Goal: Task Accomplishment & Management: Manage account settings

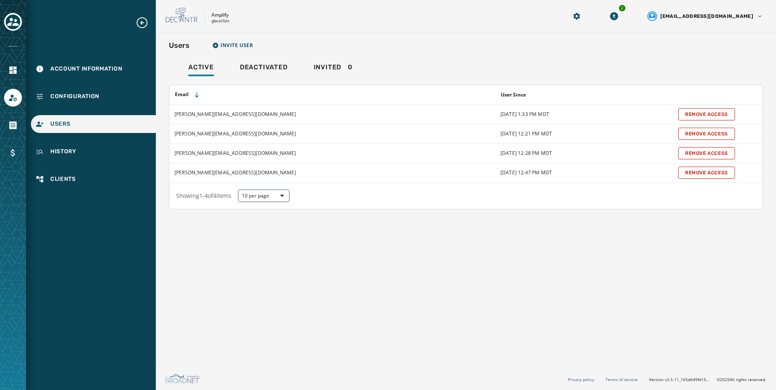
click at [17, 31] on div at bounding box center [13, 22] width 18 height 19
click at [17, 26] on icon "Toggle account select drawer" at bounding box center [12, 21] width 11 height 11
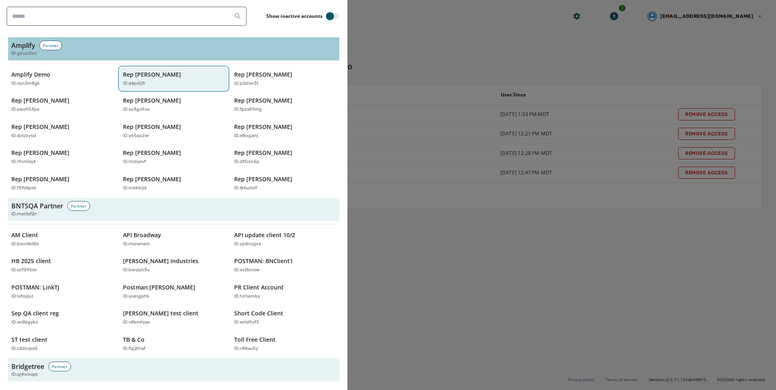
click at [181, 77] on p "Rep [PERSON_NAME]" at bounding box center [152, 75] width 58 height 8
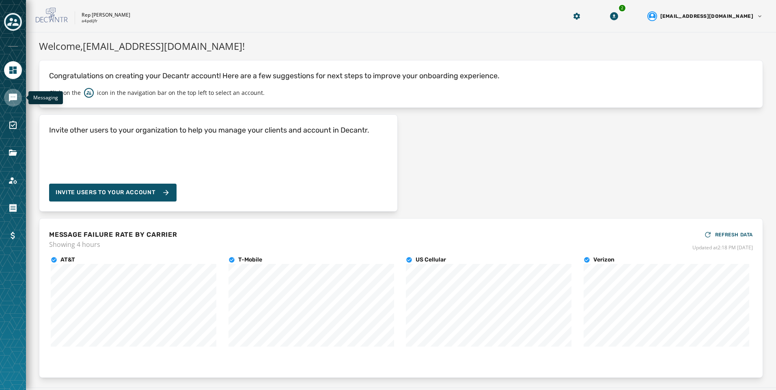
click at [15, 98] on icon "Navigate to Messaging" at bounding box center [13, 98] width 8 height 8
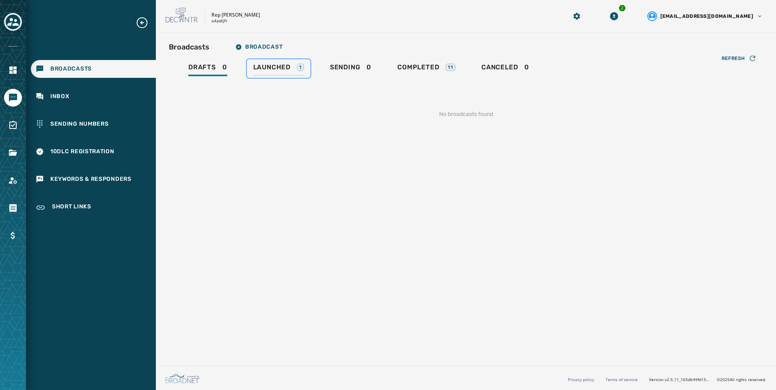
click at [268, 76] on link "Launched 1" at bounding box center [279, 68] width 64 height 19
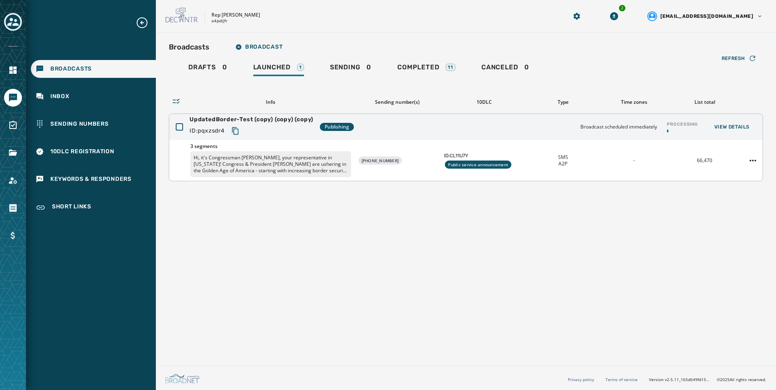
click at [241, 172] on p "Hi, it's Congressman [PERSON_NAME], your representative in [US_STATE]! Congress…" at bounding box center [270, 164] width 161 height 26
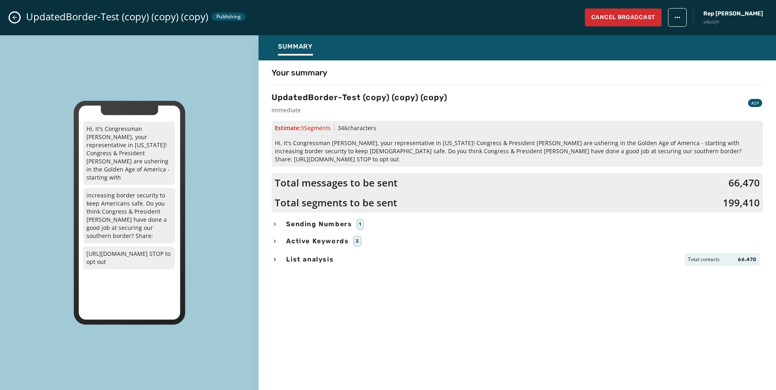
click at [15, 16] on icon "Close admin drawer" at bounding box center [14, 17] width 6 height 6
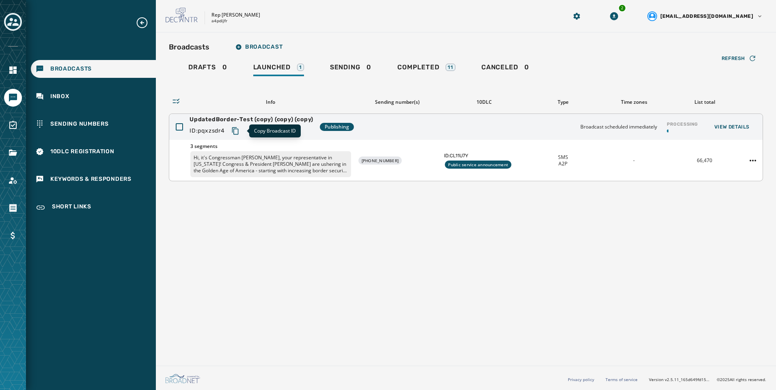
click at [241, 132] on button "Copy text to clipboard" at bounding box center [235, 131] width 15 height 15
click at [455, 64] on div "Completed 11" at bounding box center [426, 69] width 58 height 13
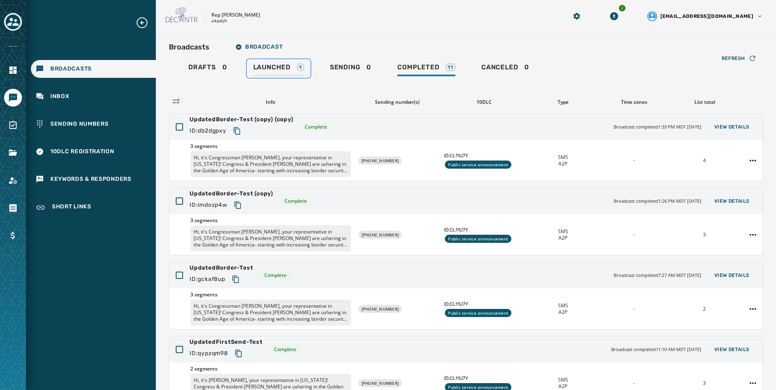
click at [290, 67] on span "Launched" at bounding box center [271, 67] width 37 height 8
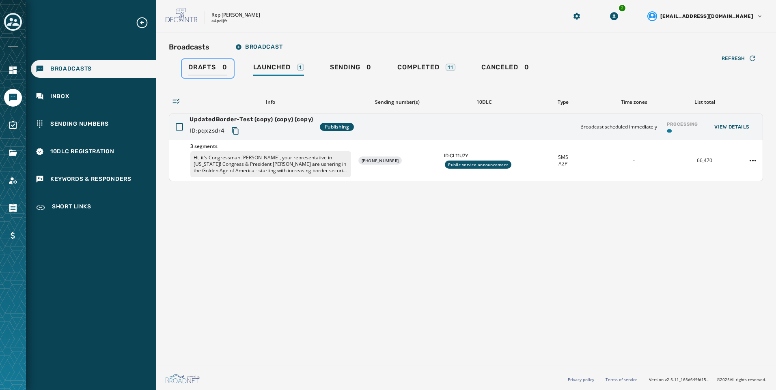
click at [202, 72] on div "Drafts 0" at bounding box center [207, 69] width 39 height 13
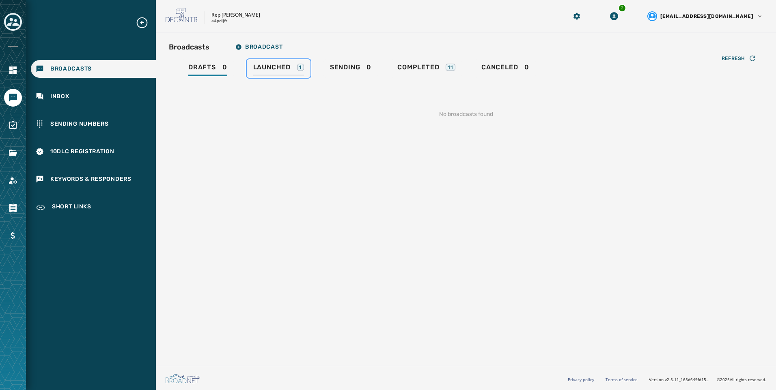
click at [294, 71] on div "Launched 1" at bounding box center [278, 69] width 51 height 13
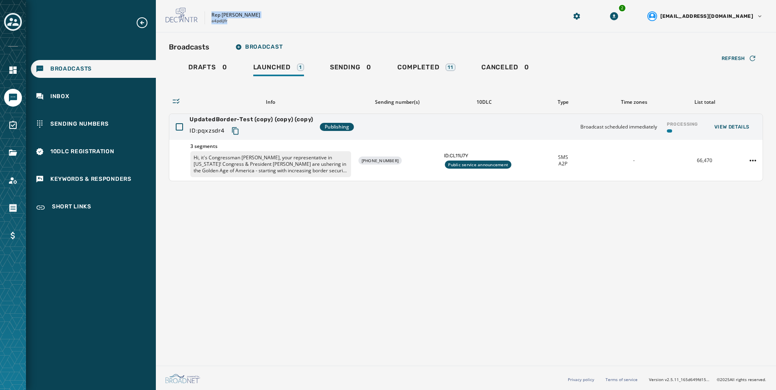
drag, startPoint x: 211, startPoint y: 14, endPoint x: 232, endPoint y: 25, distance: 24.0
click at [232, 25] on div "Rep [PERSON_NAME] a4pdijfr 2 [EMAIL_ADDRESS][DOMAIN_NAME]" at bounding box center [466, 16] width 620 height 32
copy div "Rep [PERSON_NAME] a4pdijfr"
click at [276, 165] on p "Hi, it's Congressman [PERSON_NAME], your representative in [US_STATE]! Congress…" at bounding box center [270, 164] width 161 height 26
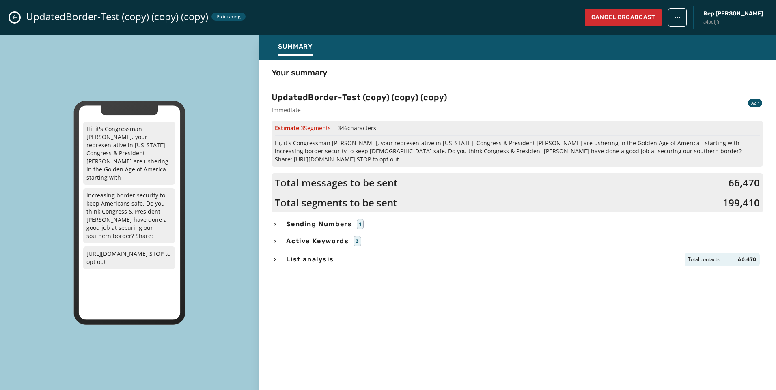
click at [14, 18] on icon "Close admin drawer" at bounding box center [14, 17] width 6 height 6
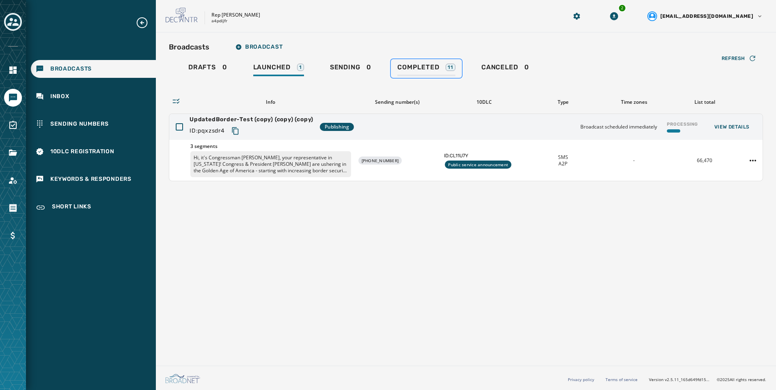
click at [446, 75] on div "Completed 11" at bounding box center [426, 69] width 58 height 13
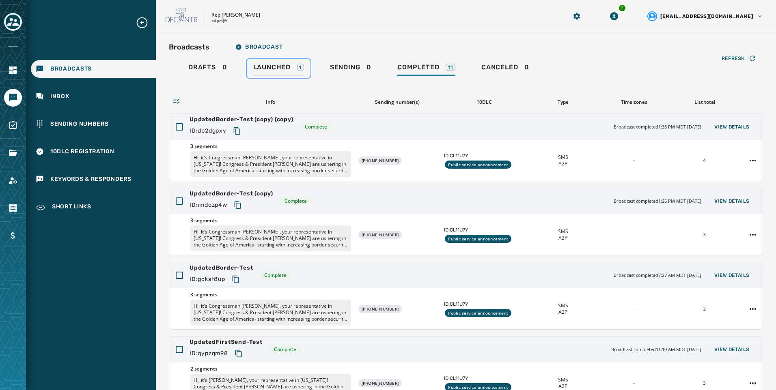
click at [305, 71] on link "Launched 1" at bounding box center [279, 68] width 64 height 19
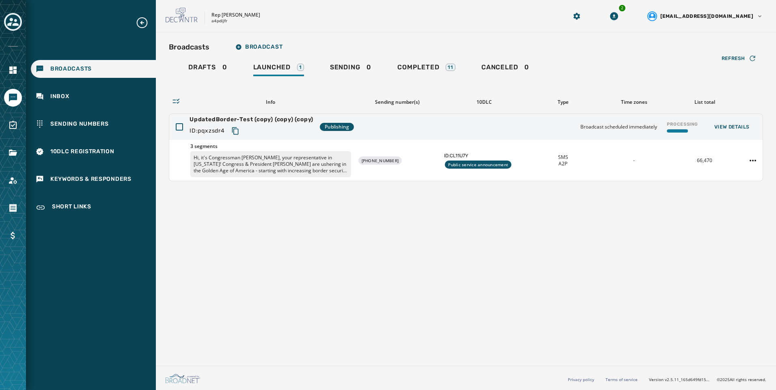
click at [4, 17] on div at bounding box center [13, 22] width 18 height 19
click at [11, 18] on icon "Toggle account select drawer" at bounding box center [12, 21] width 11 height 11
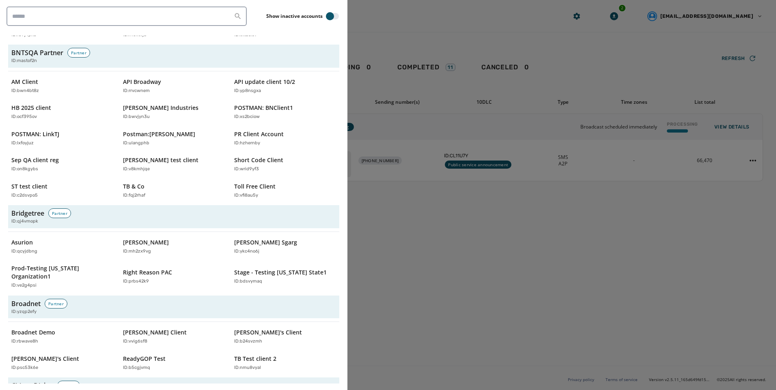
scroll to position [244, 0]
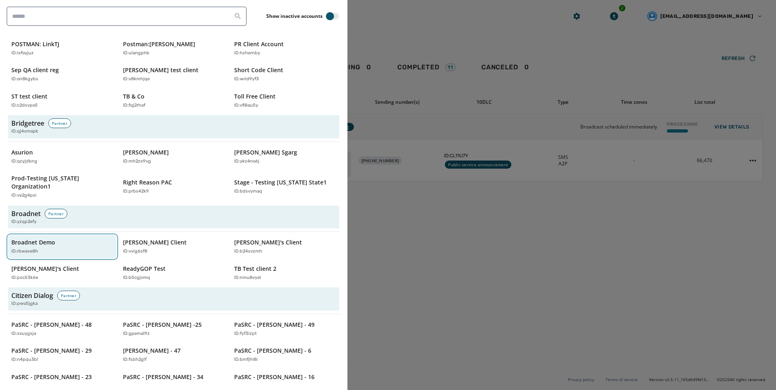
click at [63, 248] on div "ID: rbwave8h" at bounding box center [58, 251] width 94 height 7
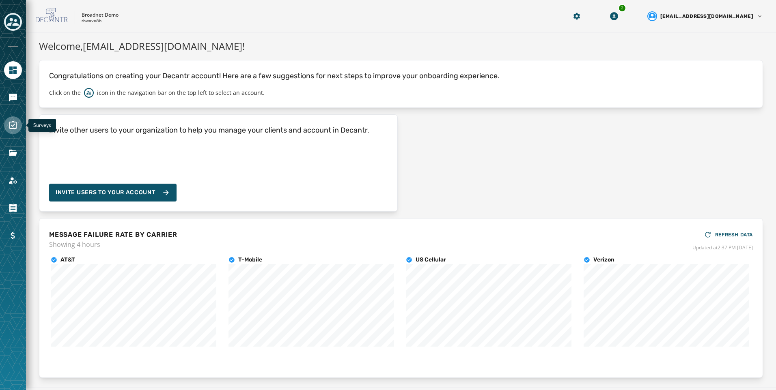
click at [15, 122] on icon "Navigate to Surveys" at bounding box center [12, 125] width 7 height 8
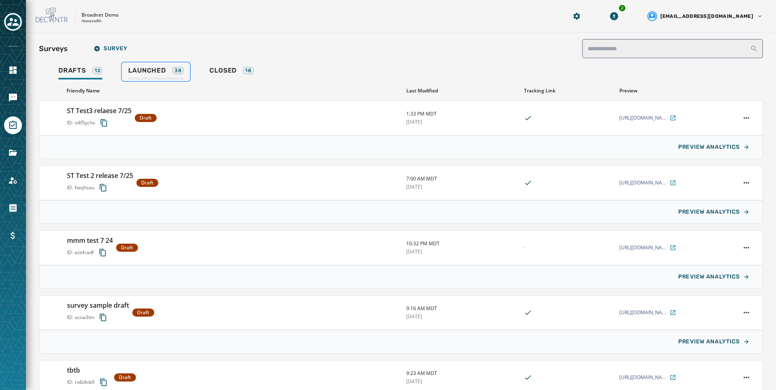
click at [162, 69] on span "Launched" at bounding box center [146, 71] width 37 height 8
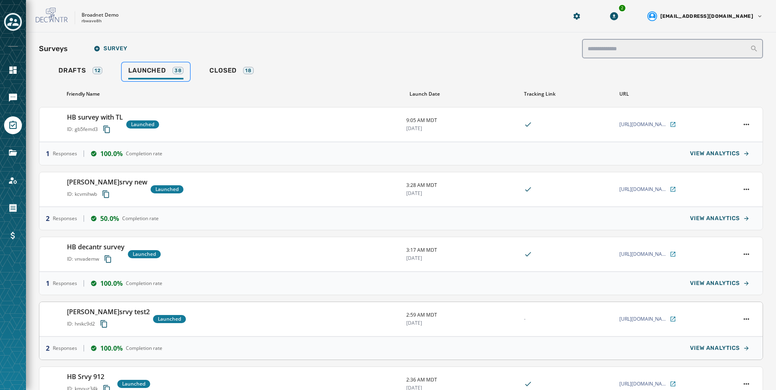
scroll to position [100, 0]
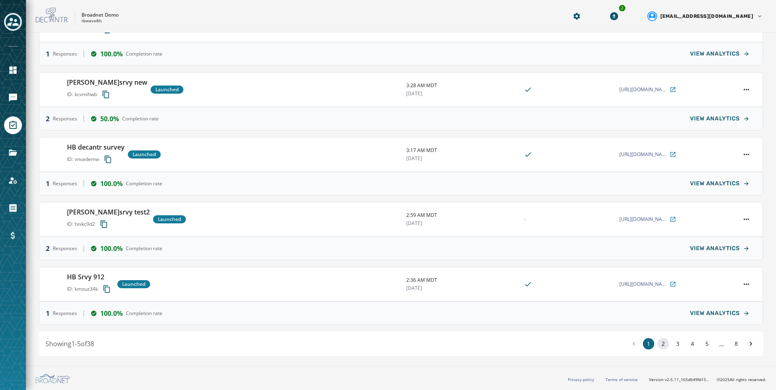
click at [661, 345] on button "2" at bounding box center [663, 343] width 11 height 11
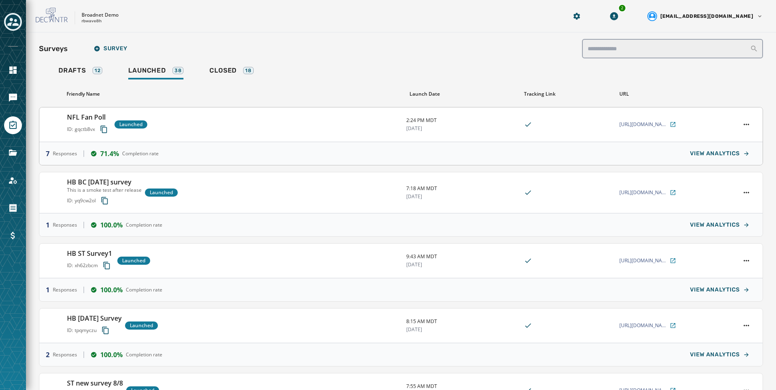
click at [182, 111] on div "NFL Fan Poll ID: gqctb8vx Launched 2:24 PM MDT [DATE] [URL][DOMAIN_NAME]" at bounding box center [400, 125] width 723 height 34
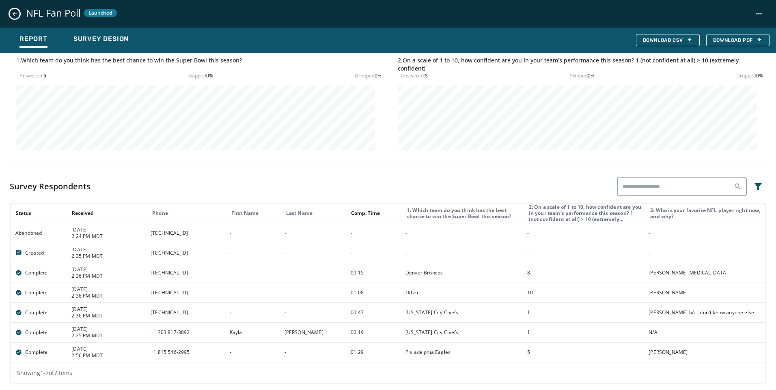
scroll to position [297, 0]
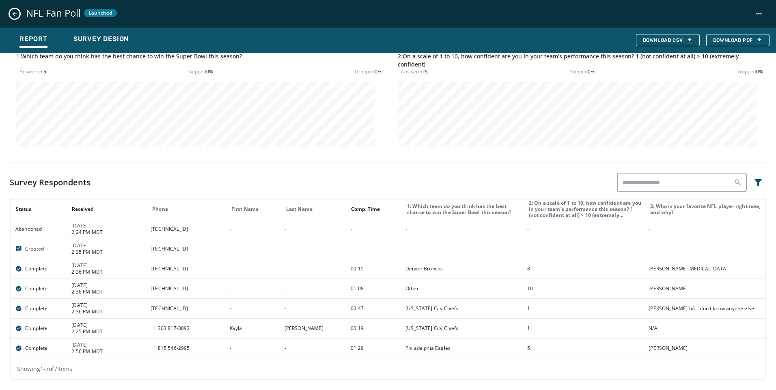
click at [17, 17] on button "Close survey details drawer" at bounding box center [15, 14] width 10 height 10
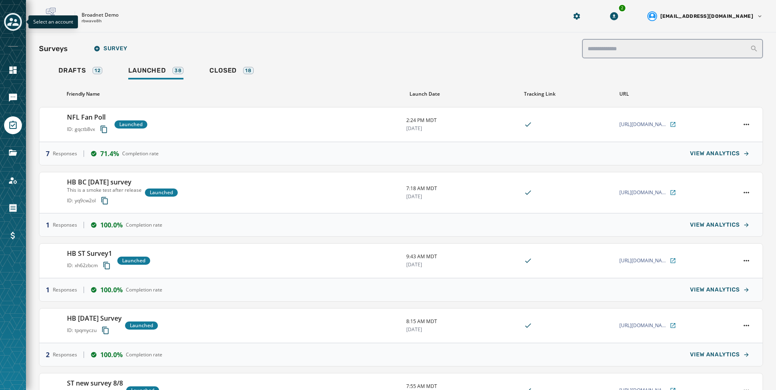
click at [14, 23] on icon "Toggle account select drawer" at bounding box center [12, 21] width 11 height 11
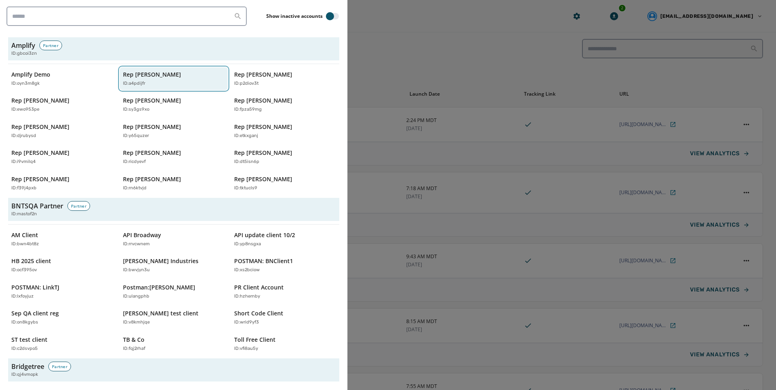
click at [172, 84] on div "ID: a4pdijfr" at bounding box center [170, 83] width 94 height 7
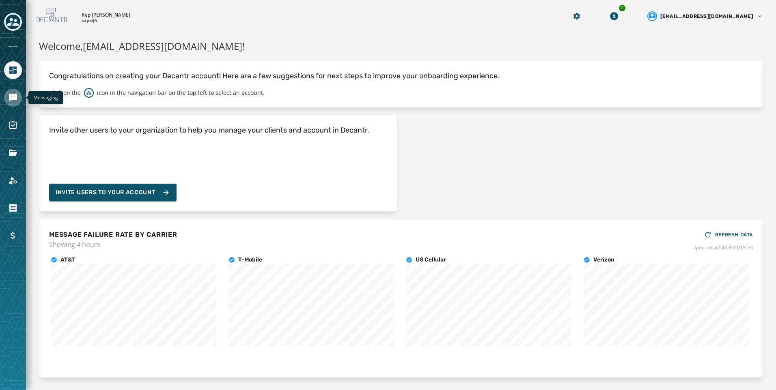
click at [10, 99] on icon "Navigate to Messaging" at bounding box center [13, 98] width 8 height 8
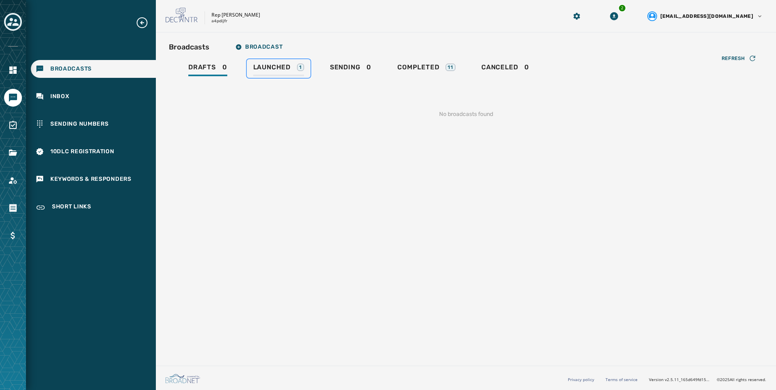
click at [262, 73] on div "Launched 1" at bounding box center [278, 69] width 51 height 13
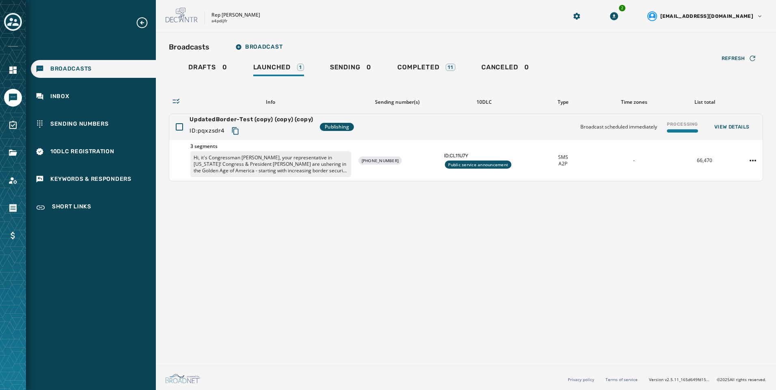
click at [375, 79] on div "Refresh Info Sending number(s) 10DLC Type Time zones List total UpdatedBorder-T…" at bounding box center [466, 129] width 594 height 103
click at [366, 71] on div "Sending 0" at bounding box center [350, 69] width 41 height 13
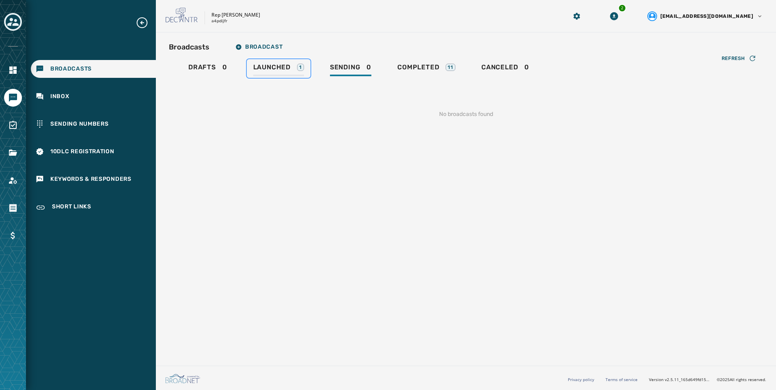
click at [303, 71] on div "Launched 1" at bounding box center [278, 69] width 51 height 13
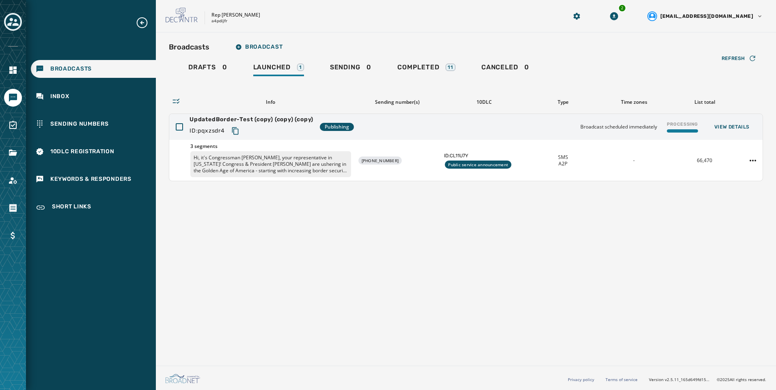
click at [309, 37] on div "Broadcasts Broadcast Drafts 0 Launched 1 Sending 0 Completed 11 Canceled 0 Refr…" at bounding box center [466, 197] width 620 height 330
click at [363, 62] on link "Sending 0" at bounding box center [350, 68] width 54 height 19
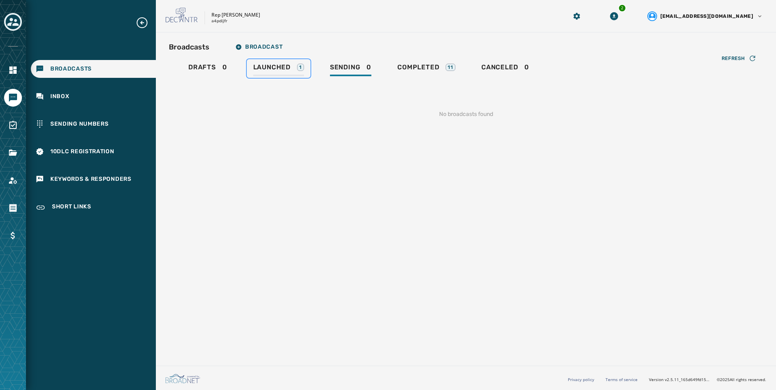
click at [285, 71] on span "Launched" at bounding box center [271, 67] width 37 height 8
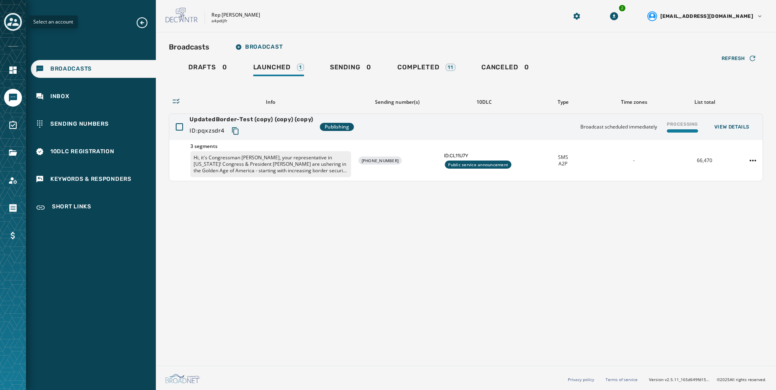
click at [11, 20] on icon "Toggle account select drawer" at bounding box center [12, 22] width 11 height 8
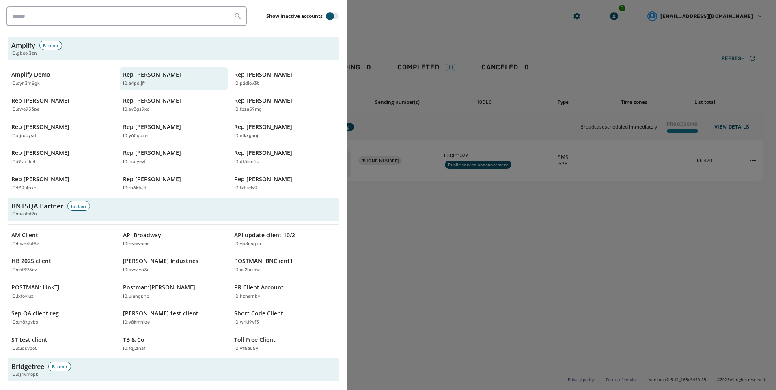
scroll to position [2568, 0]
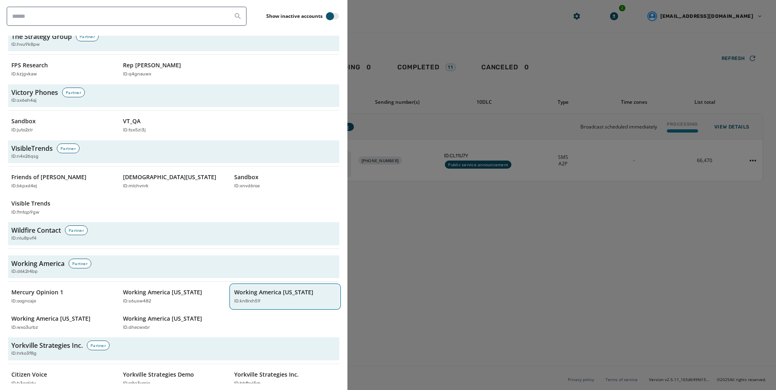
click at [292, 298] on button "Working America [US_STATE] ID: kn8rxh59" at bounding box center [285, 296] width 108 height 23
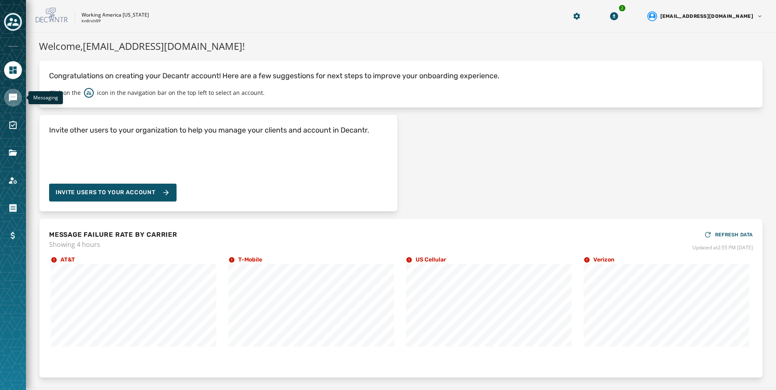
click at [8, 91] on link "Navigate to Messaging" at bounding box center [13, 98] width 18 height 18
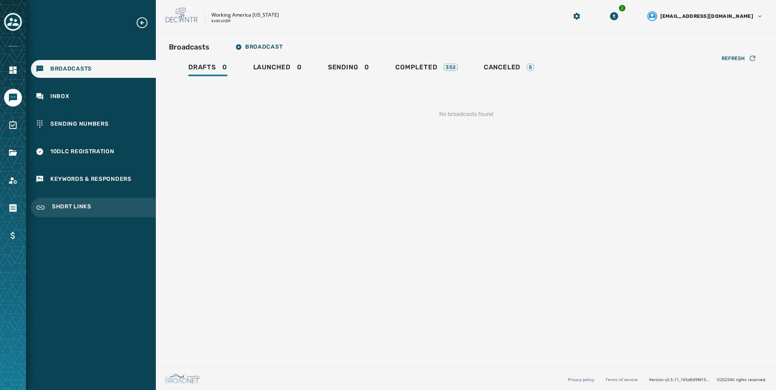
click at [93, 212] on div "Short Links" at bounding box center [93, 207] width 125 height 19
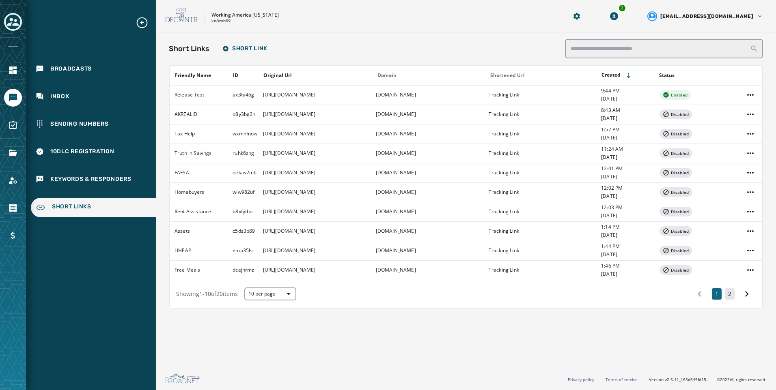
click at [732, 296] on button "2" at bounding box center [730, 294] width 10 height 11
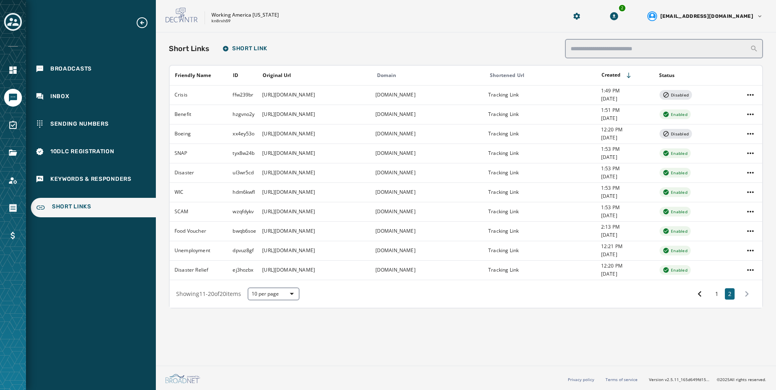
click at [104, 59] on div "Broadcasts Inbox Sending Numbers 10DLC Registration Keywords & Responders Short…" at bounding box center [91, 116] width 130 height 201
click at [95, 69] on div "Broadcasts" at bounding box center [93, 69] width 125 height 18
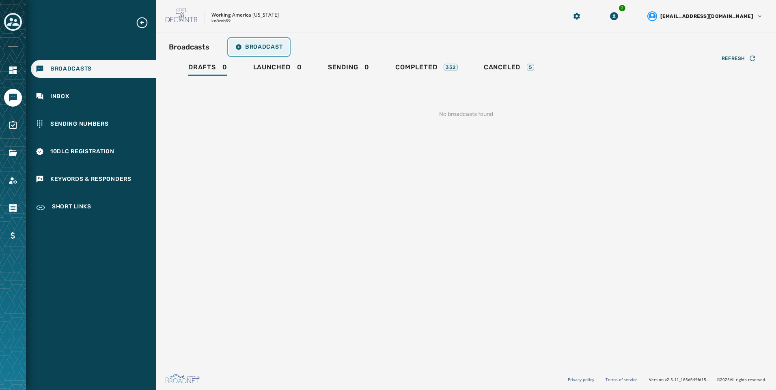
click at [274, 51] on button "Broadcast" at bounding box center [259, 47] width 60 height 16
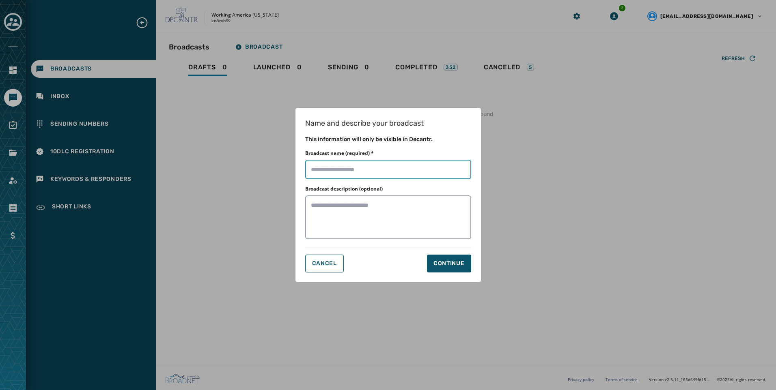
click at [369, 165] on input "Broadcast name (required) *" at bounding box center [388, 169] width 166 height 19
paste input "**********"
type input "**********"
click at [433, 261] on div "Continue" at bounding box center [448, 264] width 31 height 8
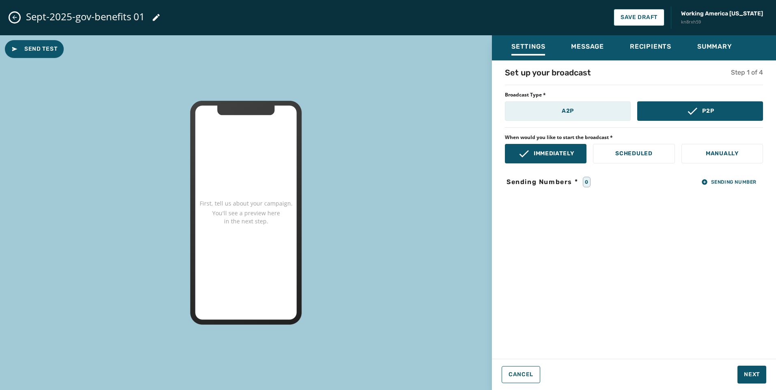
click at [569, 114] on p "A2P" at bounding box center [568, 111] width 12 height 8
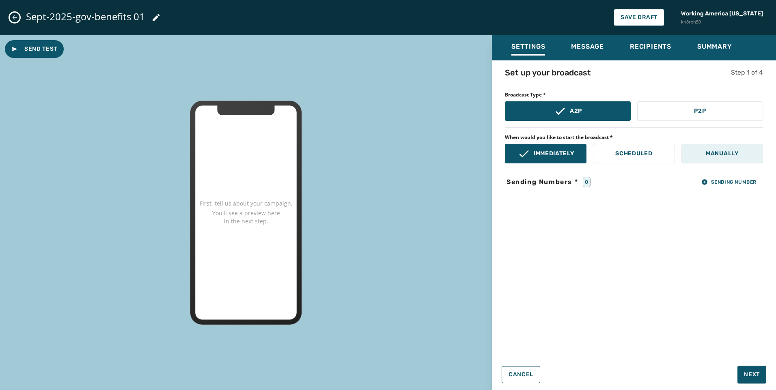
click at [704, 155] on button "Manually" at bounding box center [722, 153] width 82 height 19
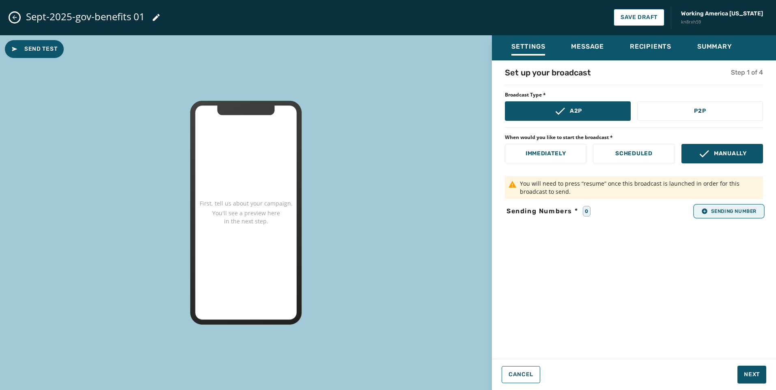
click at [733, 206] on button "Sending Number" at bounding box center [729, 211] width 68 height 11
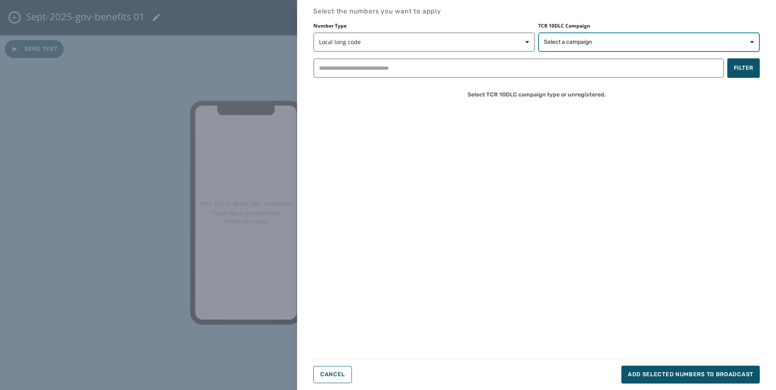
click at [551, 48] on button "Select a campaign" at bounding box center [649, 41] width 222 height 19
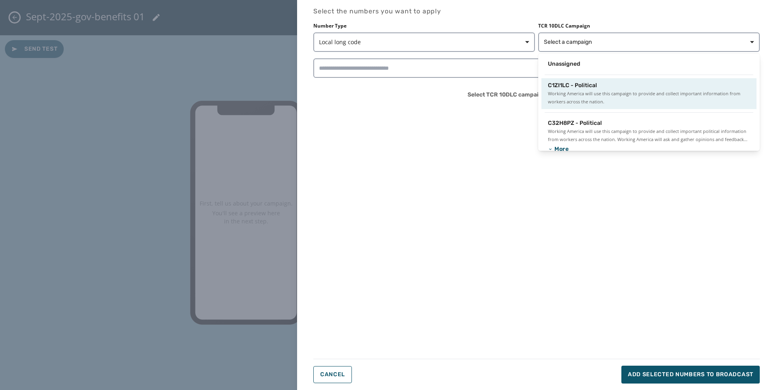
click at [568, 93] on span "Working America will use this campaign to provide and collect important informa…" at bounding box center [649, 98] width 202 height 16
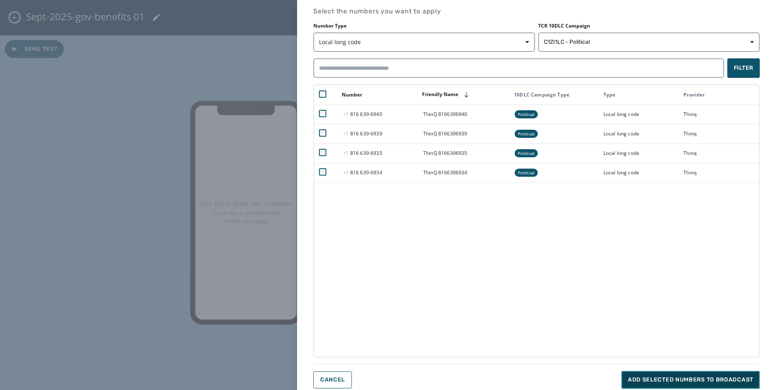
click at [651, 375] on button "Add selected numbers to broadcast" at bounding box center [690, 380] width 138 height 18
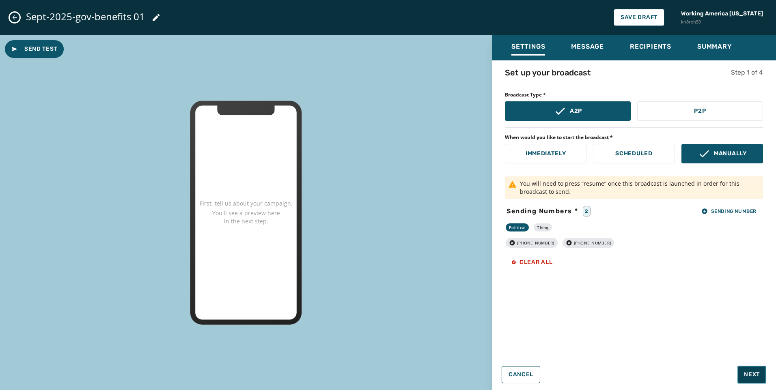
click at [749, 379] on button "Next" at bounding box center [751, 375] width 29 height 18
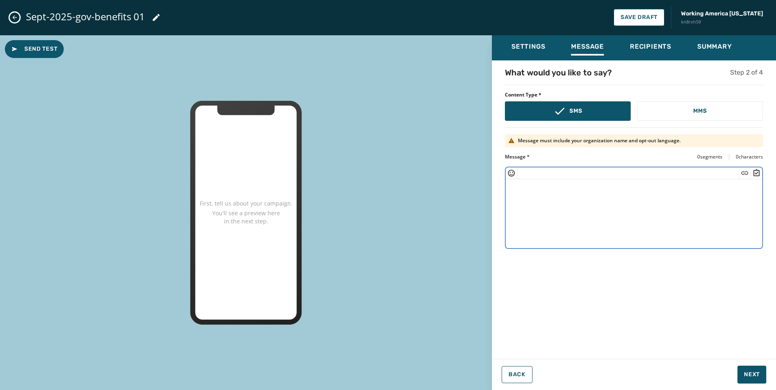
paste textarea "**********"
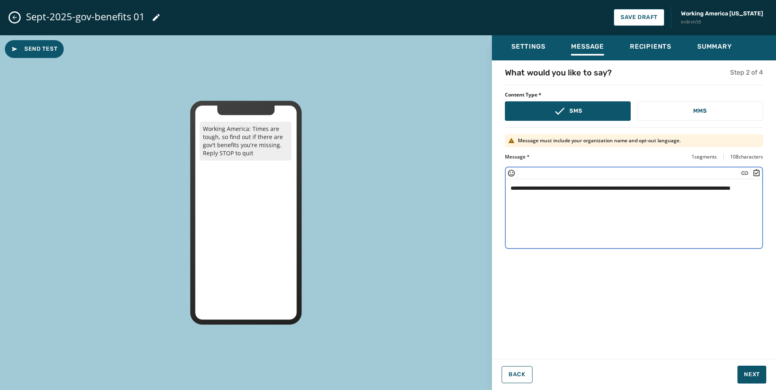
click at [745, 190] on textarea "**********" at bounding box center [634, 212] width 257 height 67
click at [747, 174] on icon "Insert Short Link" at bounding box center [745, 173] width 8 height 8
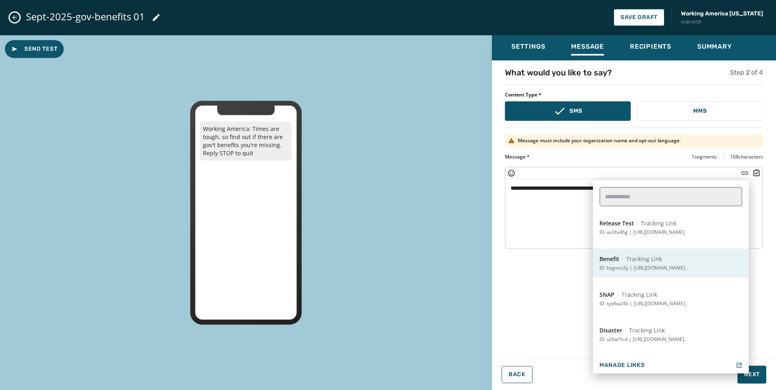
click at [669, 261] on button "Benefit Tracking Link ID: hzgvno2y | [URL][DOMAIN_NAME].." at bounding box center [671, 263] width 156 height 29
type textarea "**********"
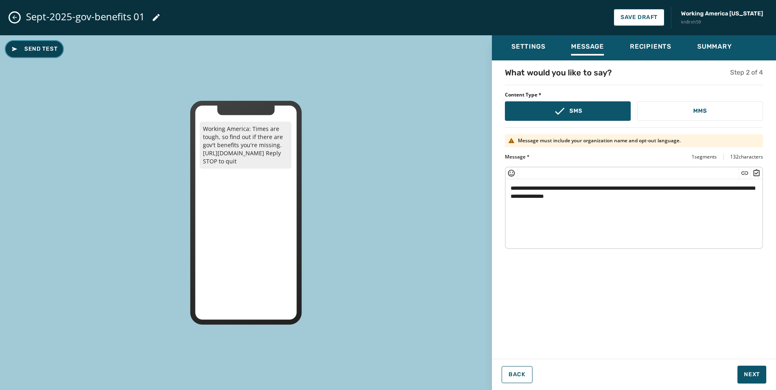
click at [53, 53] on span "Send Test" at bounding box center [34, 49] width 46 height 8
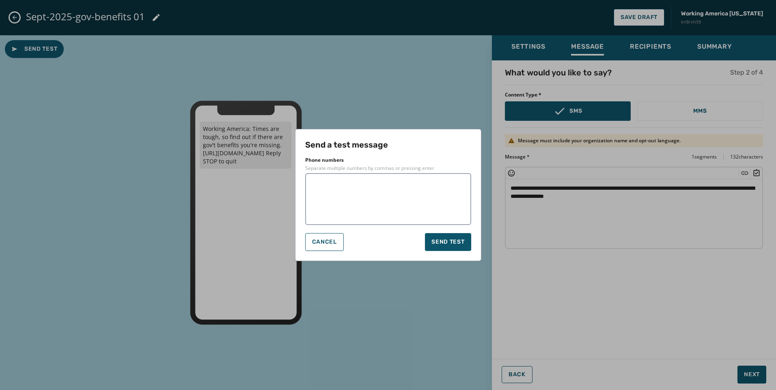
click at [287, 203] on div "Send a test message Phone numbers Separate multiple numbers by commas or pressi…" at bounding box center [388, 195] width 776 height 390
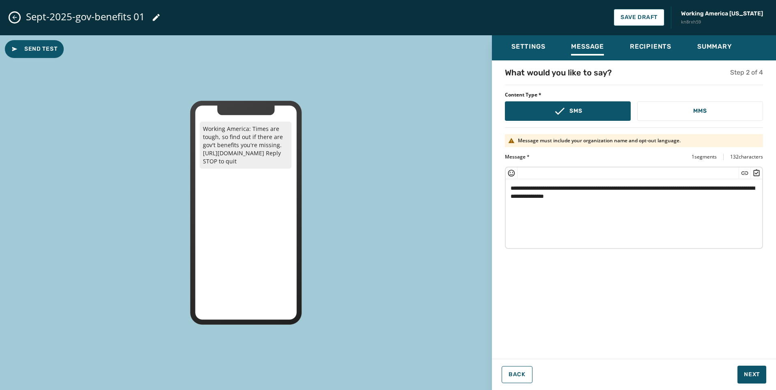
click at [305, 207] on div "Send Test Working America: Times are tough, so find out if there are gov't bene…" at bounding box center [246, 213] width 492 height 356
click at [38, 50] on span "Send Test" at bounding box center [34, 49] width 46 height 8
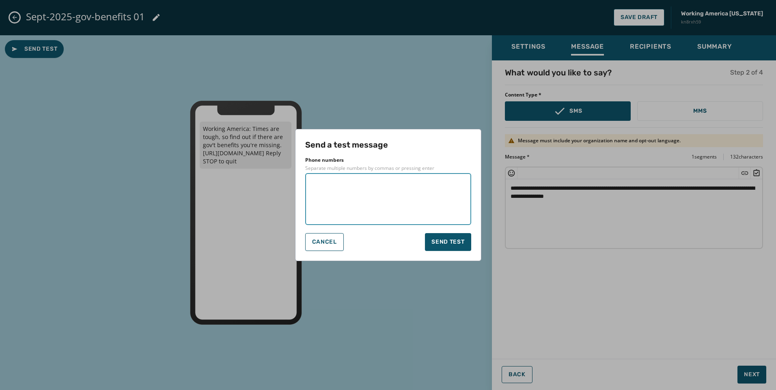
click at [414, 202] on textarea at bounding box center [388, 199] width 155 height 41
click at [444, 241] on span "Send test" at bounding box center [447, 242] width 33 height 8
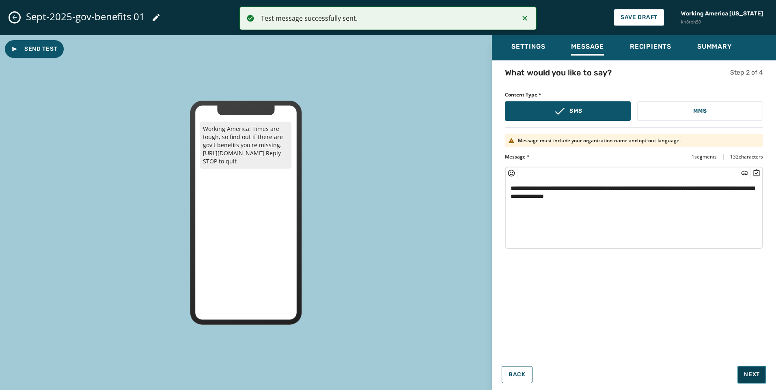
click at [753, 373] on span "Next" at bounding box center [752, 375] width 16 height 8
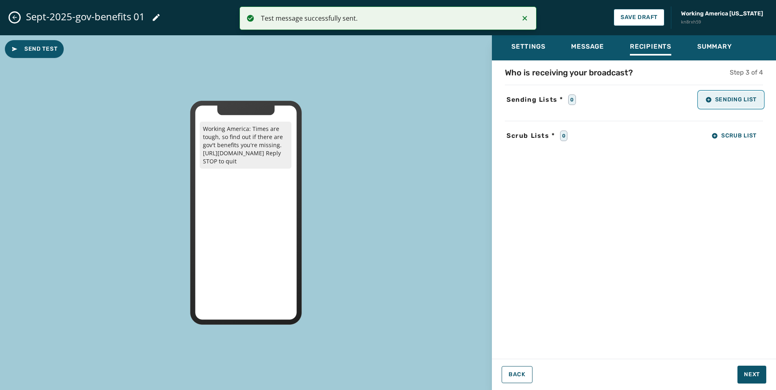
click at [739, 107] on button "Sending List" at bounding box center [731, 100] width 64 height 16
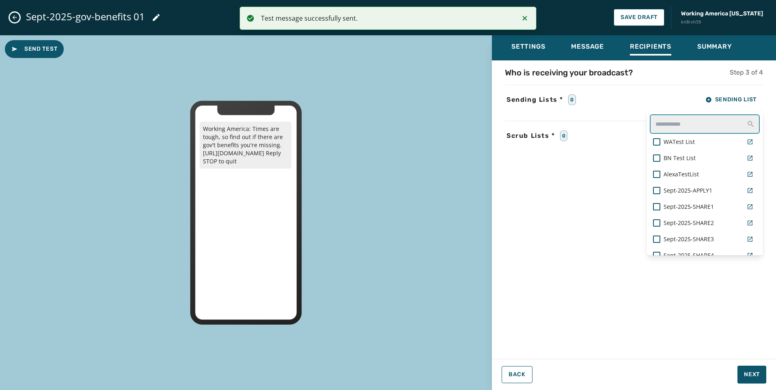
click at [710, 125] on input "text" at bounding box center [705, 123] width 110 height 19
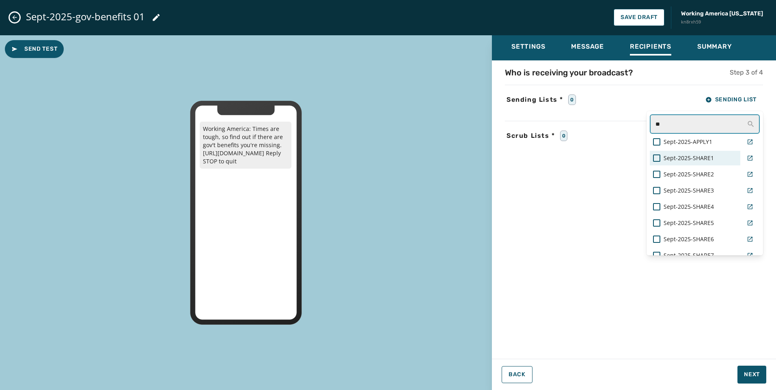
type input "*"
type input "***"
click at [700, 141] on span "Sept-2025-govt-benefits_01" at bounding box center [700, 142] width 73 height 8
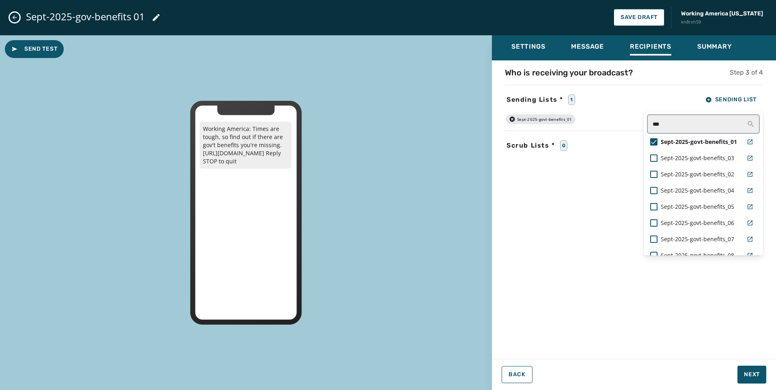
click at [595, 203] on div "Who is receiving your broadcast? Step 3 of 4 Sending Lists * 1 Sending List ***…" at bounding box center [634, 207] width 284 height 281
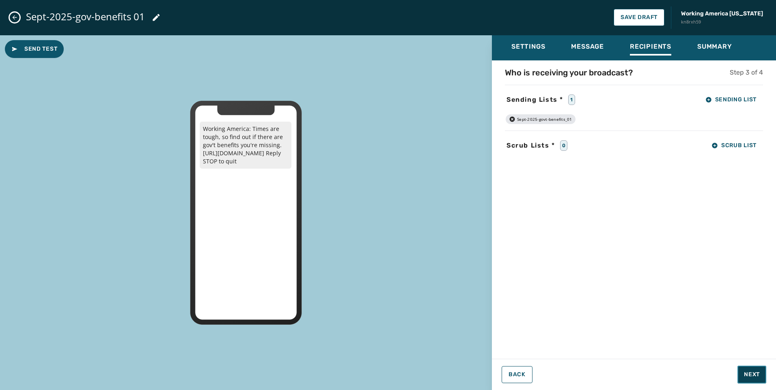
click at [755, 371] on span "Next" at bounding box center [752, 375] width 16 height 8
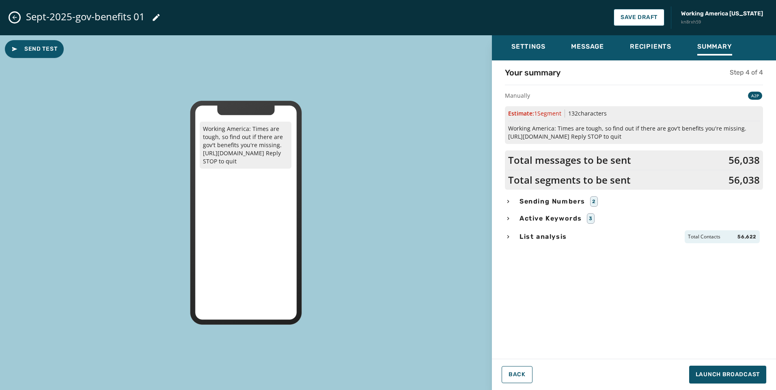
click at [559, 198] on span "Sending Numbers" at bounding box center [552, 202] width 69 height 10
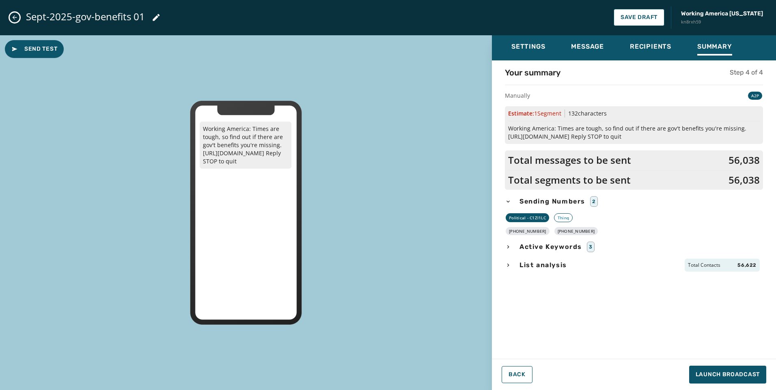
click at [551, 265] on span "List analysis" at bounding box center [543, 266] width 51 height 10
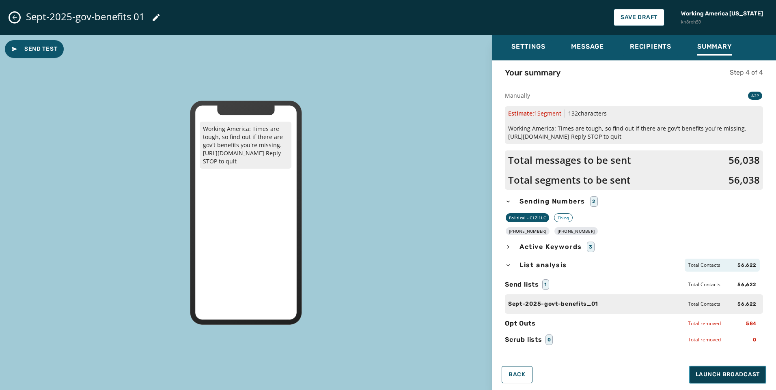
click at [737, 371] on span "Launch Broadcast" at bounding box center [728, 375] width 64 height 8
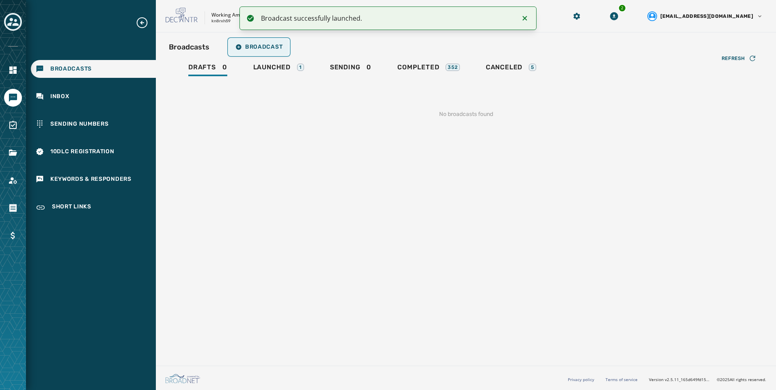
click at [250, 41] on button "Broadcast" at bounding box center [259, 47] width 60 height 16
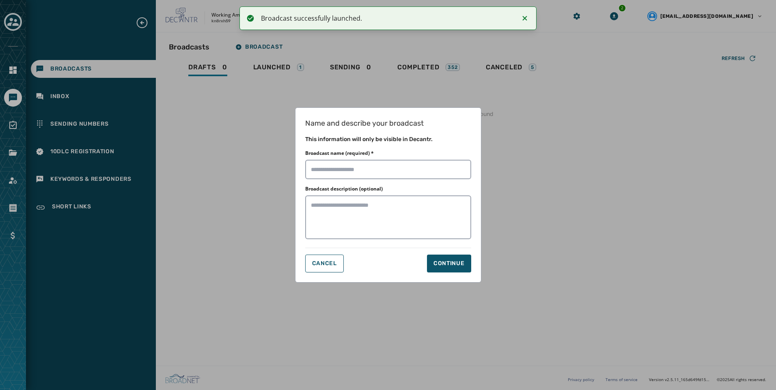
click at [403, 158] on div "Broadcast name (required) *" at bounding box center [388, 164] width 166 height 29
click at [403, 165] on input "Broadcast name (required) *" at bounding box center [388, 169] width 166 height 19
paste input "**********"
type input "**********"
click at [455, 262] on div "Continue" at bounding box center [448, 264] width 31 height 8
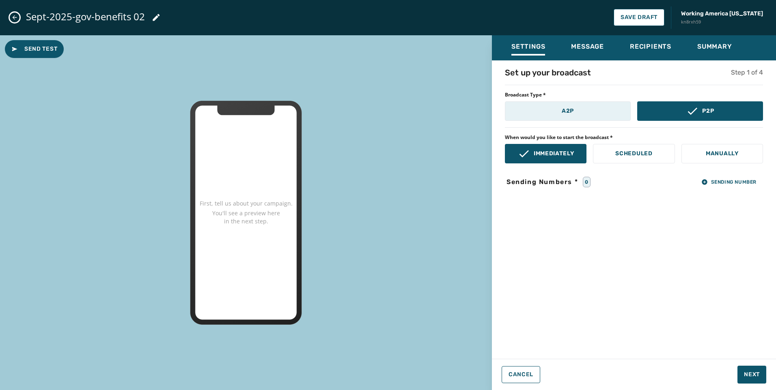
click at [571, 108] on p "A2P" at bounding box center [568, 111] width 12 height 8
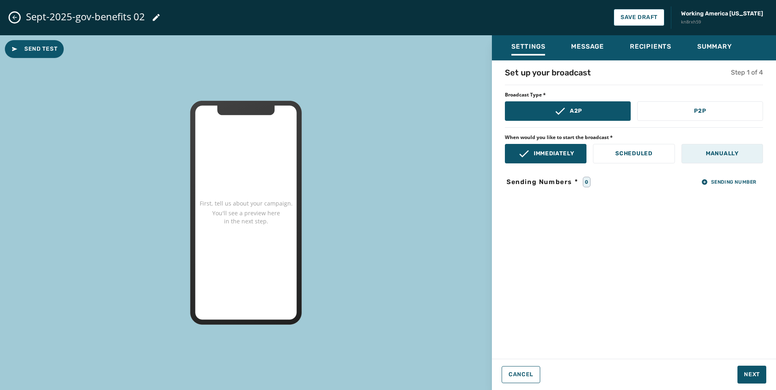
click at [729, 162] on button "Manually" at bounding box center [722, 153] width 82 height 19
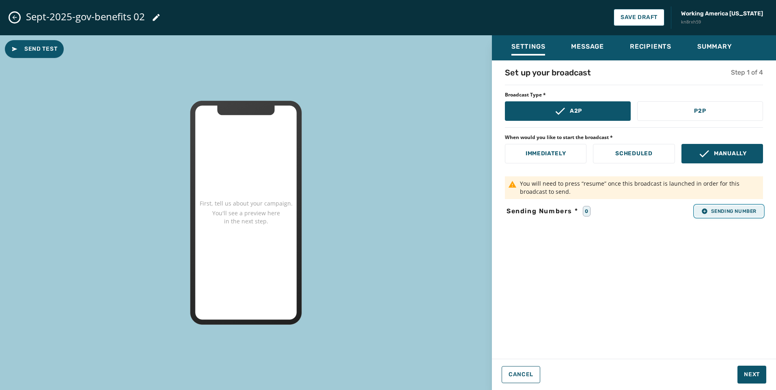
click at [736, 213] on span "Sending Number" at bounding box center [728, 211] width 55 height 6
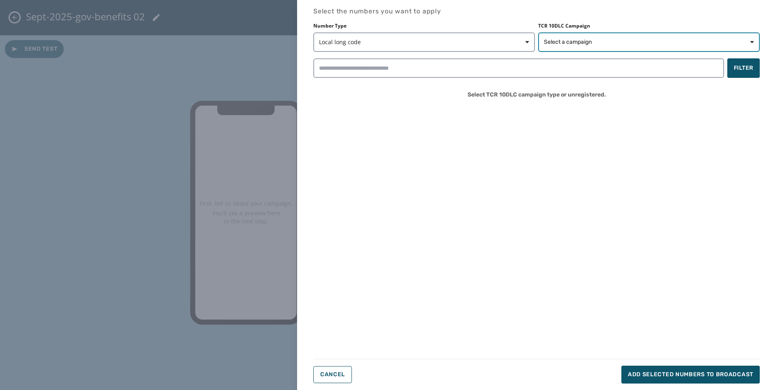
click at [611, 34] on button "Select a campaign" at bounding box center [649, 41] width 222 height 19
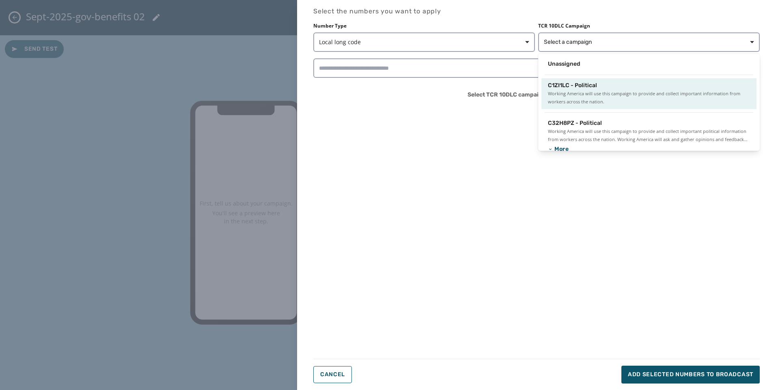
click at [571, 93] on span "Working America will use this campaign to provide and collect important informa…" at bounding box center [649, 98] width 202 height 16
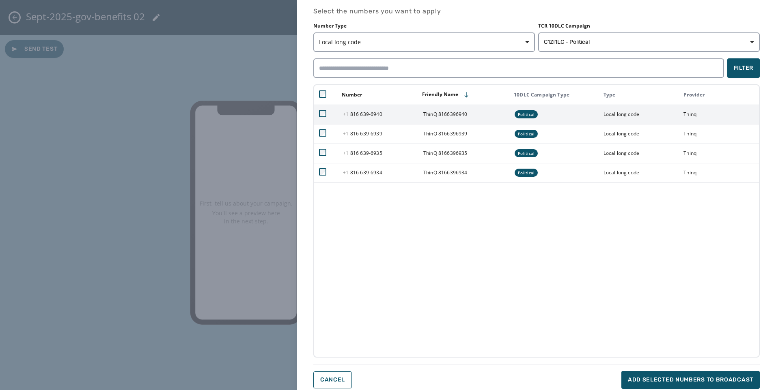
click at [377, 121] on td "[PHONE_NUMBER] - 6940" at bounding box center [378, 114] width 80 height 19
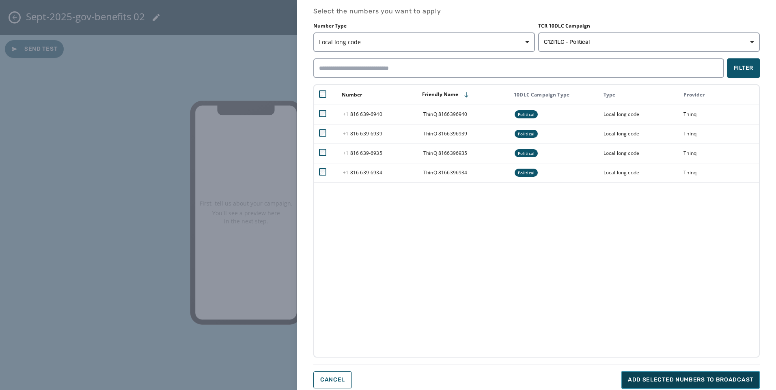
click at [714, 382] on span "Add selected numbers to broadcast" at bounding box center [690, 380] width 125 height 8
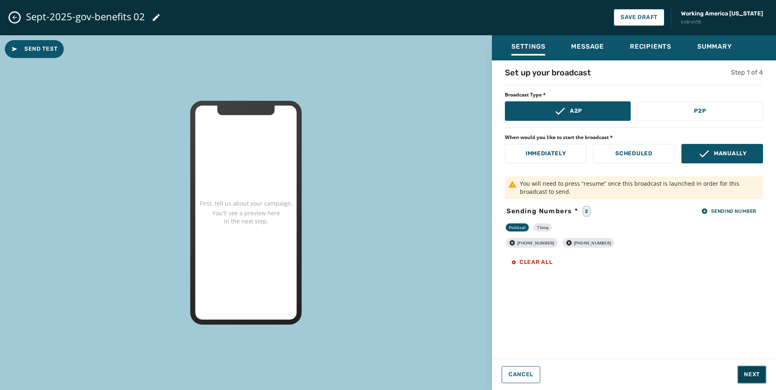
click at [746, 375] on span "Next" at bounding box center [752, 375] width 16 height 8
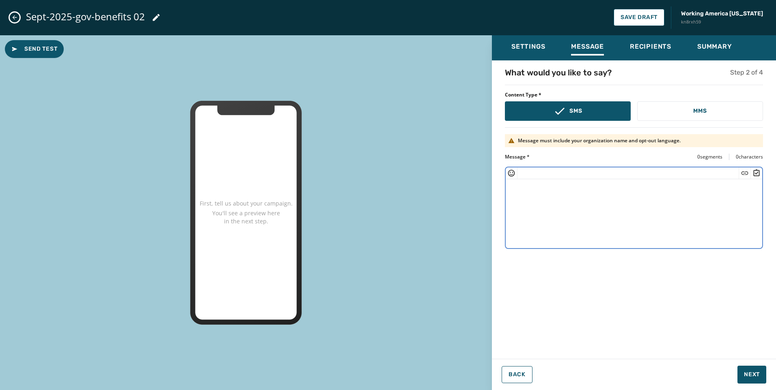
paste textarea "**********"
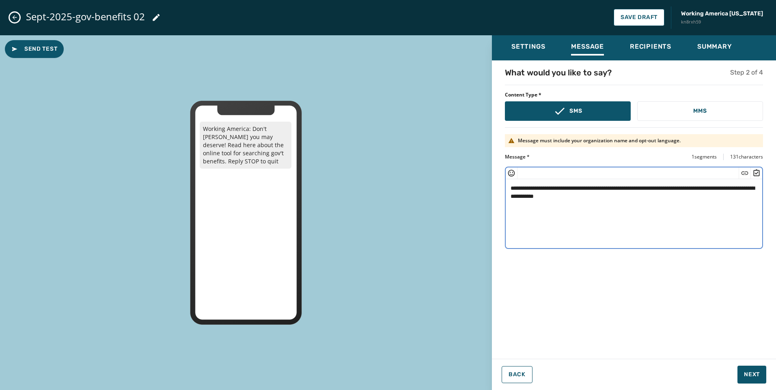
drag, startPoint x: 576, startPoint y: 196, endPoint x: 620, endPoint y: 194, distance: 44.3
click at [576, 196] on textarea "**********" at bounding box center [634, 212] width 257 height 67
click at [741, 176] on icon "Insert Short Link" at bounding box center [745, 173] width 8 height 8
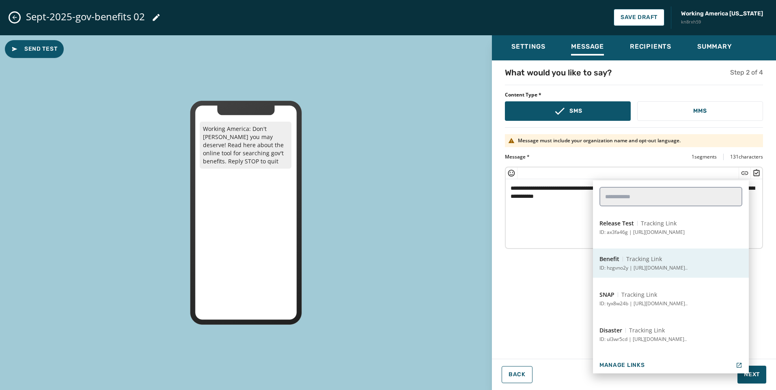
click at [669, 263] on button "Benefit Tracking Link ID: hzgvno2y | [URL][DOMAIN_NAME].." at bounding box center [671, 263] width 156 height 29
type textarea "**********"
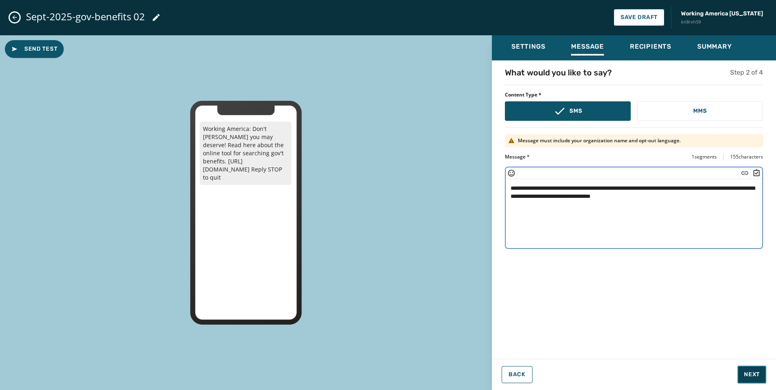
click at [752, 375] on span "Next" at bounding box center [752, 375] width 16 height 8
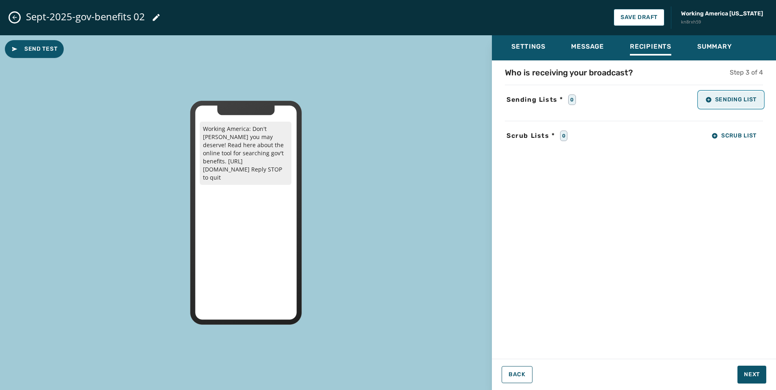
click at [736, 103] on button "Sending List" at bounding box center [731, 100] width 64 height 16
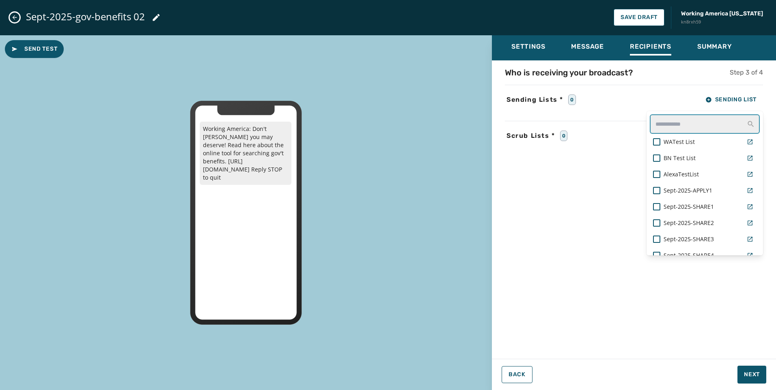
click at [712, 118] on input "text" at bounding box center [705, 123] width 110 height 19
type input "***"
click at [701, 157] on span "Sept-2025-govt-benefits_03" at bounding box center [700, 158] width 73 height 8
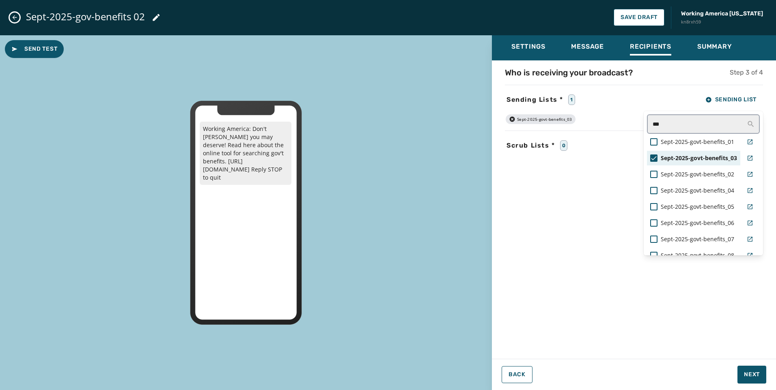
click at [701, 155] on span "Sept-2025-govt-benefits_03" at bounding box center [699, 158] width 76 height 8
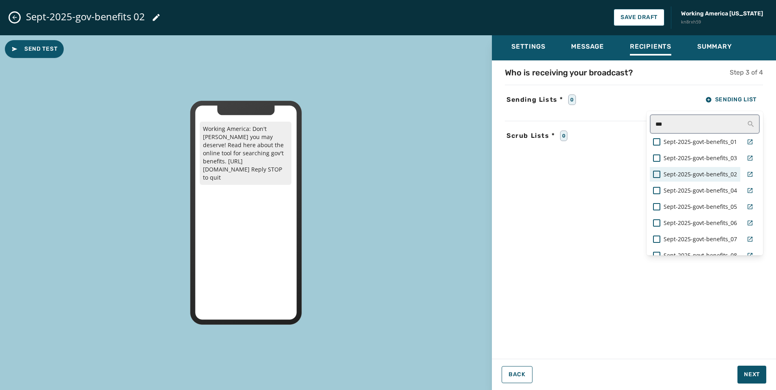
click at [701, 172] on span "Sept-2025-govt-benefits_02" at bounding box center [700, 174] width 73 height 8
click at [618, 189] on div "Who is receiving your broadcast? Step 3 of 4 Sending Lists * 1 Sending List ***…" at bounding box center [634, 207] width 284 height 281
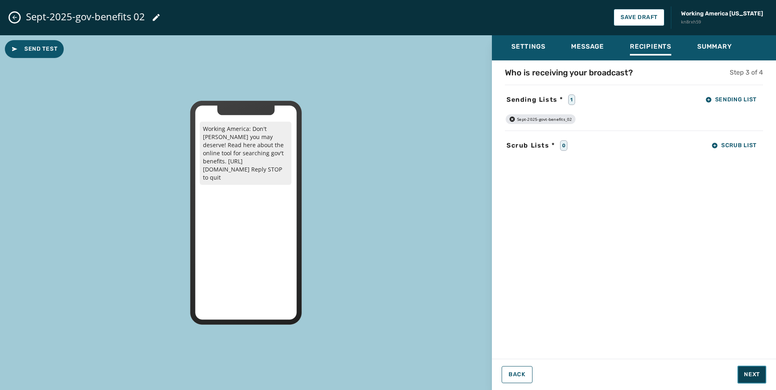
click at [760, 374] on button "Next" at bounding box center [751, 375] width 29 height 18
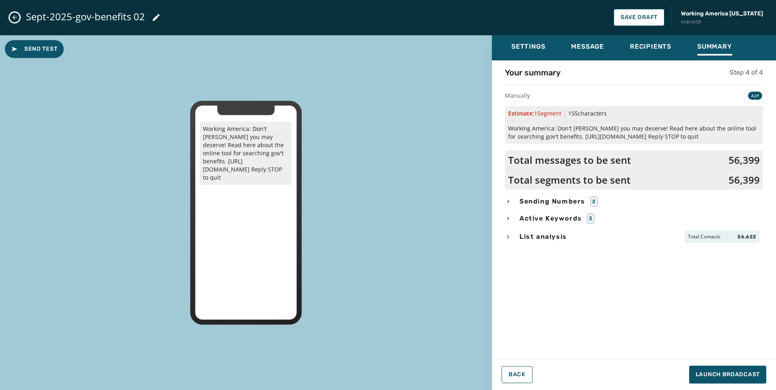
click at [563, 204] on span "Sending Numbers" at bounding box center [552, 202] width 69 height 10
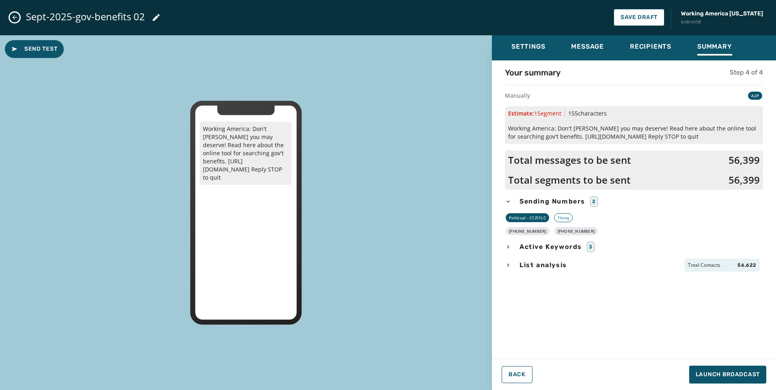
drag, startPoint x: 556, startPoint y: 262, endPoint x: 563, endPoint y: 274, distance: 13.5
click at [556, 263] on span "List analysis" at bounding box center [543, 266] width 51 height 10
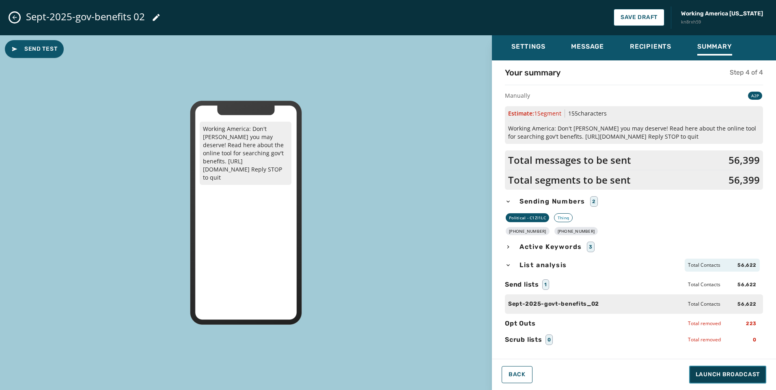
click at [701, 377] on span "Launch Broadcast" at bounding box center [728, 375] width 64 height 8
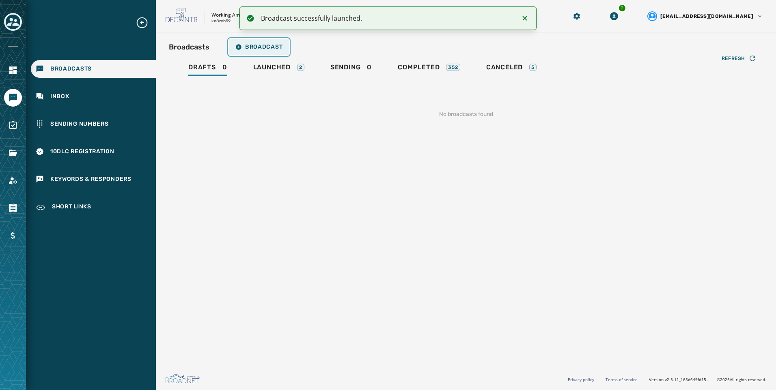
click at [266, 46] on span "Broadcast" at bounding box center [258, 47] width 47 height 6
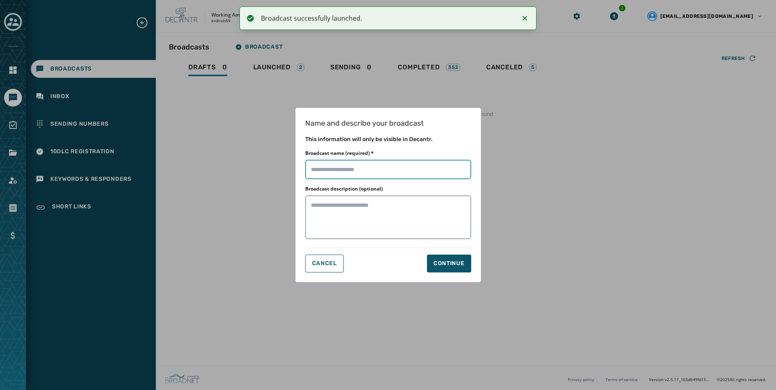
click at [397, 170] on input "Broadcast name (required) *" at bounding box center [388, 169] width 166 height 19
paste input "**********"
type input "**********"
click at [451, 266] on div "Continue" at bounding box center [448, 264] width 31 height 8
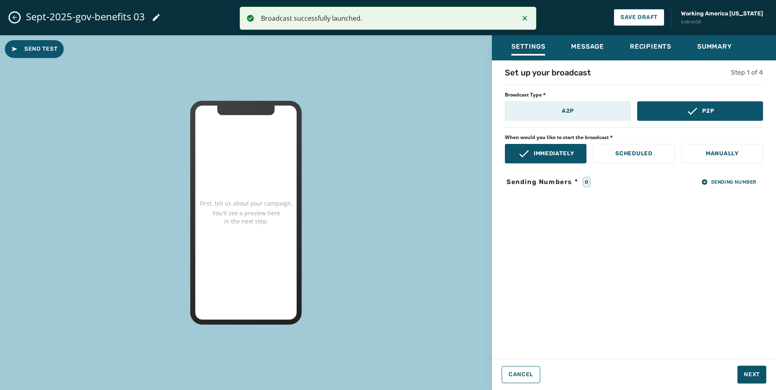
click at [535, 112] on button "A2P" at bounding box center [568, 110] width 126 height 19
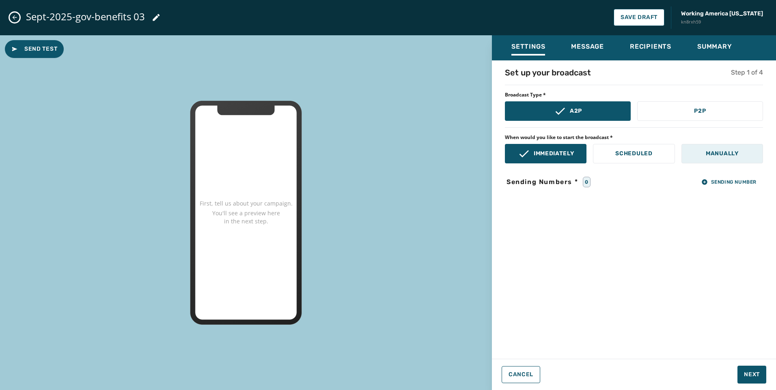
click at [739, 160] on button "Manually" at bounding box center [722, 153] width 82 height 19
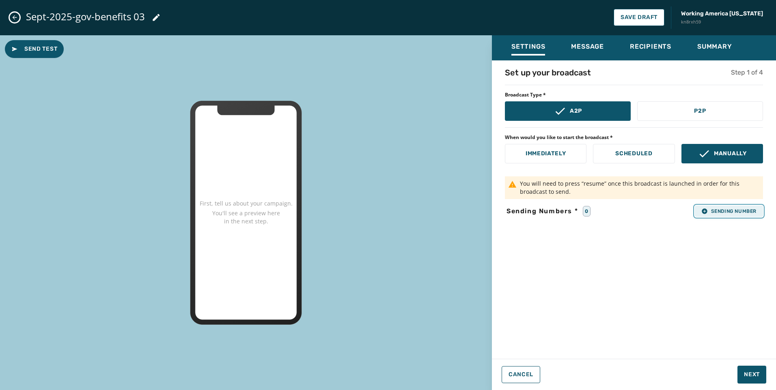
click at [737, 208] on button "Sending Number" at bounding box center [729, 211] width 68 height 11
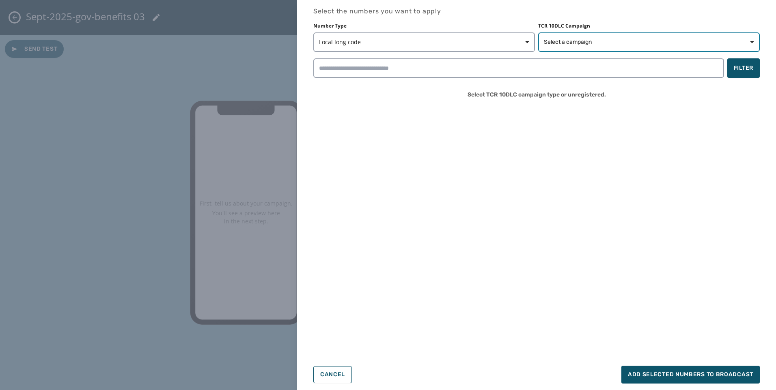
drag, startPoint x: 575, startPoint y: 47, endPoint x: 577, endPoint y: 52, distance: 5.4
click at [576, 47] on button "Select a campaign" at bounding box center [649, 41] width 222 height 19
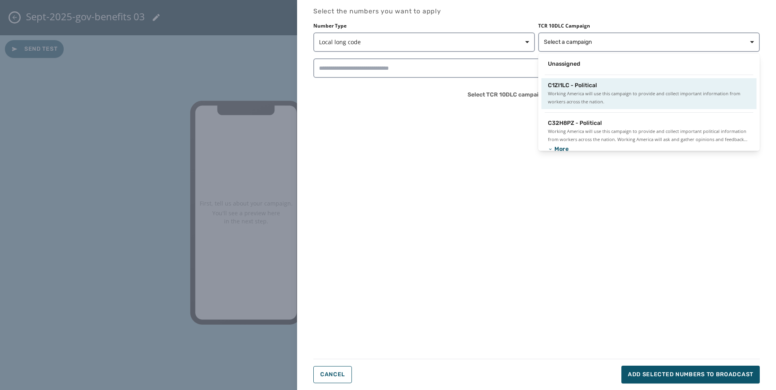
click at [571, 82] on span "C1ZI1LC - Political" at bounding box center [572, 86] width 49 height 8
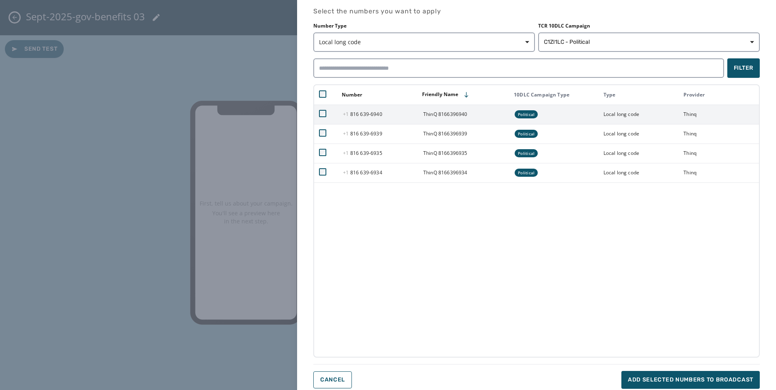
click at [327, 113] on td at bounding box center [326, 114] width 24 height 19
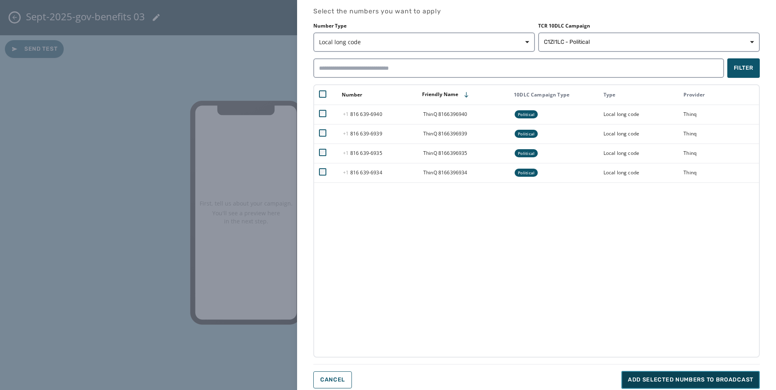
click at [673, 382] on span "Add selected numbers to broadcast" at bounding box center [690, 380] width 125 height 8
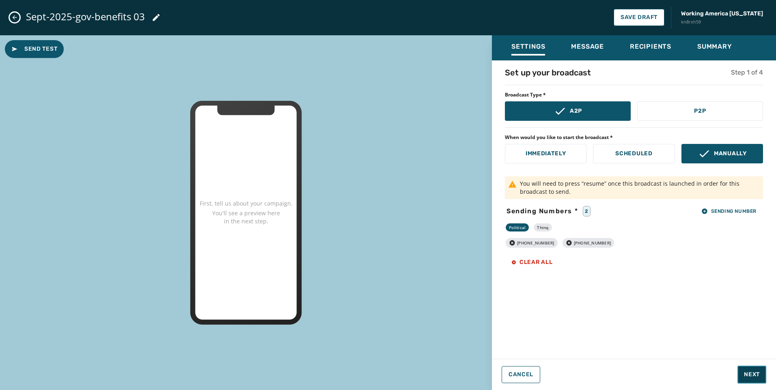
click at [749, 378] on span "Next" at bounding box center [752, 375] width 16 height 8
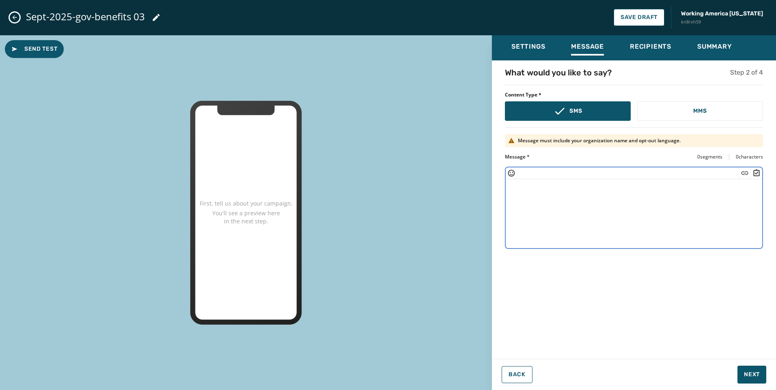
paste textarea "**********"
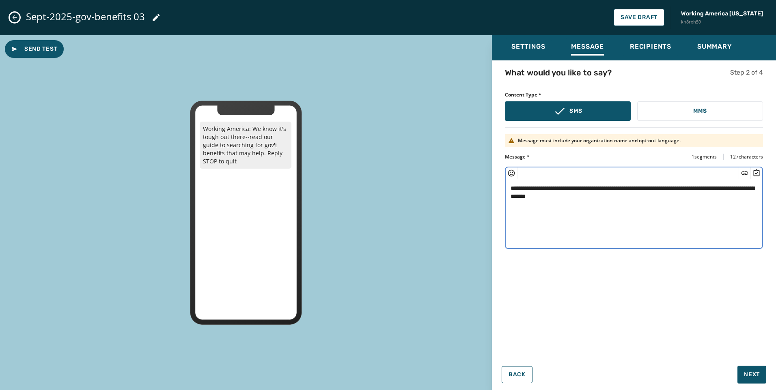
drag, startPoint x: 573, startPoint y: 195, endPoint x: 661, endPoint y: 205, distance: 89.0
click at [573, 195] on textarea "**********" at bounding box center [634, 212] width 257 height 67
click at [740, 174] on div at bounding box center [745, 173] width 12 height 11
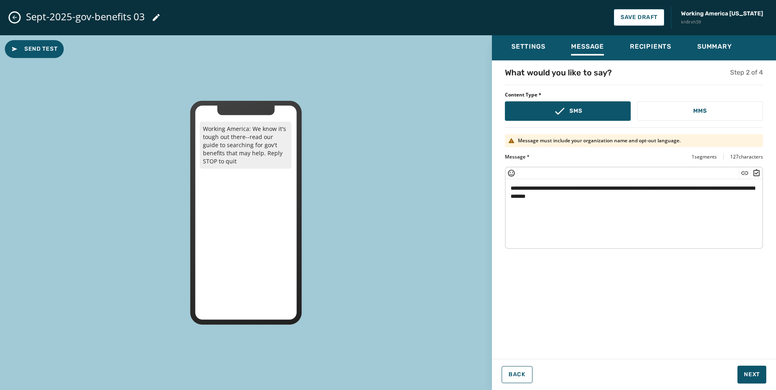
click at [743, 174] on icon "Insert Short Link" at bounding box center [745, 173] width 8 height 8
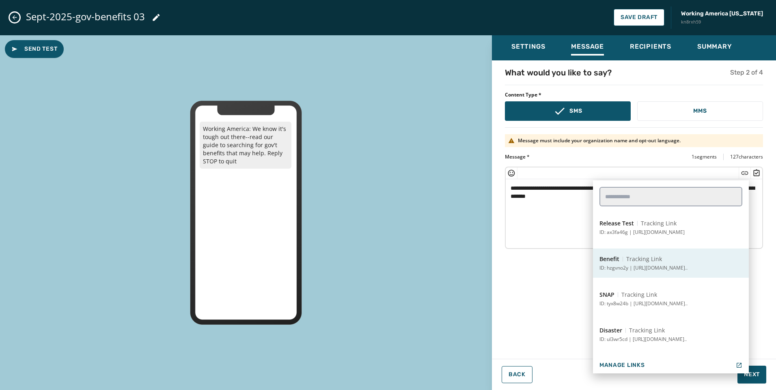
click at [659, 270] on p "ID: hzgvno2y | [URL][DOMAIN_NAME].." at bounding box center [643, 268] width 88 height 6
type textarea "**********"
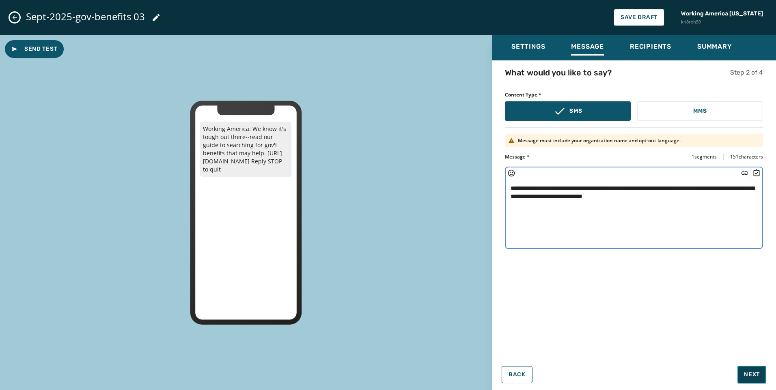
click at [761, 375] on button "Next" at bounding box center [751, 375] width 29 height 18
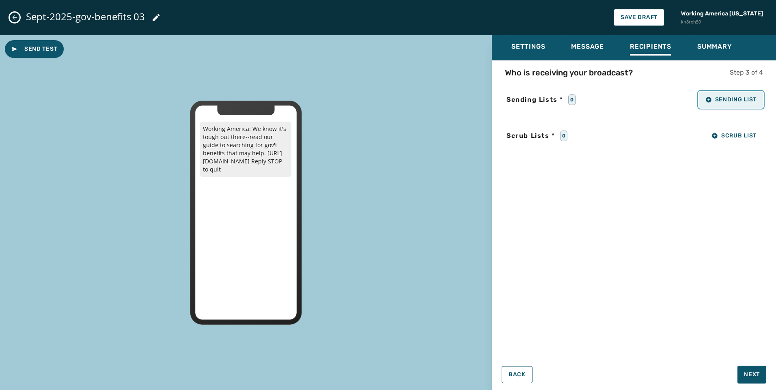
click at [725, 95] on button "Sending List" at bounding box center [731, 100] width 64 height 16
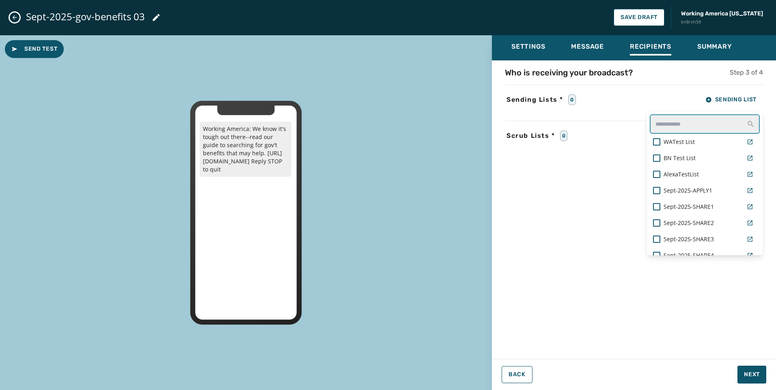
click at [692, 129] on input "text" at bounding box center [705, 123] width 110 height 19
type input "***"
click at [718, 160] on span "Sept-2025-govt-benefits_03" at bounding box center [700, 158] width 73 height 8
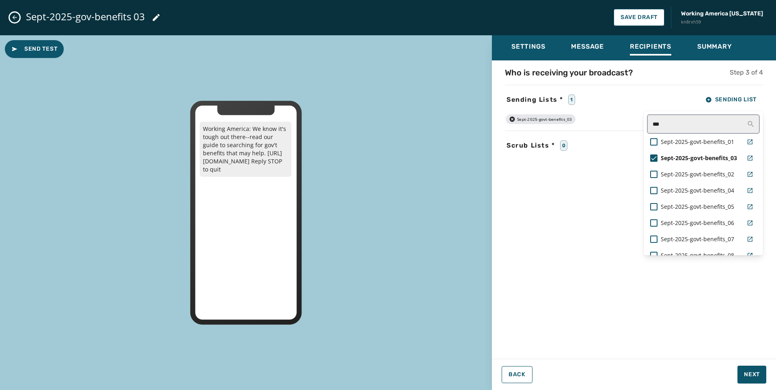
click at [578, 201] on div "Who is receiving your broadcast? Step 3 of 4 Sending Lists * 1 Sending List ***…" at bounding box center [634, 207] width 284 height 281
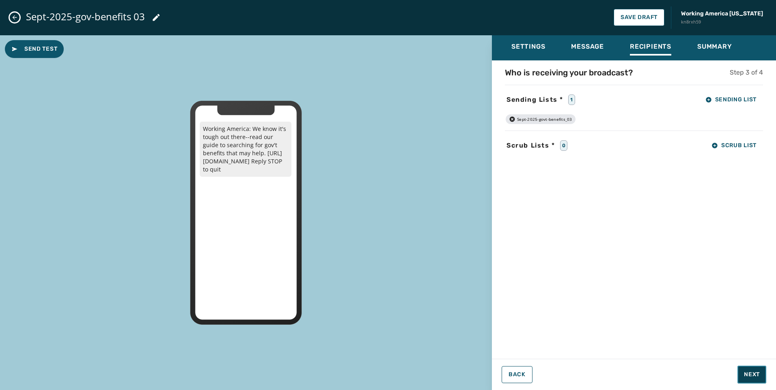
click at [744, 379] on button "Next" at bounding box center [751, 375] width 29 height 18
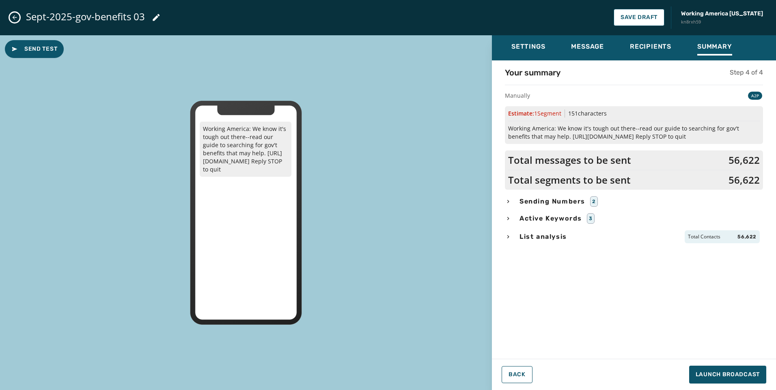
click at [548, 200] on span "Sending Numbers" at bounding box center [552, 202] width 69 height 10
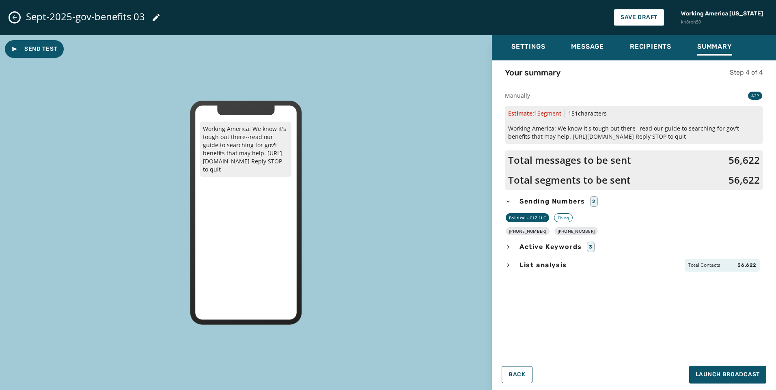
click at [552, 261] on span "List analysis" at bounding box center [543, 266] width 51 height 10
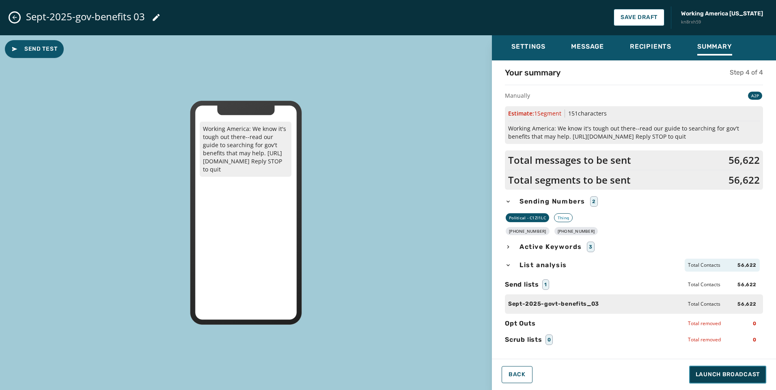
click at [714, 381] on button "Launch Broadcast" at bounding box center [727, 375] width 77 height 18
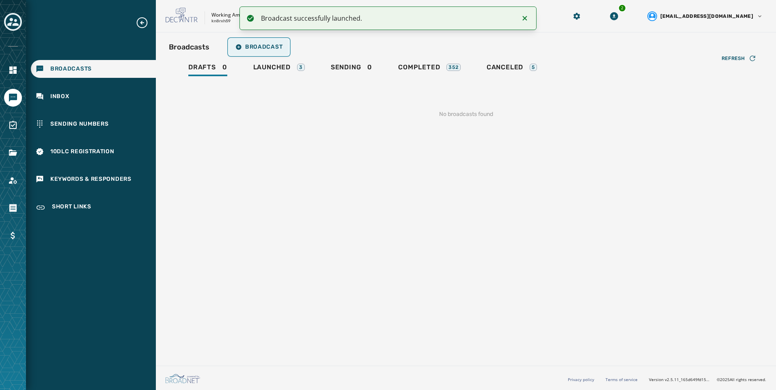
click at [253, 41] on button "Broadcast" at bounding box center [259, 47] width 60 height 16
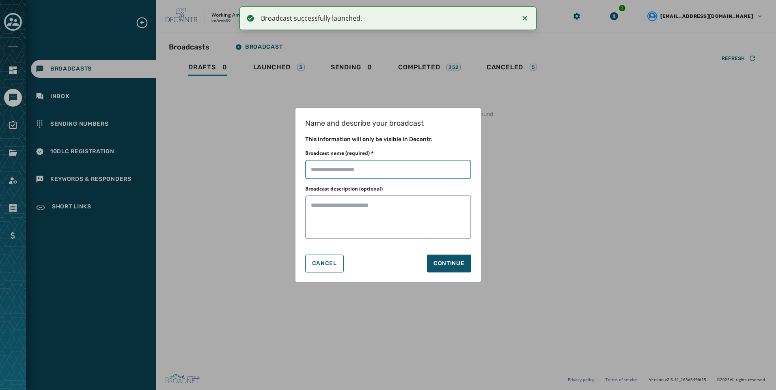
click at [379, 170] on input "Broadcast name (required) *" at bounding box center [388, 169] width 166 height 19
paste input "**********"
type input "**********"
click at [454, 254] on div "Name and describe your broadcast This information will only be visible in Decan…" at bounding box center [388, 195] width 186 height 175
click at [455, 261] on div "Continue" at bounding box center [448, 264] width 31 height 8
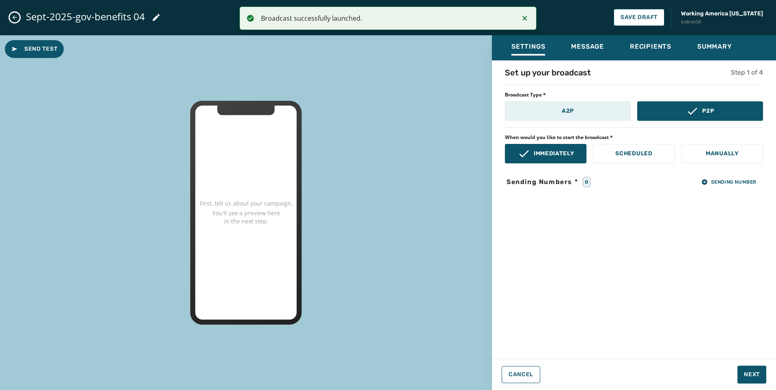
click at [542, 103] on button "A2P" at bounding box center [568, 110] width 126 height 19
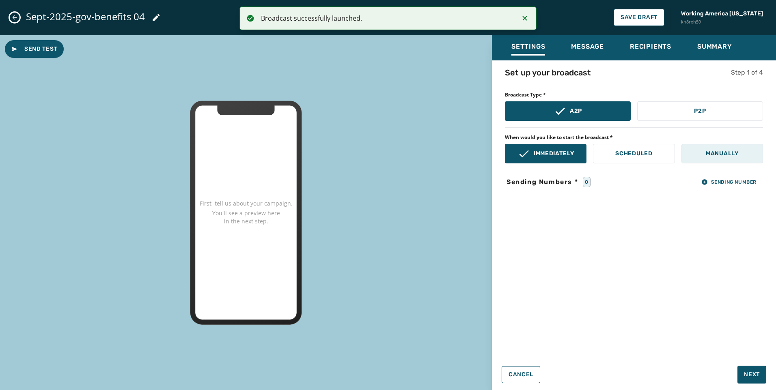
click at [694, 163] on button "Manually" at bounding box center [722, 153] width 82 height 19
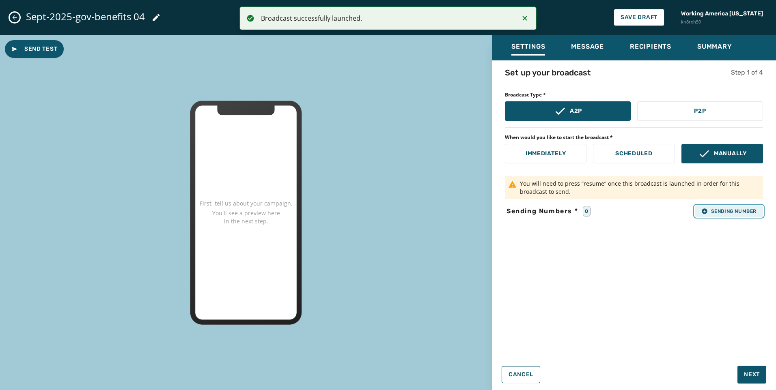
click at [742, 207] on button "Sending Number" at bounding box center [729, 211] width 68 height 11
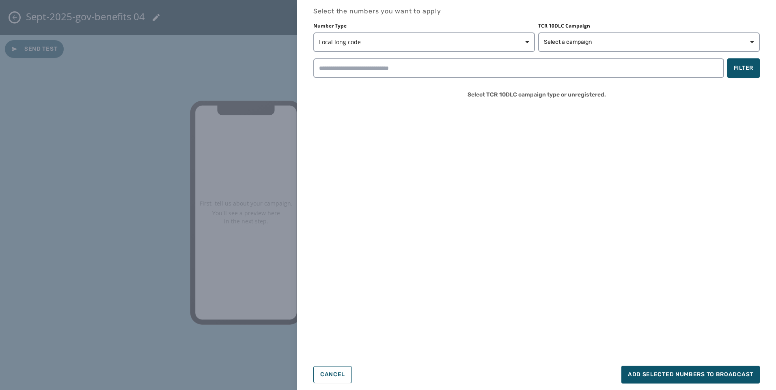
click at [573, 52] on div "Number Type Local long code TCR 10DLC Campaign Select a campaign Filter Select …" at bounding box center [536, 64] width 446 height 83
click at [573, 43] on span "Select a campaign" at bounding box center [568, 42] width 48 height 8
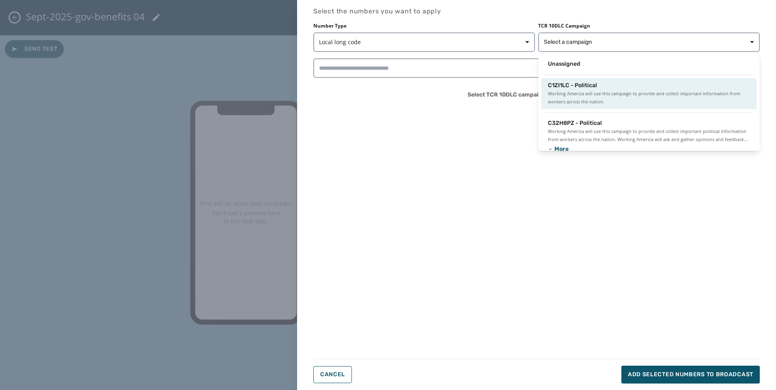
click at [573, 88] on span "C1ZI1LC - Political" at bounding box center [572, 86] width 49 height 8
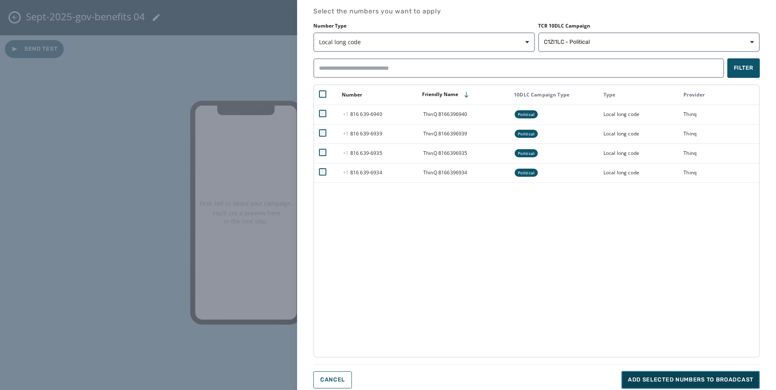
click at [659, 383] on span "Add selected numbers to broadcast" at bounding box center [690, 380] width 125 height 8
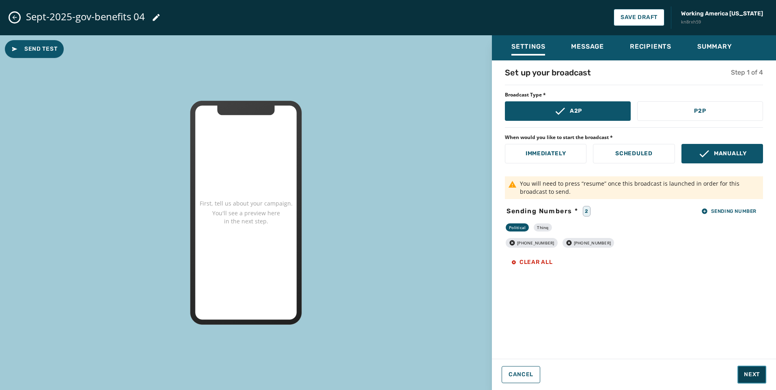
click at [748, 373] on span "Next" at bounding box center [752, 375] width 16 height 8
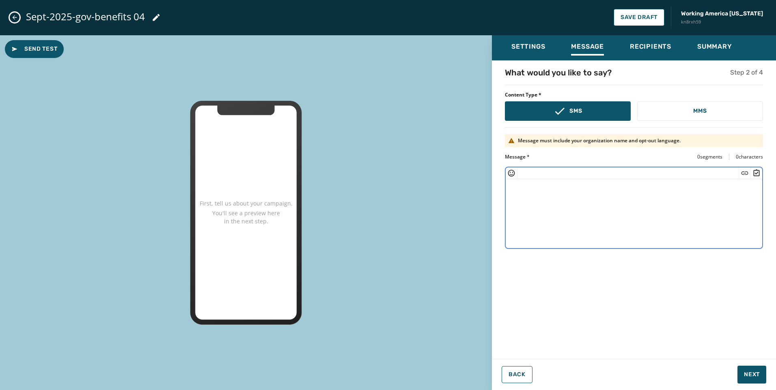
paste textarea "**********"
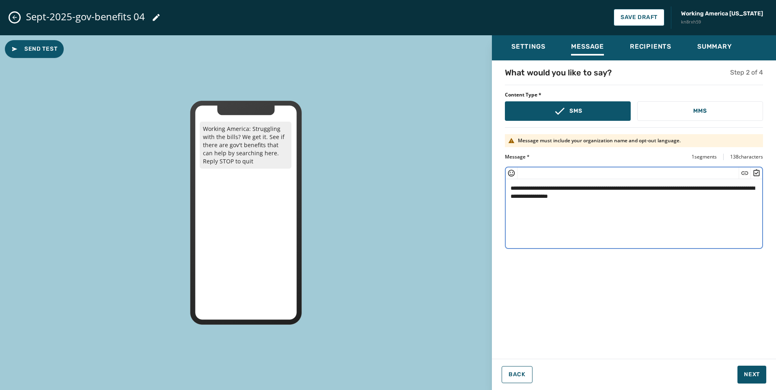
click at [572, 195] on textarea "**********" at bounding box center [634, 212] width 257 height 67
click at [744, 172] on icon "Insert Short Link" at bounding box center [745, 172] width 7 height 3
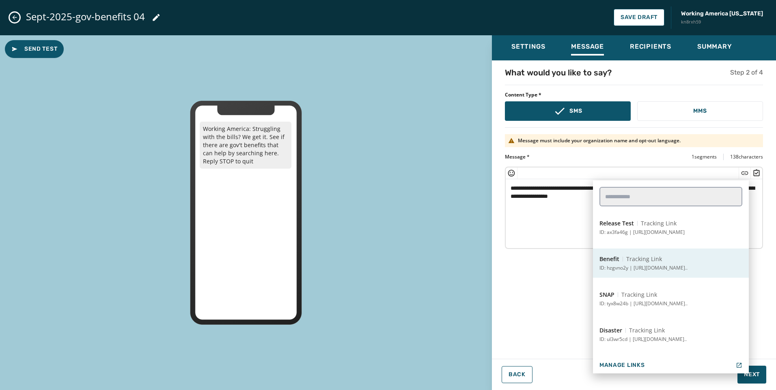
click at [646, 266] on p "ID: hzgvno2y | [URL][DOMAIN_NAME].." at bounding box center [643, 268] width 88 height 6
type textarea "**********"
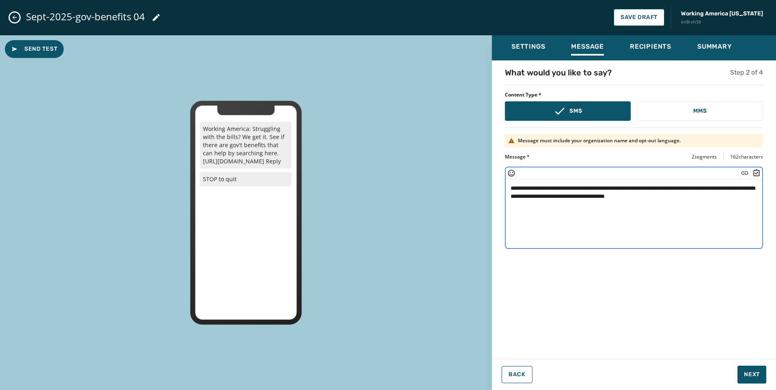
click at [727, 200] on textarea "**********" at bounding box center [634, 212] width 257 height 67
click at [744, 375] on span "Next" at bounding box center [752, 375] width 16 height 8
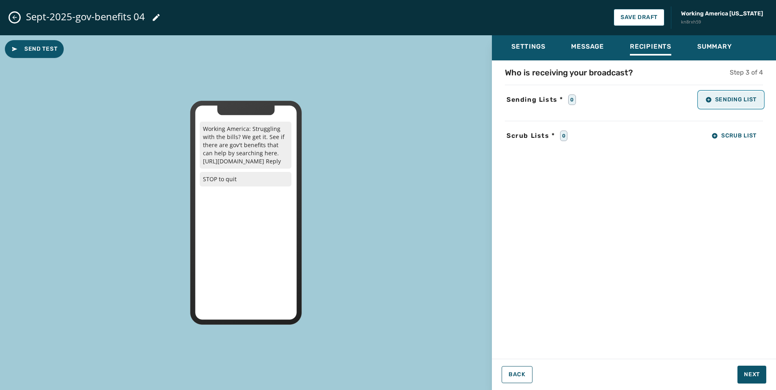
click at [735, 97] on span "Sending List" at bounding box center [730, 100] width 51 height 6
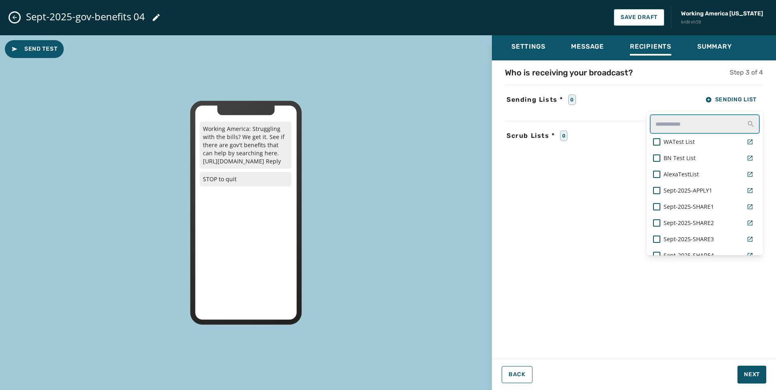
click at [712, 130] on input "text" at bounding box center [705, 123] width 110 height 19
type input "***"
click at [697, 193] on span "Sept-2025-govt-benefits_04" at bounding box center [700, 191] width 73 height 8
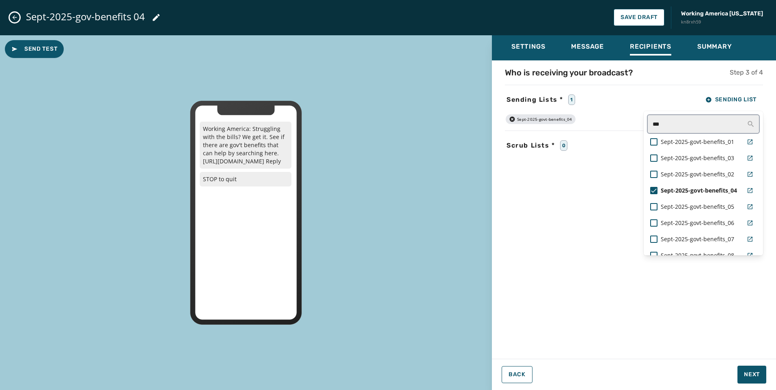
click at [535, 189] on div "Who is receiving your broadcast? Step 3 of 4 Sending Lists * 1 Sending List ***…" at bounding box center [634, 207] width 284 height 281
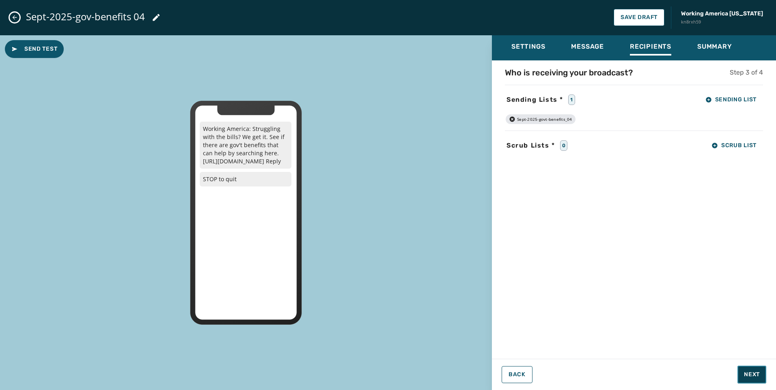
click at [750, 370] on button "Next" at bounding box center [751, 375] width 29 height 18
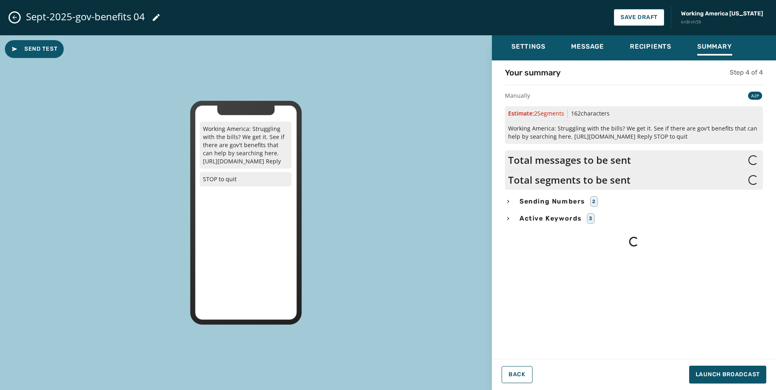
click at [561, 203] on span "Sending Numbers" at bounding box center [552, 202] width 69 height 10
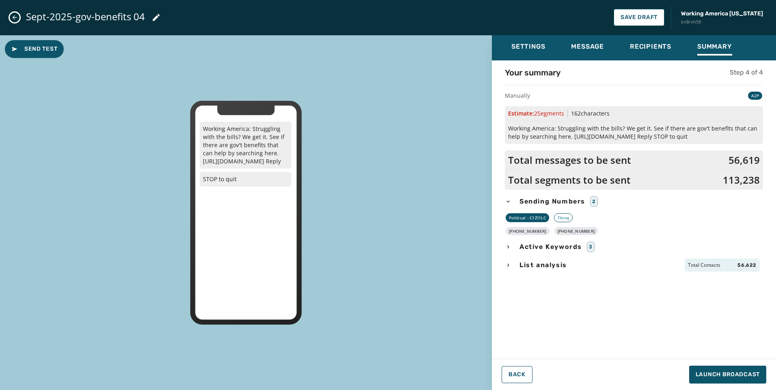
click at [552, 268] on span "List analysis" at bounding box center [543, 266] width 51 height 10
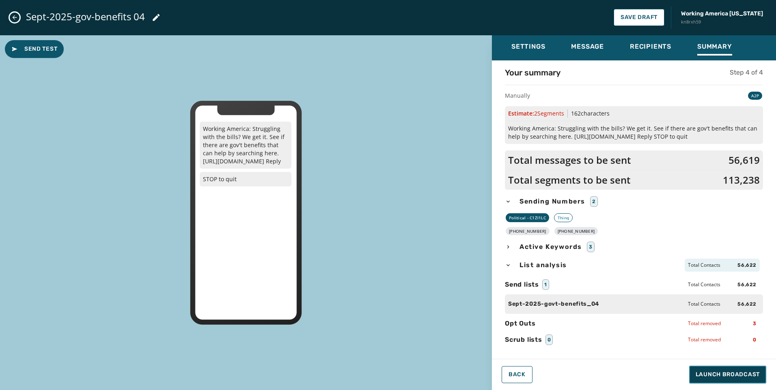
click at [709, 372] on span "Launch Broadcast" at bounding box center [728, 375] width 64 height 8
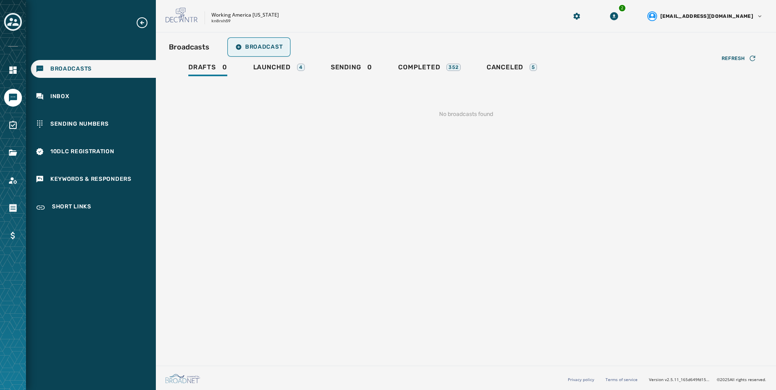
click at [244, 42] on button "Broadcast" at bounding box center [259, 47] width 60 height 16
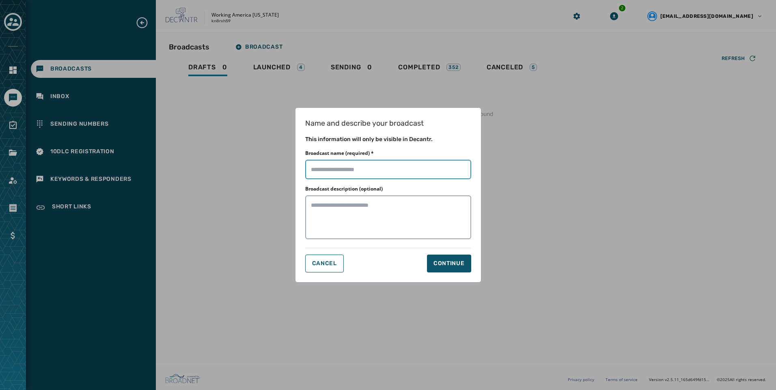
click at [392, 168] on input "Broadcast name (required) *" at bounding box center [388, 169] width 166 height 19
paste input "**********"
type input "**********"
click at [450, 267] on div "Continue" at bounding box center [448, 264] width 31 height 8
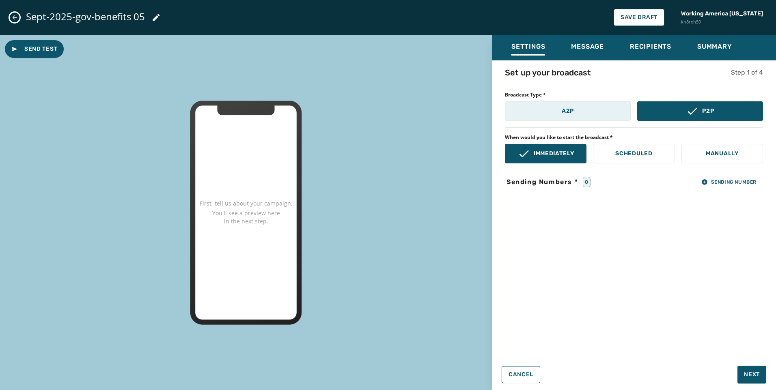
click at [554, 113] on button "A2P" at bounding box center [568, 110] width 126 height 19
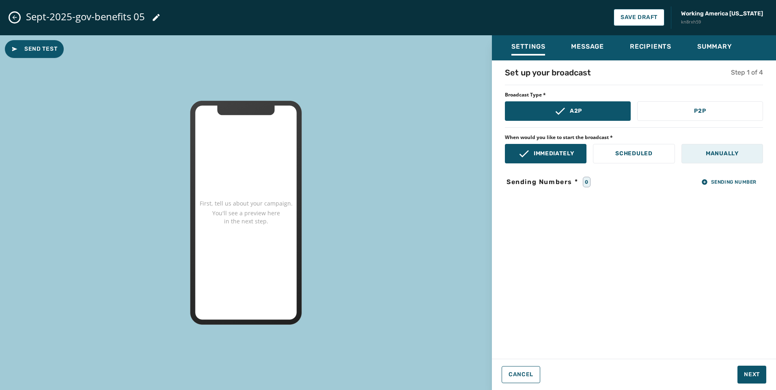
click at [714, 150] on p "Manually" at bounding box center [722, 154] width 33 height 8
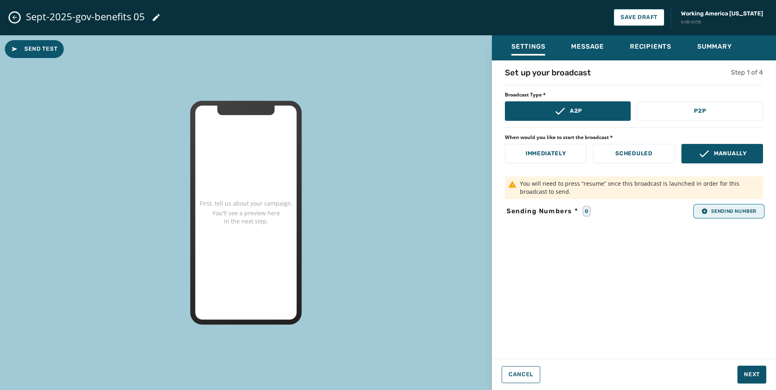
click at [750, 211] on span "Sending Number" at bounding box center [728, 211] width 55 height 6
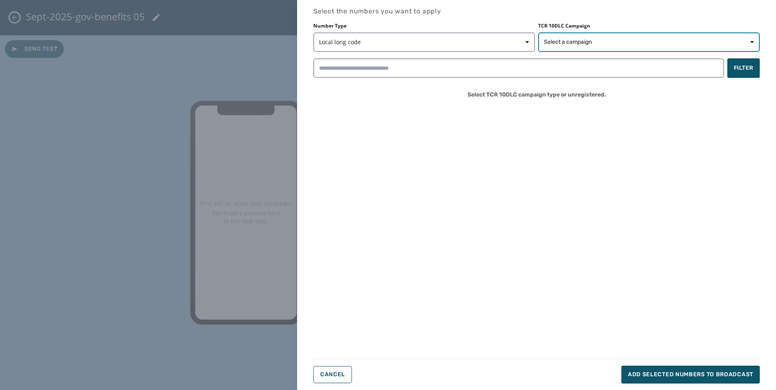
click at [583, 46] on span "Select a campaign" at bounding box center [568, 42] width 48 height 8
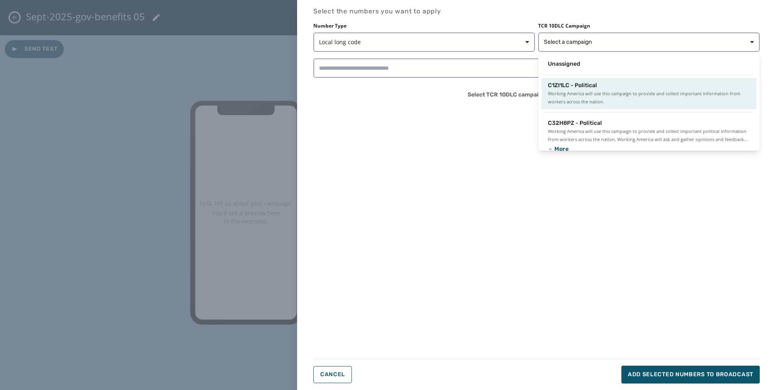
click at [570, 97] on span "Working America will use this campaign to provide and collect important informa…" at bounding box center [649, 98] width 202 height 16
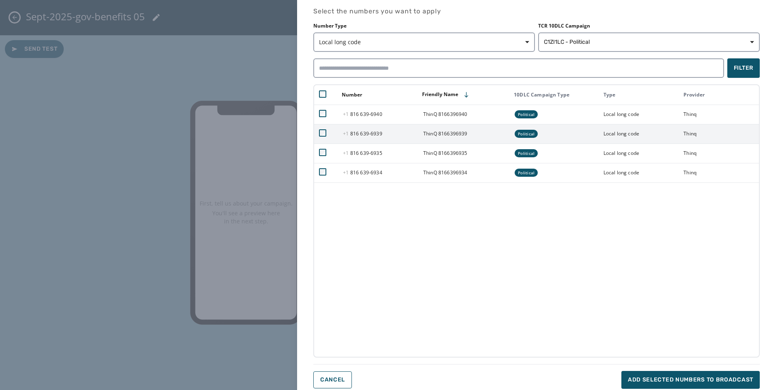
click at [318, 131] on td at bounding box center [326, 133] width 24 height 19
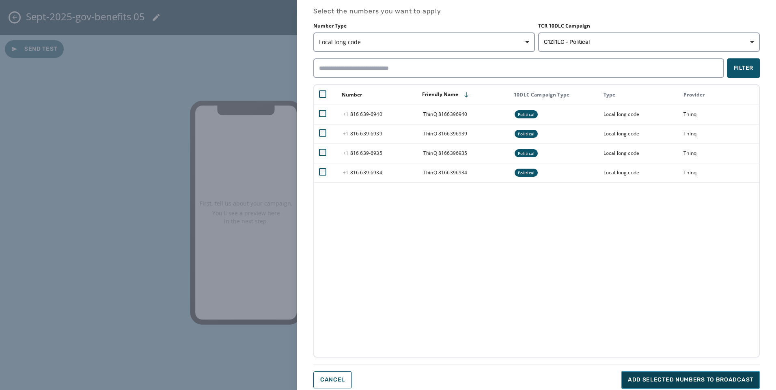
click at [734, 373] on button "Add selected numbers to broadcast" at bounding box center [690, 380] width 138 height 18
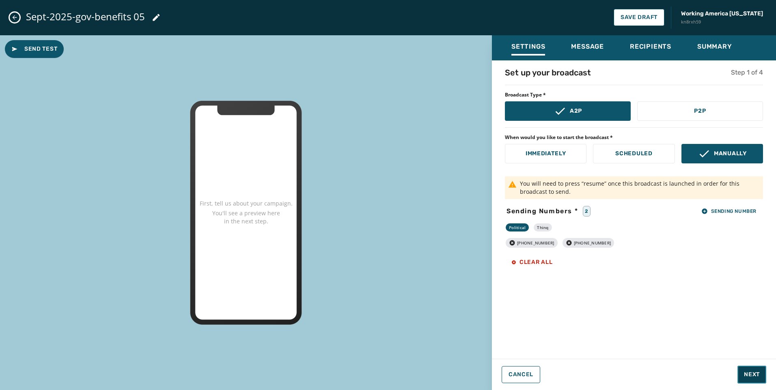
click at [756, 375] on span "Next" at bounding box center [752, 375] width 16 height 8
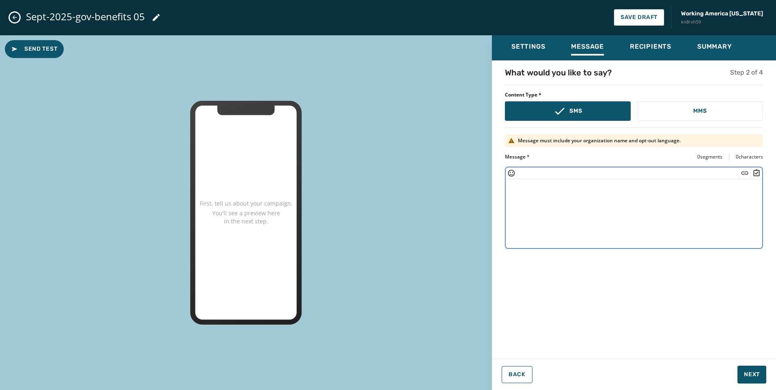
paste textarea "**********"
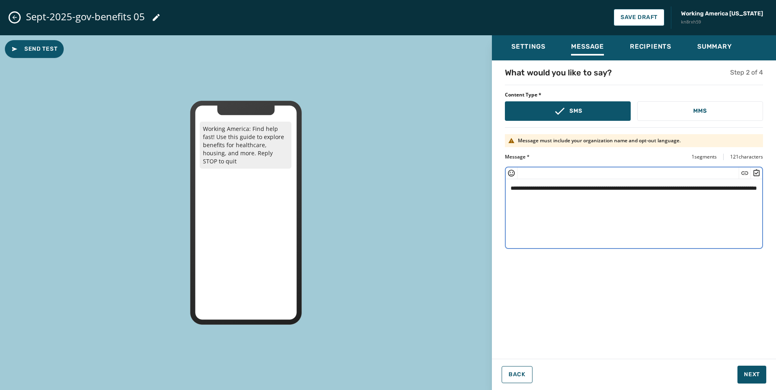
click at [540, 195] on textarea "**********" at bounding box center [634, 212] width 257 height 67
click at [745, 174] on icon "Insert Short Link" at bounding box center [745, 173] width 8 height 8
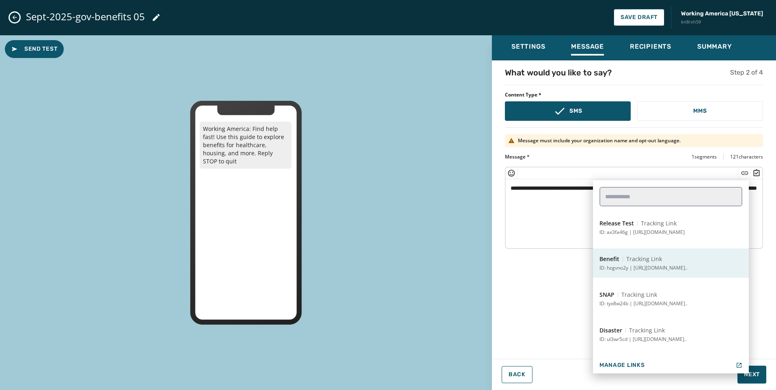
click at [674, 253] on button "Benefit Tracking Link ID: hzgvno2y | [URL][DOMAIN_NAME].." at bounding box center [671, 263] width 156 height 29
type textarea "**********"
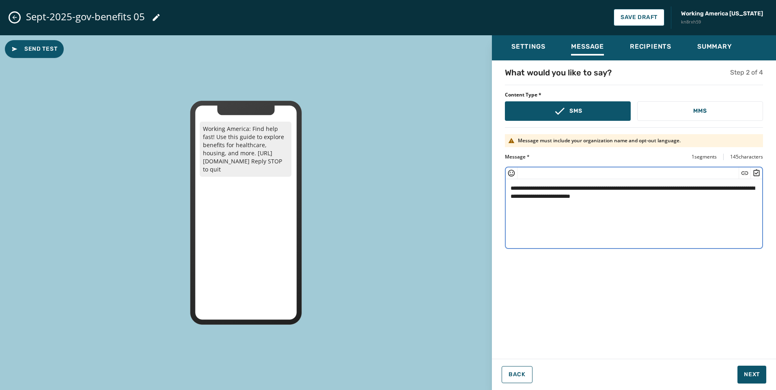
click at [673, 192] on textarea "**********" at bounding box center [634, 212] width 257 height 67
click at [673, 194] on textarea "**********" at bounding box center [634, 212] width 257 height 67
click at [759, 375] on span "Next" at bounding box center [752, 375] width 16 height 8
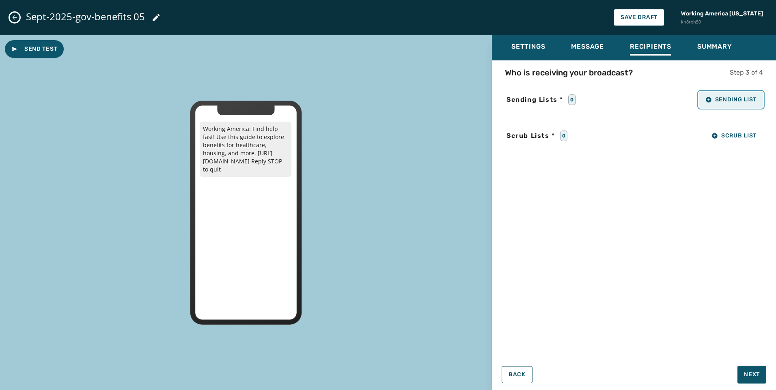
click at [717, 101] on span "Sending List" at bounding box center [730, 100] width 51 height 6
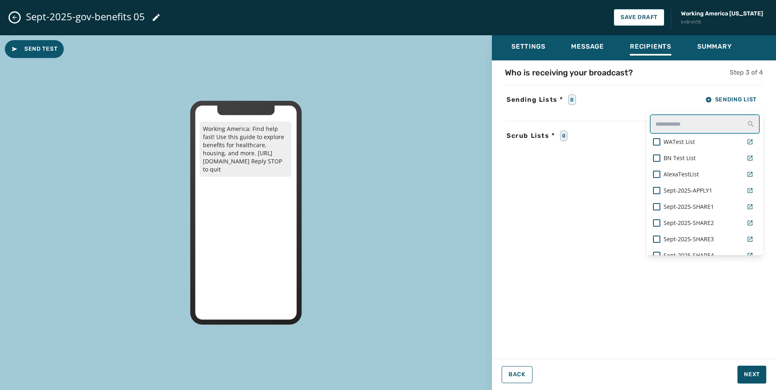
click at [696, 129] on input "text" at bounding box center [705, 123] width 110 height 19
type input "***"
click at [702, 203] on span "Sept-2025-govt-benefits_05" at bounding box center [700, 207] width 73 height 8
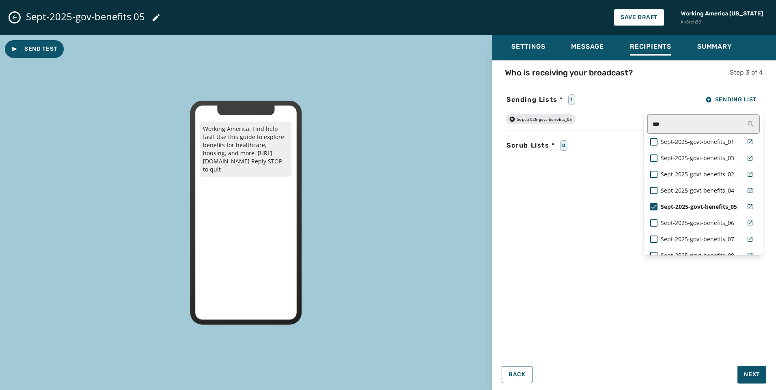
click at [669, 337] on div "Who is receiving your broadcast? Step 3 of 4 Sending Lists * 1 Sending List ***…" at bounding box center [634, 207] width 284 height 281
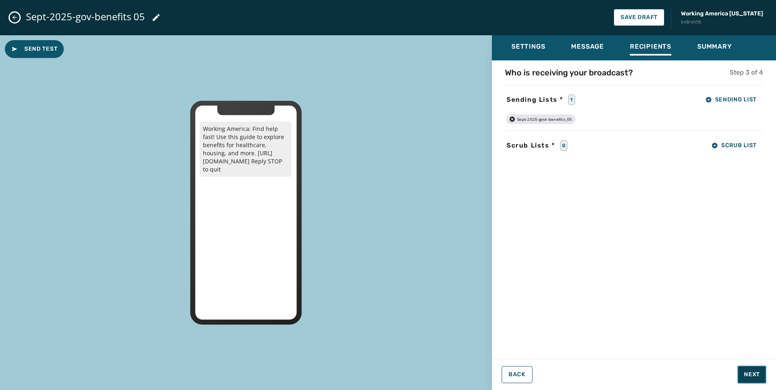
click at [742, 375] on button "Next" at bounding box center [751, 375] width 29 height 18
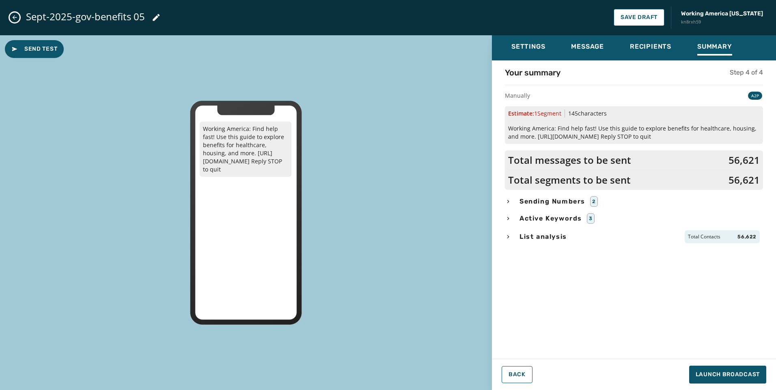
click at [551, 204] on span "Sending Numbers" at bounding box center [552, 202] width 69 height 10
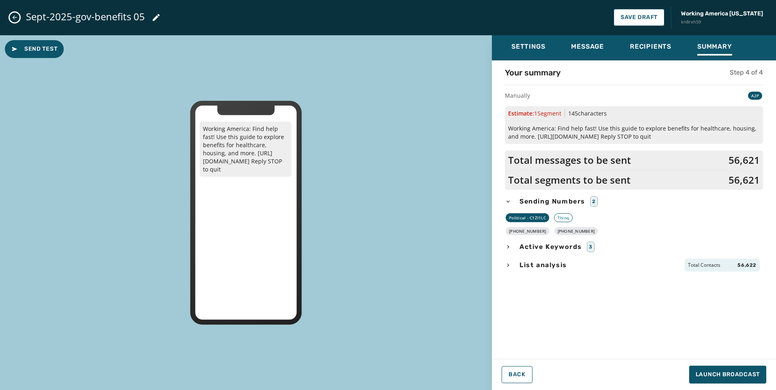
click at [556, 266] on span "List analysis" at bounding box center [543, 266] width 51 height 10
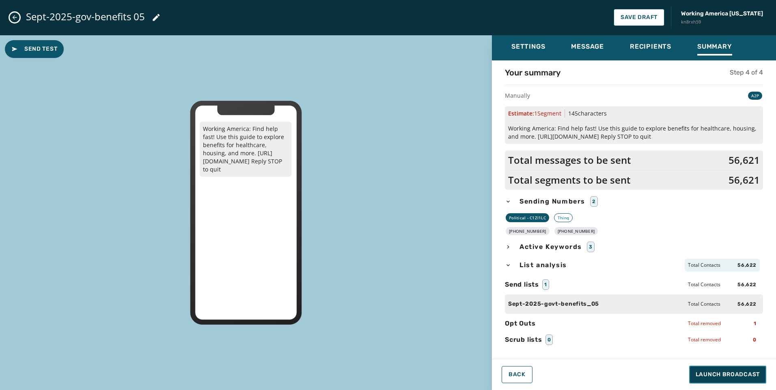
click at [720, 374] on span "Launch Broadcast" at bounding box center [728, 375] width 64 height 8
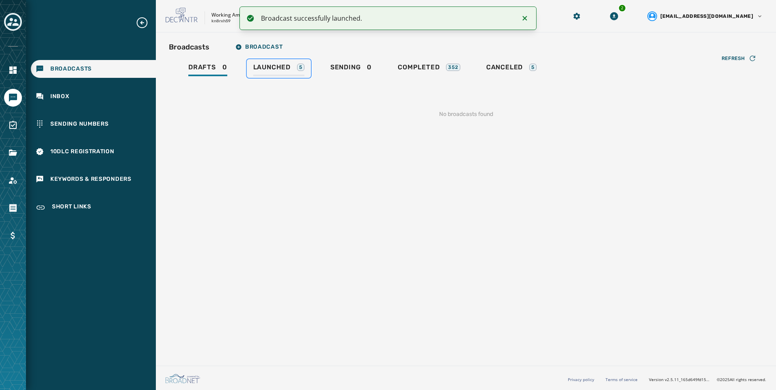
click at [303, 66] on div "5" at bounding box center [300, 67] width 7 height 7
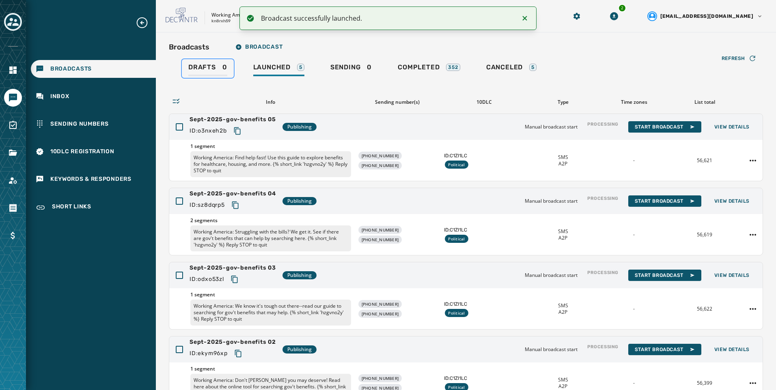
click at [190, 69] on span "Drafts" at bounding box center [202, 67] width 28 height 8
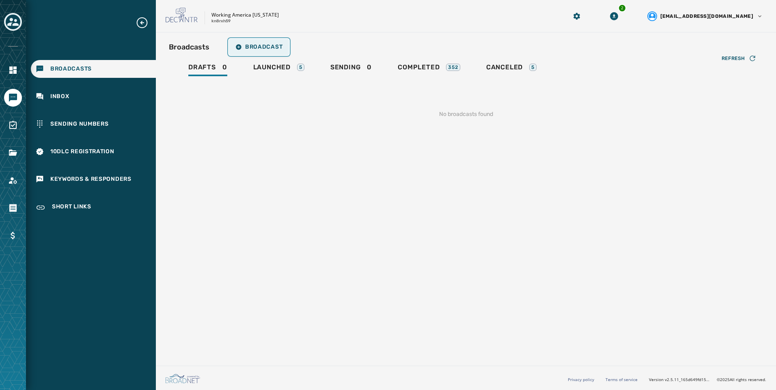
click at [268, 50] on span "Broadcast" at bounding box center [258, 47] width 47 height 6
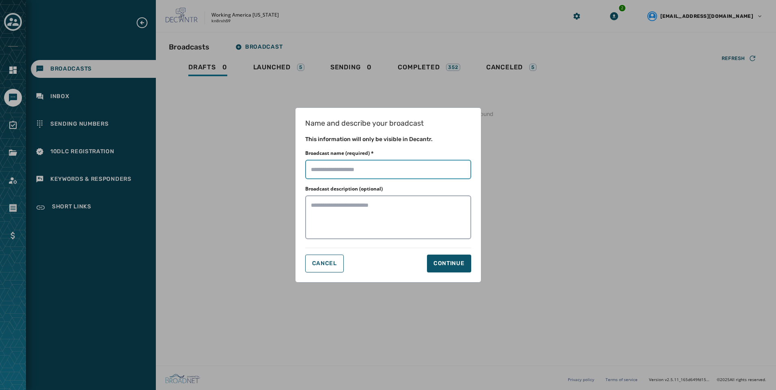
click at [410, 167] on input "Broadcast name (required) *" at bounding box center [388, 169] width 166 height 19
paste input "**********"
type input "**********"
click at [466, 264] on button "Continue" at bounding box center [449, 264] width 44 height 18
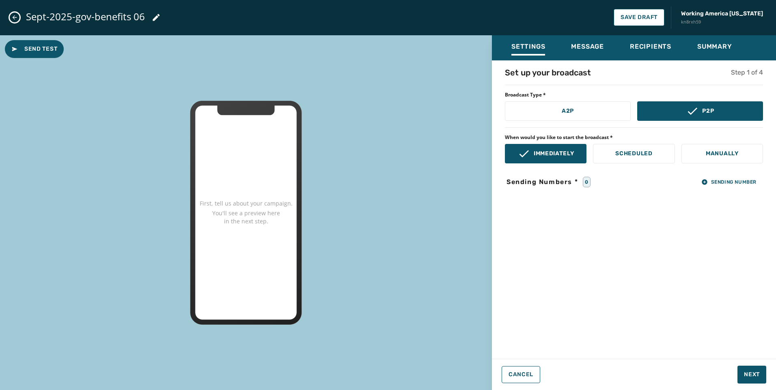
click at [573, 95] on span "Broadcast Type *" at bounding box center [634, 95] width 258 height 6
click at [569, 105] on button "A2P" at bounding box center [568, 110] width 126 height 19
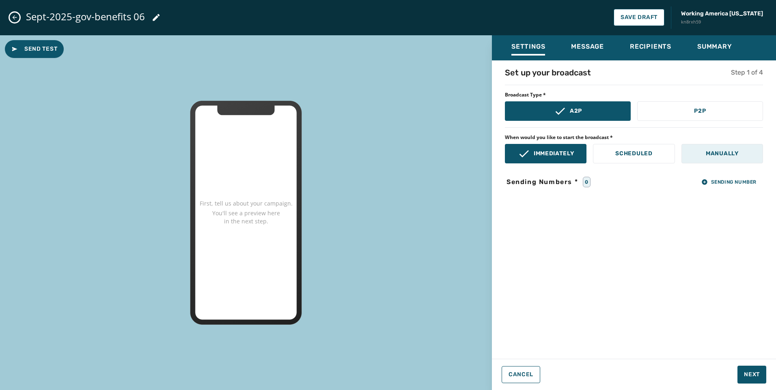
click at [741, 159] on button "Manually" at bounding box center [722, 153] width 82 height 19
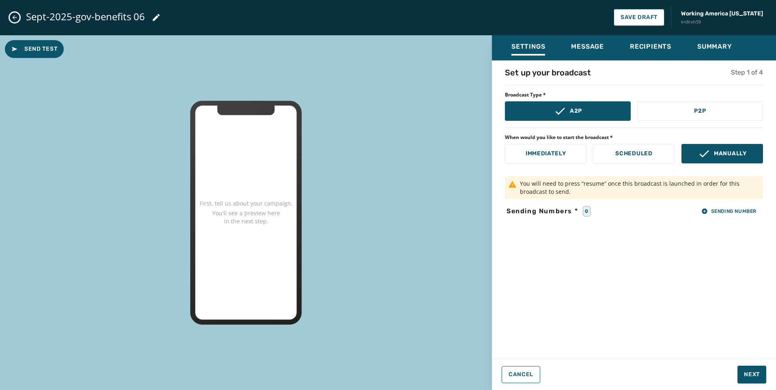
click at [734, 218] on div "Set up your broadcast Step 1 of 4 Broadcast Type * A2P P2P When would you like …" at bounding box center [634, 207] width 284 height 281
click at [734, 216] on button "Sending Number" at bounding box center [729, 211] width 68 height 11
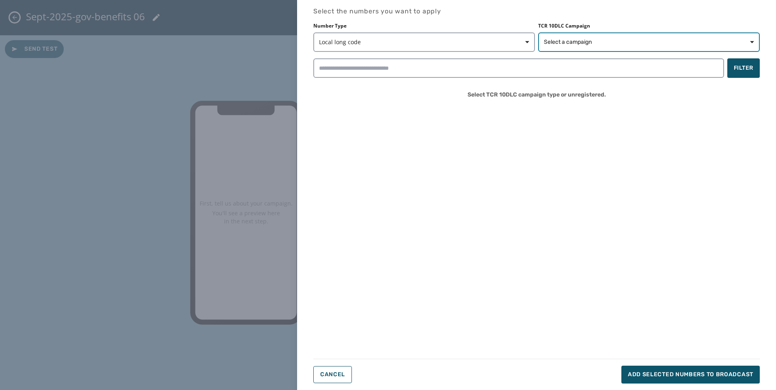
click at [568, 41] on span "Select a campaign" at bounding box center [568, 42] width 48 height 8
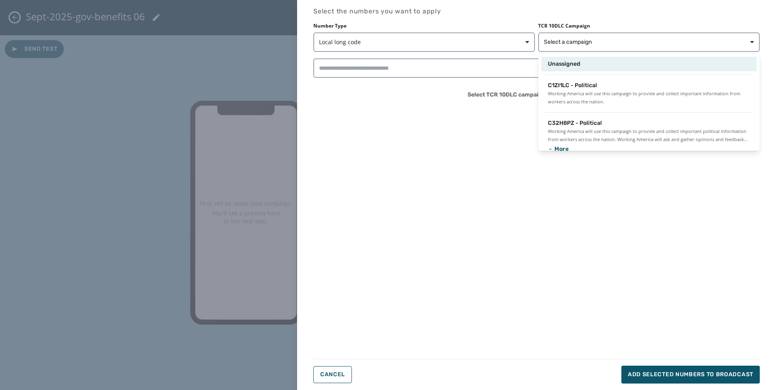
click at [567, 71] on div "Unassigned" at bounding box center [648, 64] width 215 height 15
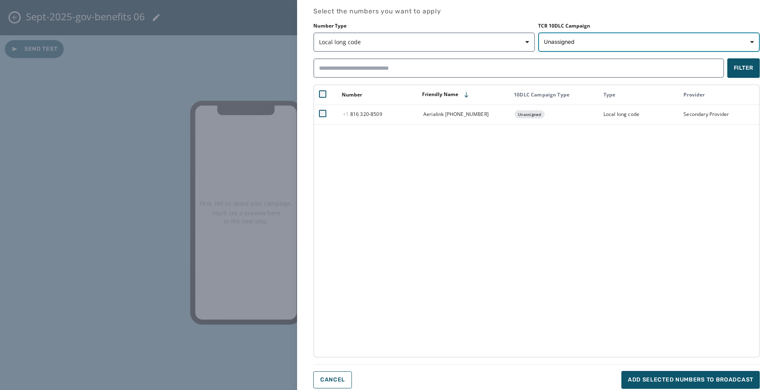
click at [576, 43] on span "Unassigned" at bounding box center [649, 42] width 210 height 8
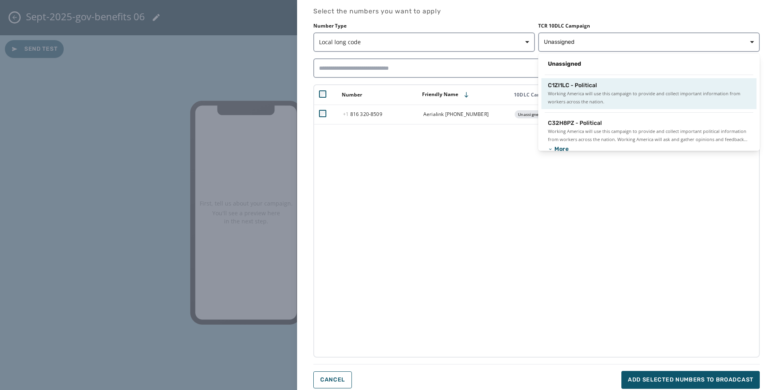
click at [576, 94] on span "Working America will use this campaign to provide and collect important informa…" at bounding box center [649, 98] width 202 height 16
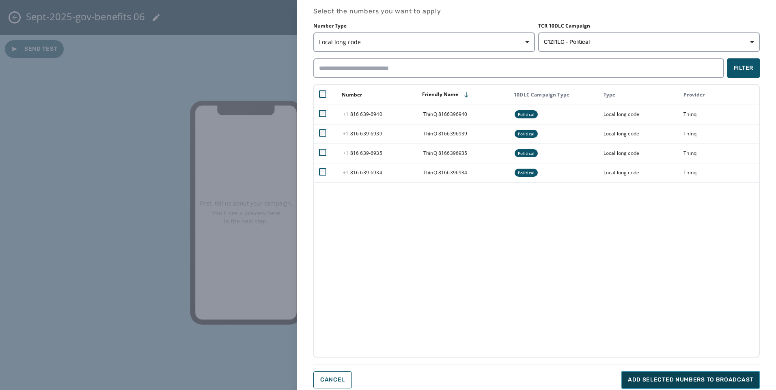
click at [688, 382] on span "Add selected numbers to broadcast" at bounding box center [690, 380] width 125 height 8
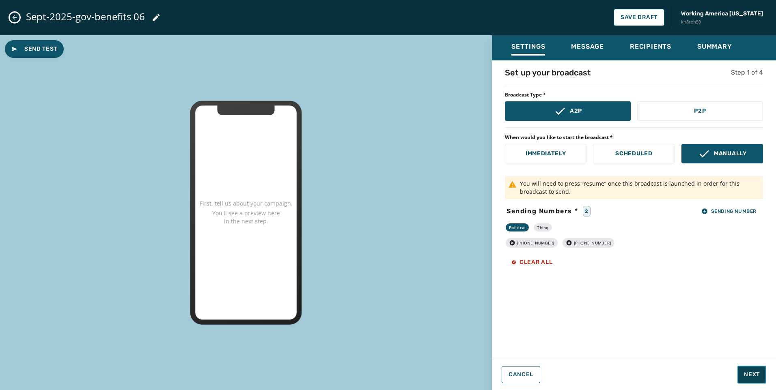
click at [746, 370] on button "Next" at bounding box center [751, 375] width 29 height 18
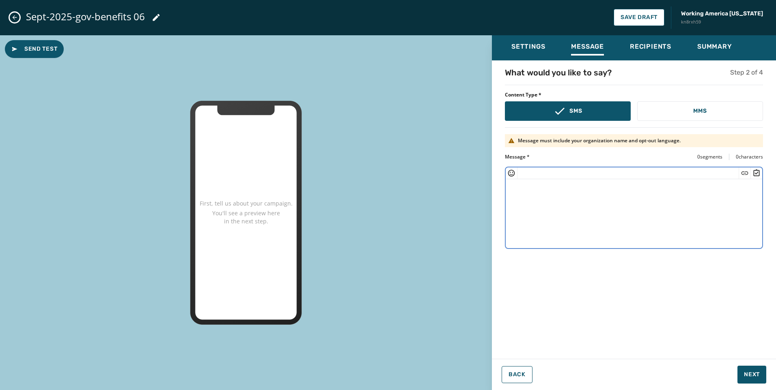
paste textarea "**********"
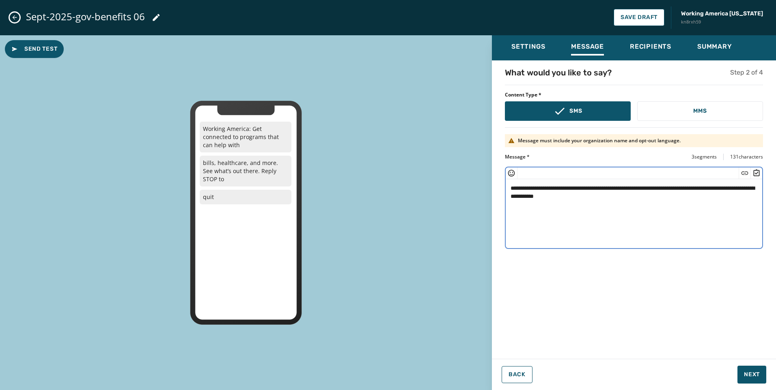
click at [567, 196] on textarea "**********" at bounding box center [634, 212] width 257 height 67
click at [742, 171] on icon "Insert Short Link" at bounding box center [745, 173] width 8 height 8
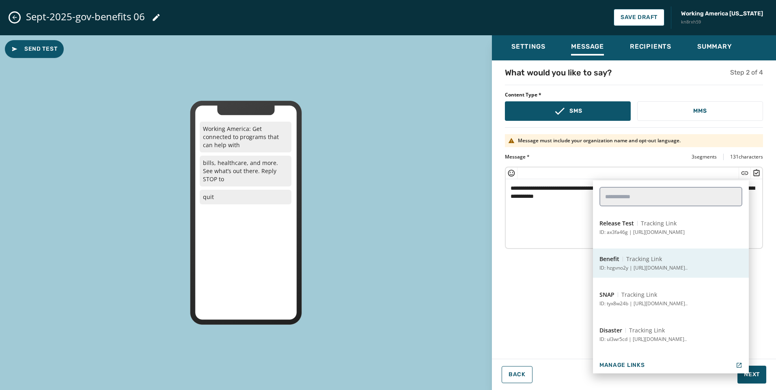
click at [670, 253] on button "Benefit Tracking Link ID: hzgvno2y | [URL][DOMAIN_NAME].." at bounding box center [671, 263] width 156 height 29
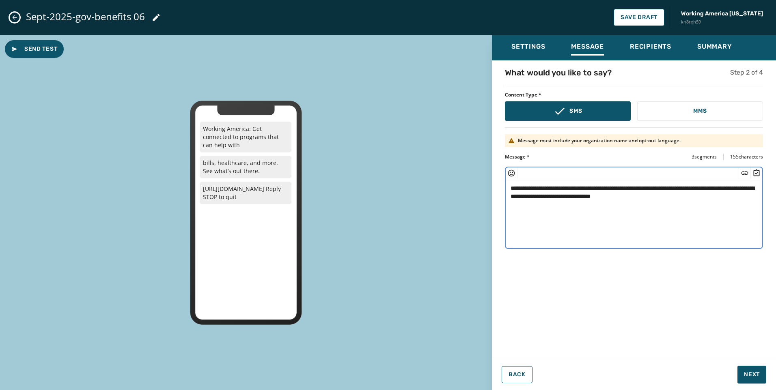
drag, startPoint x: 693, startPoint y: 186, endPoint x: 765, endPoint y: 196, distance: 72.9
click at [695, 186] on textarea "**********" at bounding box center [634, 212] width 257 height 67
click at [724, 190] on textarea "**********" at bounding box center [634, 212] width 257 height 67
click at [535, 194] on textarea "**********" at bounding box center [634, 212] width 257 height 67
click at [710, 194] on textarea "**********" at bounding box center [634, 212] width 257 height 67
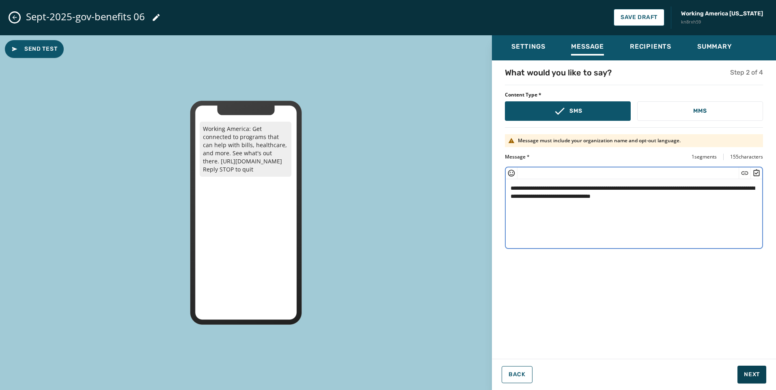
type textarea "**********"
click at [758, 376] on span "Next" at bounding box center [752, 375] width 16 height 8
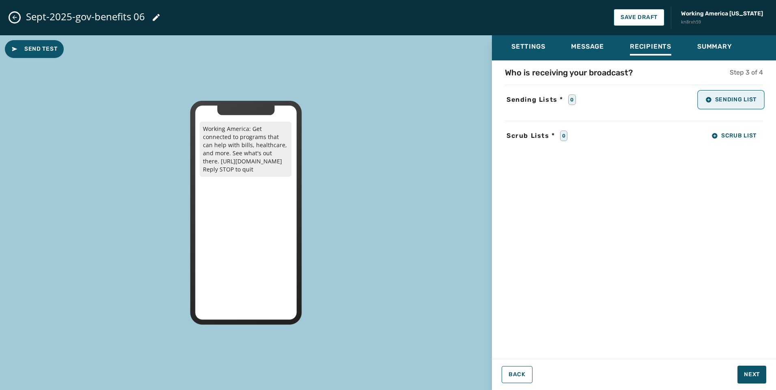
click at [737, 100] on span "Sending List" at bounding box center [730, 100] width 51 height 6
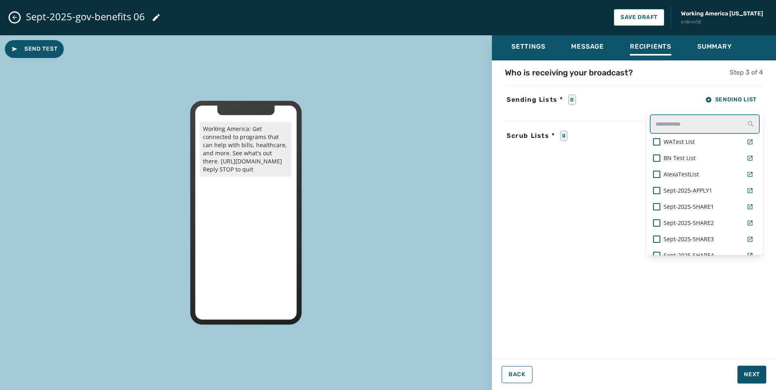
click at [718, 121] on input "text" at bounding box center [705, 123] width 110 height 19
type input "***"
click at [722, 222] on span "Sept-2025-govt-benefits_06" at bounding box center [700, 223] width 73 height 8
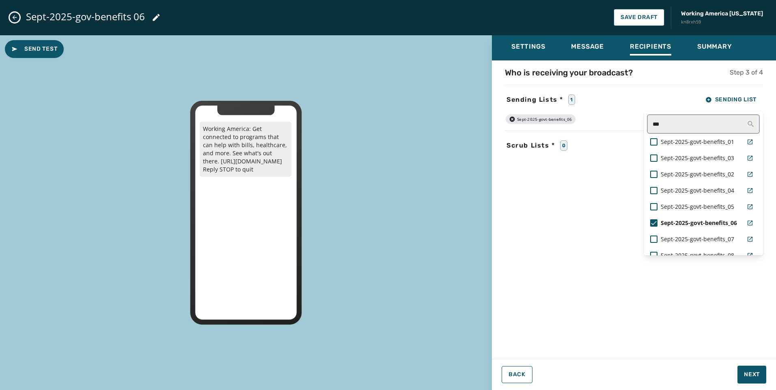
click at [498, 229] on div "Who is receiving your broadcast? Step 3 of 4 Sending Lists * 1 Sending List ***…" at bounding box center [634, 207] width 284 height 281
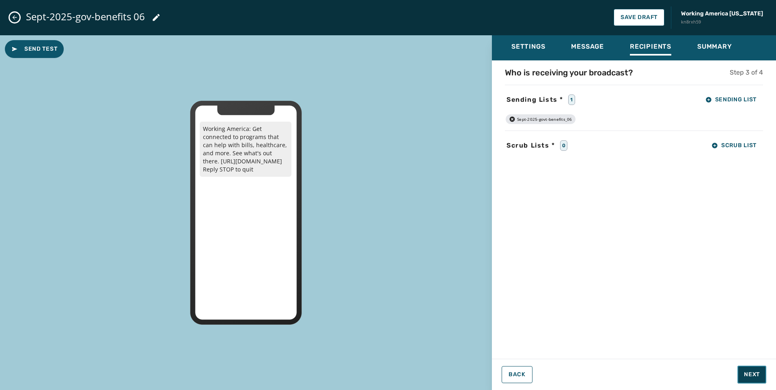
click at [756, 372] on span "Next" at bounding box center [752, 375] width 16 height 8
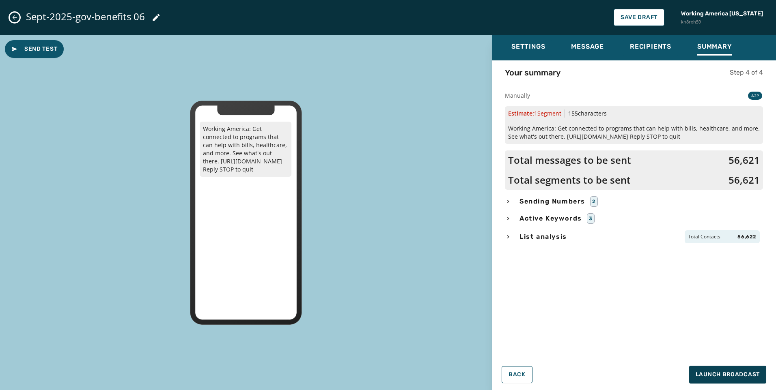
click at [557, 202] on span "Sending Numbers" at bounding box center [552, 202] width 69 height 10
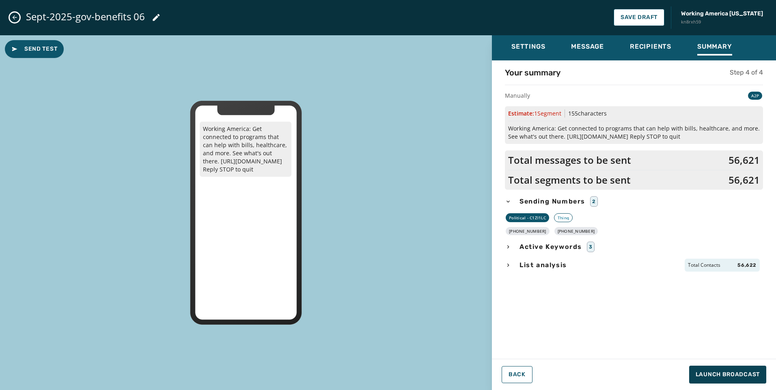
click at [557, 263] on span "List analysis" at bounding box center [543, 266] width 51 height 10
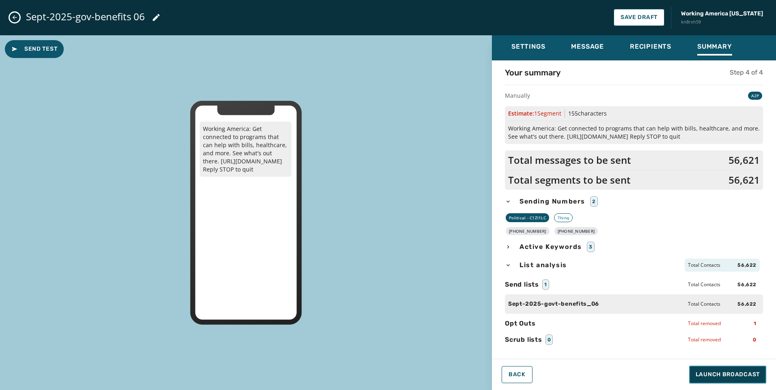
click at [717, 375] on span "Launch Broadcast" at bounding box center [728, 375] width 64 height 8
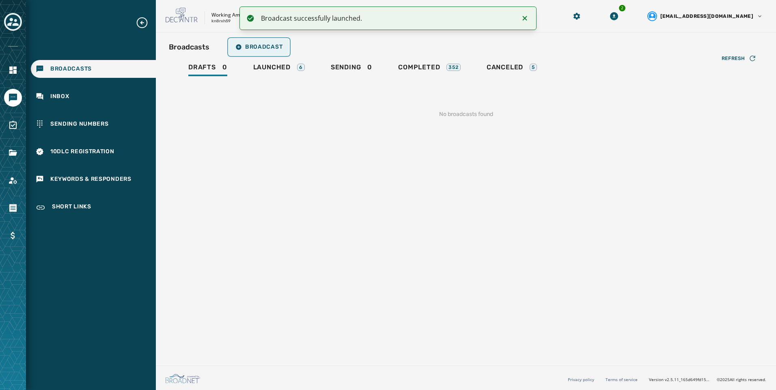
click at [251, 51] on button "Broadcast" at bounding box center [259, 47] width 60 height 16
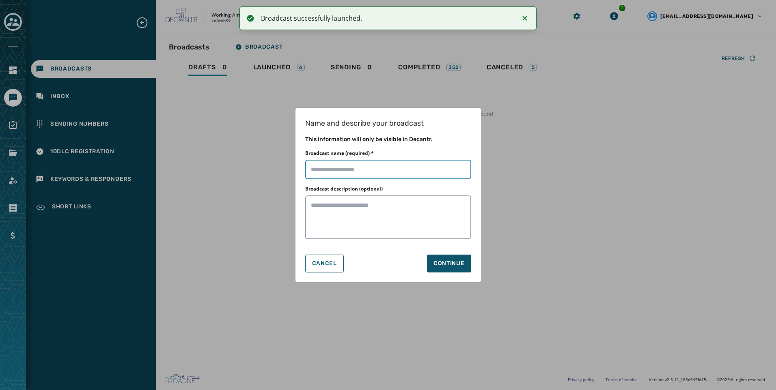
drag, startPoint x: 402, startPoint y: 168, endPoint x: 405, endPoint y: 170, distance: 4.4
click at [401, 168] on input "Broadcast name (required) *" at bounding box center [388, 169] width 166 height 19
paste input "**********"
type input "**********"
click at [461, 265] on div "Continue" at bounding box center [448, 264] width 31 height 8
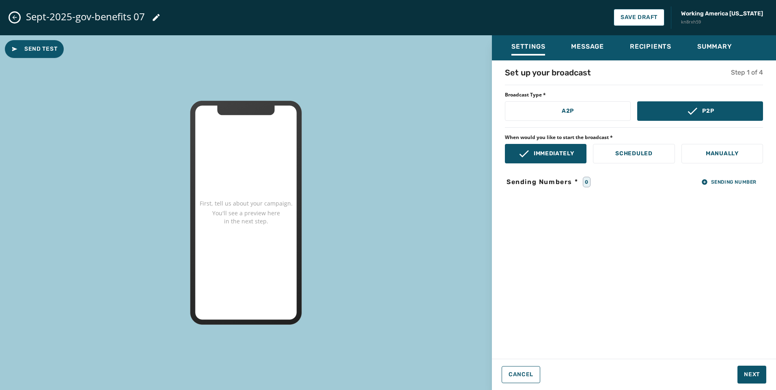
drag, startPoint x: 584, startPoint y: 97, endPoint x: 589, endPoint y: 98, distance: 5.5
click at [585, 97] on span "Broadcast Type *" at bounding box center [634, 95] width 258 height 6
click at [611, 113] on button "A2P" at bounding box center [568, 110] width 126 height 19
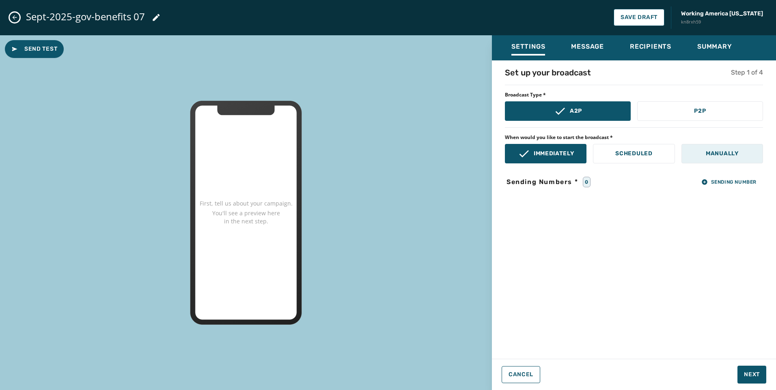
click at [734, 148] on button "Manually" at bounding box center [722, 153] width 82 height 19
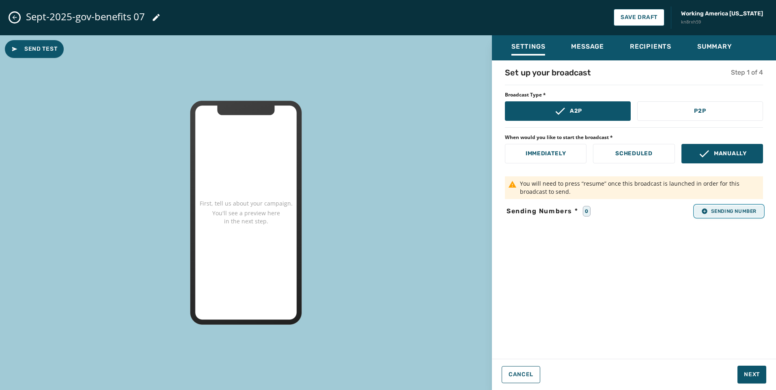
click at [734, 208] on span "Sending Number" at bounding box center [728, 211] width 55 height 6
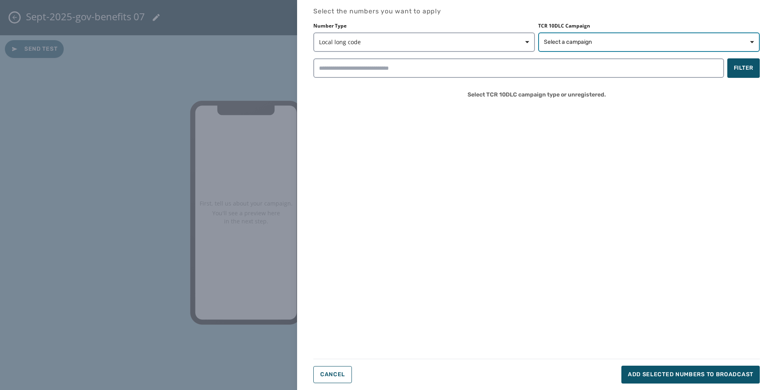
click at [590, 43] on span "Select a campaign" at bounding box center [568, 42] width 48 height 8
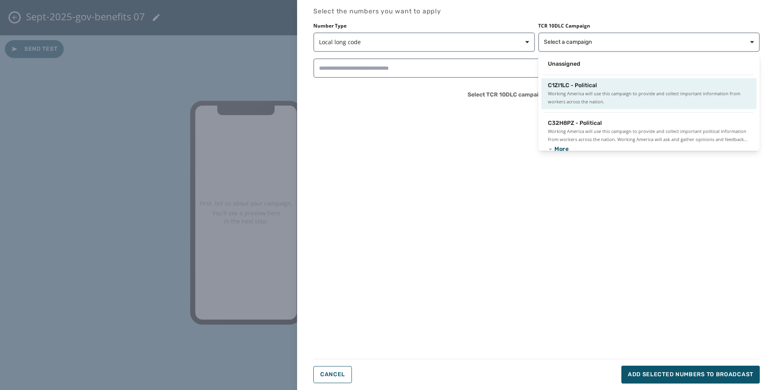
click at [582, 83] on span "C1ZI1LC - Political" at bounding box center [572, 86] width 49 height 8
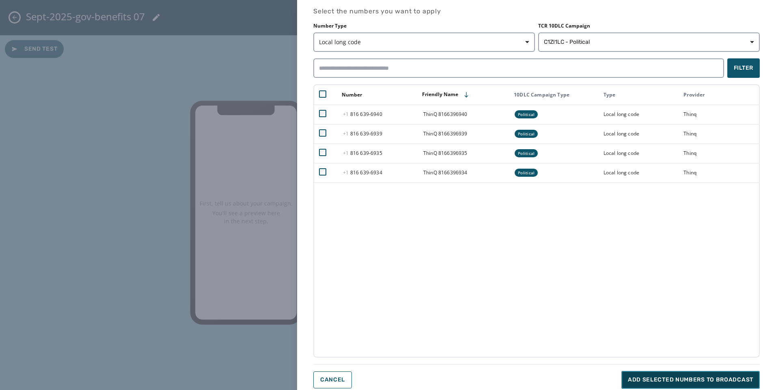
click at [729, 375] on button "Add selected numbers to broadcast" at bounding box center [690, 380] width 138 height 18
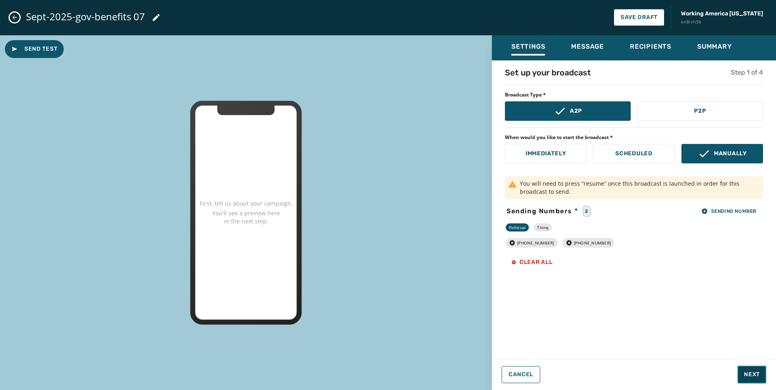
click at [752, 380] on button "Next" at bounding box center [751, 375] width 29 height 18
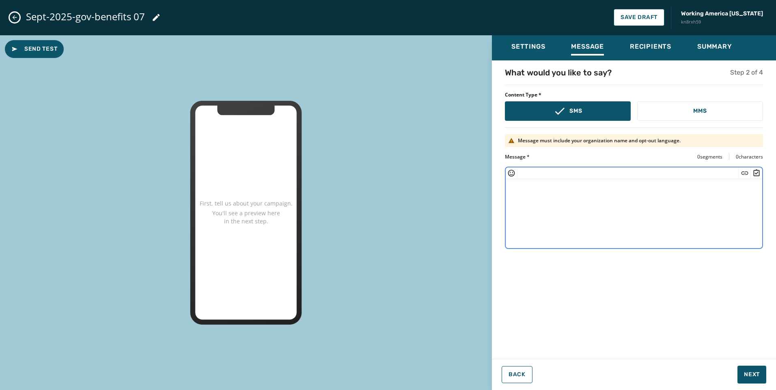
paste textarea "**********"
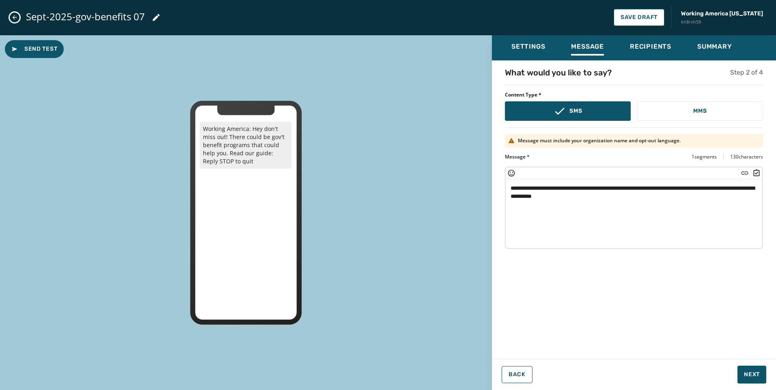
click at [566, 196] on textarea "**********" at bounding box center [634, 212] width 257 height 67
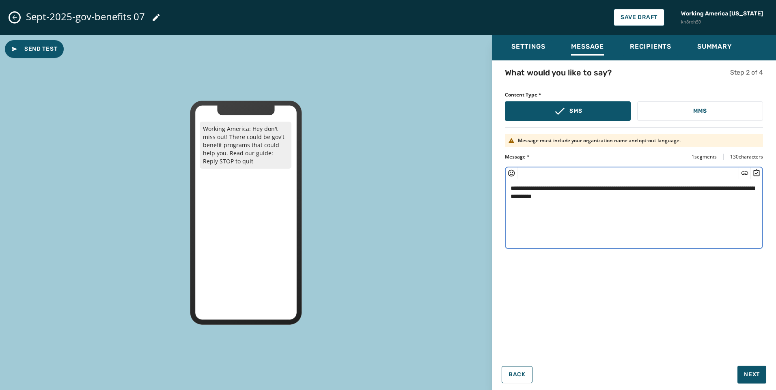
click at [745, 172] on icon "Insert Short Link" at bounding box center [745, 173] width 8 height 8
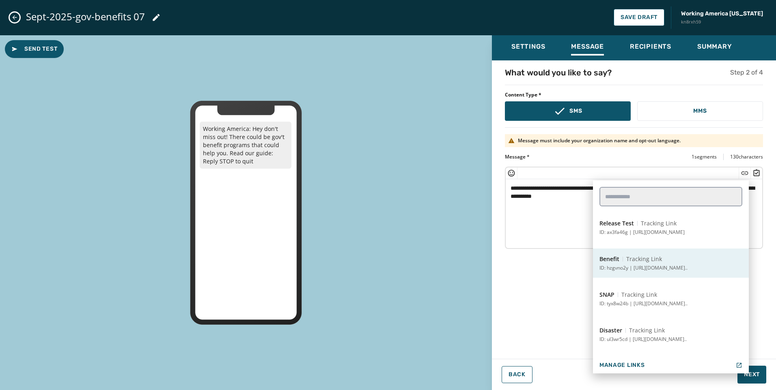
click at [648, 265] on p "ID: hzgvno2y | [URL][DOMAIN_NAME].." at bounding box center [643, 268] width 88 height 6
type textarea "**********"
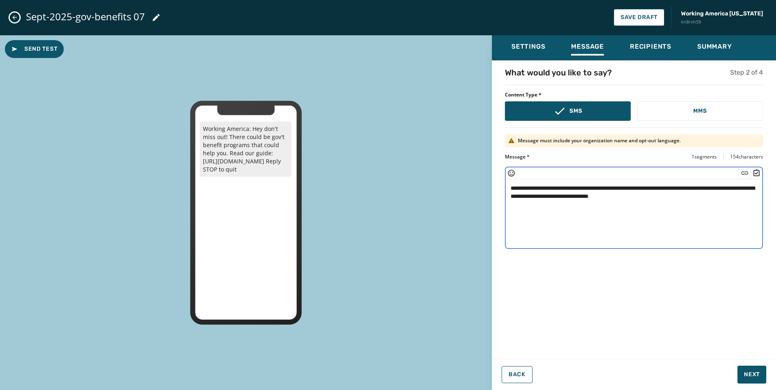
click at [746, 205] on textarea "**********" at bounding box center [634, 212] width 257 height 67
click at [752, 373] on span "Next" at bounding box center [752, 375] width 16 height 8
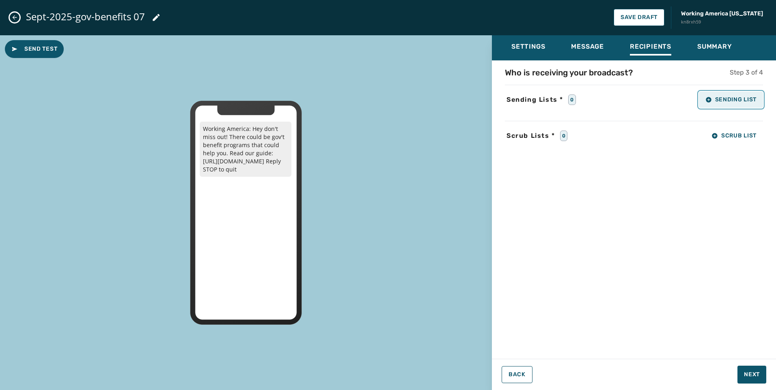
click at [723, 103] on button "Sending List" at bounding box center [731, 100] width 64 height 16
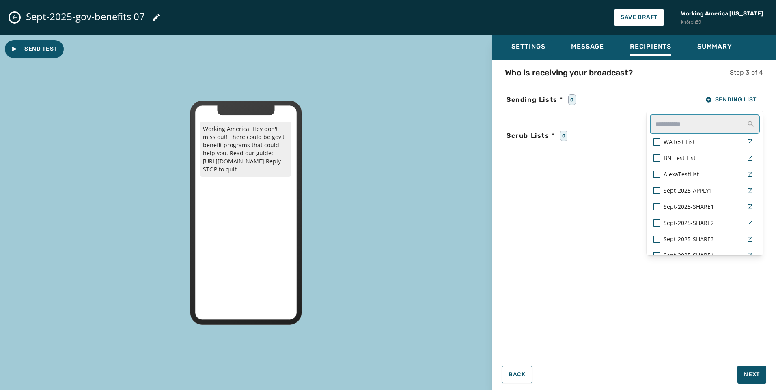
click at [677, 118] on input "text" at bounding box center [705, 123] width 110 height 19
type input "***"
click at [703, 241] on span "Sept-2025-govt-benefits_07" at bounding box center [700, 239] width 73 height 8
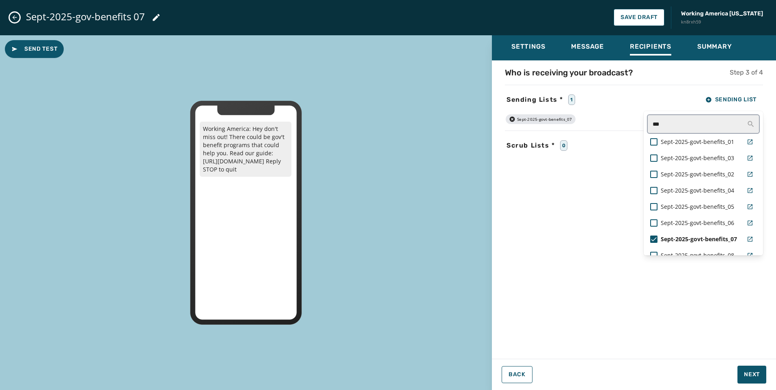
click at [690, 273] on div "Who is receiving your broadcast? Step 3 of 4 Sending Lists * 1 Sending List ***…" at bounding box center [634, 207] width 284 height 281
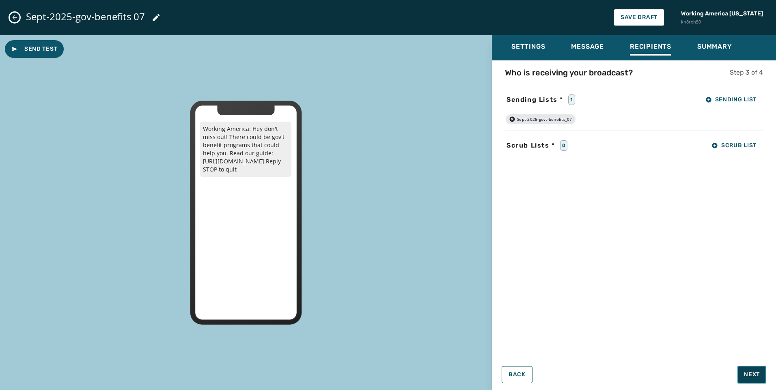
click at [751, 376] on span "Next" at bounding box center [752, 375] width 16 height 8
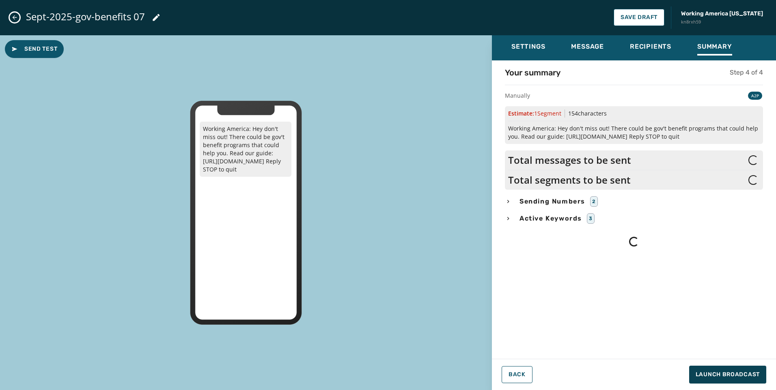
click at [548, 202] on span "Sending Numbers" at bounding box center [552, 202] width 69 height 10
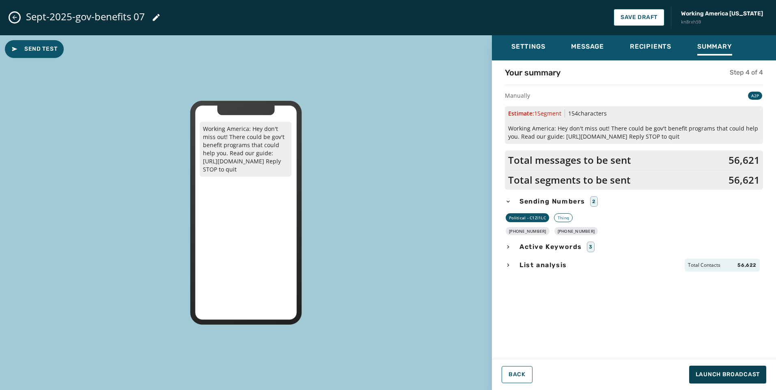
click at [535, 261] on span "List analysis" at bounding box center [543, 266] width 51 height 10
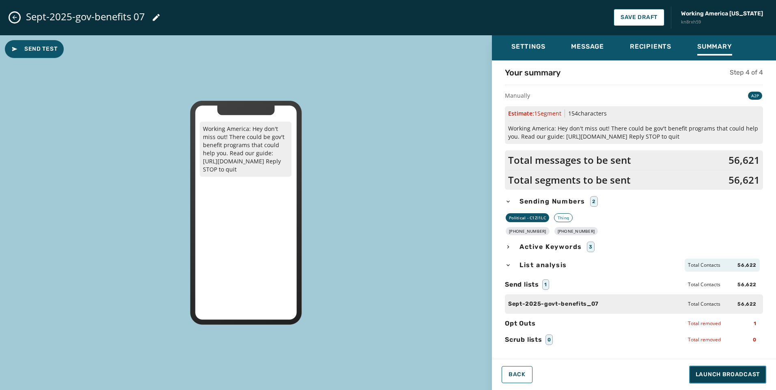
click at [741, 375] on span "Launch Broadcast" at bounding box center [728, 375] width 64 height 8
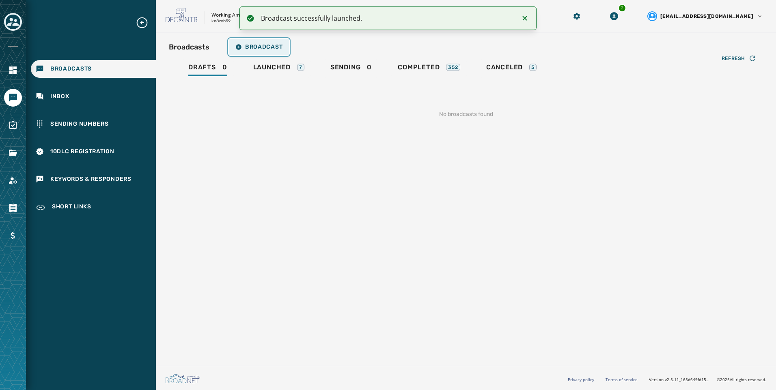
click at [261, 52] on button "Broadcast" at bounding box center [259, 47] width 60 height 16
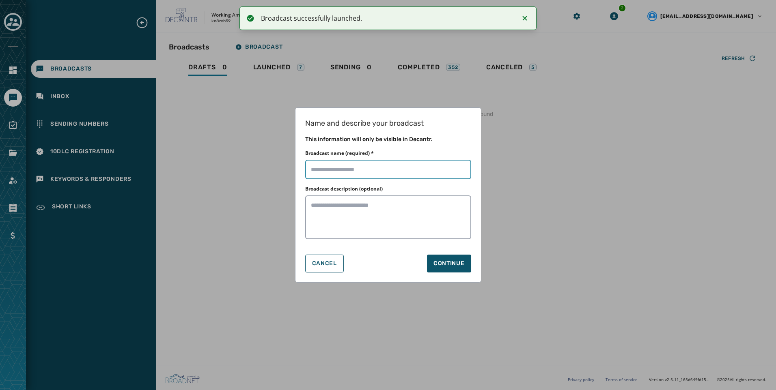
drag, startPoint x: 409, startPoint y: 168, endPoint x: 412, endPoint y: 176, distance: 8.0
click at [409, 168] on input "Broadcast name (required) *" at bounding box center [388, 169] width 166 height 19
paste input "**********"
type input "**********"
click at [451, 268] on button "Continue" at bounding box center [449, 264] width 44 height 18
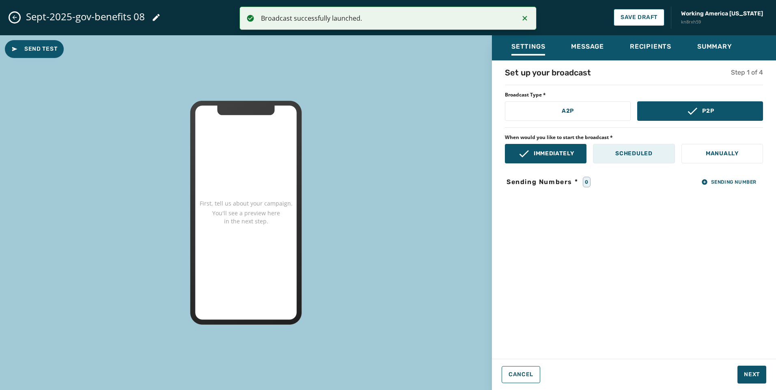
drag, startPoint x: 584, startPoint y: 116, endPoint x: 665, endPoint y: 147, distance: 86.6
click at [584, 116] on button "A2P" at bounding box center [568, 110] width 126 height 19
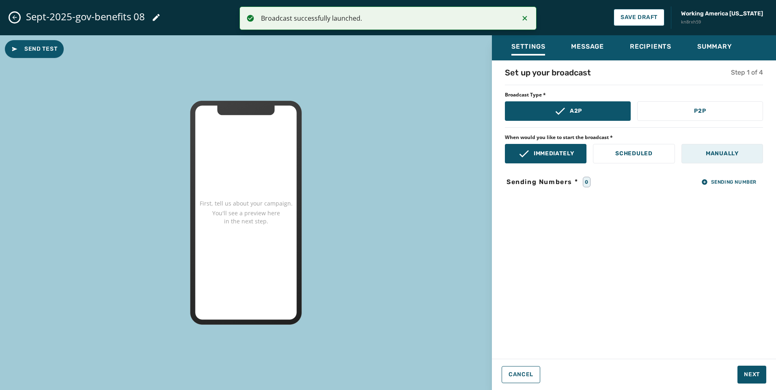
click at [708, 153] on p "Manually" at bounding box center [722, 154] width 33 height 8
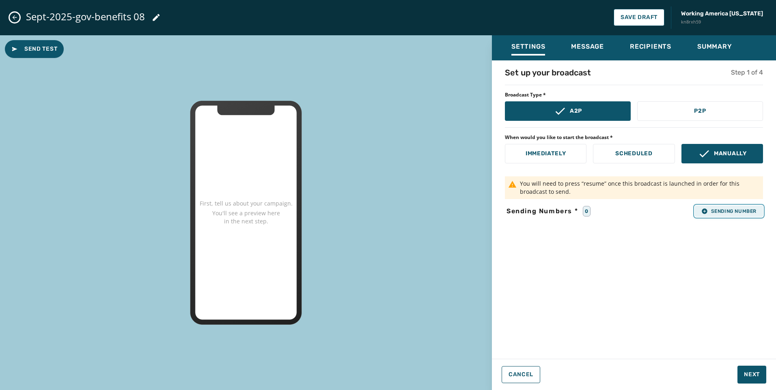
click at [746, 209] on span "Sending Number" at bounding box center [728, 211] width 55 height 6
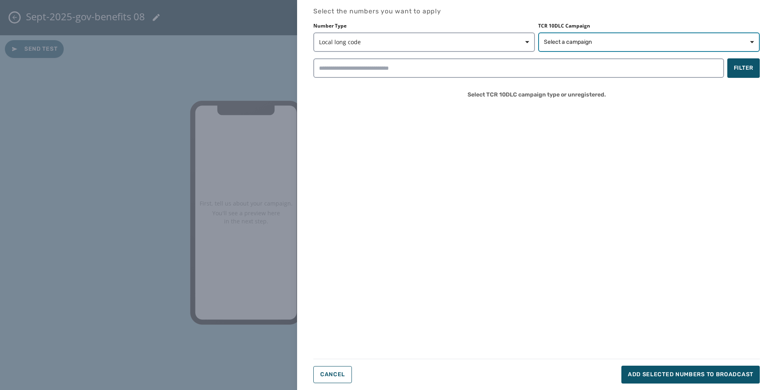
click at [620, 43] on span "Select a campaign" at bounding box center [649, 42] width 210 height 8
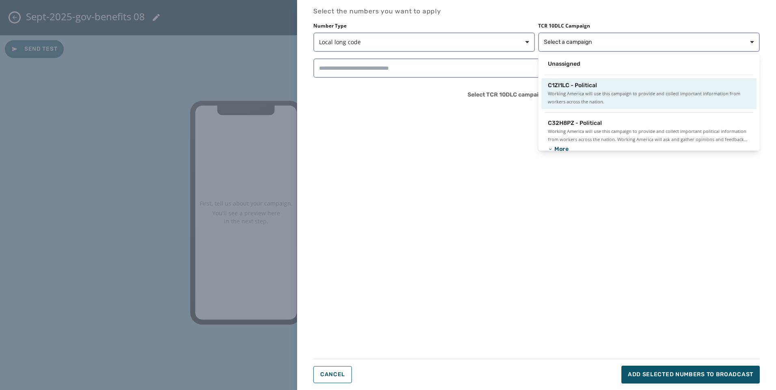
click at [576, 90] on span "Working America will use this campaign to provide and collect important informa…" at bounding box center [649, 98] width 202 height 16
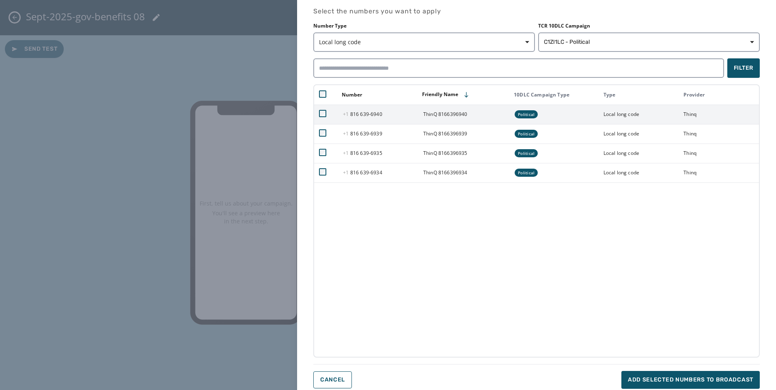
click at [327, 111] on td at bounding box center [326, 114] width 24 height 19
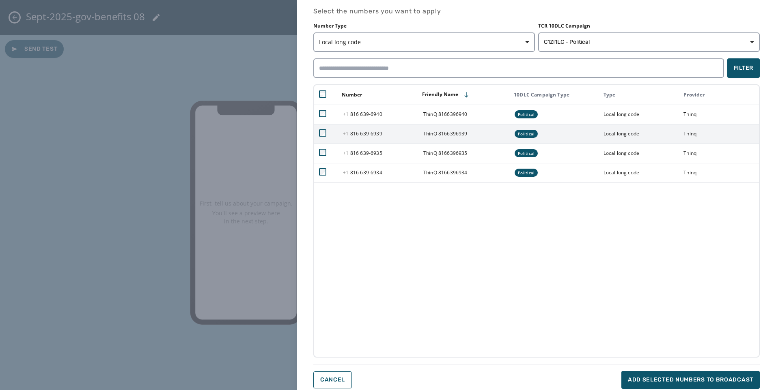
click at [323, 137] on td at bounding box center [326, 133] width 24 height 19
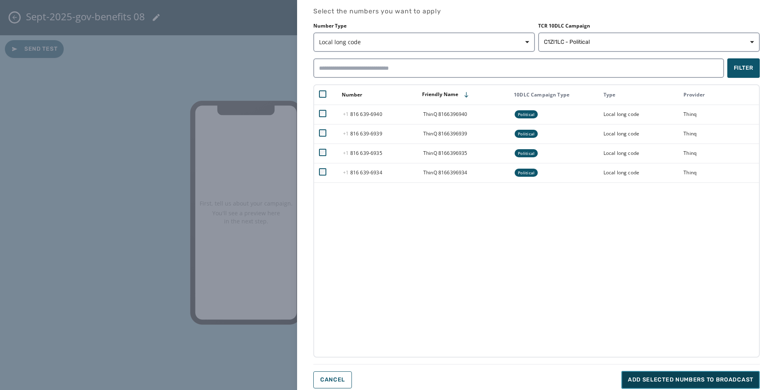
click at [709, 382] on span "Add selected numbers to broadcast" at bounding box center [690, 380] width 125 height 8
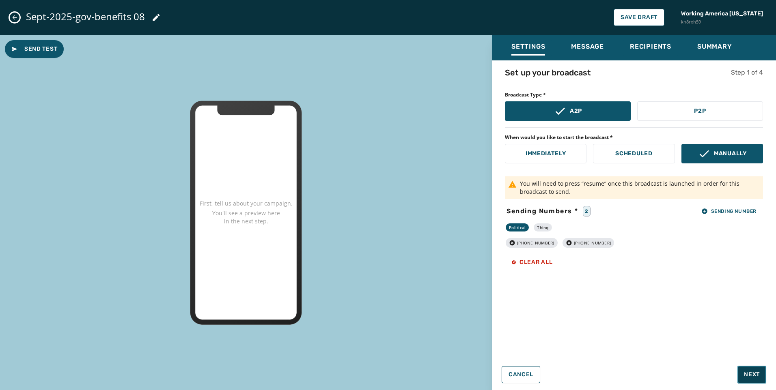
click at [755, 374] on span "Next" at bounding box center [752, 375] width 16 height 8
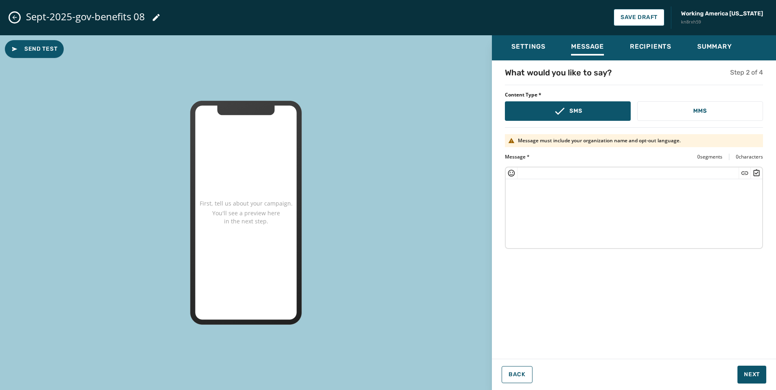
drag, startPoint x: 573, startPoint y: 178, endPoint x: 540, endPoint y: 190, distance: 35.1
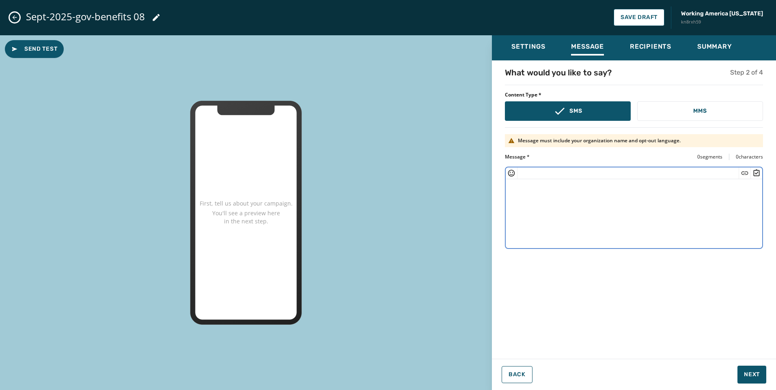
paste textarea "**********"
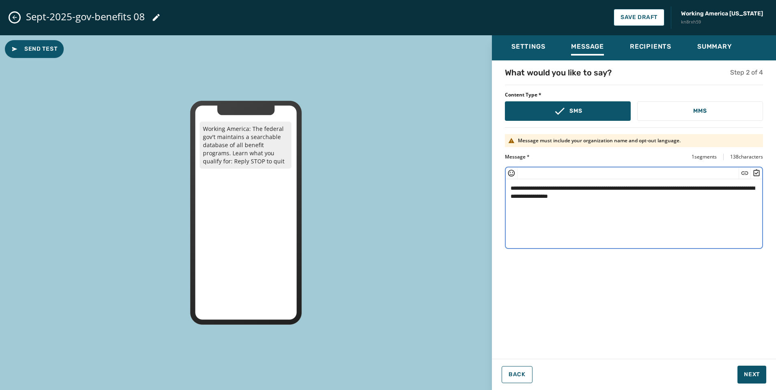
click at [581, 195] on textarea "**********" at bounding box center [634, 212] width 257 height 67
click at [582, 195] on textarea "**********" at bounding box center [634, 212] width 257 height 67
click at [744, 170] on icon "Insert Short Link" at bounding box center [745, 173] width 8 height 8
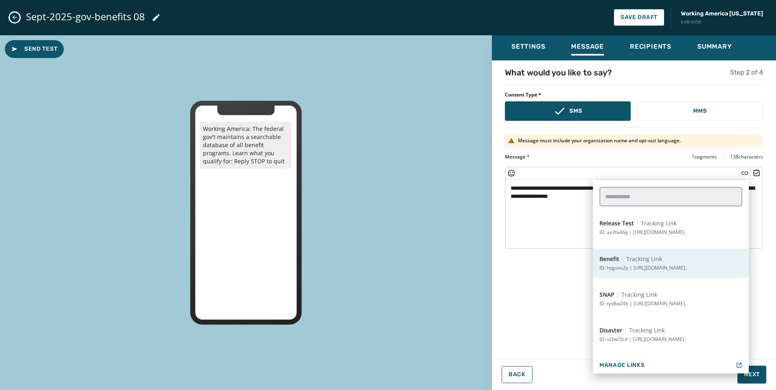
click at [683, 259] on button "Benefit Tracking Link ID: hzgvno2y | [URL][DOMAIN_NAME].." at bounding box center [671, 263] width 156 height 29
type textarea "**********"
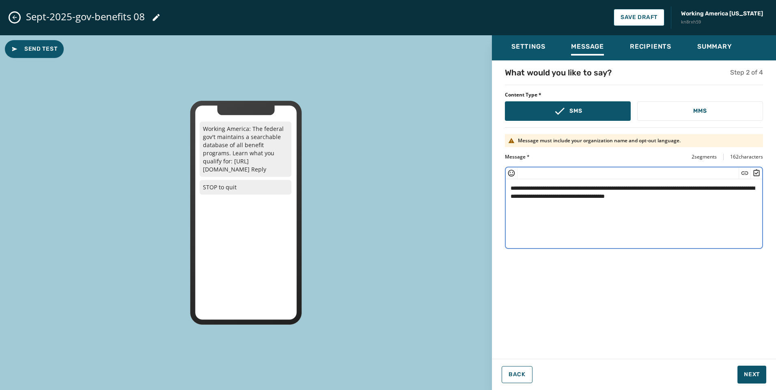
click at [726, 204] on textarea "**********" at bounding box center [634, 212] width 257 height 67
click at [746, 379] on button "Next" at bounding box center [751, 375] width 29 height 18
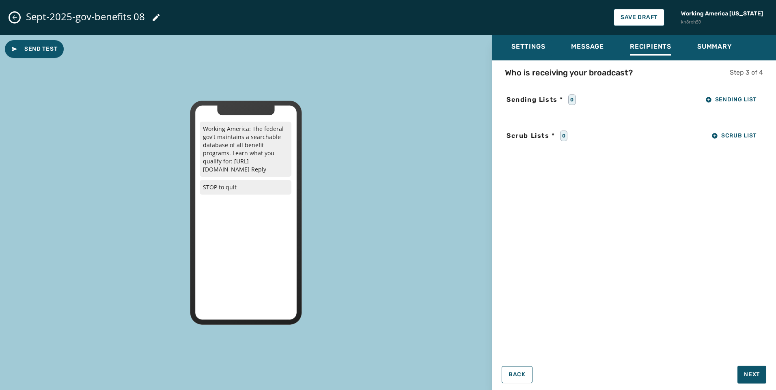
click at [556, 97] on span "Sending Lists *" at bounding box center [535, 100] width 60 height 10
click at [753, 100] on span "Sending List" at bounding box center [730, 100] width 51 height 6
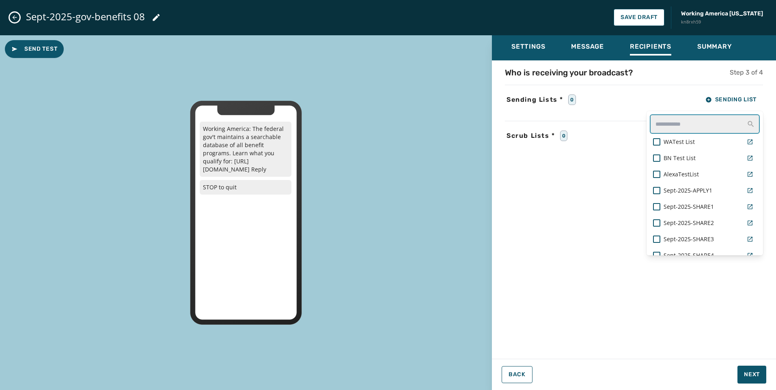
click at [706, 114] on input "text" at bounding box center [705, 123] width 110 height 19
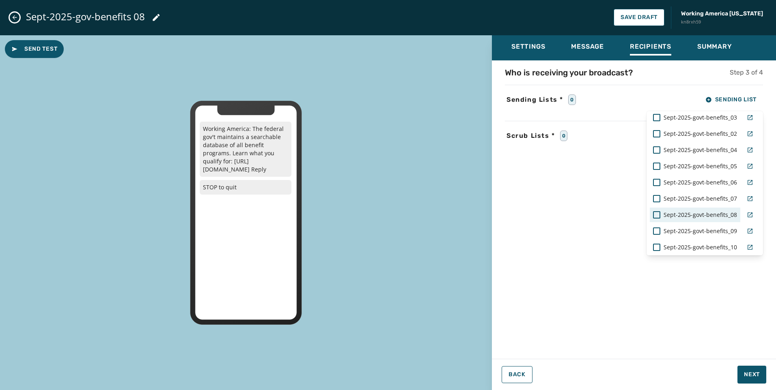
type input "***"
click at [692, 212] on span "Sept-2025-govt-benefits_08" at bounding box center [700, 215] width 73 height 8
click at [574, 240] on div "Who is receiving your broadcast? Step 3 of 4 Sending Lists * 1 Sending List ***…" at bounding box center [634, 207] width 284 height 281
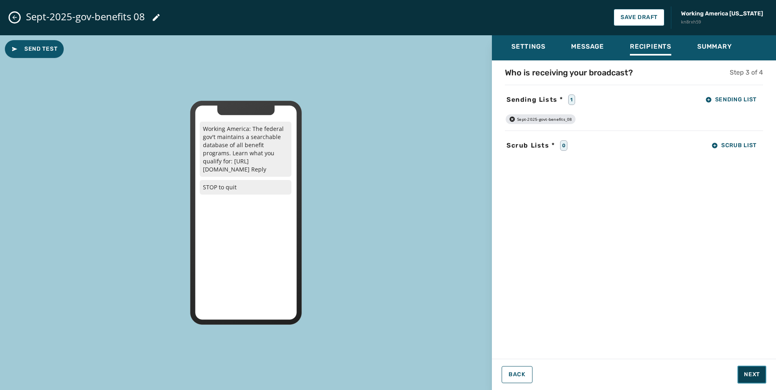
click at [753, 377] on span "Next" at bounding box center [752, 375] width 16 height 8
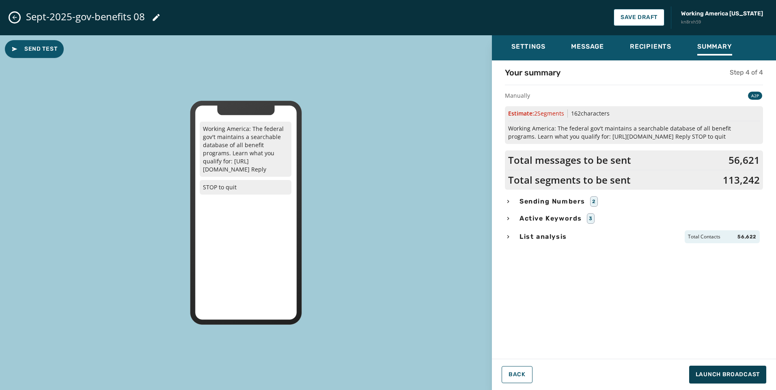
click at [558, 235] on span "List analysis" at bounding box center [543, 237] width 51 height 10
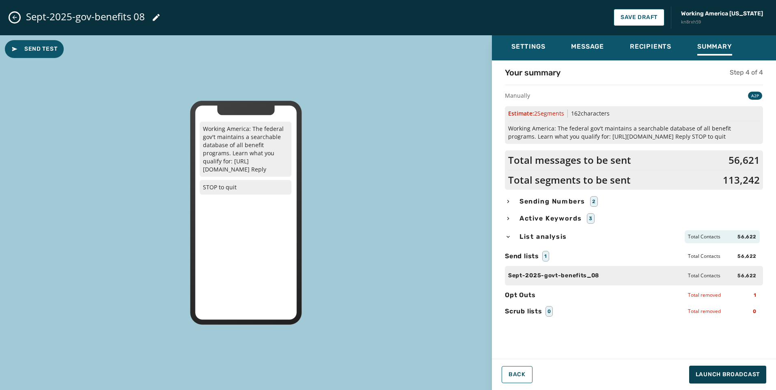
click at [554, 200] on span "Sending Numbers" at bounding box center [552, 202] width 69 height 10
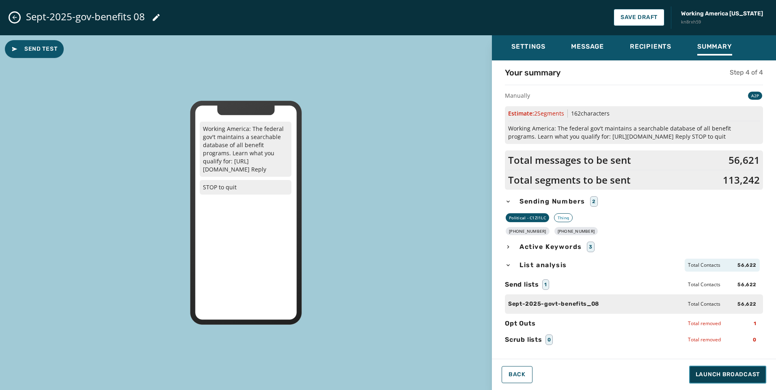
click at [722, 382] on button "Launch Broadcast" at bounding box center [727, 375] width 77 height 18
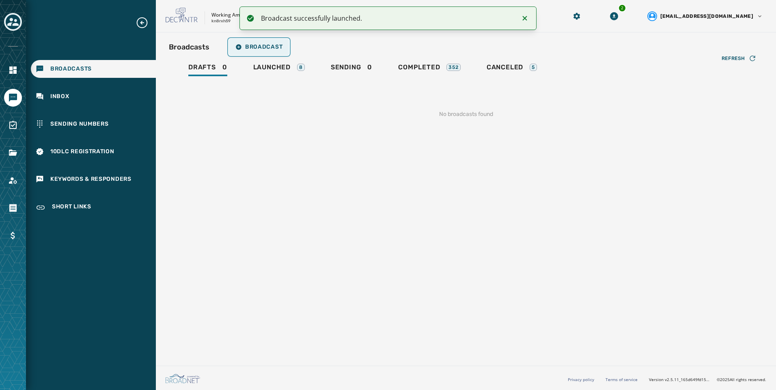
click at [269, 49] on span "Broadcast" at bounding box center [258, 47] width 47 height 6
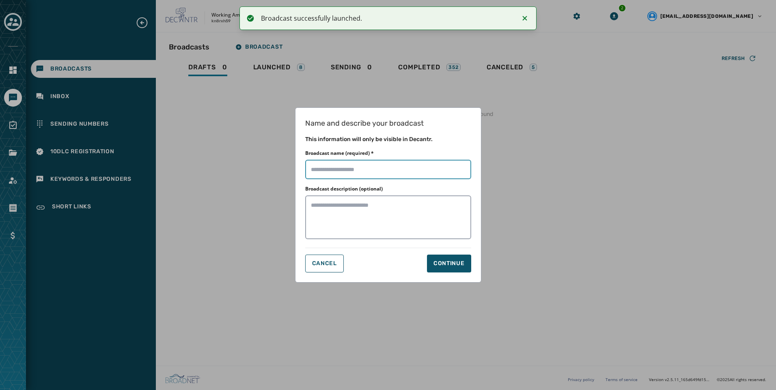
drag, startPoint x: 406, startPoint y: 174, endPoint x: 414, endPoint y: 175, distance: 7.8
click at [406, 174] on input "Broadcast name (required) *" at bounding box center [388, 169] width 166 height 19
paste input "**********"
type input "**********"
click at [451, 270] on button "Continue" at bounding box center [449, 264] width 44 height 18
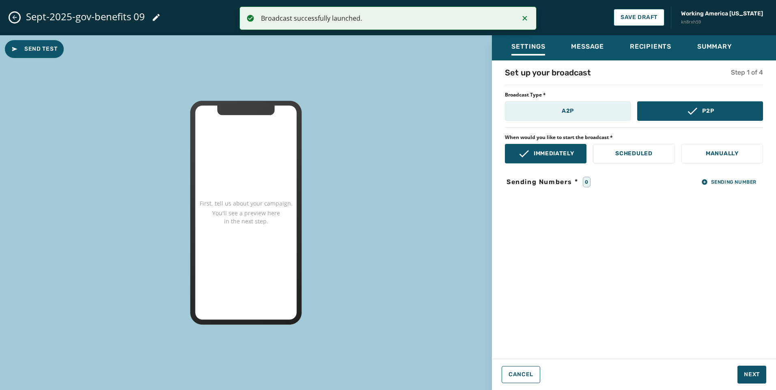
click at [550, 110] on button "A2P" at bounding box center [568, 110] width 126 height 19
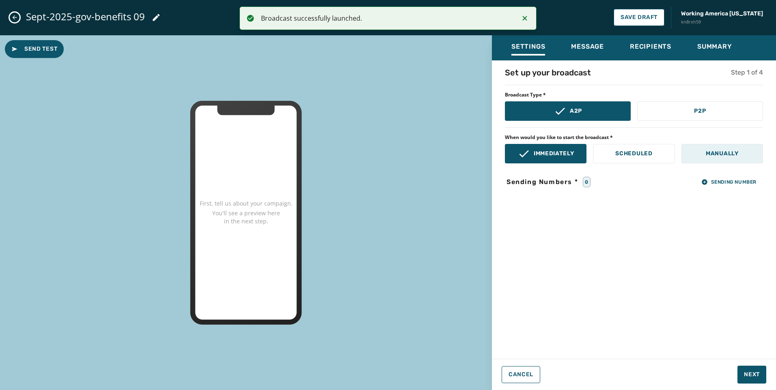
click at [745, 153] on button "Manually" at bounding box center [722, 153] width 82 height 19
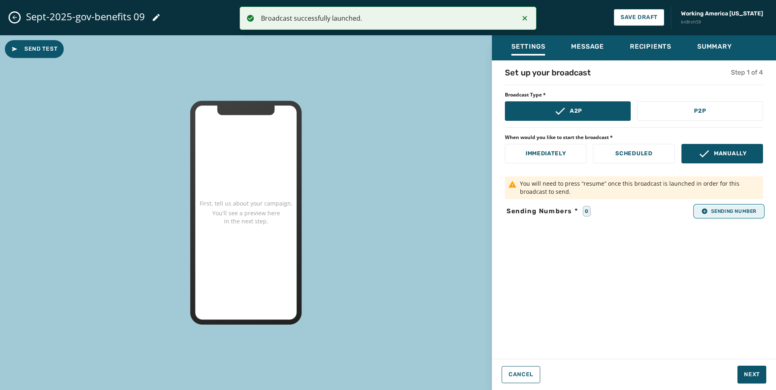
click at [725, 217] on button "Sending Number" at bounding box center [729, 211] width 68 height 11
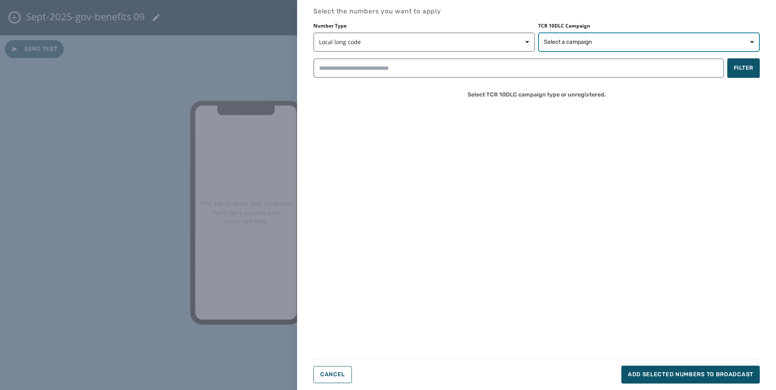
click at [564, 40] on span "Select a campaign" at bounding box center [568, 42] width 48 height 8
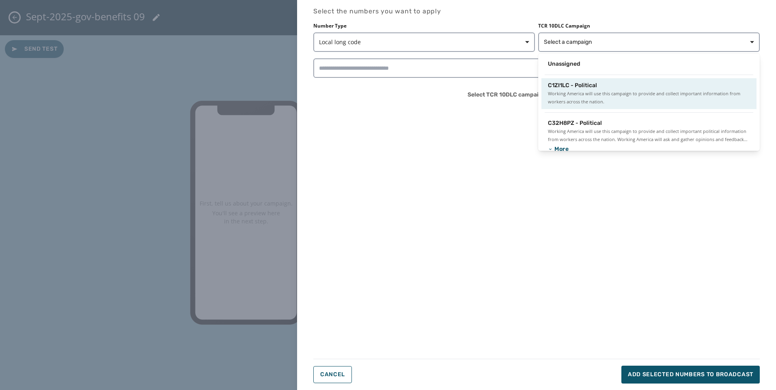
click at [567, 82] on span "C1ZI1LC - Political" at bounding box center [572, 86] width 49 height 8
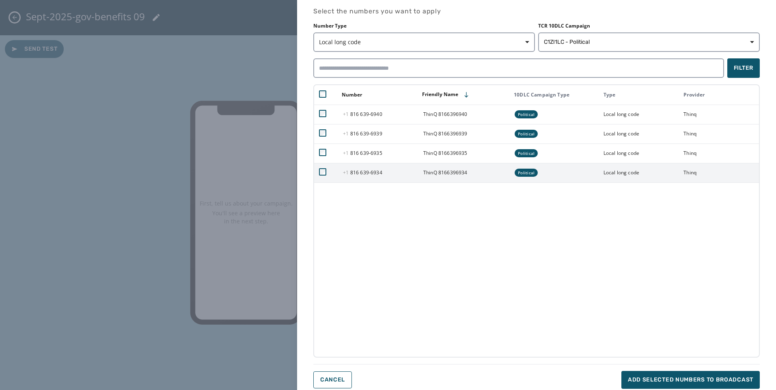
click at [324, 168] on td at bounding box center [326, 172] width 24 height 19
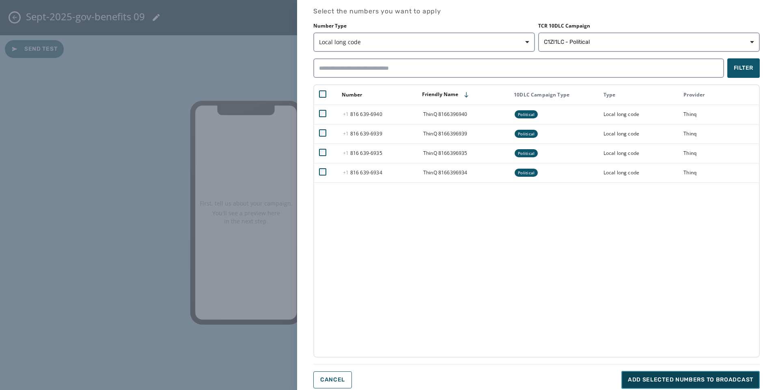
click at [683, 377] on span "Add selected numbers to broadcast" at bounding box center [690, 380] width 125 height 8
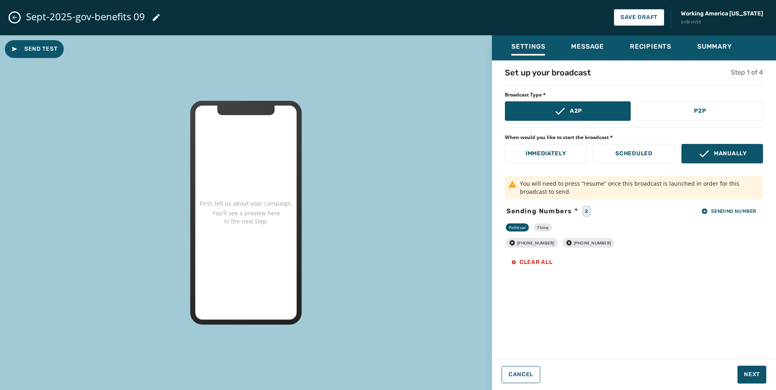
click at [748, 365] on div "Settings Message Recipients Summary Set up your broadcast Step 1 of 4 Broadcast…" at bounding box center [634, 209] width 284 height 349
click at [755, 377] on span "Next" at bounding box center [752, 375] width 16 height 8
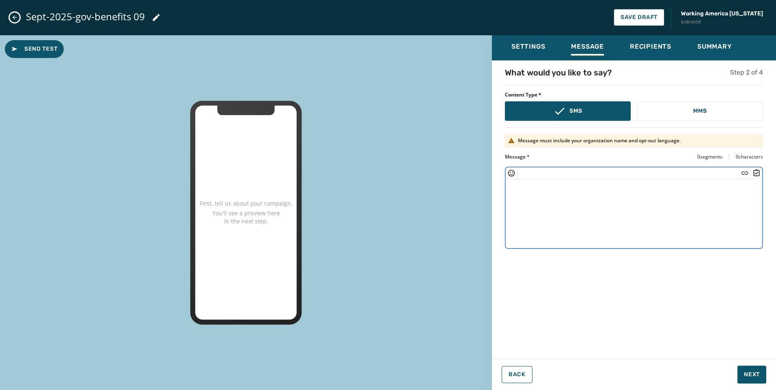
paste textarea "**********"
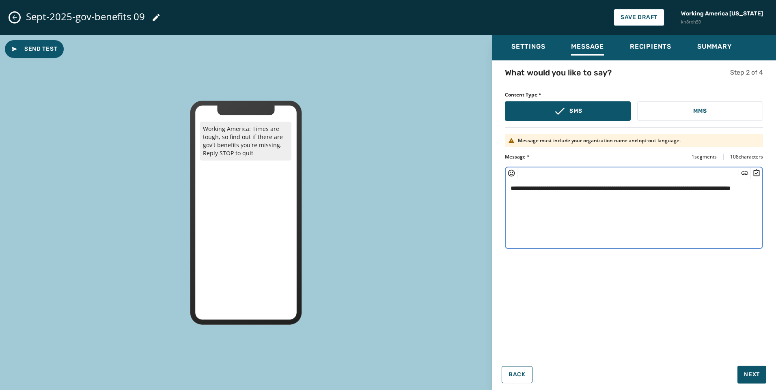
click at [745, 185] on textarea "**********" at bounding box center [634, 212] width 257 height 67
click at [744, 179] on div at bounding box center [745, 173] width 12 height 11
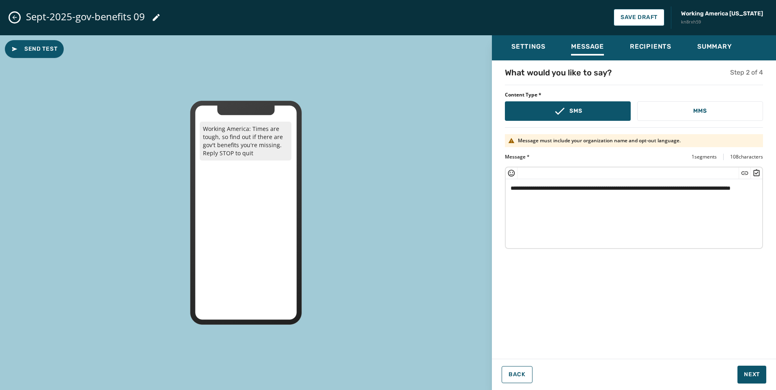
click at [744, 173] on icon "Insert Short Link" at bounding box center [745, 172] width 7 height 3
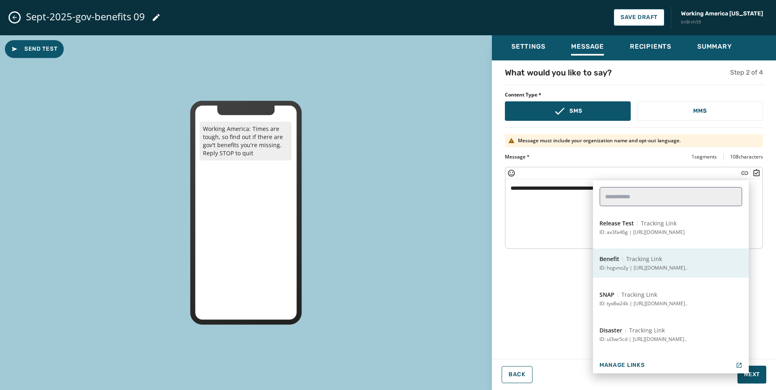
click at [681, 258] on button "Benefit Tracking Link ID: hzgvno2y | [URL][DOMAIN_NAME].." at bounding box center [671, 263] width 156 height 29
type textarea "**********"
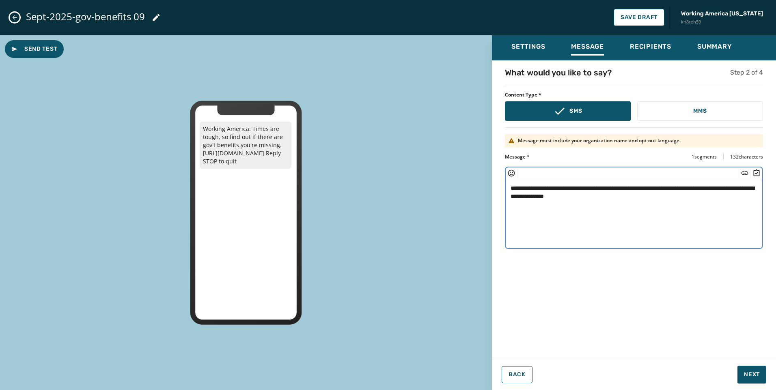
click at [678, 198] on textarea "**********" at bounding box center [634, 212] width 257 height 67
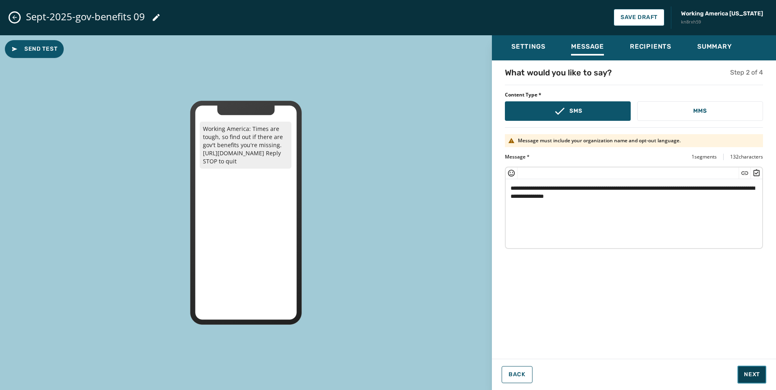
click at [747, 379] on span "Next" at bounding box center [752, 375] width 16 height 8
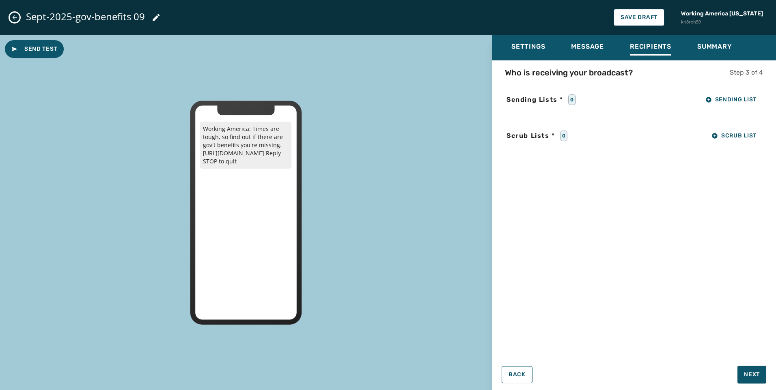
click at [742, 86] on div "Who is receiving your broadcast? Step 3 of 4 Sending Lists * 0 Sending List Scr…" at bounding box center [634, 207] width 284 height 281
click at [739, 97] on button "Sending List" at bounding box center [731, 100] width 64 height 16
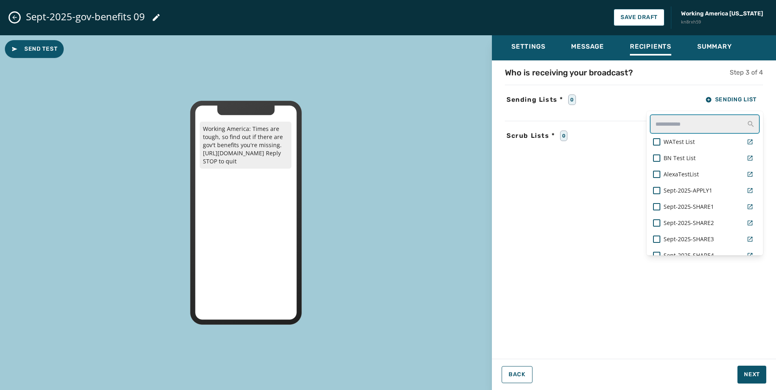
click at [692, 122] on input "text" at bounding box center [705, 123] width 110 height 19
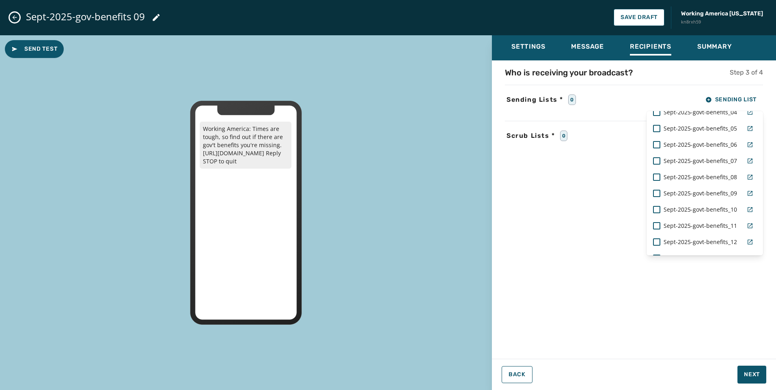
scroll to position [81, 0]
type input "***"
click at [702, 192] on span "Sept-2025-govt-benefits_09" at bounding box center [700, 191] width 73 height 8
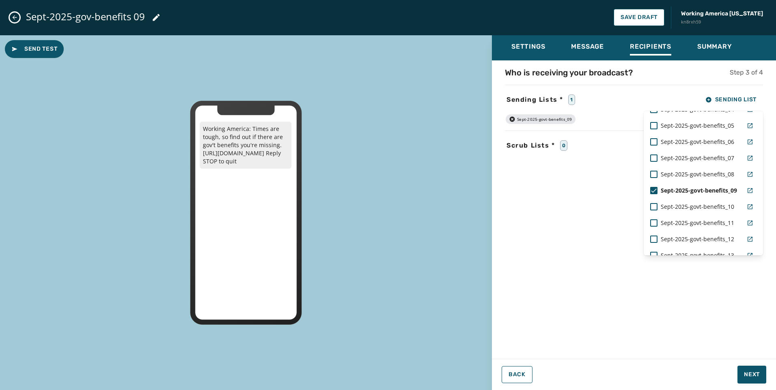
click at [624, 183] on div "Who is receiving your broadcast? Step 3 of 4 Sending Lists * 1 Sending List ***…" at bounding box center [634, 207] width 284 height 281
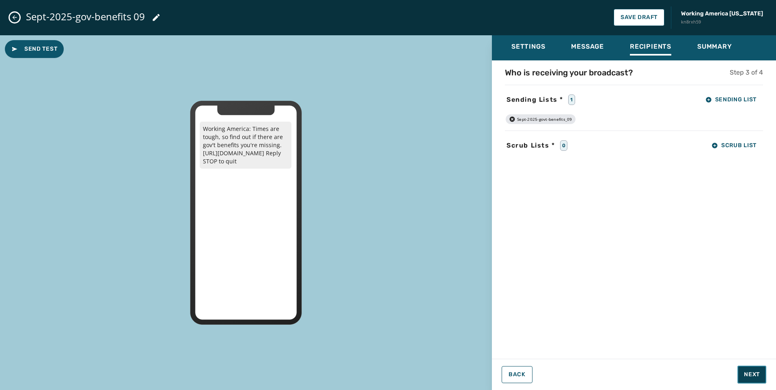
click at [756, 379] on button "Next" at bounding box center [751, 375] width 29 height 18
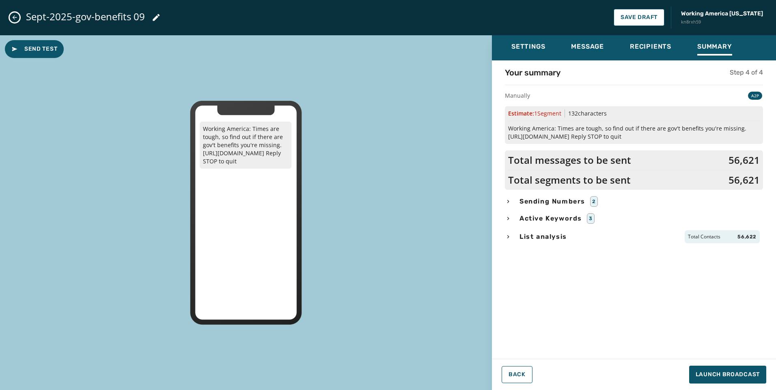
click at [559, 196] on div "Your summary Step 4 of 4 Manually A2P Estimate: 1 Segment 132 characters Workin…" at bounding box center [634, 207] width 284 height 281
click at [556, 202] on span "Sending Numbers" at bounding box center [552, 202] width 69 height 10
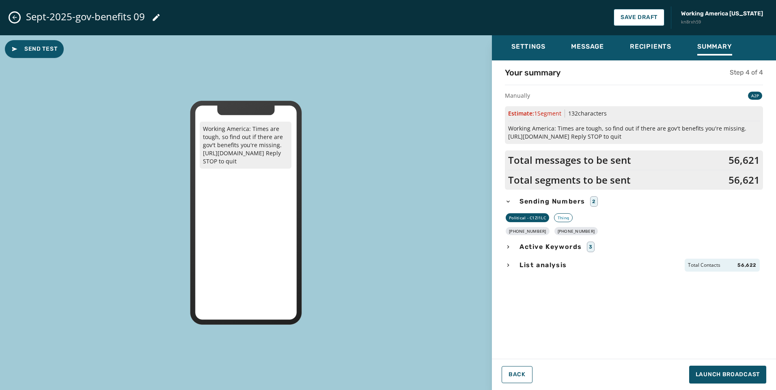
click at [543, 269] on span "List analysis" at bounding box center [543, 266] width 51 height 10
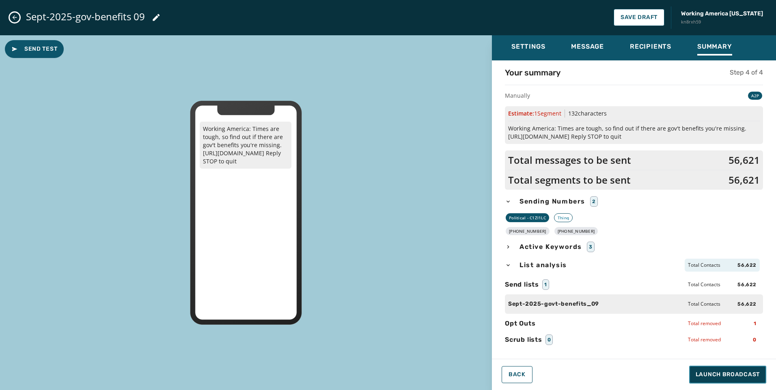
click at [713, 373] on span "Launch Broadcast" at bounding box center [728, 375] width 64 height 8
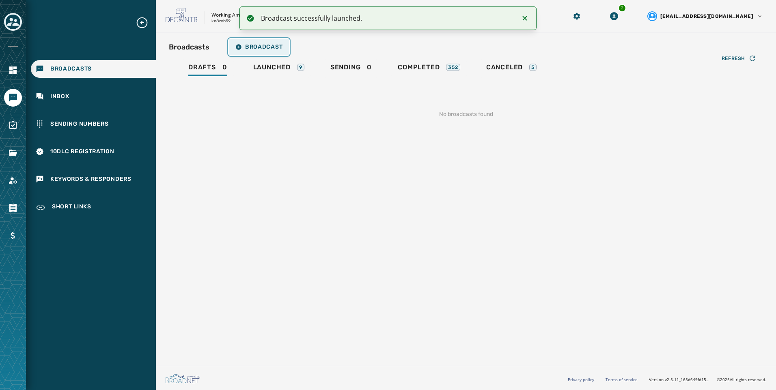
click at [266, 48] on span "Broadcast" at bounding box center [258, 47] width 47 height 6
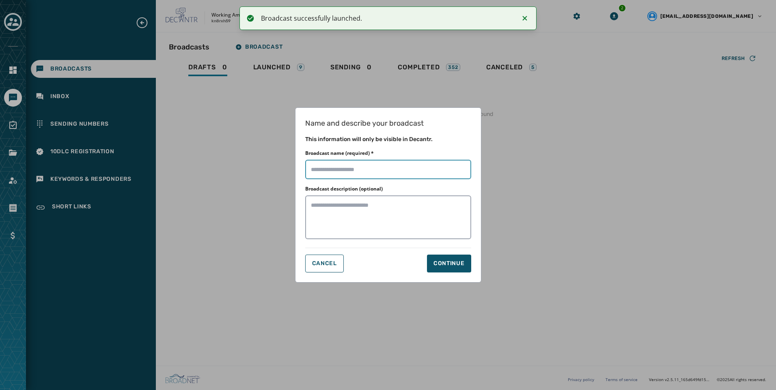
click at [366, 166] on input "Broadcast name (required) *" at bounding box center [388, 169] width 166 height 19
paste input "**********"
type input "**********"
click at [443, 266] on div "Continue" at bounding box center [448, 264] width 31 height 8
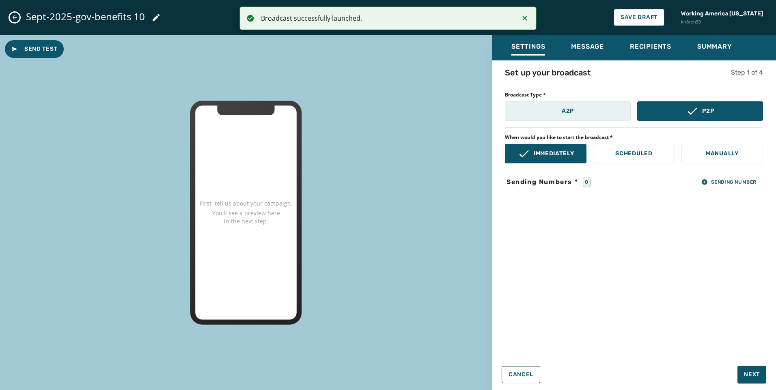
click at [536, 114] on button "A2P" at bounding box center [568, 110] width 126 height 19
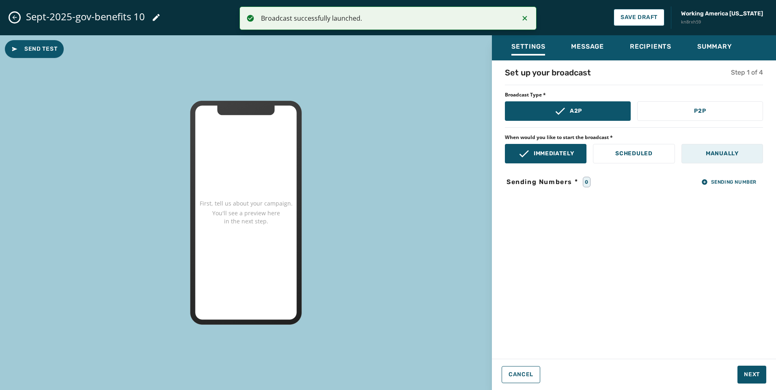
click at [709, 152] on p "Manually" at bounding box center [722, 154] width 33 height 8
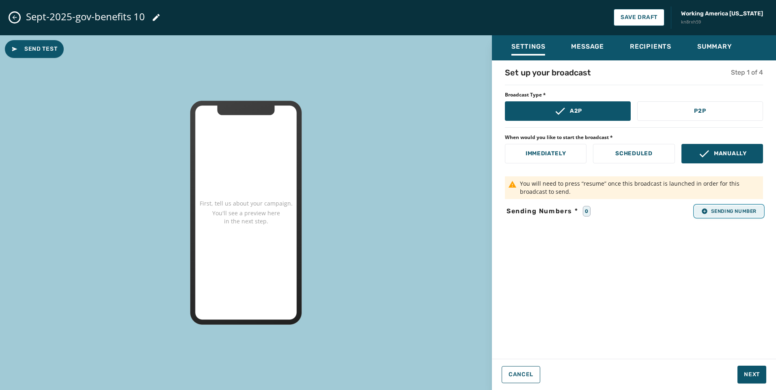
click at [725, 207] on button "Sending Number" at bounding box center [729, 211] width 68 height 11
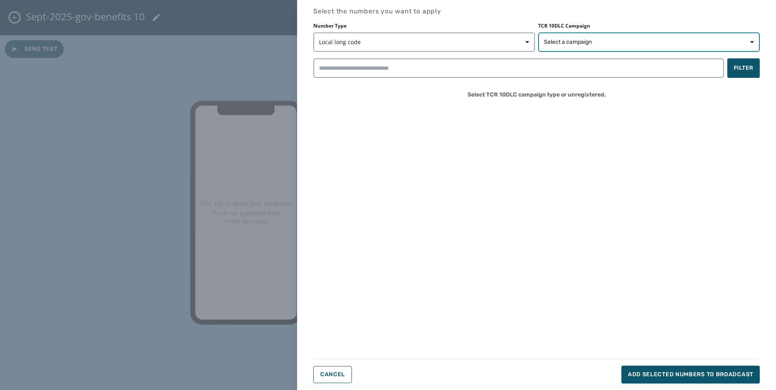
click at [670, 44] on span "Select a campaign" at bounding box center [649, 42] width 210 height 8
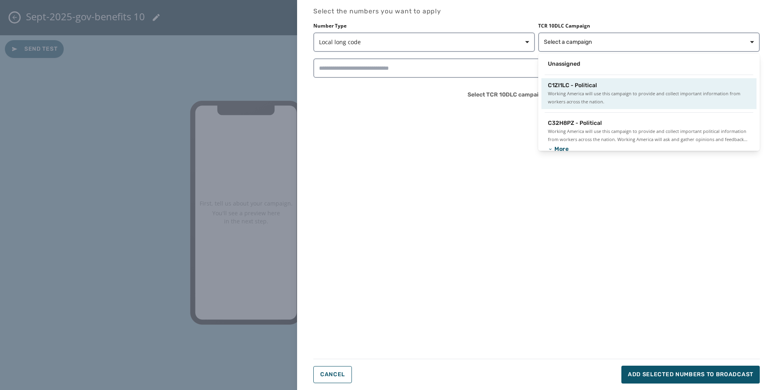
click at [587, 83] on span "C1ZI1LC - Political" at bounding box center [572, 86] width 49 height 8
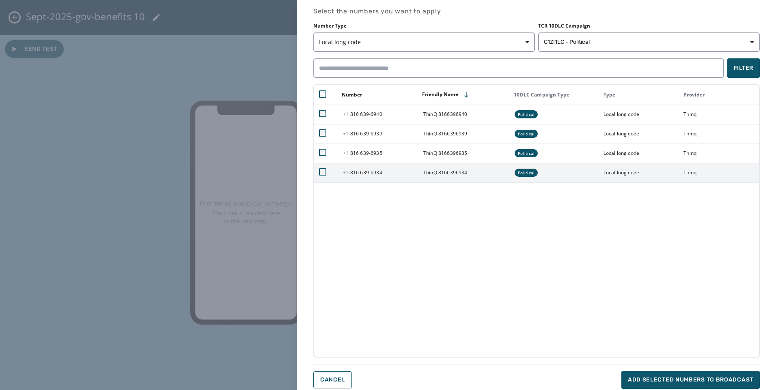
click at [321, 177] on td at bounding box center [326, 172] width 24 height 19
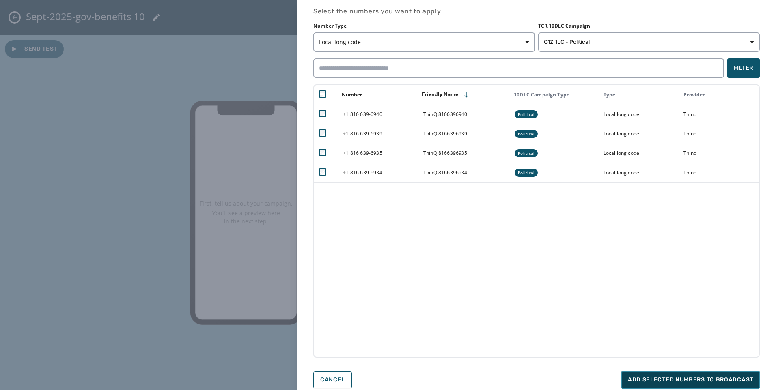
click at [660, 385] on button "Add selected numbers to broadcast" at bounding box center [690, 380] width 138 height 18
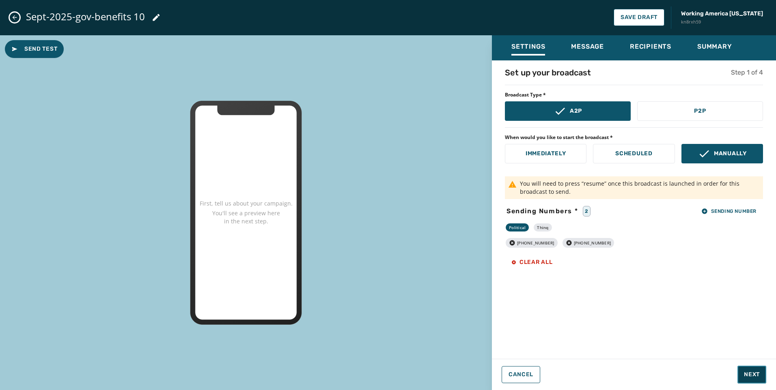
click at [763, 377] on button "Next" at bounding box center [751, 375] width 29 height 18
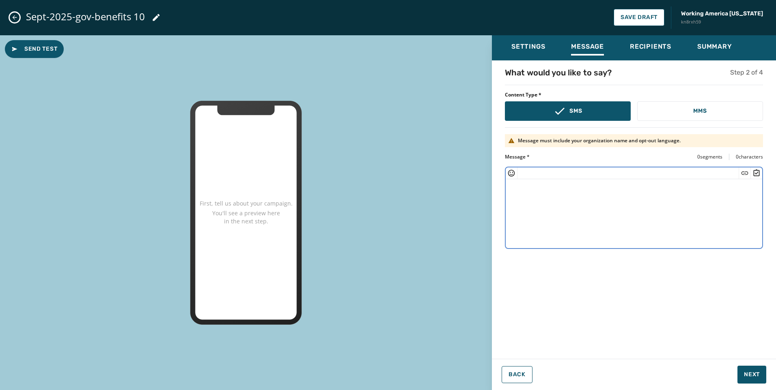
paste textarea "**********"
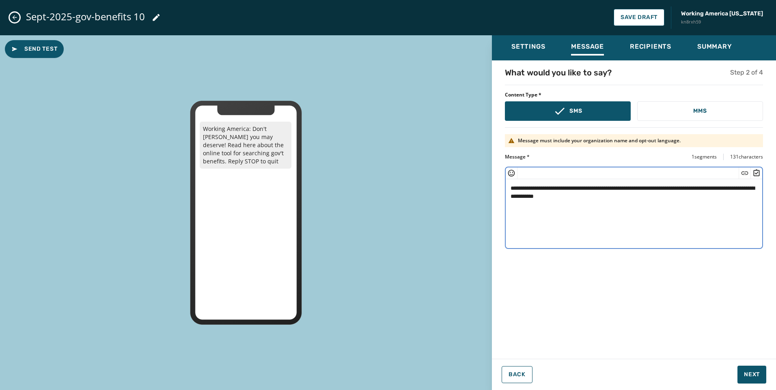
click at [576, 196] on textarea "**********" at bounding box center [634, 212] width 257 height 67
click at [747, 173] on icon "Insert Short Link" at bounding box center [745, 173] width 8 height 8
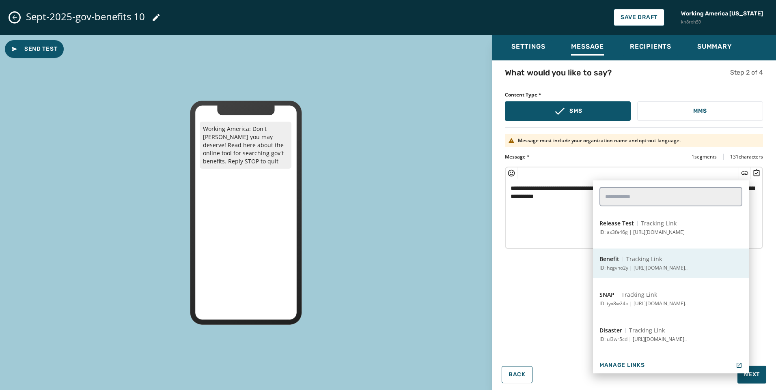
click at [661, 255] on span "Tracking Link" at bounding box center [644, 259] width 36 height 8
type textarea "**********"
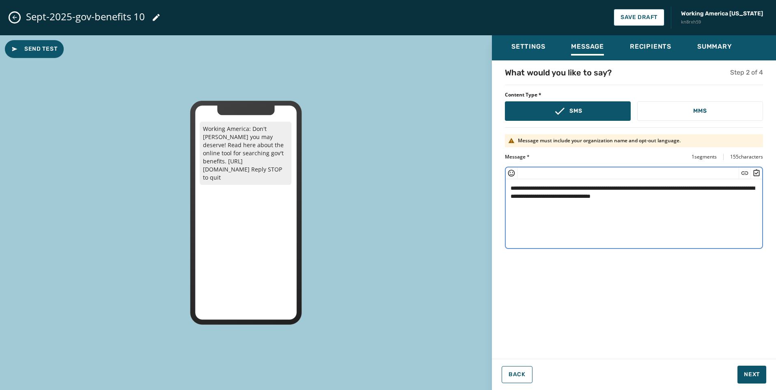
click at [713, 194] on textarea "**********" at bounding box center [634, 212] width 257 height 67
click at [753, 375] on span "Next" at bounding box center [752, 375] width 16 height 8
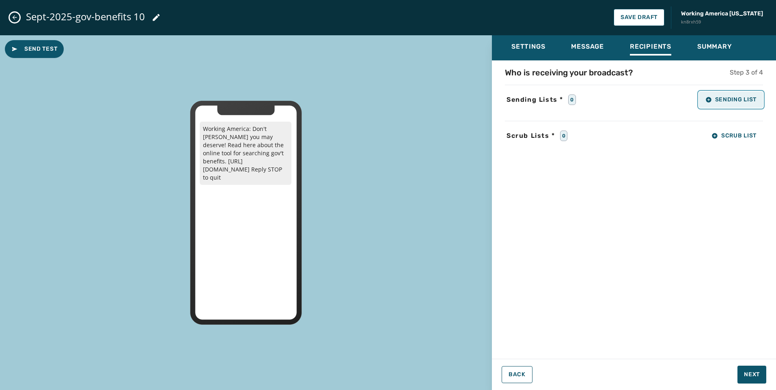
click at [702, 103] on button "Sending List" at bounding box center [731, 100] width 64 height 16
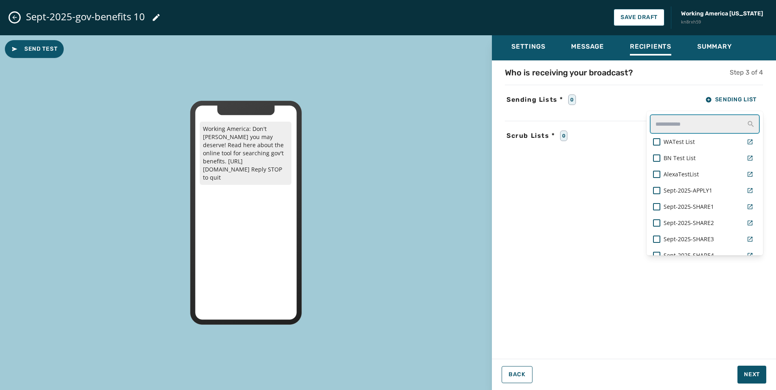
click at [685, 126] on input "text" at bounding box center [705, 123] width 110 height 19
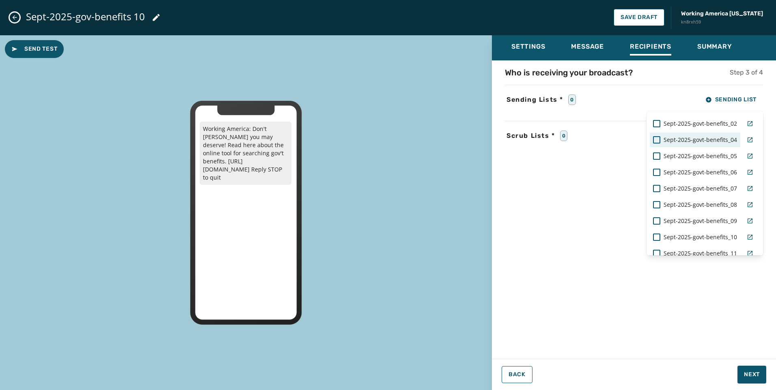
scroll to position [161, 0]
type input "***"
click at [709, 129] on span "Sept-2025-govt-benefits_10" at bounding box center [700, 127] width 73 height 8
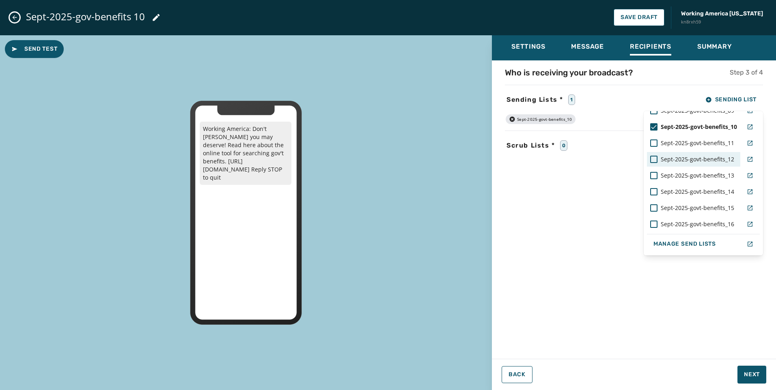
click at [661, 162] on span "Sept-2025-govt-benefits_12" at bounding box center [697, 159] width 73 height 8
click at [661, 157] on span "Sept-2025-govt-benefits_12" at bounding box center [699, 159] width 76 height 8
click at [599, 170] on div "Who is receiving your broadcast? Step 3 of 4 Sending Lists * 1 Sending List ***…" at bounding box center [634, 207] width 284 height 281
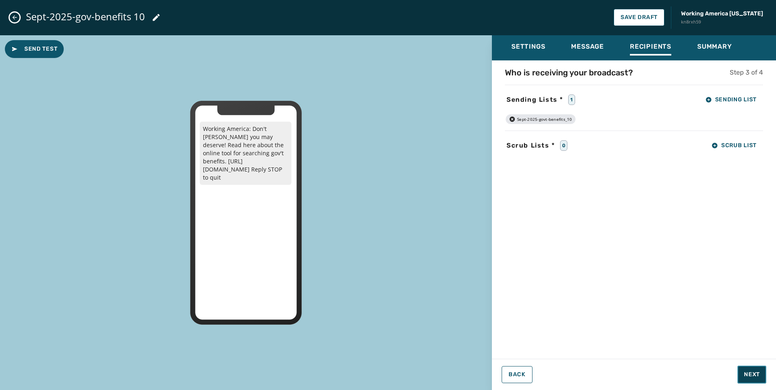
click at [750, 377] on span "Next" at bounding box center [752, 375] width 16 height 8
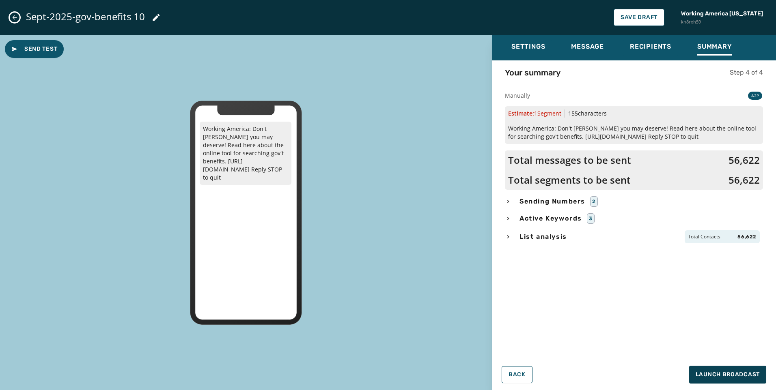
click at [568, 205] on span "Sending Numbers" at bounding box center [552, 202] width 69 height 10
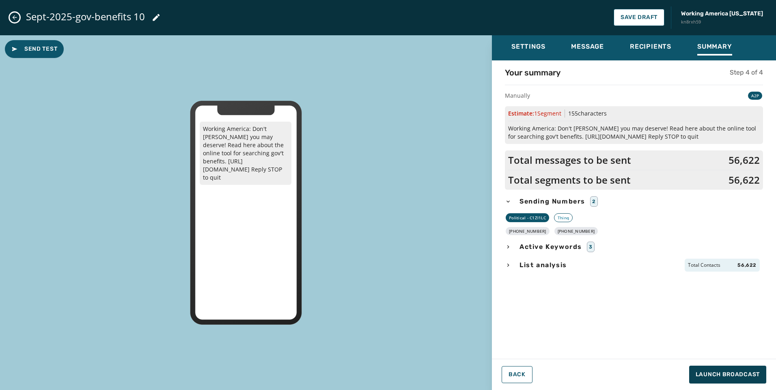
click at [539, 267] on span "List analysis" at bounding box center [543, 266] width 51 height 10
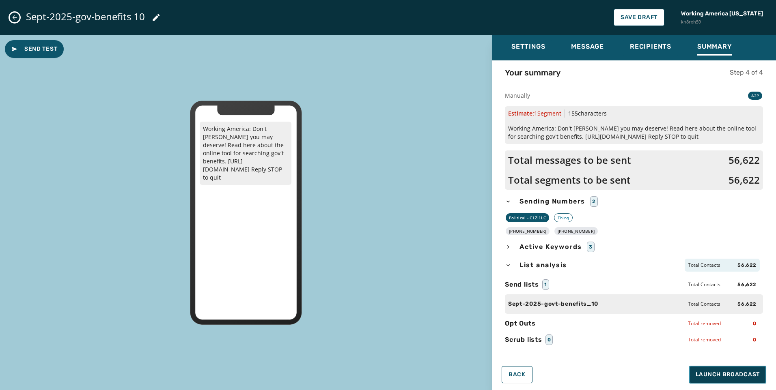
click at [720, 375] on span "Launch Broadcast" at bounding box center [728, 375] width 64 height 8
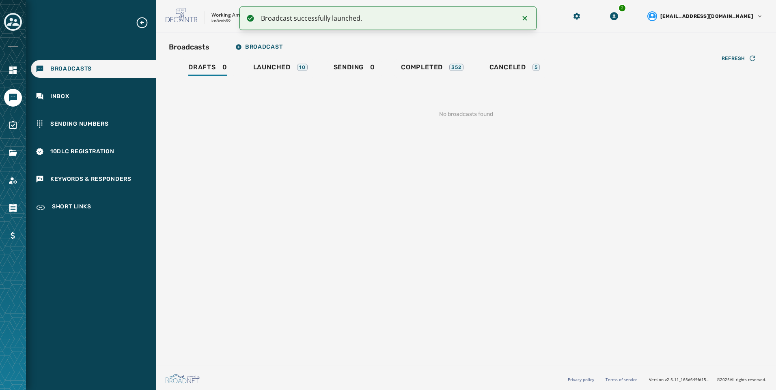
click at [263, 57] on div "Broadcasts Broadcast Drafts 0 Launched 10 Sending 0 Completed 352 Canceled 5 Re…" at bounding box center [466, 85] width 594 height 93
click at [264, 51] on button "Broadcast" at bounding box center [259, 47] width 60 height 16
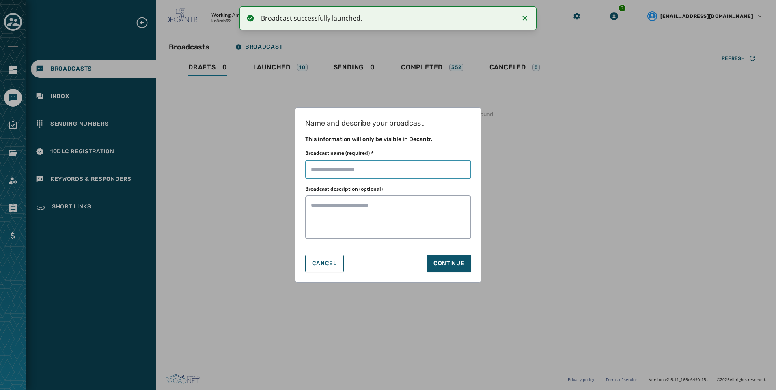
click at [338, 173] on input "Broadcast name (required) *" at bounding box center [388, 169] width 166 height 19
paste input "**********"
type input "**********"
click at [460, 262] on div "Continue" at bounding box center [448, 264] width 31 height 8
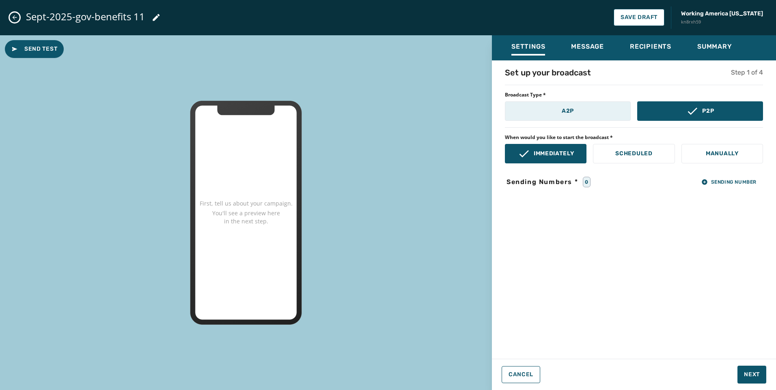
click at [593, 109] on button "A2P" at bounding box center [568, 110] width 126 height 19
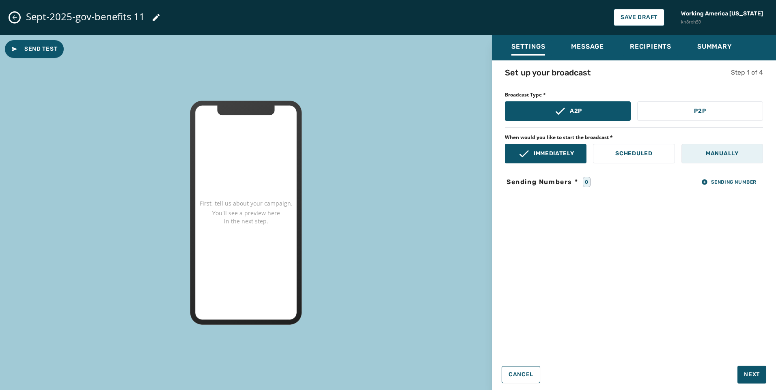
click at [706, 150] on p "Manually" at bounding box center [722, 154] width 33 height 8
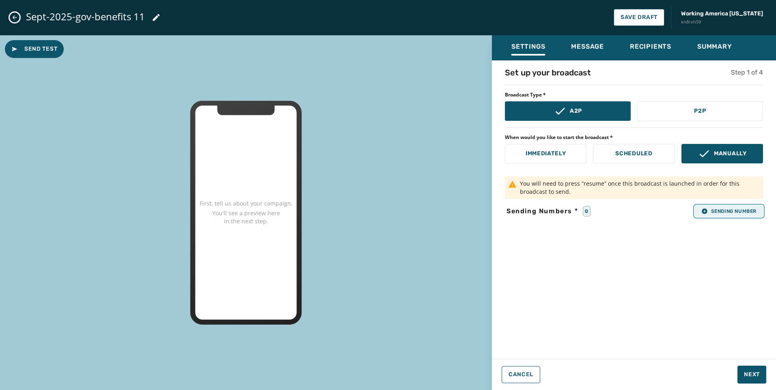
click at [721, 213] on span "Sending Number" at bounding box center [728, 211] width 55 height 6
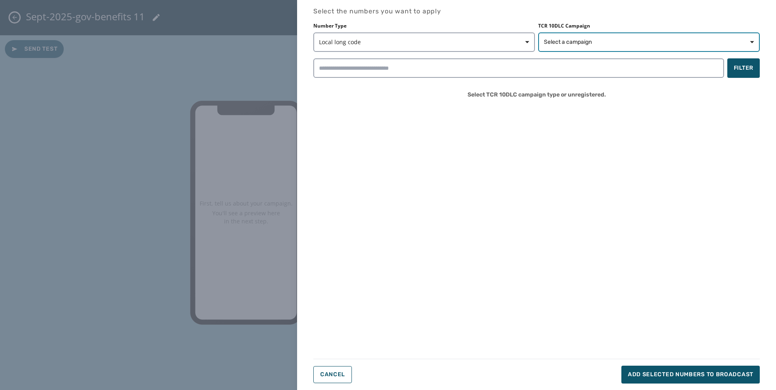
click at [561, 47] on button "Select a campaign" at bounding box center [649, 41] width 222 height 19
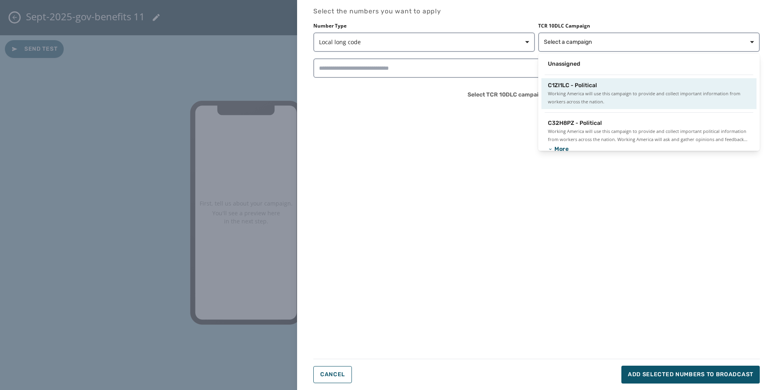
click at [566, 91] on span "Working America will use this campaign to provide and collect important informa…" at bounding box center [649, 98] width 202 height 16
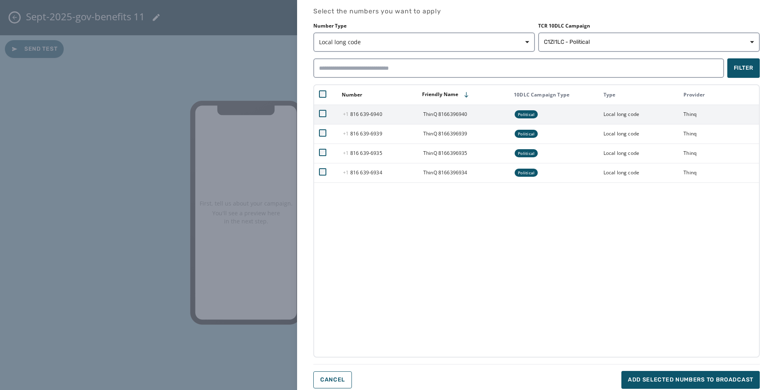
click at [319, 113] on td at bounding box center [326, 114] width 24 height 19
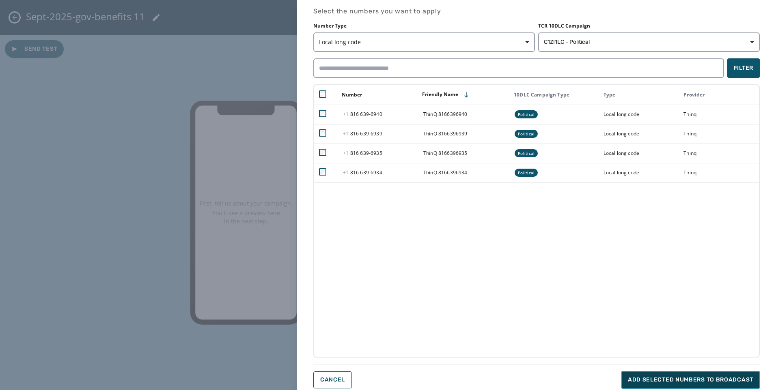
click at [662, 384] on span "Add selected numbers to broadcast" at bounding box center [690, 380] width 125 height 8
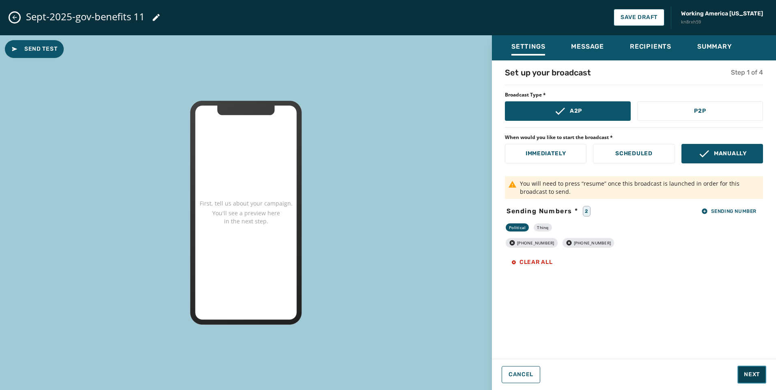
click at [748, 377] on span "Next" at bounding box center [752, 375] width 16 height 8
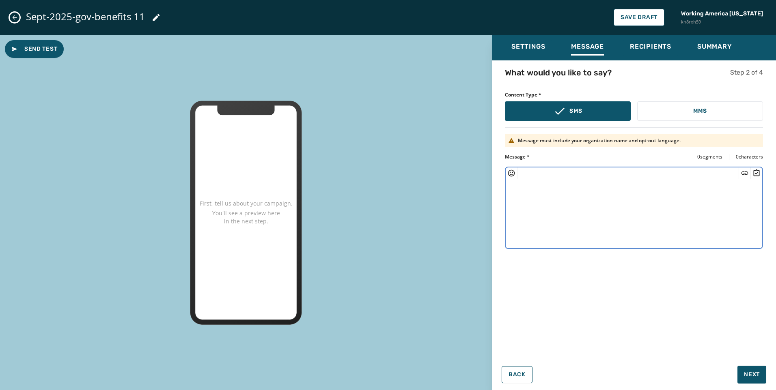
paste textarea "**********"
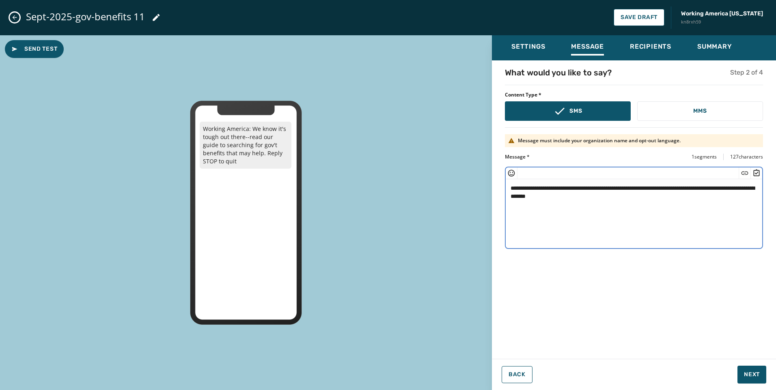
click at [573, 196] on textarea "**********" at bounding box center [634, 212] width 257 height 67
click at [742, 172] on icon "Insert Short Link" at bounding box center [745, 172] width 7 height 3
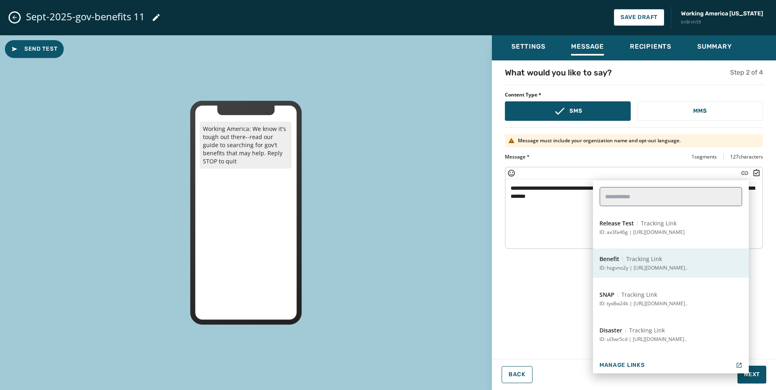
click at [672, 254] on button "Benefit Tracking Link ID: hzgvno2y | [URL][DOMAIN_NAME].." at bounding box center [671, 263] width 156 height 29
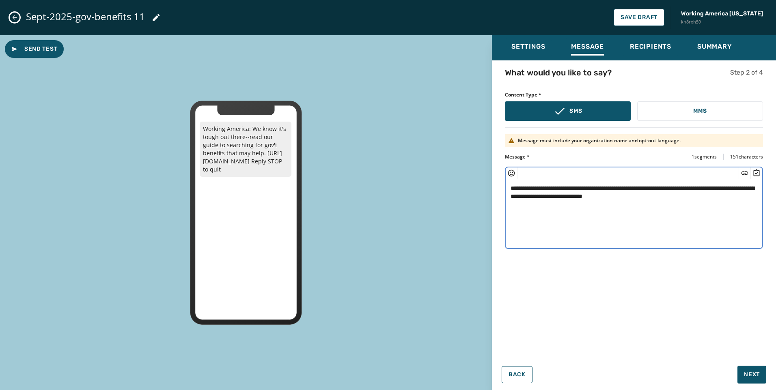
click at [711, 195] on textarea "**********" at bounding box center [634, 212] width 257 height 67
click at [733, 188] on textarea "**********" at bounding box center [634, 212] width 257 height 67
type textarea "**********"
click at [676, 231] on textarea "**********" at bounding box center [634, 212] width 257 height 67
click at [760, 371] on button "Next" at bounding box center [751, 375] width 29 height 18
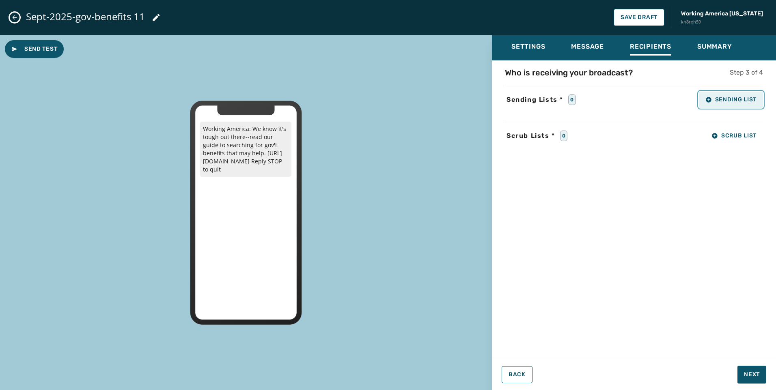
click at [719, 106] on button "Sending List" at bounding box center [731, 100] width 64 height 16
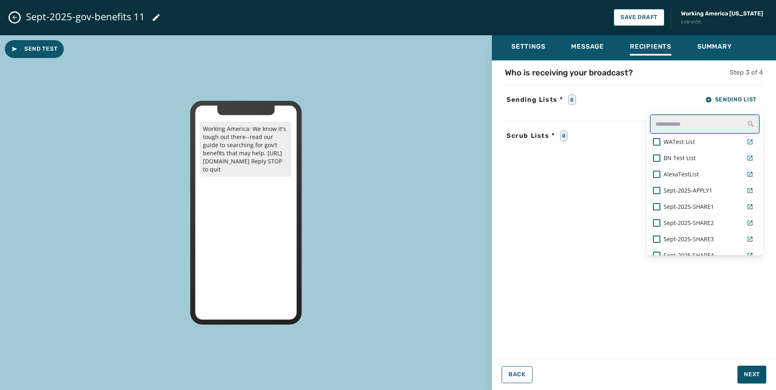
click at [703, 127] on input "text" at bounding box center [705, 123] width 110 height 19
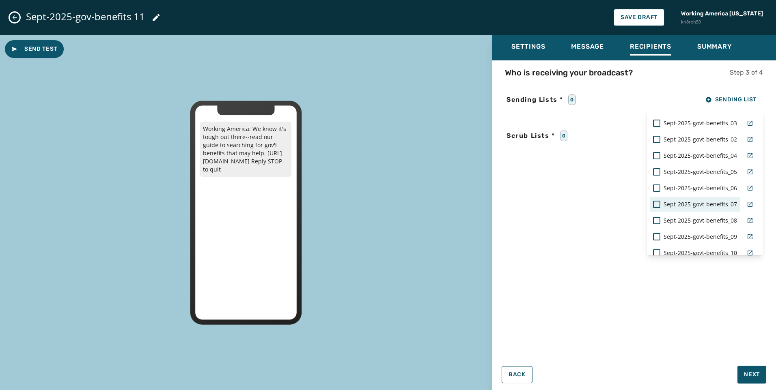
scroll to position [81, 0]
type input "***"
click at [684, 223] on span "Sept-2025-govt-benefits_11" at bounding box center [700, 223] width 73 height 8
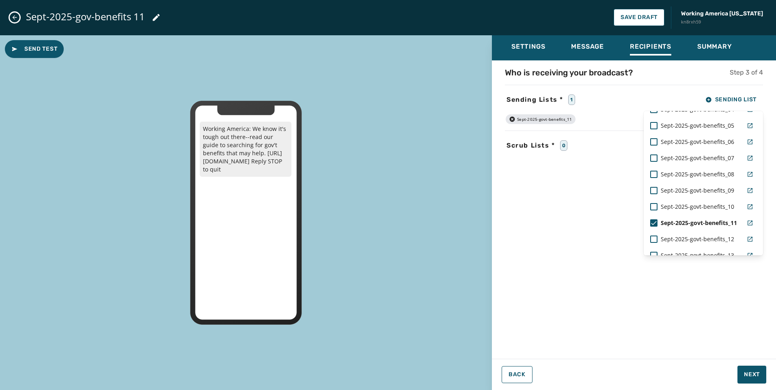
click at [508, 209] on div "Who is receiving your broadcast? Step 3 of 4 Sending Lists * 1 Sending List ***…" at bounding box center [634, 207] width 284 height 281
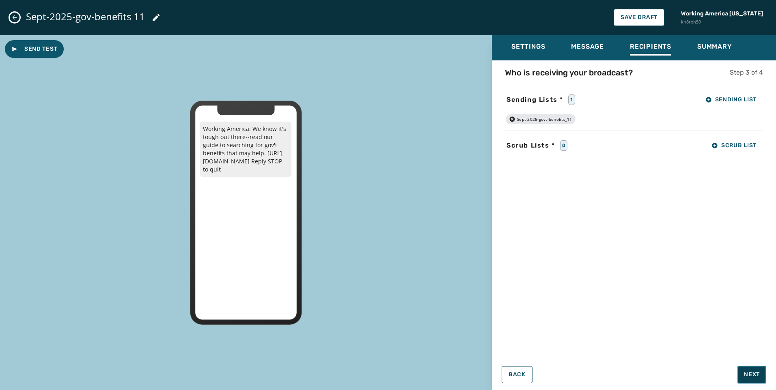
click at [751, 380] on button "Next" at bounding box center [751, 375] width 29 height 18
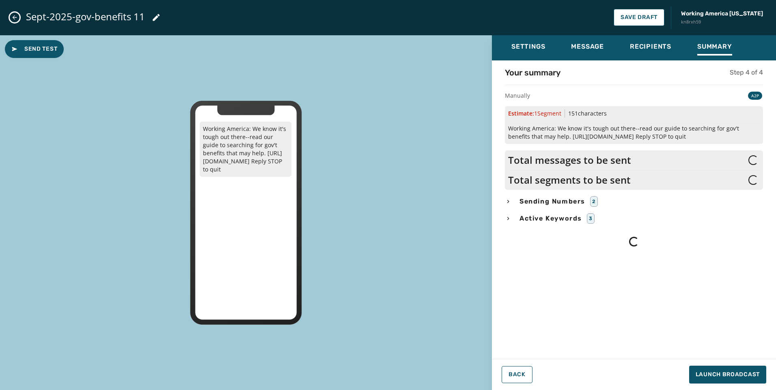
click at [545, 202] on span "Sending Numbers" at bounding box center [552, 202] width 69 height 10
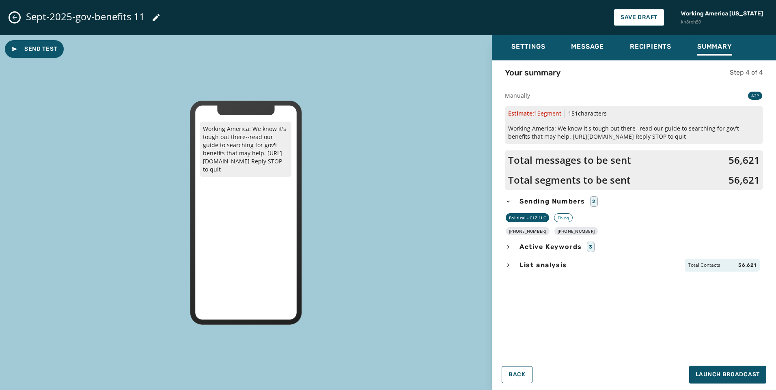
click at [550, 266] on span "List analysis" at bounding box center [543, 266] width 51 height 10
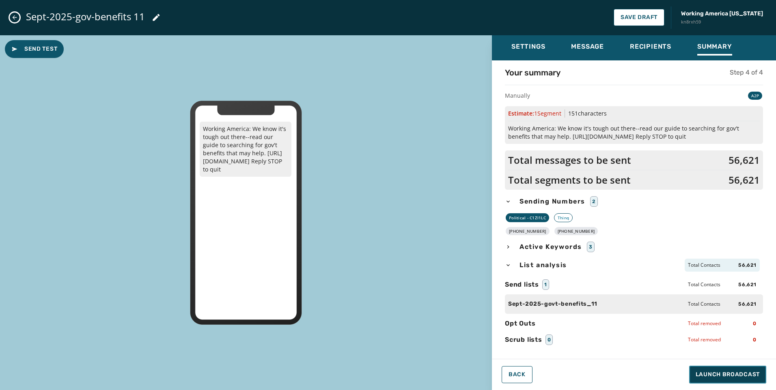
click at [748, 377] on span "Launch Broadcast" at bounding box center [728, 375] width 64 height 8
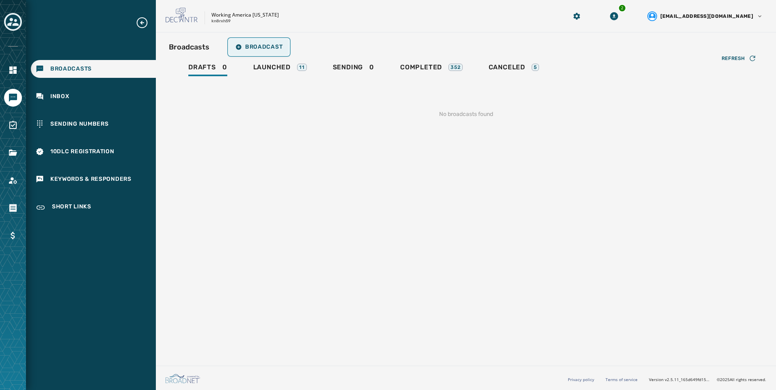
click at [274, 47] on span "Broadcast" at bounding box center [258, 47] width 47 height 6
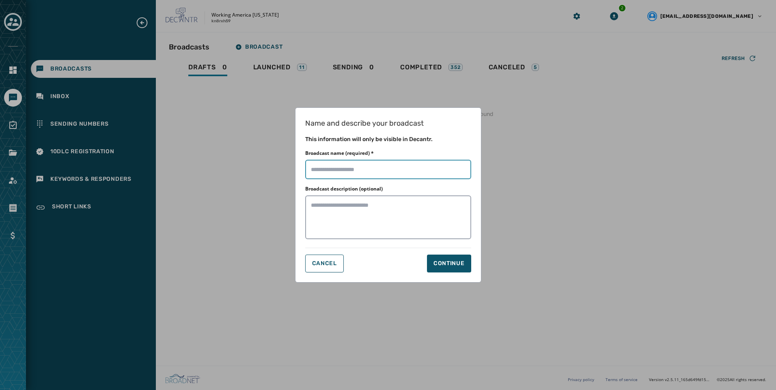
drag, startPoint x: 341, startPoint y: 165, endPoint x: 348, endPoint y: 147, distance: 19.3
click at [341, 165] on input "Broadcast name (required) *" at bounding box center [388, 169] width 166 height 19
paste input "**********"
type input "**********"
click at [452, 265] on div "Continue" at bounding box center [448, 264] width 31 height 8
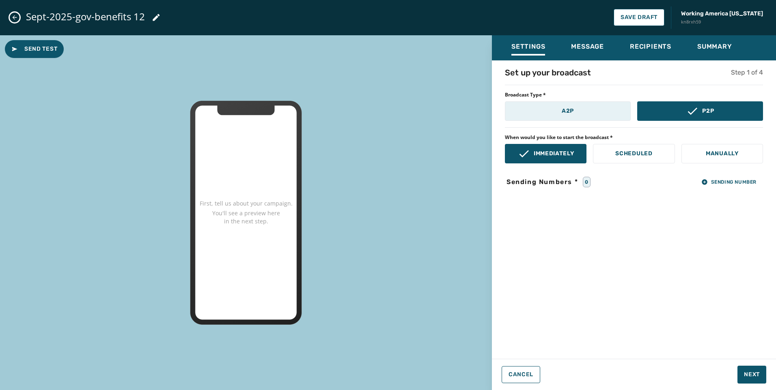
click at [551, 106] on button "A2P" at bounding box center [568, 110] width 126 height 19
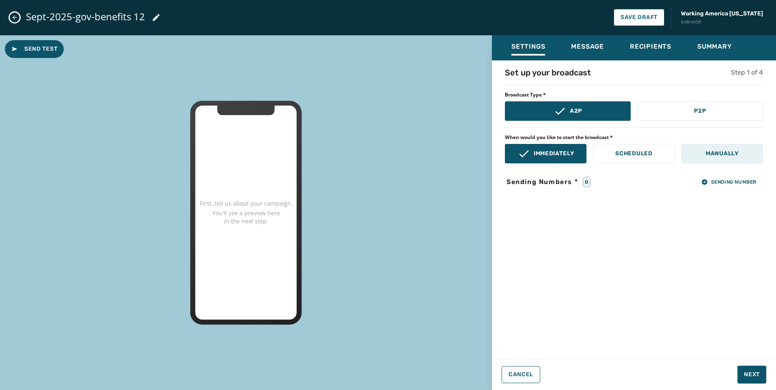
click at [722, 157] on p "Manually" at bounding box center [722, 154] width 33 height 8
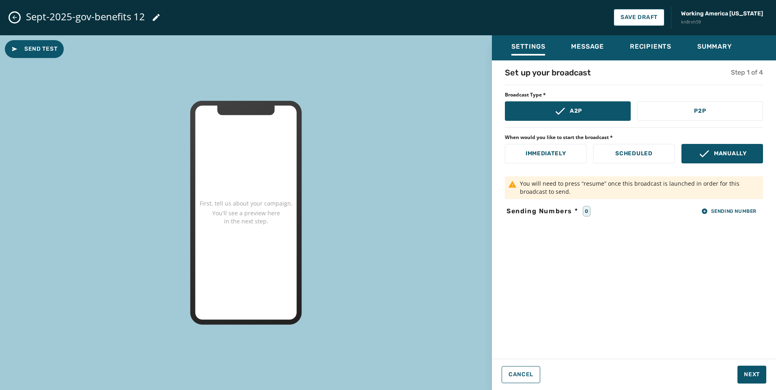
click at [744, 205] on div "Set up your broadcast Step 1 of 4 Broadcast Type * A2P P2P When would you like …" at bounding box center [634, 207] width 284 height 281
click at [744, 212] on span "Sending Number" at bounding box center [728, 211] width 55 height 6
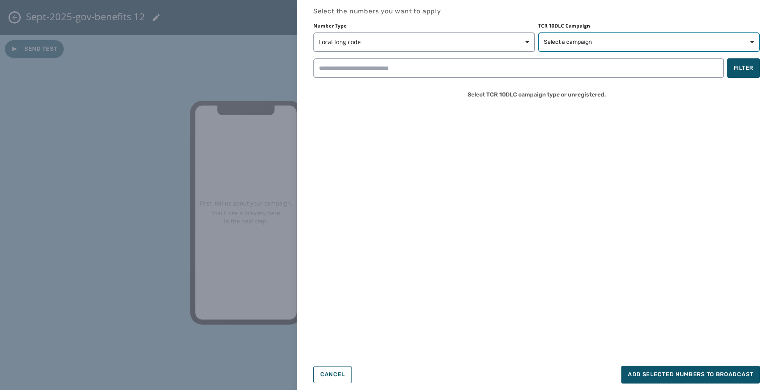
click at [566, 37] on button "Select a campaign" at bounding box center [649, 41] width 222 height 19
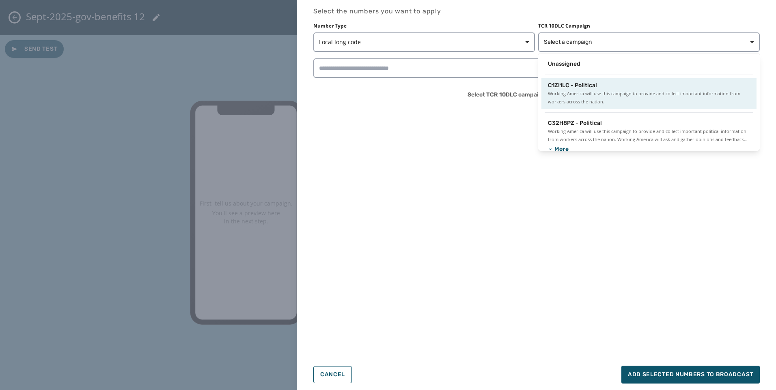
click at [565, 79] on div "C1ZI1LC - Political Working America will use this campaign to provide and colle…" at bounding box center [648, 93] width 215 height 31
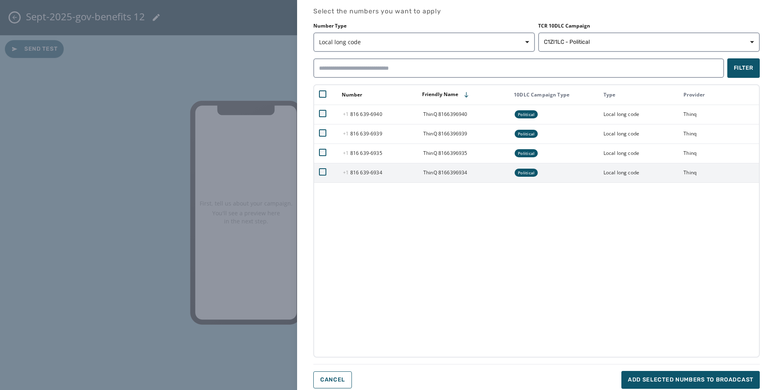
click at [319, 166] on td at bounding box center [326, 172] width 24 height 19
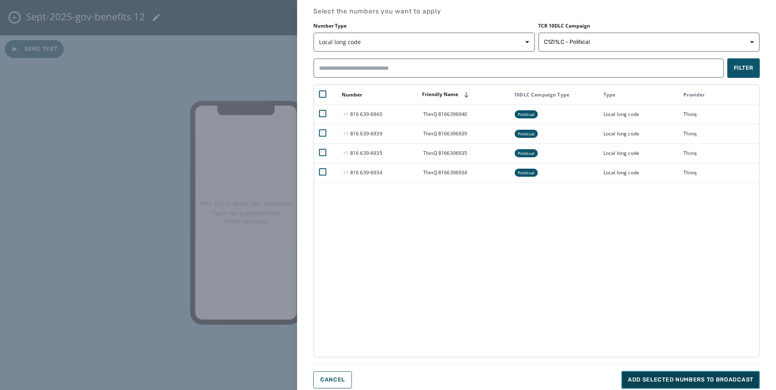
click at [696, 386] on button "Add selected numbers to broadcast" at bounding box center [690, 380] width 138 height 18
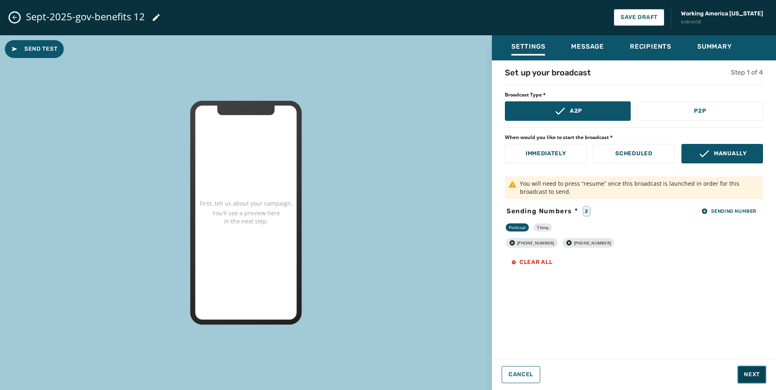
click at [740, 370] on button "Next" at bounding box center [751, 375] width 29 height 18
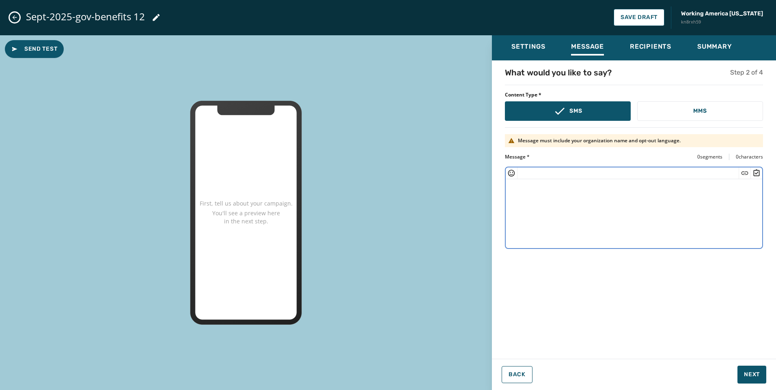
paste textarea "**********"
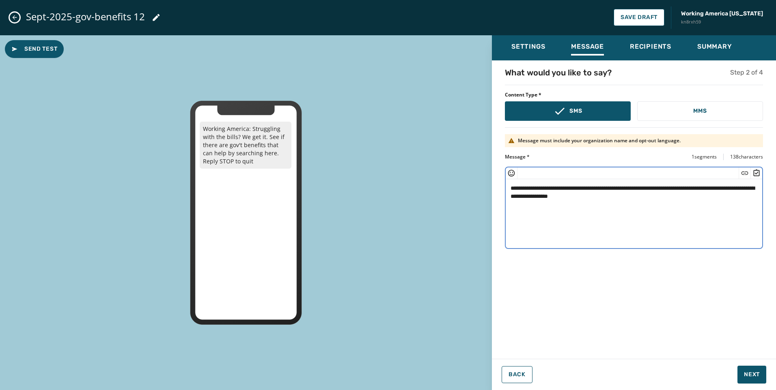
click at [573, 195] on textarea "**********" at bounding box center [634, 212] width 257 height 67
click at [743, 173] on icon "Insert Short Link" at bounding box center [745, 173] width 8 height 8
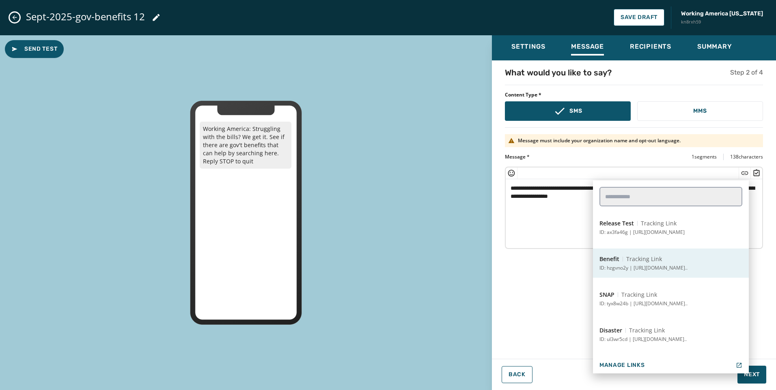
click at [659, 256] on span "Tracking Link" at bounding box center [644, 259] width 36 height 8
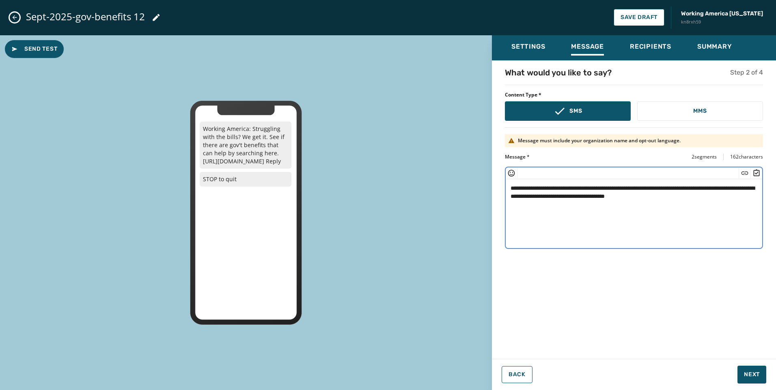
click at [701, 187] on textarea "**********" at bounding box center [634, 212] width 257 height 67
type textarea "**********"
click at [526, 199] on textarea "**********" at bounding box center [634, 212] width 257 height 67
click at [716, 201] on textarea "**********" at bounding box center [634, 212] width 257 height 67
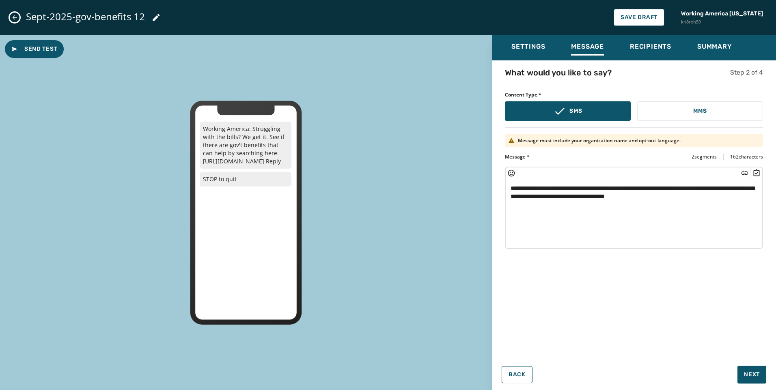
click at [717, 197] on textarea "**********" at bounding box center [634, 212] width 257 height 67
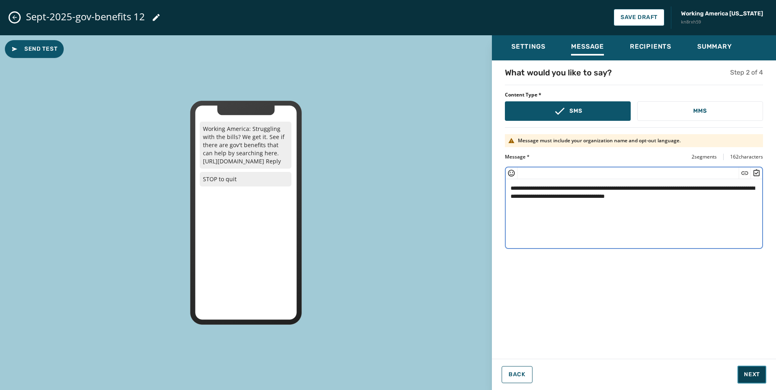
click at [748, 374] on span "Next" at bounding box center [752, 375] width 16 height 8
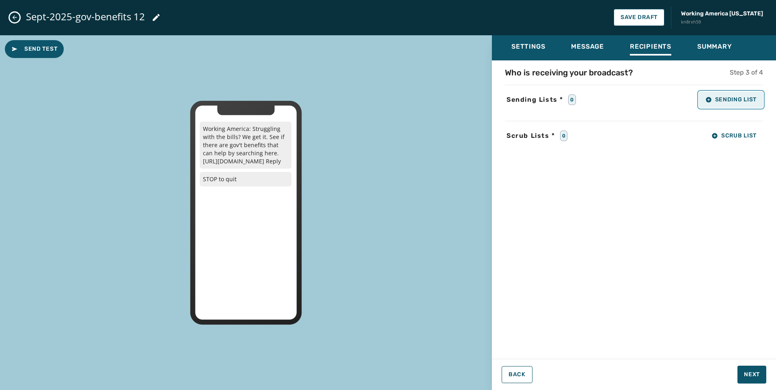
click at [732, 96] on button "Sending List" at bounding box center [731, 100] width 64 height 16
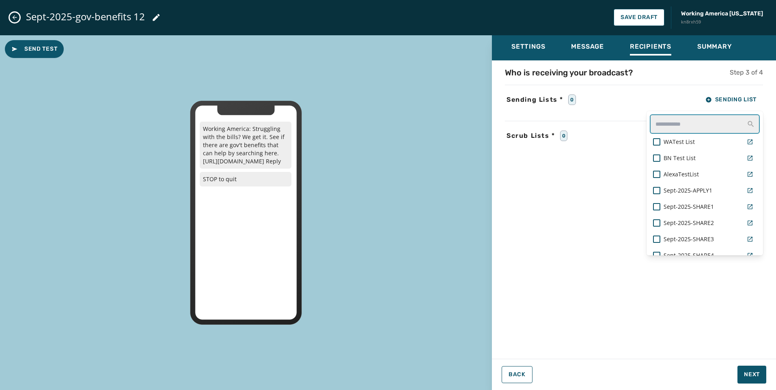
click at [701, 128] on input "text" at bounding box center [705, 123] width 110 height 19
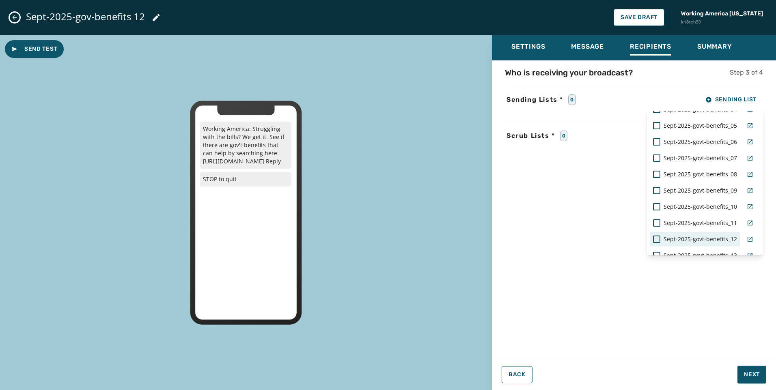
type input "***"
click at [713, 237] on span "Sept-2025-govt-benefits_12" at bounding box center [700, 239] width 73 height 8
click at [709, 306] on div "Who is receiving your broadcast? Step 3 of 4 Sending Lists * 1 Sending List ***…" at bounding box center [634, 207] width 284 height 281
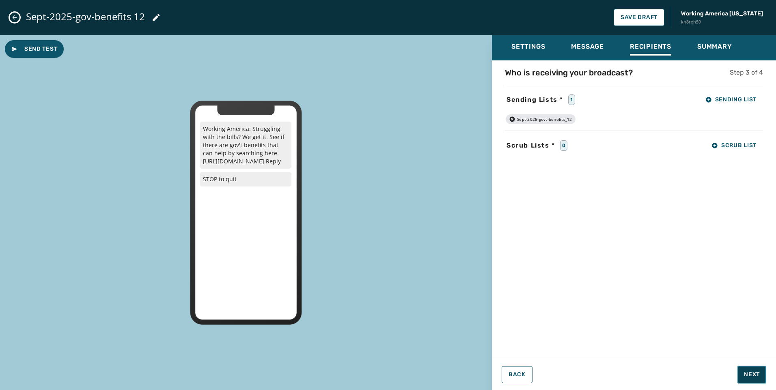
click at [751, 371] on span "Next" at bounding box center [752, 375] width 16 height 8
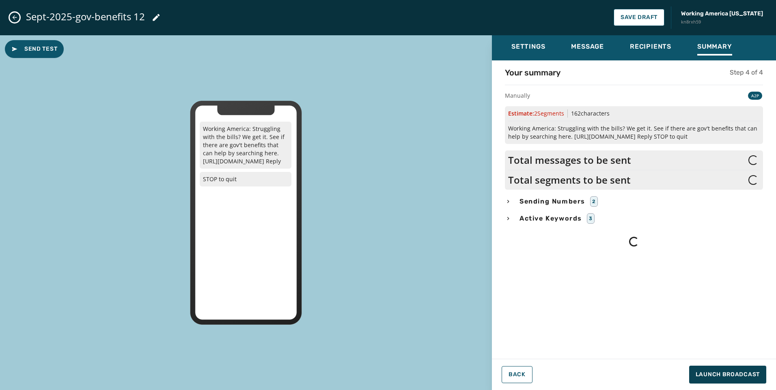
click at [548, 194] on div "Your summary Step 4 of 4 Manually A2P Estimate: 2 Segment s 162 characters Work…" at bounding box center [634, 207] width 284 height 281
click at [545, 204] on span "Sending Numbers" at bounding box center [552, 202] width 69 height 10
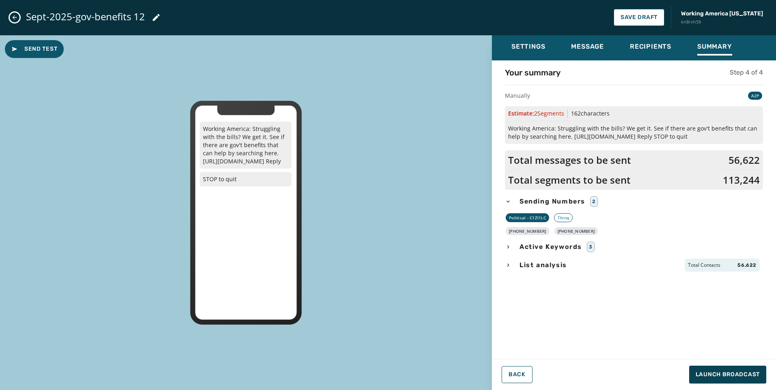
click at [546, 264] on span "List analysis" at bounding box center [543, 266] width 51 height 10
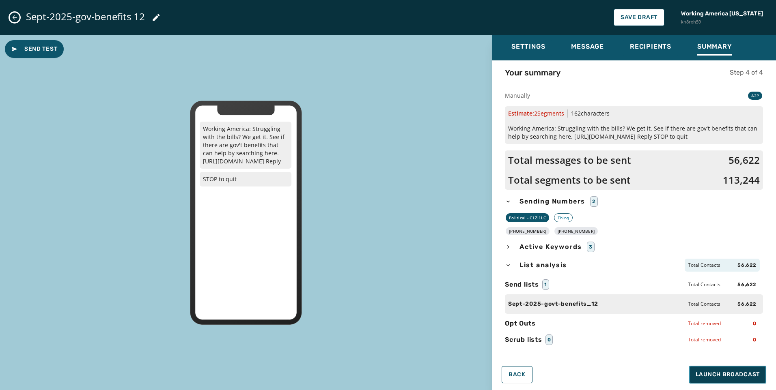
click at [752, 373] on span "Launch Broadcast" at bounding box center [728, 375] width 64 height 8
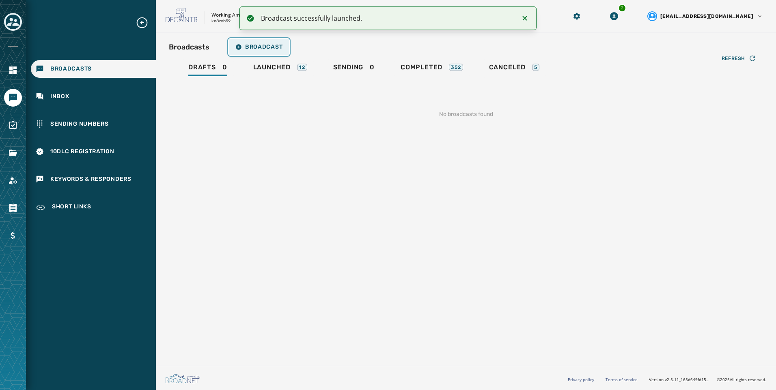
click at [254, 43] on button "Broadcast" at bounding box center [259, 47] width 60 height 16
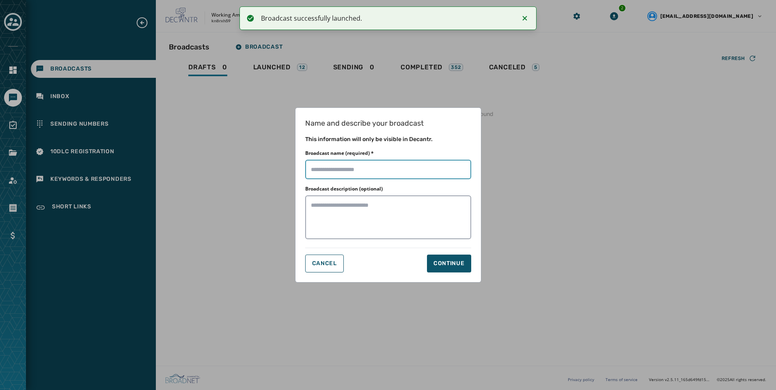
click at [441, 170] on input "Broadcast name (required) *" at bounding box center [388, 169] width 166 height 19
paste input "**********"
type input "**********"
click at [444, 270] on button "Continue" at bounding box center [449, 264] width 44 height 18
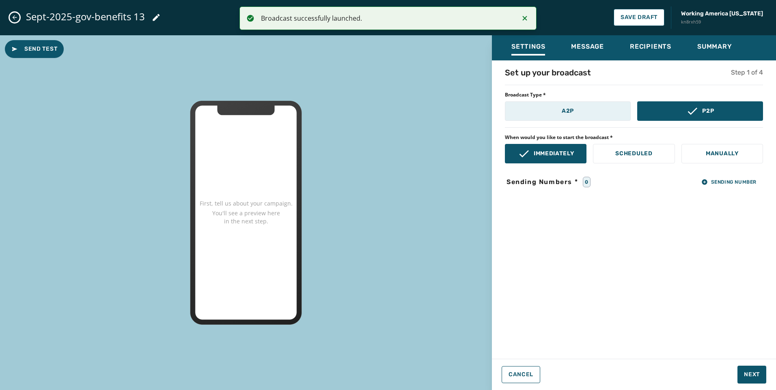
click at [544, 104] on button "A2P" at bounding box center [568, 110] width 126 height 19
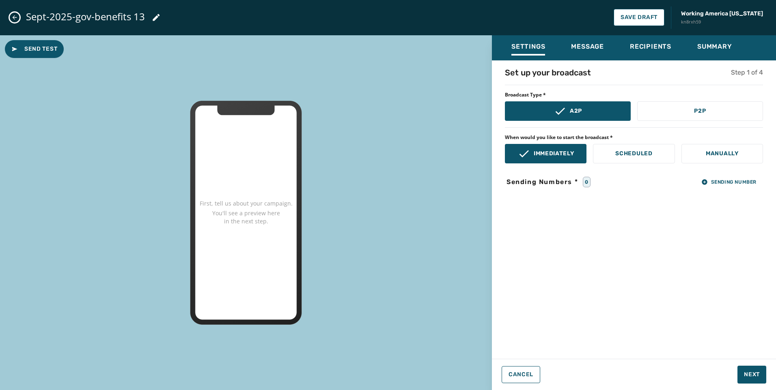
drag, startPoint x: 724, startPoint y: 153, endPoint x: 727, endPoint y: 166, distance: 12.6
click at [724, 154] on p "Manually" at bounding box center [722, 154] width 33 height 8
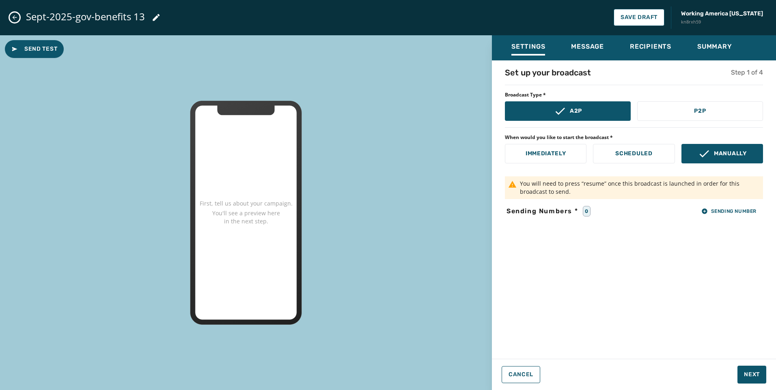
click at [735, 204] on div "Set up your broadcast Step 1 of 4 Broadcast Type * A2P P2P When would you like …" at bounding box center [634, 207] width 284 height 281
click at [732, 207] on button "Sending Number" at bounding box center [729, 211] width 68 height 11
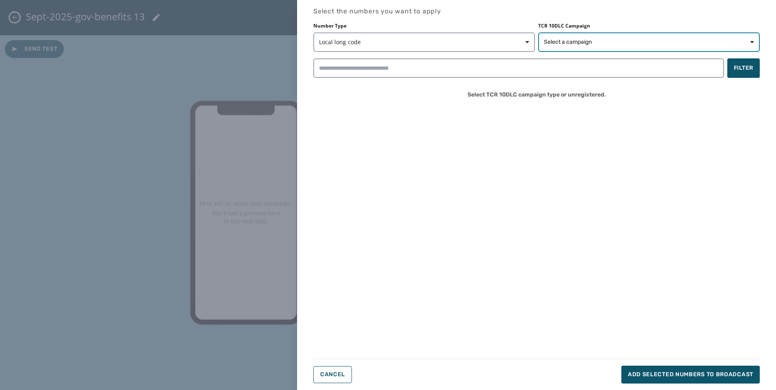
click at [578, 44] on span "Select a campaign" at bounding box center [568, 42] width 48 height 8
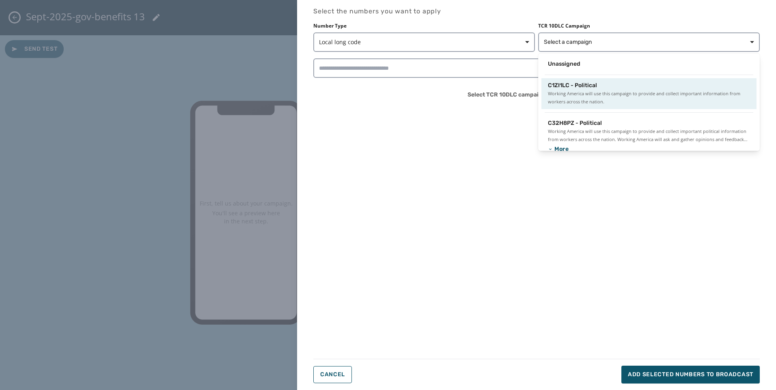
click at [593, 80] on div "C1ZI1LC - Political Working America will use this campaign to provide and colle…" at bounding box center [648, 93] width 215 height 31
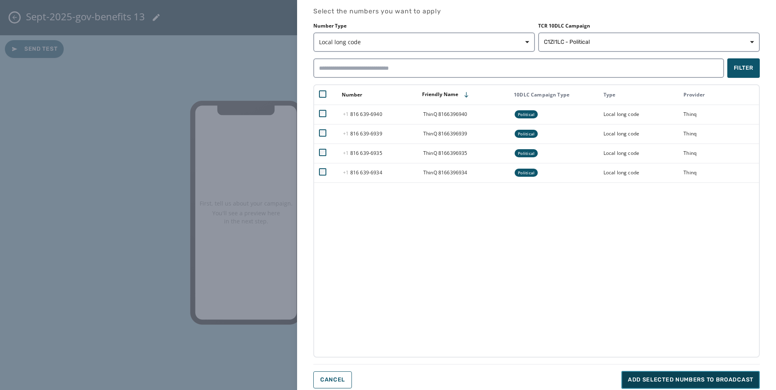
click at [675, 377] on span "Add selected numbers to broadcast" at bounding box center [690, 380] width 125 height 8
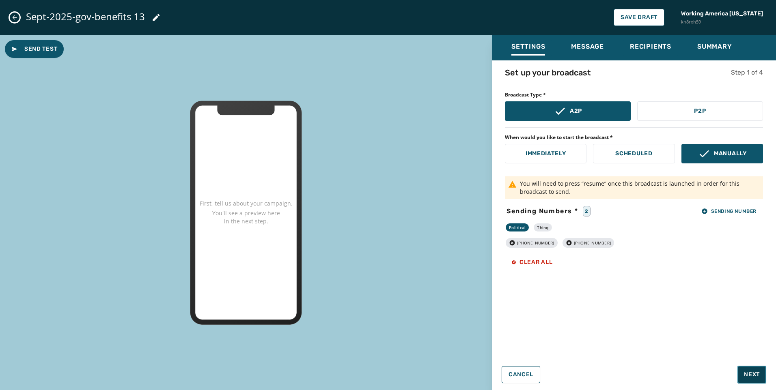
click at [756, 374] on span "Next" at bounding box center [752, 375] width 16 height 8
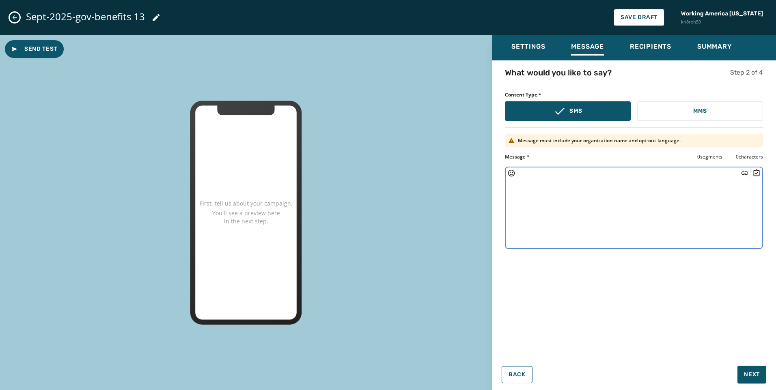
paste textarea "**********"
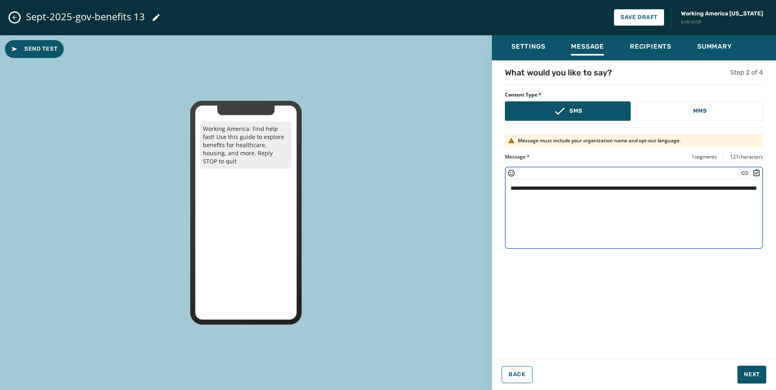
click at [540, 198] on textarea "**********" at bounding box center [634, 212] width 257 height 67
click at [745, 174] on icon "Insert Short Link" at bounding box center [745, 173] width 8 height 8
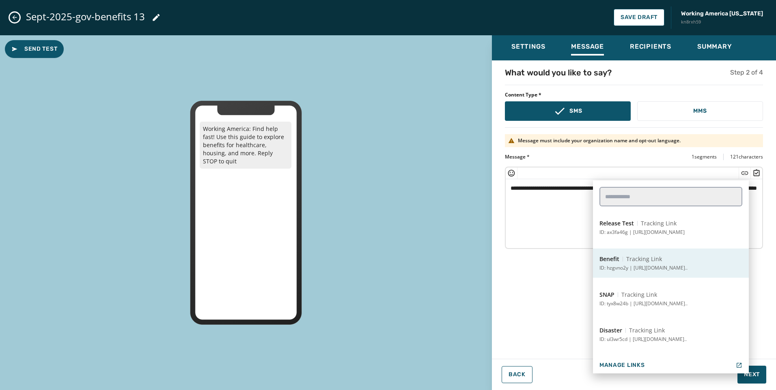
click at [650, 259] on span "Tracking Link" at bounding box center [644, 259] width 36 height 8
type textarea "**********"
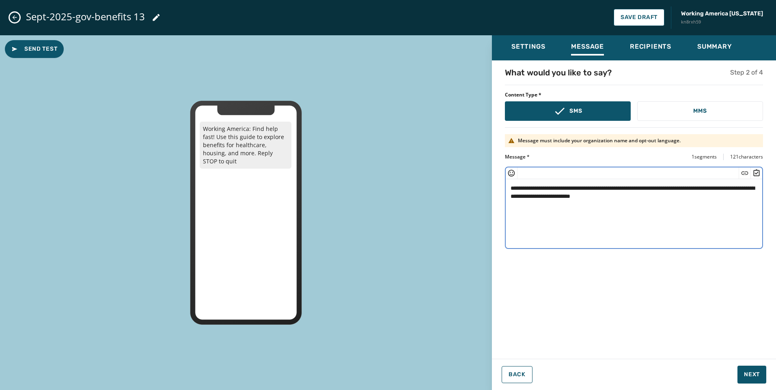
click at [665, 203] on textarea "**********" at bounding box center [634, 212] width 257 height 67
click at [747, 378] on span "Next" at bounding box center [752, 375] width 16 height 8
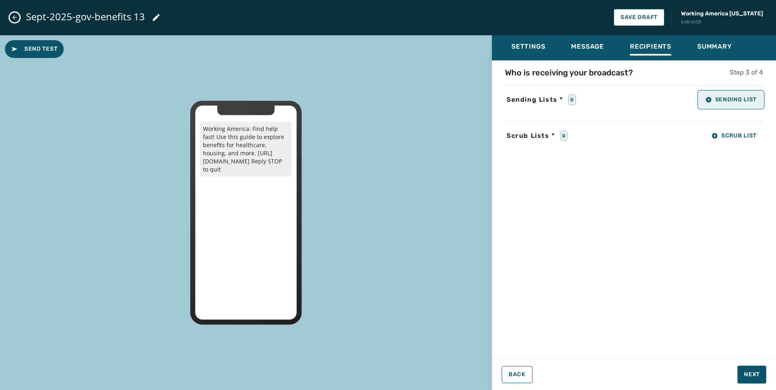
click at [743, 99] on span "Sending List" at bounding box center [730, 100] width 51 height 6
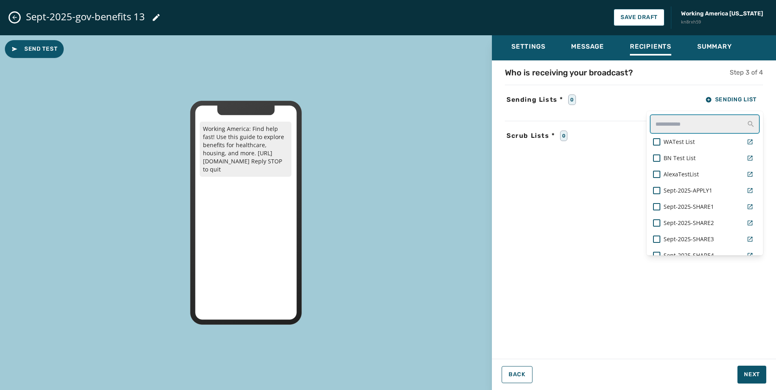
click at [715, 125] on input "text" at bounding box center [705, 123] width 110 height 19
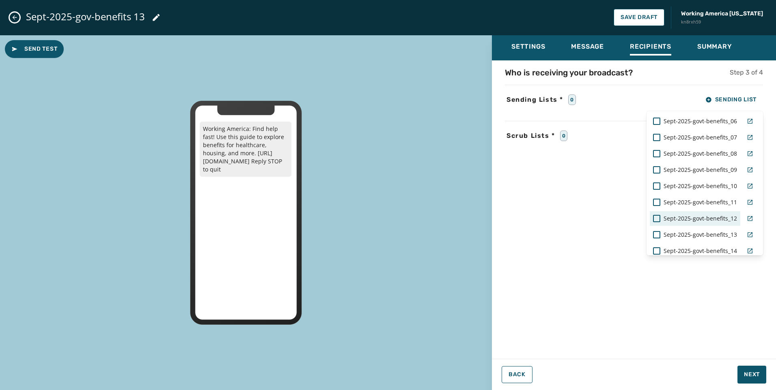
scroll to position [122, 0]
type input "***"
click at [697, 216] on span "Sept-2025-govt-benefits_13" at bounding box center [700, 215] width 73 height 8
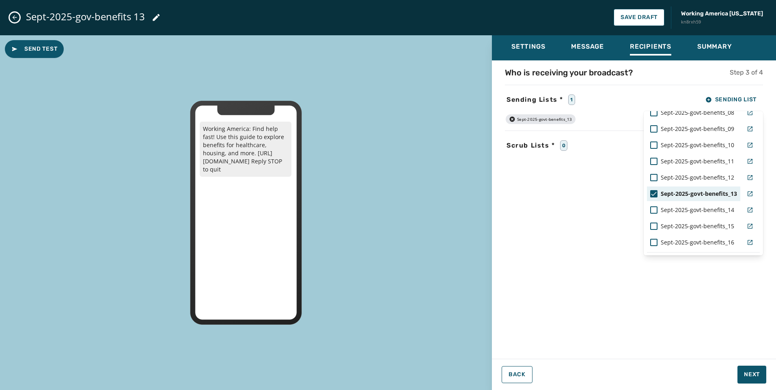
scroll to position [161, 0]
click at [547, 225] on div "Who is receiving your broadcast? Step 3 of 4 Sending Lists * 1 Sending List ***…" at bounding box center [634, 207] width 284 height 281
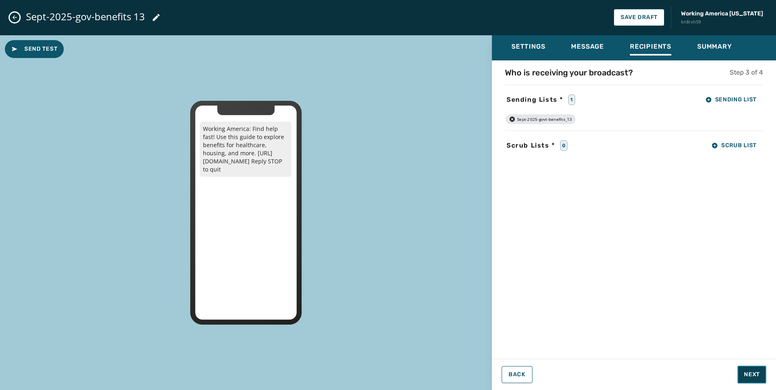
click at [751, 381] on button "Next" at bounding box center [751, 375] width 29 height 18
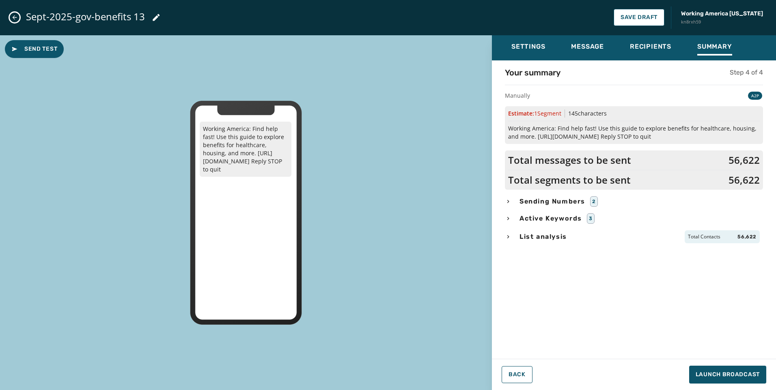
click at [532, 197] on span "Sending Numbers" at bounding box center [552, 202] width 69 height 10
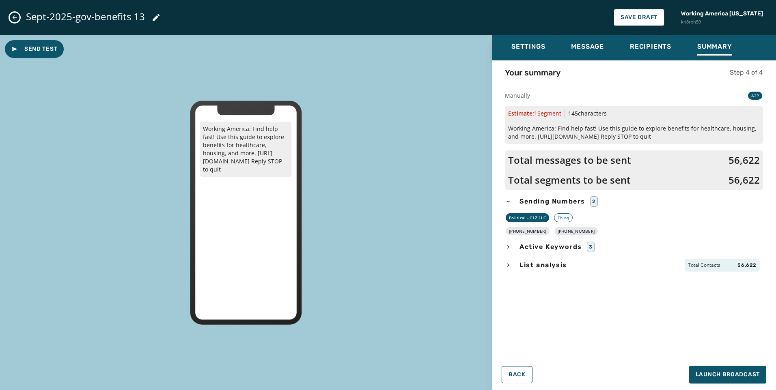
click at [544, 268] on span "List analysis" at bounding box center [543, 266] width 51 height 10
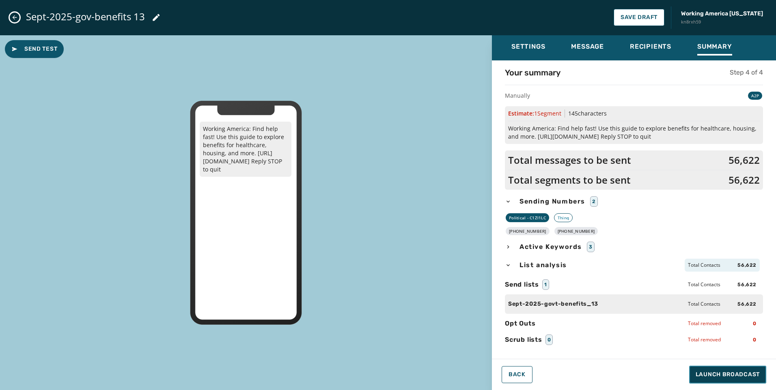
click at [731, 373] on span "Launch Broadcast" at bounding box center [728, 375] width 64 height 8
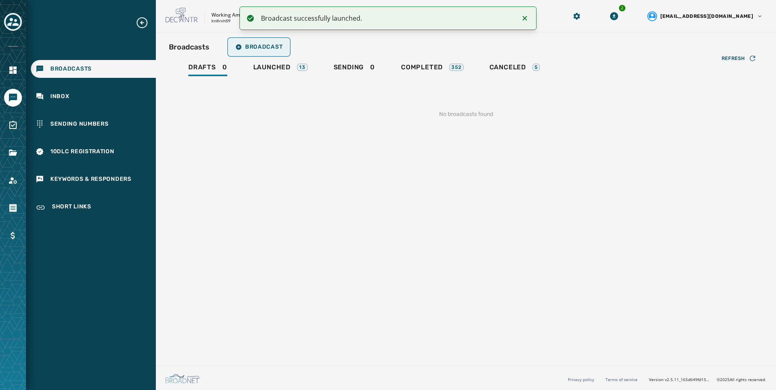
click at [273, 44] on span "Broadcast" at bounding box center [258, 47] width 47 height 6
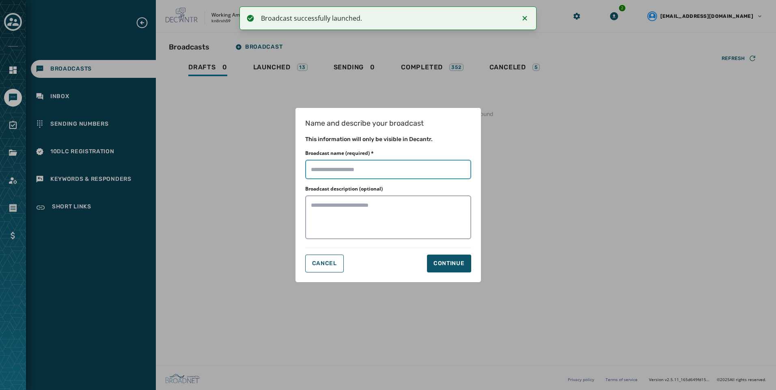
click at [358, 164] on input "Broadcast name (required) *" at bounding box center [388, 169] width 166 height 19
paste input "**********"
type input "**********"
click at [451, 263] on div "Continue" at bounding box center [448, 264] width 31 height 8
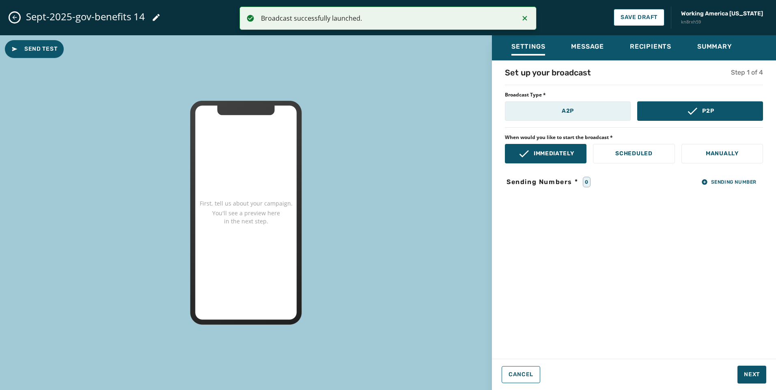
click at [552, 104] on button "A2P" at bounding box center [568, 110] width 126 height 19
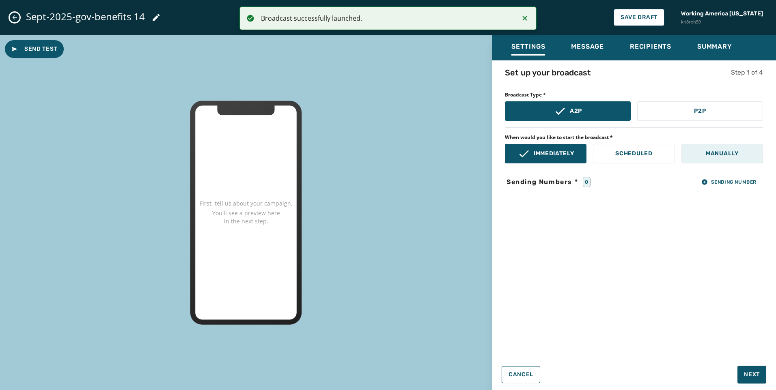
click at [707, 155] on p "Manually" at bounding box center [722, 154] width 33 height 8
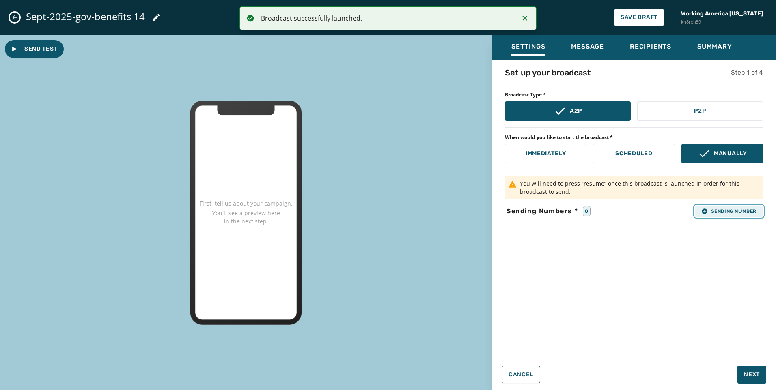
click at [715, 207] on button "Sending Number" at bounding box center [729, 211] width 68 height 11
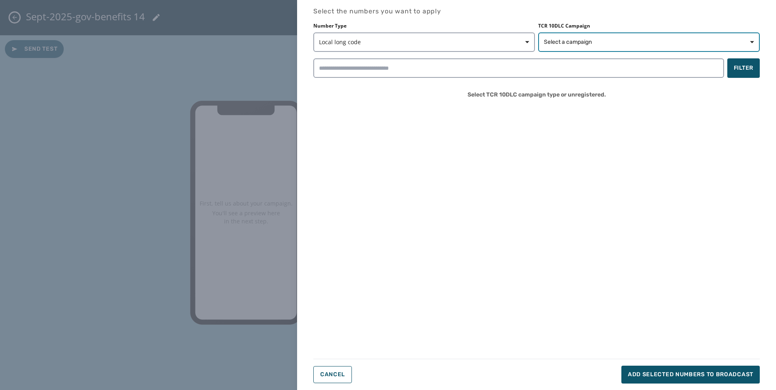
click at [605, 42] on span "Select a campaign" at bounding box center [649, 42] width 210 height 8
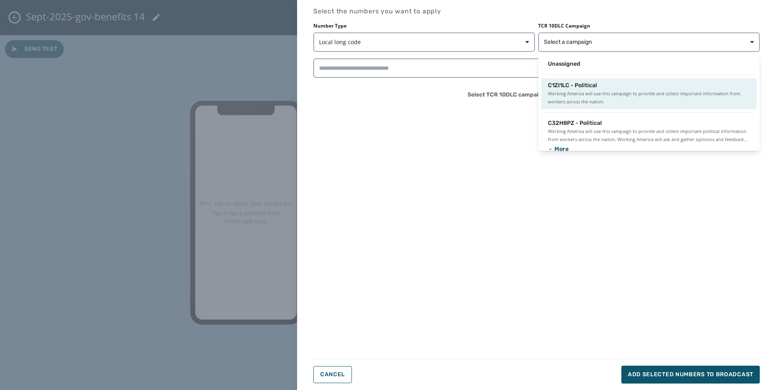
click at [567, 88] on span "C1ZI1LC - Political" at bounding box center [572, 86] width 49 height 8
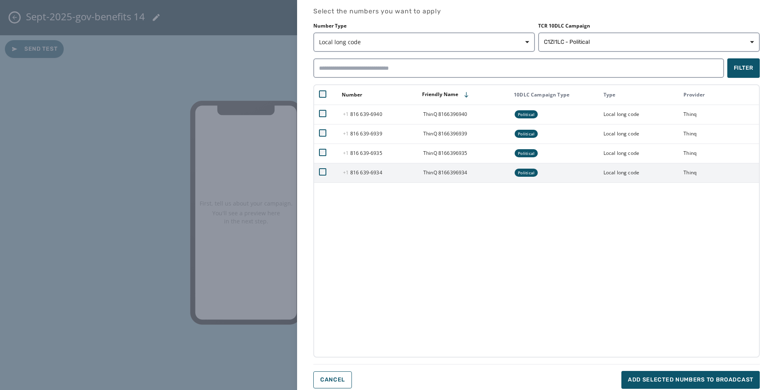
click at [318, 173] on td at bounding box center [326, 172] width 24 height 19
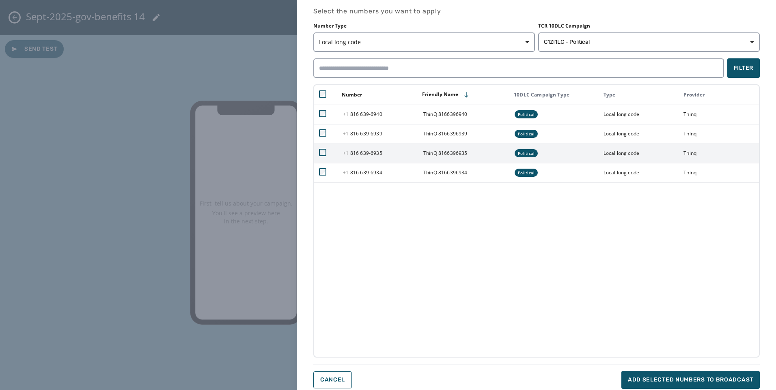
click at [324, 149] on td at bounding box center [326, 153] width 24 height 19
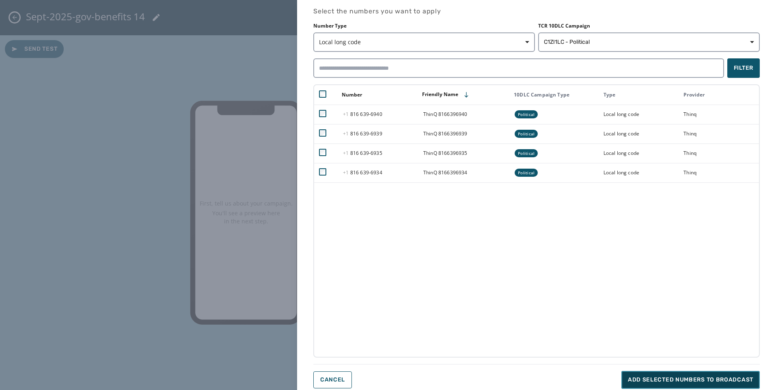
click at [724, 382] on span "Add selected numbers to broadcast" at bounding box center [690, 380] width 125 height 8
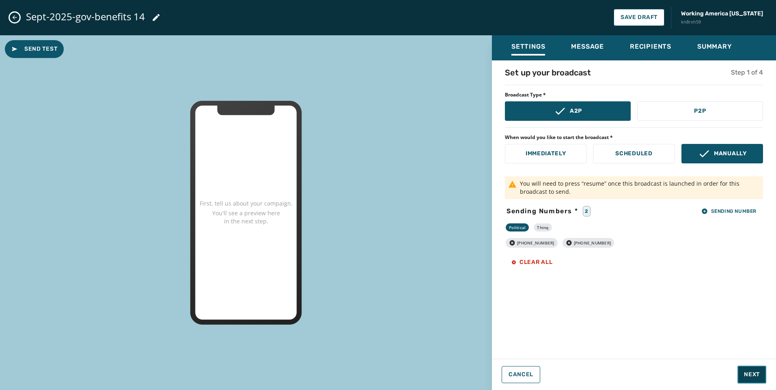
click at [746, 379] on span "Next" at bounding box center [752, 375] width 16 height 8
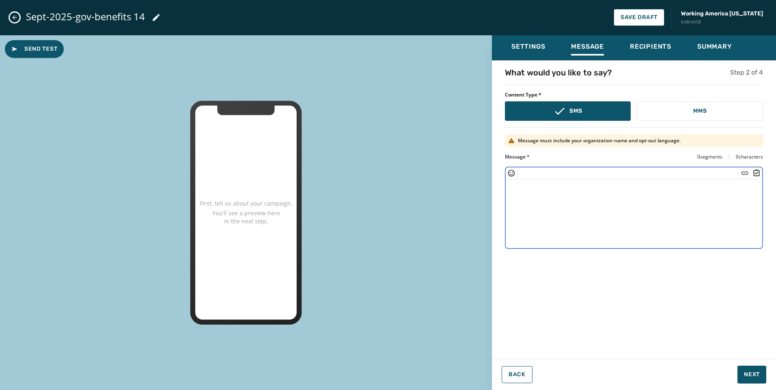
paste textarea "**********"
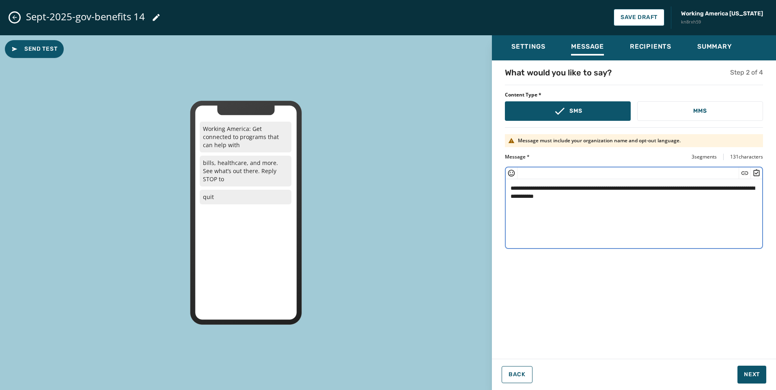
click at [565, 195] on textarea "**********" at bounding box center [634, 212] width 257 height 67
click at [568, 194] on textarea "**********" at bounding box center [634, 212] width 257 height 67
click at [744, 174] on icon "Insert Short Link" at bounding box center [745, 173] width 8 height 8
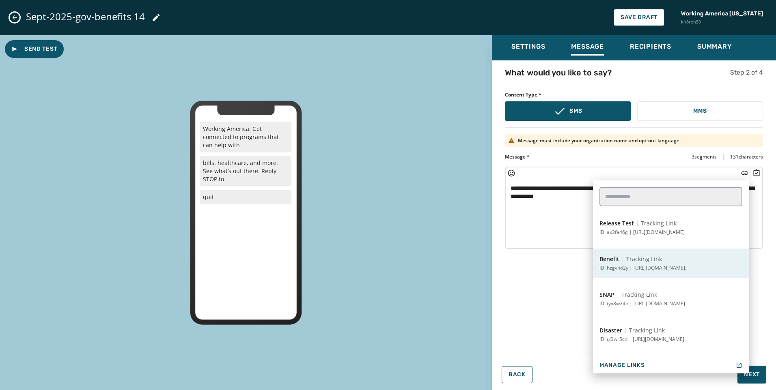
click at [643, 268] on p "ID: hzgvno2y | [URL][DOMAIN_NAME].." at bounding box center [643, 268] width 88 height 6
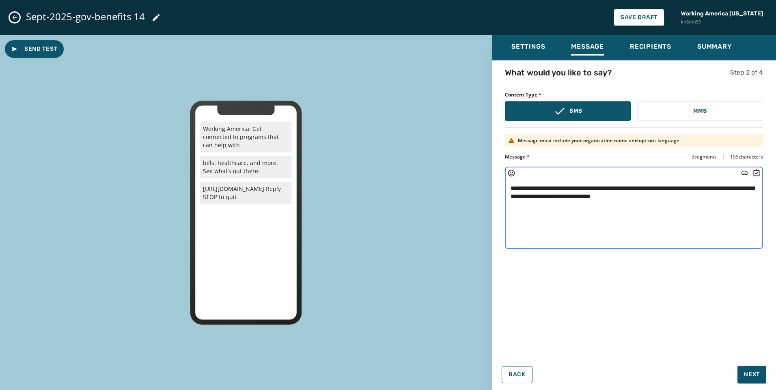
click at [536, 194] on textarea "**********" at bounding box center [634, 212] width 257 height 67
click at [722, 193] on textarea "**********" at bounding box center [634, 212] width 257 height 67
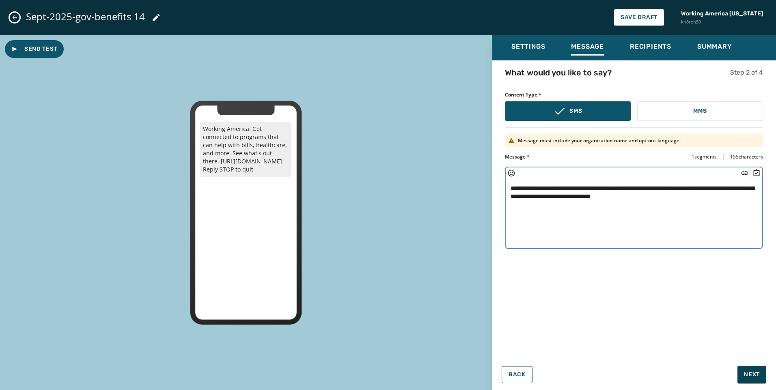
type textarea "**********"
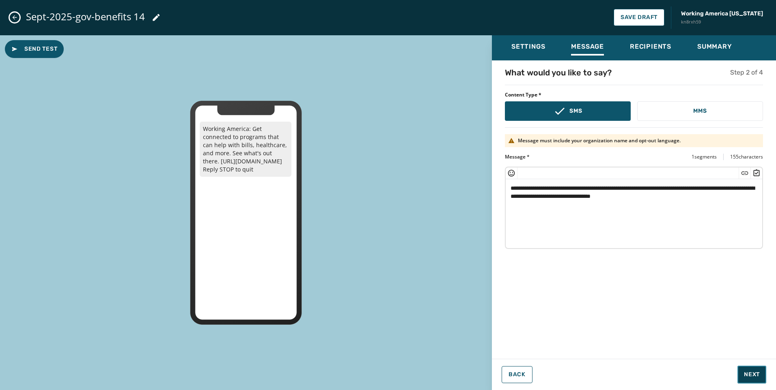
click at [748, 375] on span "Next" at bounding box center [752, 375] width 16 height 8
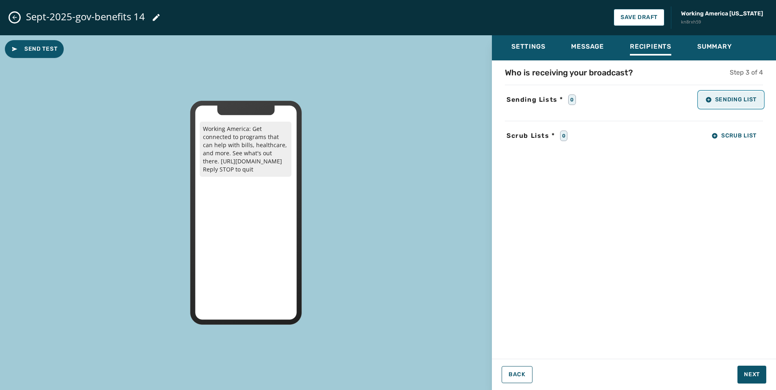
click at [729, 92] on button "Sending List" at bounding box center [731, 100] width 64 height 16
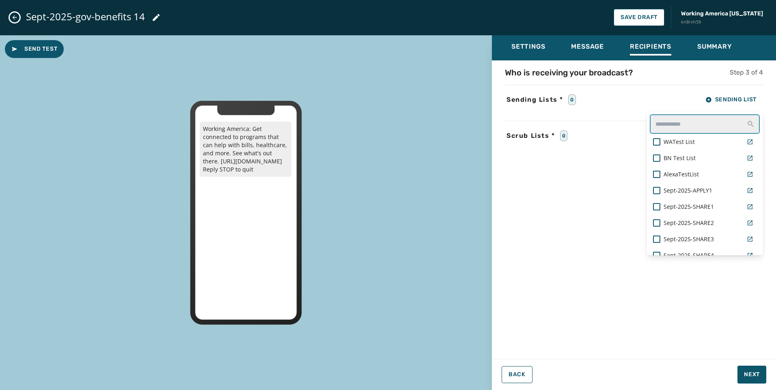
drag, startPoint x: 676, startPoint y: 125, endPoint x: 686, endPoint y: 138, distance: 16.2
click at [675, 124] on input "text" at bounding box center [705, 123] width 110 height 19
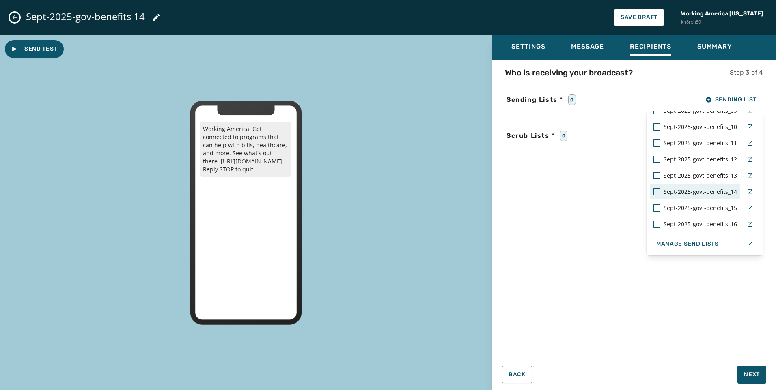
type input "***"
click at [702, 189] on span "Sept-2025-govt-benefits_14" at bounding box center [700, 192] width 73 height 8
click at [569, 219] on div "Who is receiving your broadcast? Step 3 of 4 Sending Lists * 1 Sending List ***…" at bounding box center [634, 207] width 284 height 281
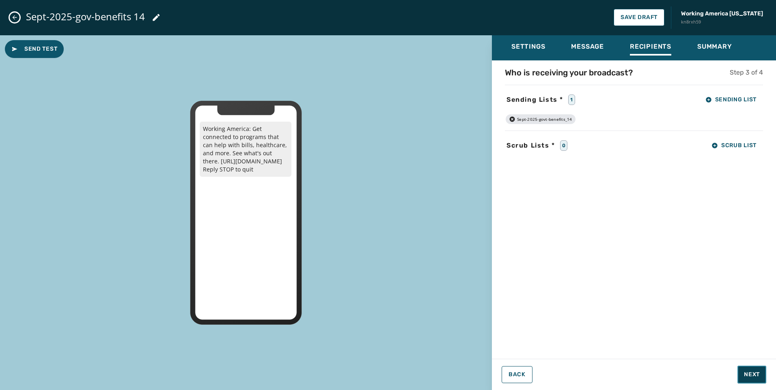
click at [755, 376] on span "Next" at bounding box center [752, 375] width 16 height 8
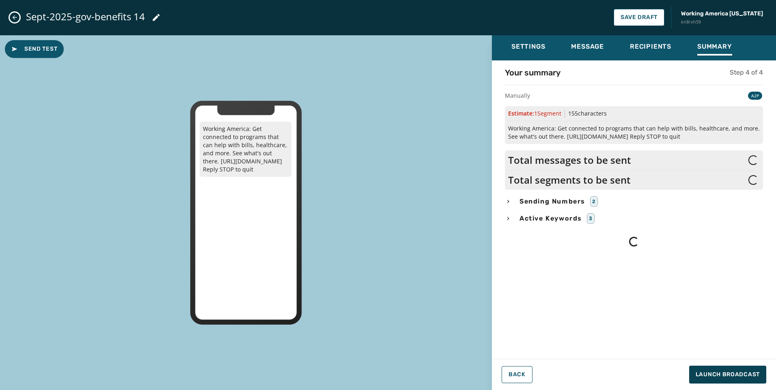
click at [567, 204] on span "Sending Numbers" at bounding box center [552, 202] width 69 height 10
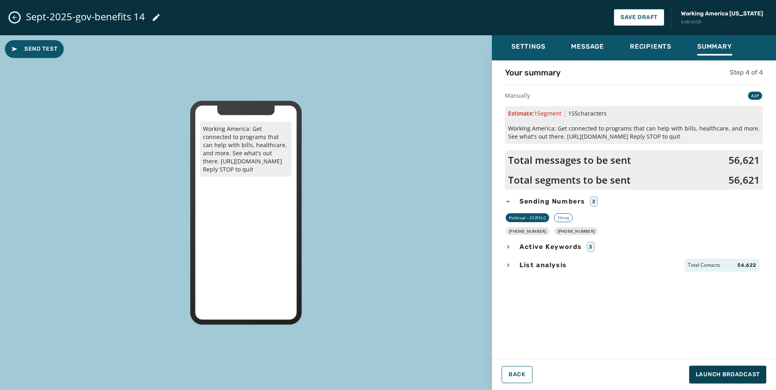
drag, startPoint x: 543, startPoint y: 264, endPoint x: 571, endPoint y: 276, distance: 30.0
click at [543, 265] on span "List analysis" at bounding box center [543, 266] width 51 height 10
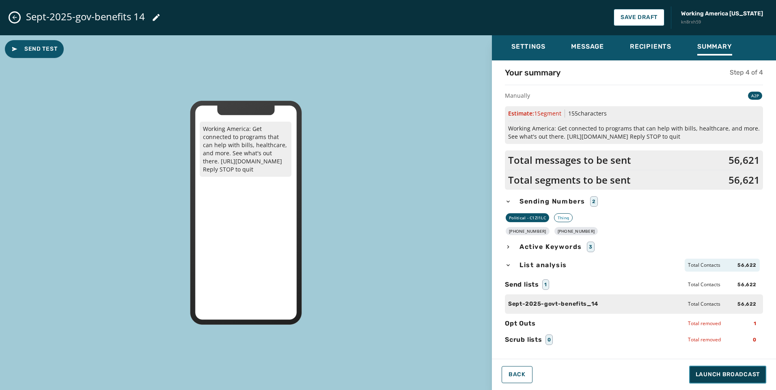
click at [714, 374] on span "Launch Broadcast" at bounding box center [728, 375] width 64 height 8
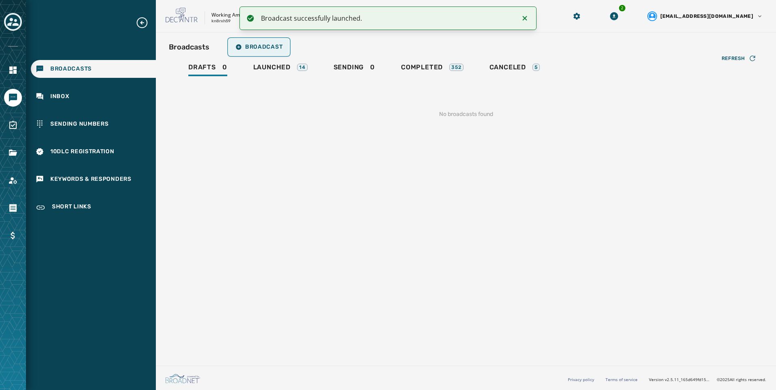
click at [271, 47] on span "Broadcast" at bounding box center [258, 47] width 47 height 6
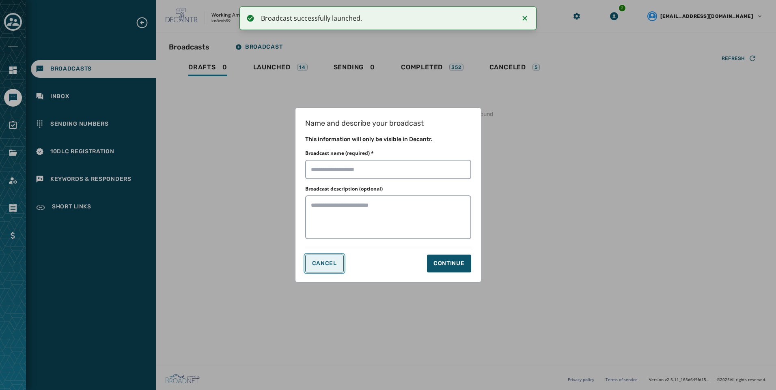
click at [332, 264] on span "Cancel" at bounding box center [324, 264] width 25 height 6
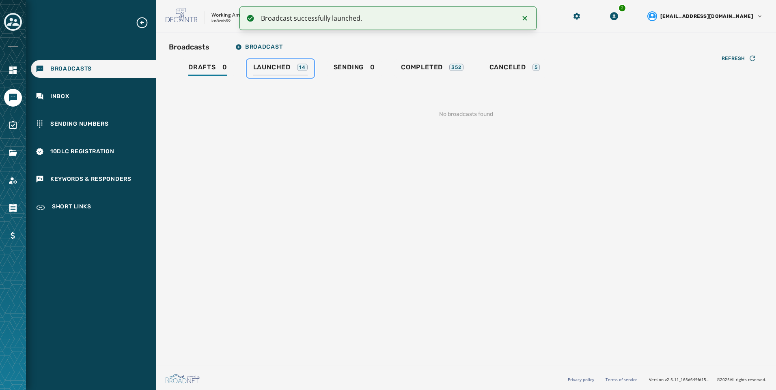
click at [281, 75] on div "Launched 14" at bounding box center [280, 69] width 54 height 13
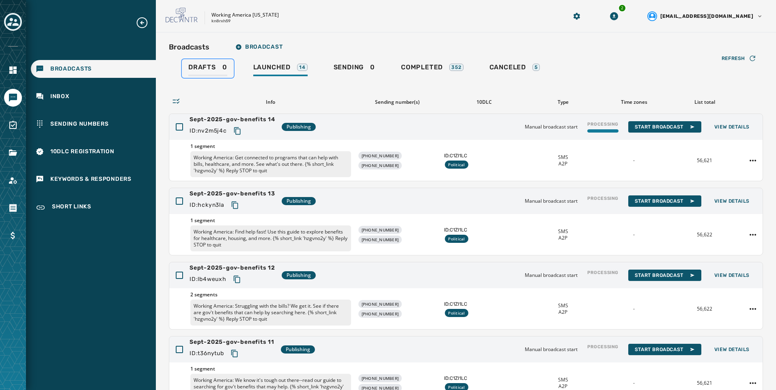
click at [216, 69] on div "Drafts 0" at bounding box center [207, 69] width 39 height 13
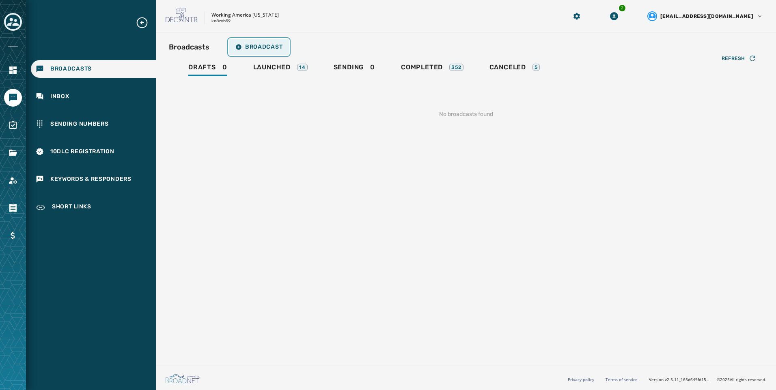
click at [282, 41] on button "Broadcast" at bounding box center [259, 47] width 60 height 16
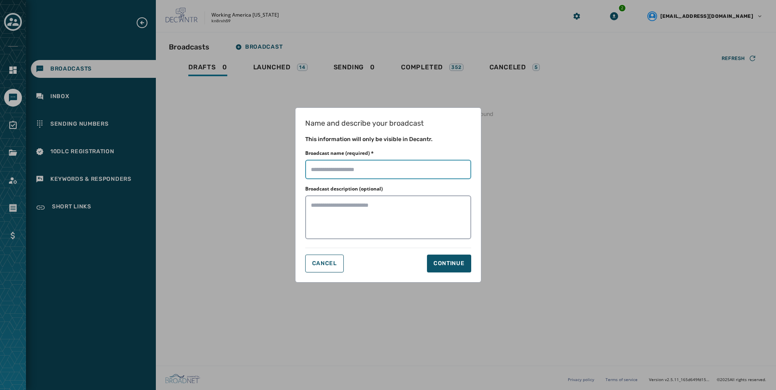
click at [397, 171] on input "Broadcast name (required) *" at bounding box center [388, 169] width 166 height 19
paste input "**********"
type input "**********"
click at [440, 259] on button "Continue" at bounding box center [449, 264] width 44 height 18
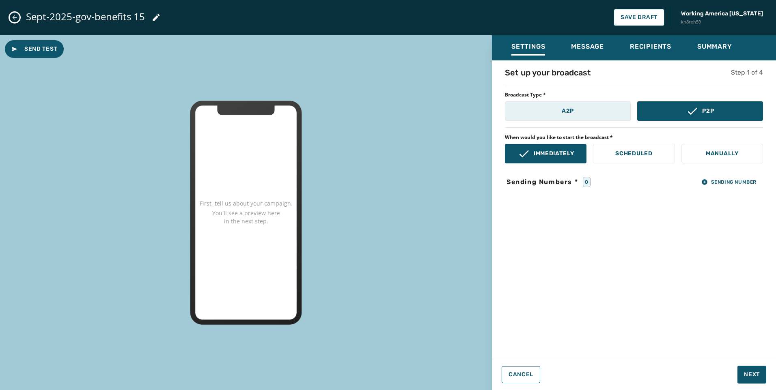
click at [543, 117] on button "A2P" at bounding box center [568, 110] width 126 height 19
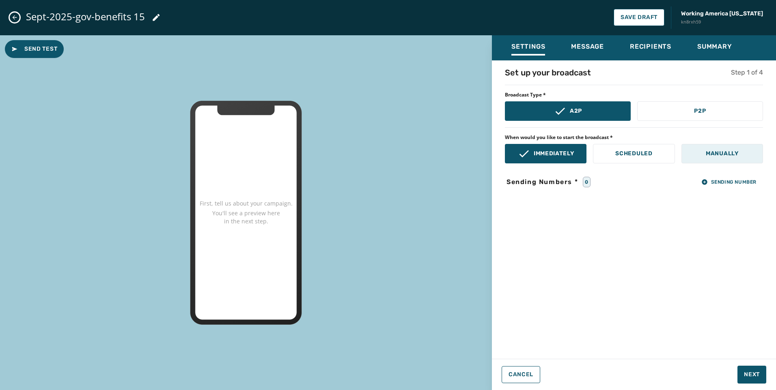
click at [700, 153] on button "Manually" at bounding box center [722, 153] width 82 height 19
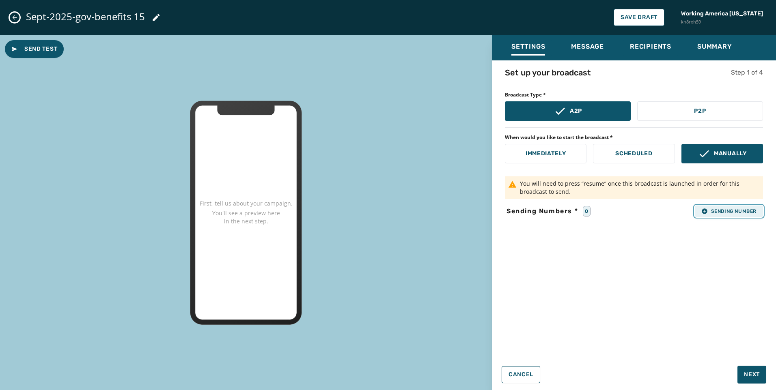
click at [729, 215] on button "Sending Number" at bounding box center [729, 211] width 68 height 11
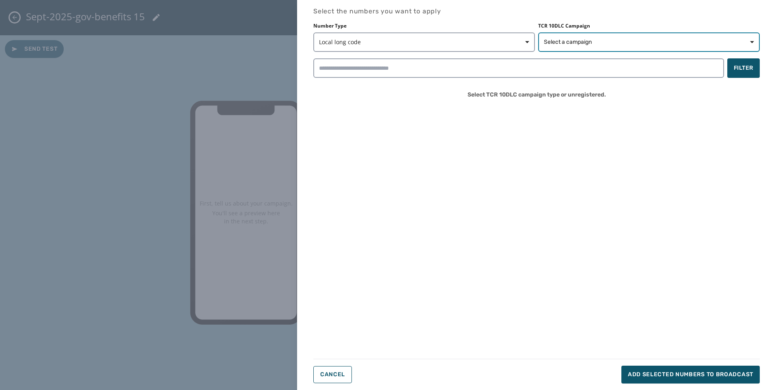
click at [618, 47] on button "Select a campaign" at bounding box center [649, 41] width 222 height 19
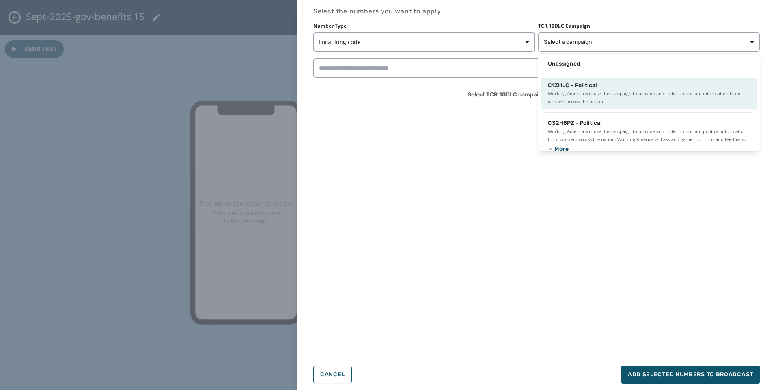
click at [576, 89] on span "C1ZI1LC - Political" at bounding box center [572, 86] width 49 height 8
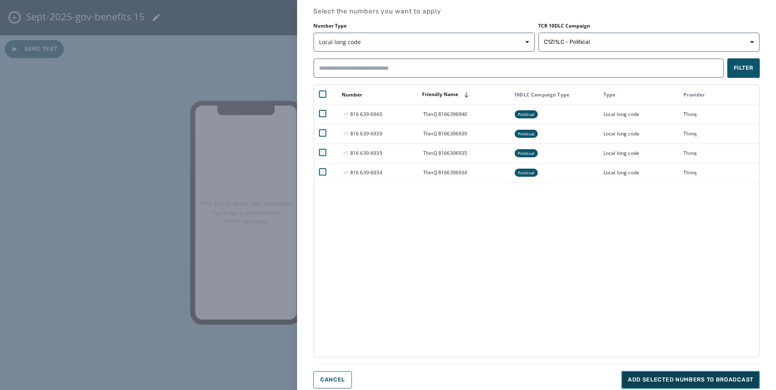
drag, startPoint x: 682, startPoint y: 379, endPoint x: 678, endPoint y: 369, distance: 10.9
click at [682, 379] on span "Add selected numbers to broadcast" at bounding box center [690, 380] width 125 height 8
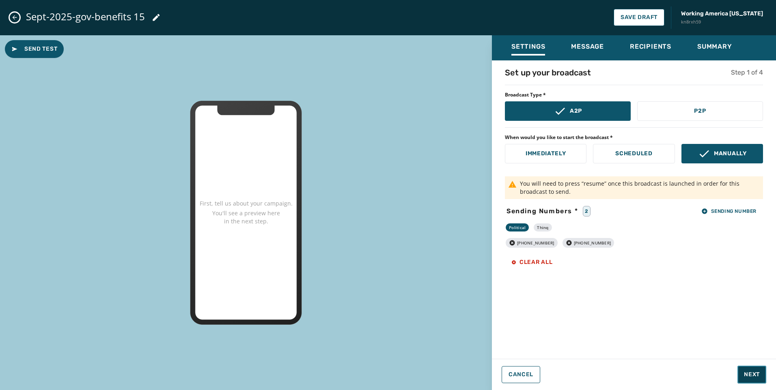
click at [757, 377] on span "Next" at bounding box center [752, 375] width 16 height 8
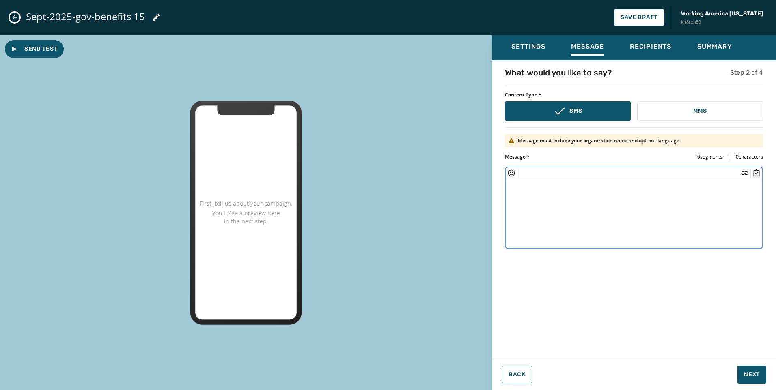
paste textarea "**********"
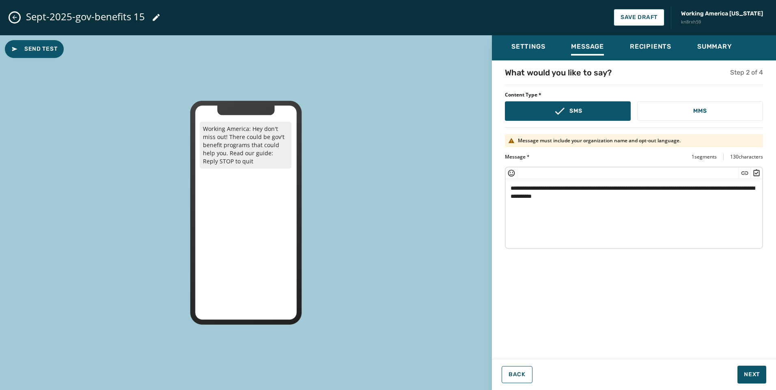
click at [567, 195] on textarea "**********" at bounding box center [634, 212] width 257 height 67
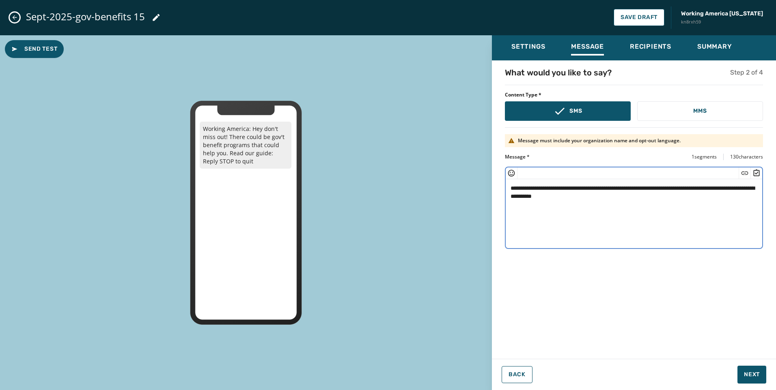
click at [744, 177] on icon "Insert Short Link" at bounding box center [745, 173] width 8 height 8
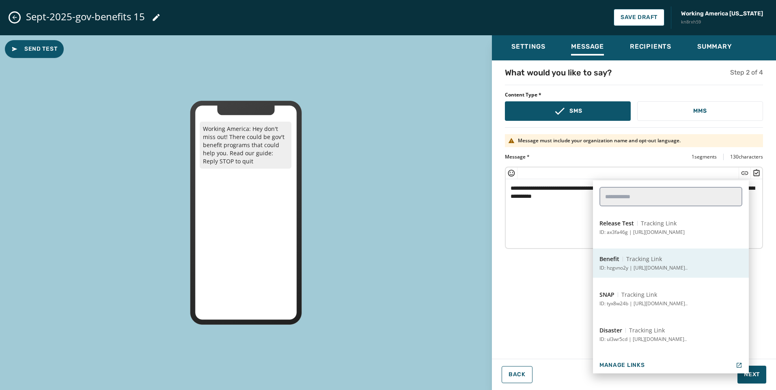
click at [676, 260] on button "Benefit Tracking Link ID: hzgvno2y | [URL][DOMAIN_NAME].." at bounding box center [671, 263] width 156 height 29
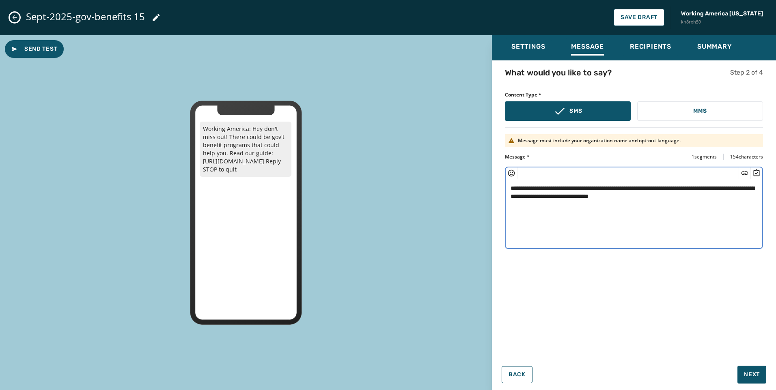
click at [662, 184] on textarea "**********" at bounding box center [634, 212] width 257 height 67
click at [582, 186] on textarea "**********" at bounding box center [634, 212] width 257 height 67
type textarea "**********"
click at [720, 198] on textarea "**********" at bounding box center [634, 212] width 257 height 67
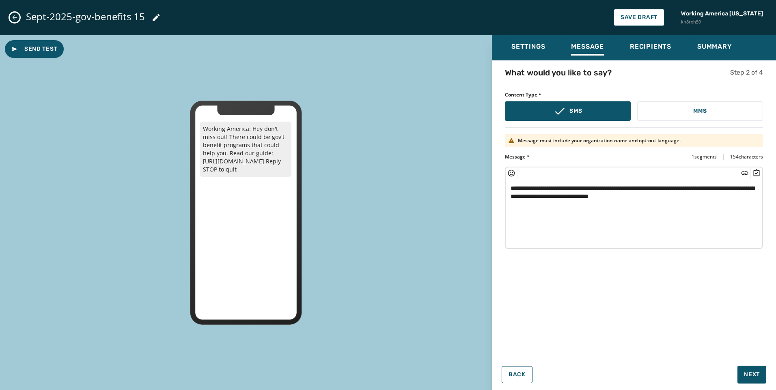
click at [709, 197] on textarea "**********" at bounding box center [634, 212] width 257 height 67
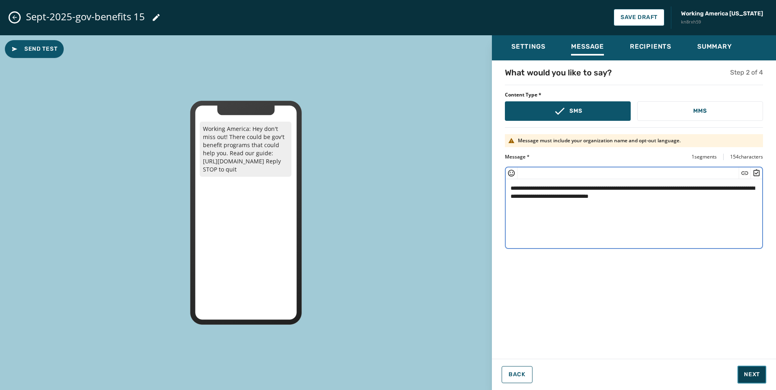
click at [755, 375] on span "Next" at bounding box center [752, 375] width 16 height 8
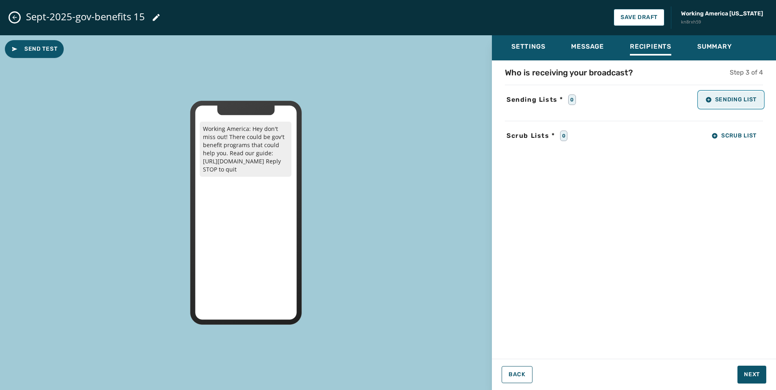
click at [751, 103] on span "Sending List" at bounding box center [730, 100] width 51 height 6
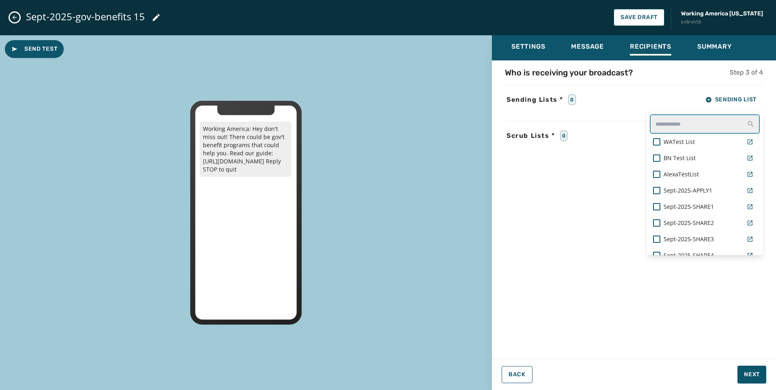
click at [703, 119] on input "text" at bounding box center [705, 123] width 110 height 19
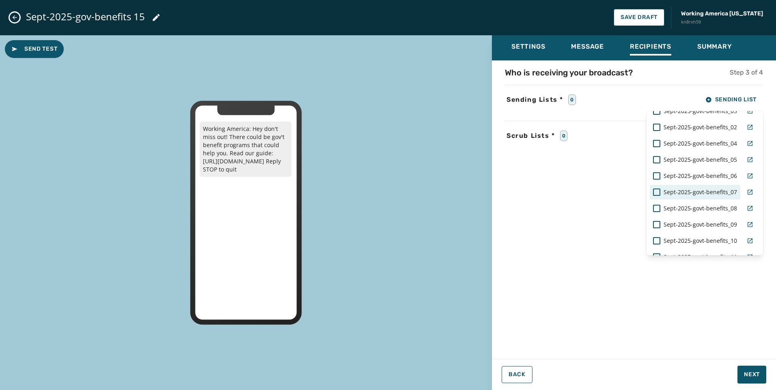
scroll to position [161, 0]
type input "***"
click at [685, 214] on div "Sept-2025-govt-benefits_15" at bounding box center [695, 208] width 91 height 15
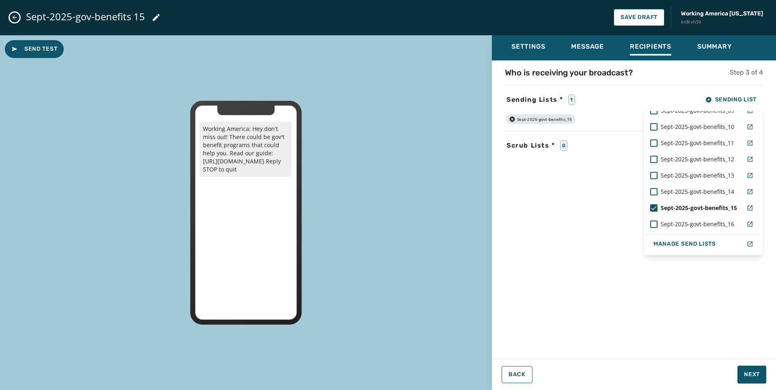
click at [670, 311] on div "Who is receiving your broadcast? Step 3 of 4 Sending Lists * 1 Sending List ***…" at bounding box center [634, 207] width 284 height 281
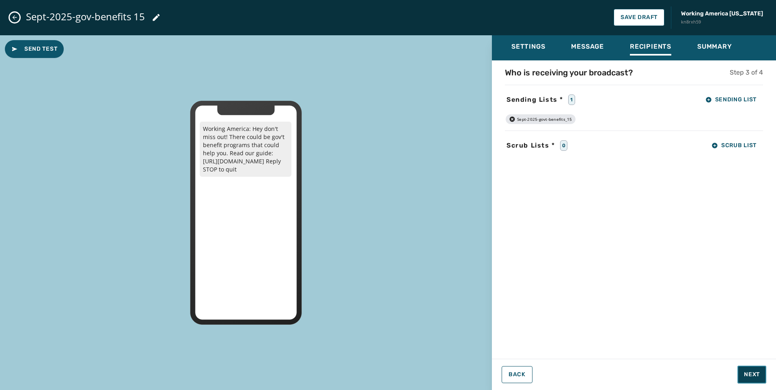
click at [756, 376] on span "Next" at bounding box center [752, 375] width 16 height 8
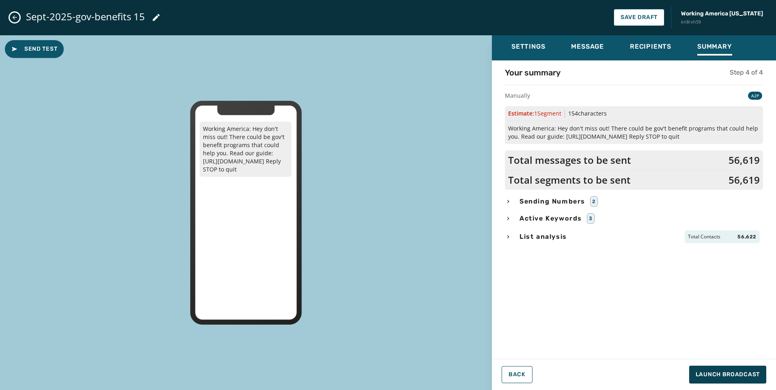
click at [563, 199] on span "Sending Numbers" at bounding box center [552, 202] width 69 height 10
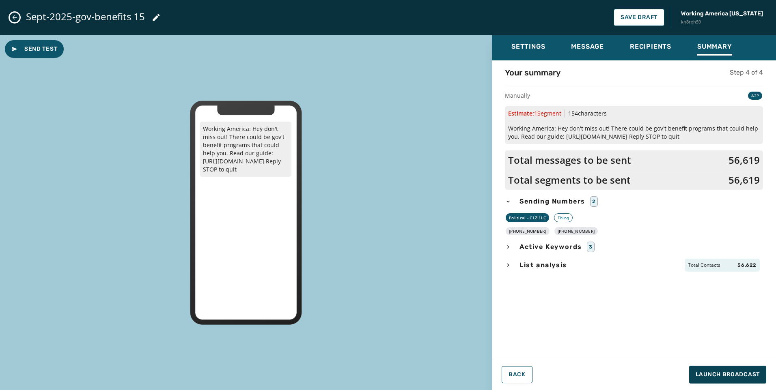
click at [548, 261] on span "List analysis" at bounding box center [543, 266] width 51 height 10
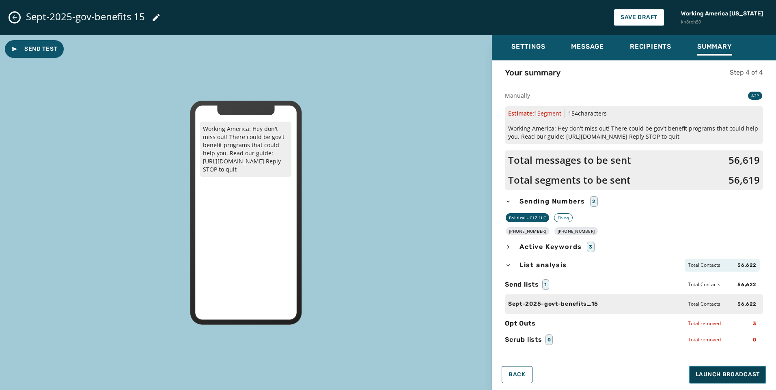
click at [727, 371] on button "Launch Broadcast" at bounding box center [727, 375] width 77 height 18
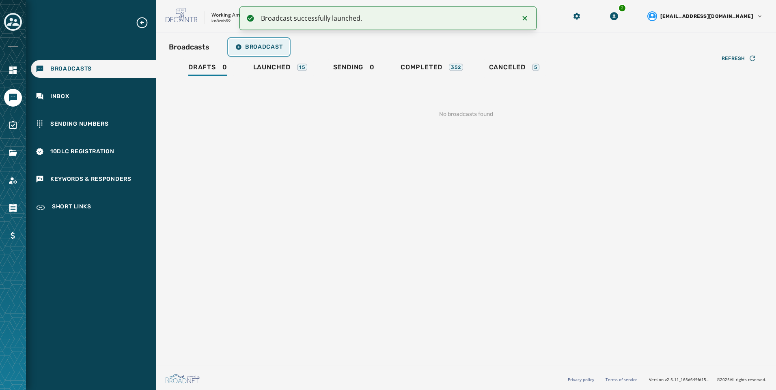
click at [284, 47] on button "Broadcast" at bounding box center [259, 47] width 60 height 16
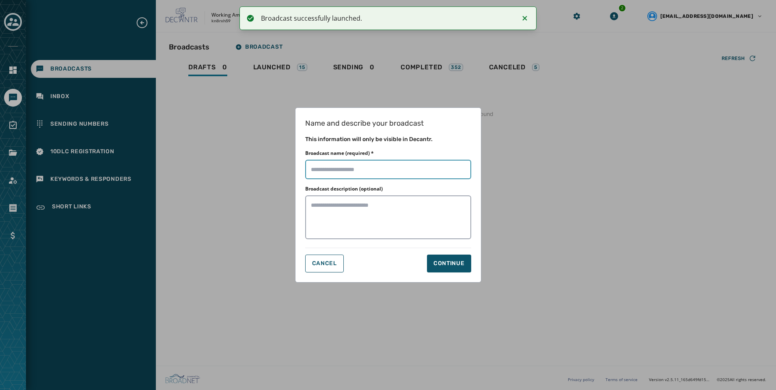
click at [388, 173] on input "Broadcast name (required) *" at bounding box center [388, 169] width 166 height 19
paste input "**********"
type input "**********"
click at [457, 268] on button "Continue" at bounding box center [449, 264] width 44 height 18
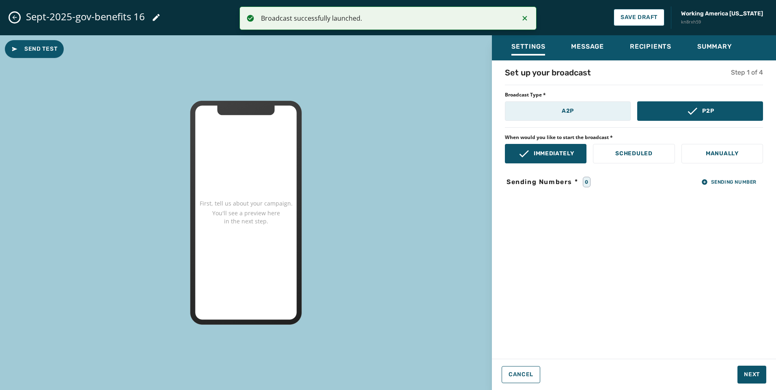
click at [561, 105] on button "A2P" at bounding box center [568, 110] width 126 height 19
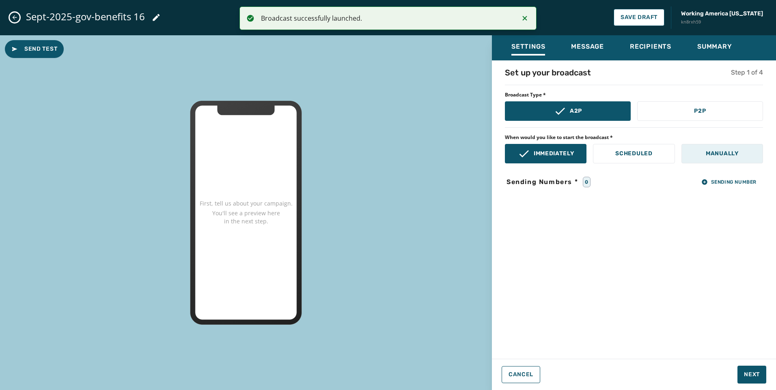
click at [716, 147] on button "Manually" at bounding box center [722, 153] width 82 height 19
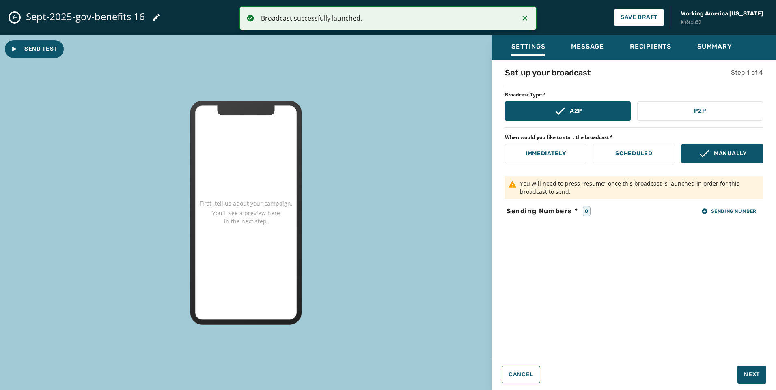
click at [745, 218] on div "Set up your broadcast Step 1 of 4 Broadcast Type * A2P P2P When would you like …" at bounding box center [634, 207] width 284 height 281
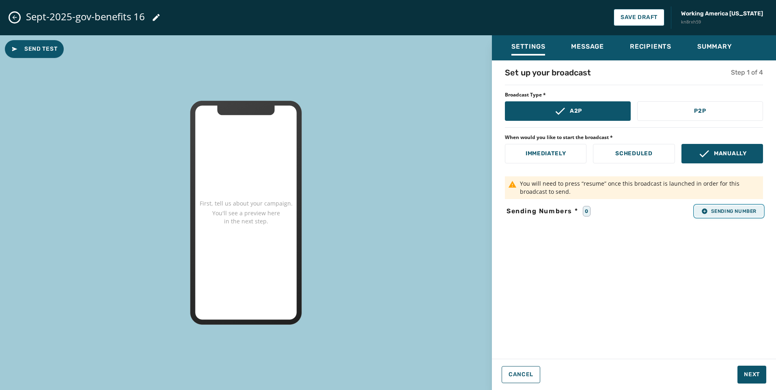
click at [739, 213] on span "Sending Number" at bounding box center [728, 211] width 55 height 6
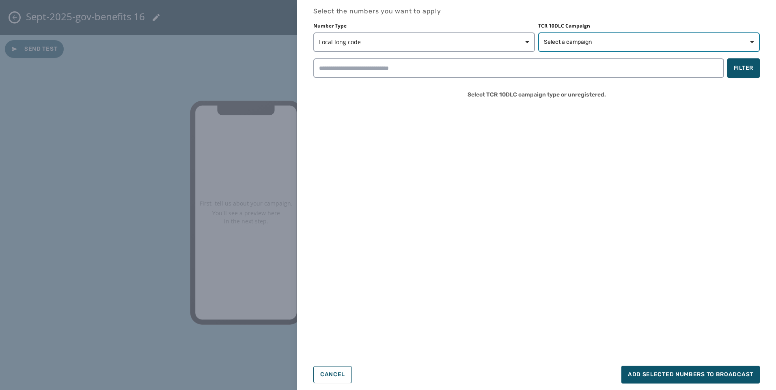
click at [618, 41] on span "Select a campaign" at bounding box center [649, 42] width 210 height 8
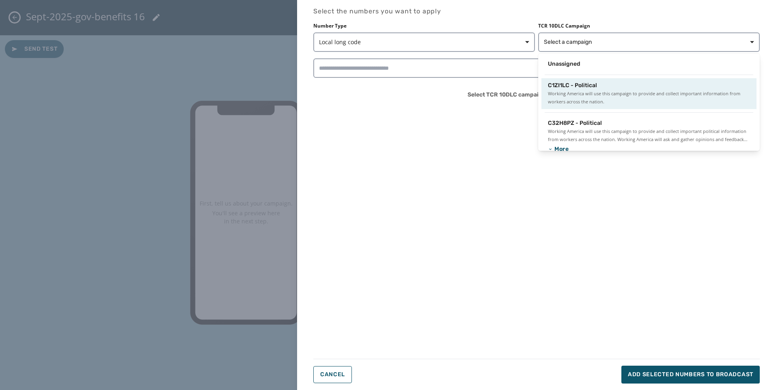
click at [589, 94] on span "Working America will use this campaign to provide and collect important informa…" at bounding box center [649, 98] width 202 height 16
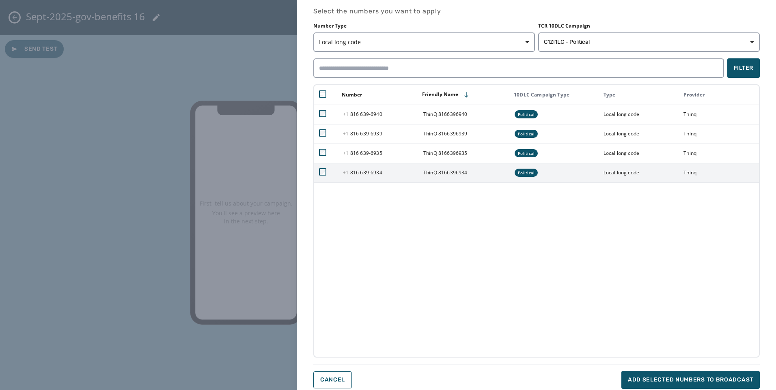
click at [324, 180] on td at bounding box center [326, 172] width 24 height 19
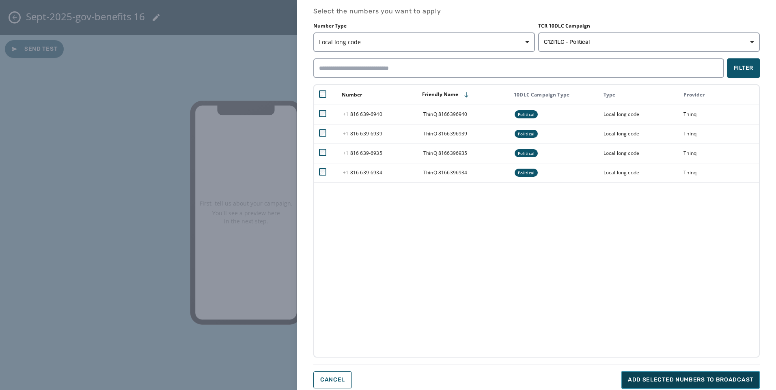
click at [665, 379] on span "Add selected numbers to broadcast" at bounding box center [690, 380] width 125 height 8
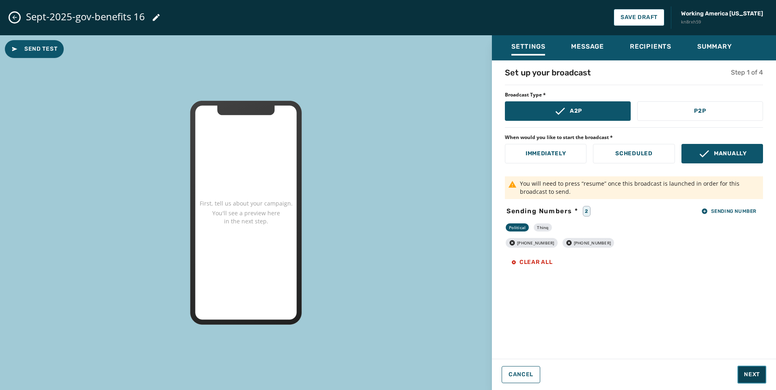
click at [745, 378] on span "Next" at bounding box center [752, 375] width 16 height 8
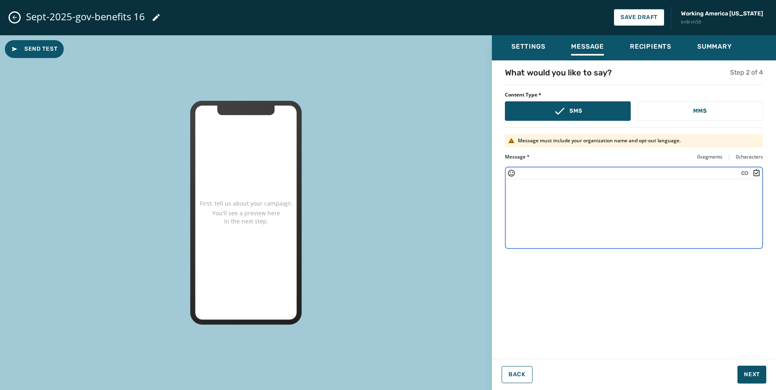
paste textarea "**********"
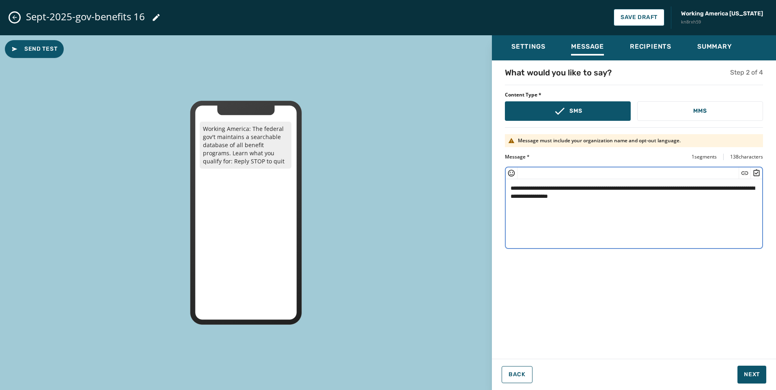
click at [584, 195] on textarea "**********" at bounding box center [634, 212] width 257 height 67
click at [741, 174] on icon "Insert Short Link" at bounding box center [745, 173] width 8 height 8
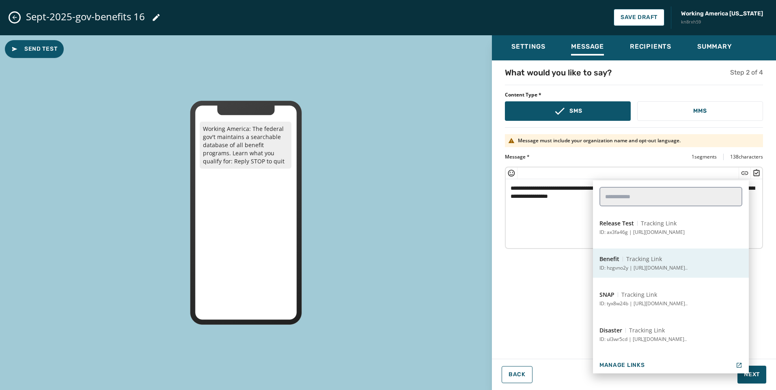
click at [661, 259] on button "Benefit Tracking Link ID: hzgvno2y | [URL][DOMAIN_NAME].." at bounding box center [671, 263] width 156 height 29
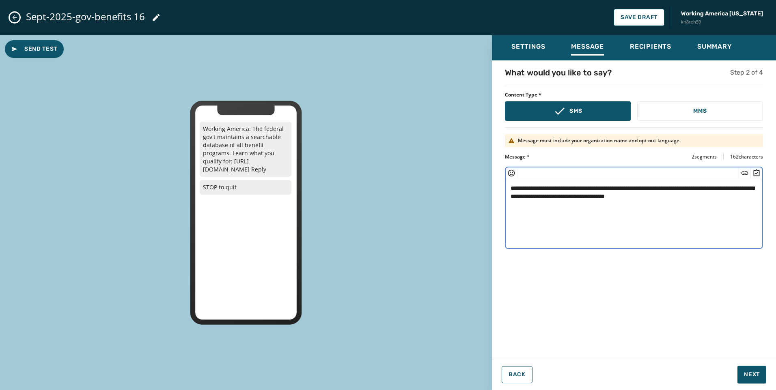
click at [600, 189] on textarea "**********" at bounding box center [634, 212] width 257 height 67
type textarea "**********"
click at [727, 203] on textarea "**********" at bounding box center [634, 212] width 257 height 67
click at [741, 371] on button "Next" at bounding box center [751, 375] width 29 height 18
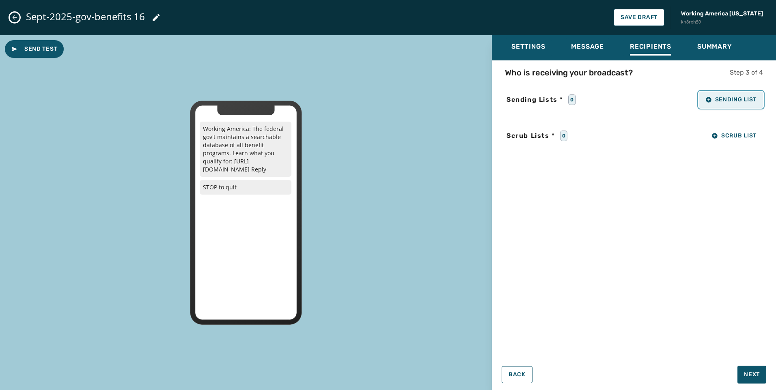
click at [737, 105] on button "Sending List" at bounding box center [731, 100] width 64 height 16
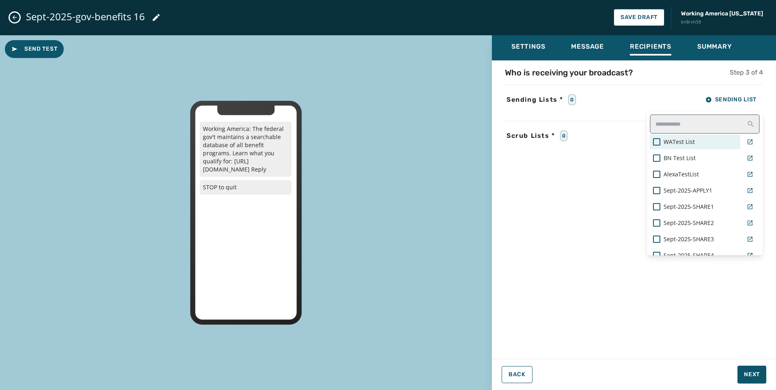
click at [705, 137] on div "WATest List" at bounding box center [695, 142] width 91 height 15
drag, startPoint x: 682, startPoint y: 144, endPoint x: 687, endPoint y: 127, distance: 17.2
click at [682, 144] on span "WATest List" at bounding box center [680, 142] width 33 height 8
click at [687, 127] on input "text" at bounding box center [705, 123] width 110 height 19
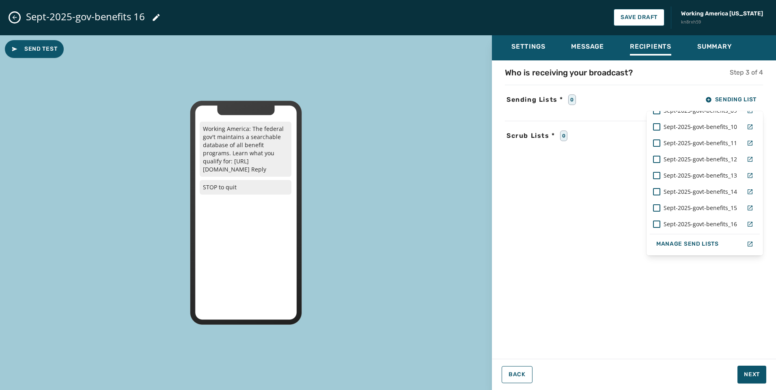
type input "***"
click at [682, 222] on span "Sept-2025-govt-benefits_16" at bounding box center [700, 224] width 73 height 8
click at [571, 224] on div "Who is receiving your broadcast? Step 3 of 4 Sending Lists * 1 Sending List ***…" at bounding box center [634, 207] width 284 height 281
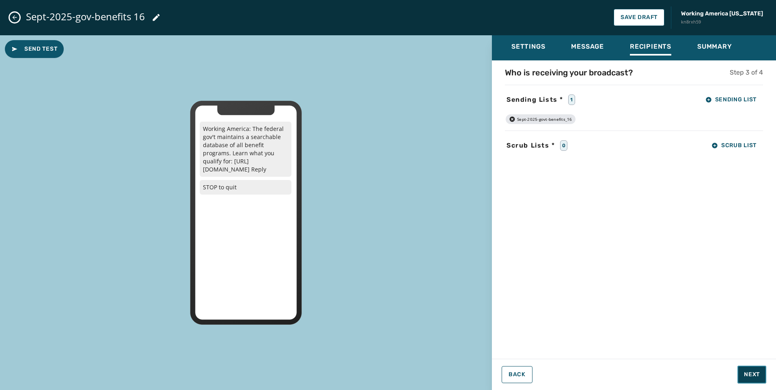
click at [751, 371] on button "Next" at bounding box center [751, 375] width 29 height 18
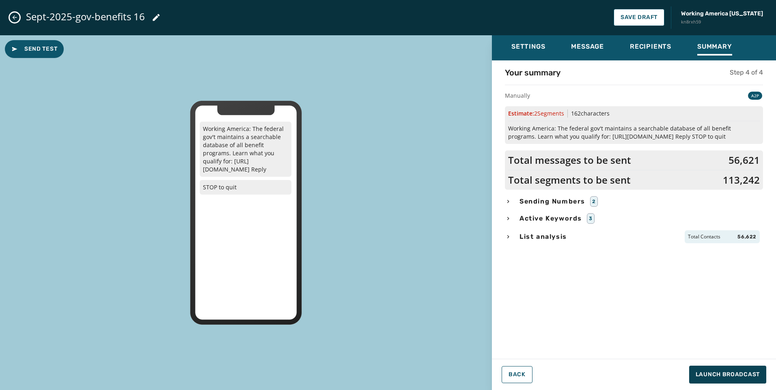
click at [565, 199] on span "Sending Numbers" at bounding box center [552, 202] width 69 height 10
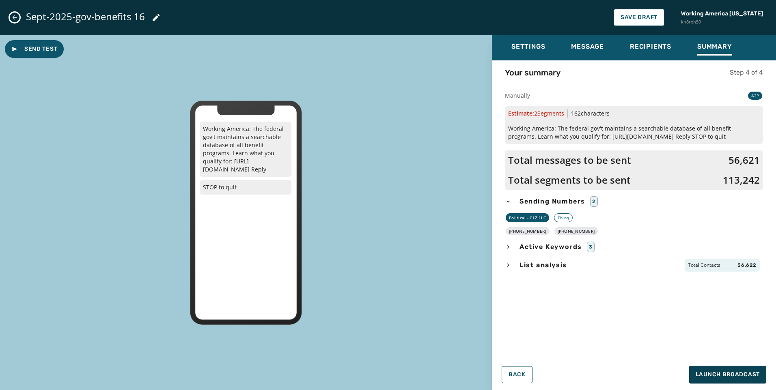
click at [559, 261] on span "List analysis" at bounding box center [543, 266] width 51 height 10
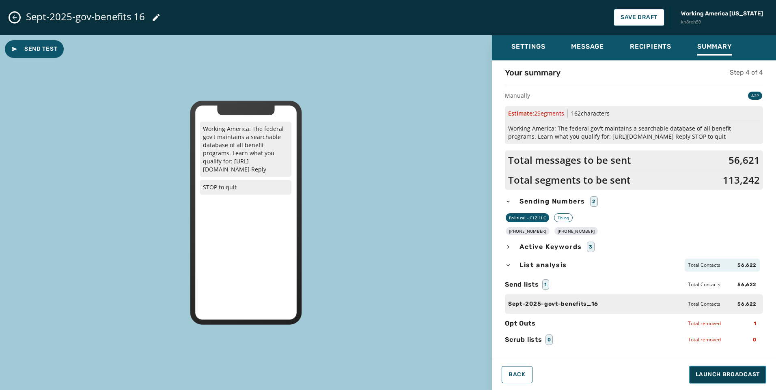
click at [720, 371] on button "Launch Broadcast" at bounding box center [727, 375] width 77 height 18
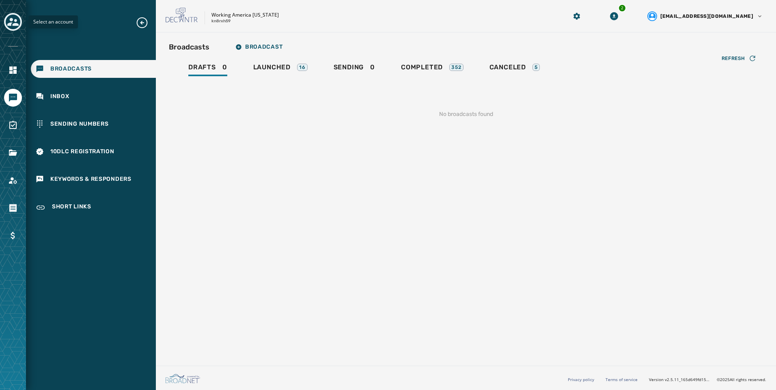
click at [10, 16] on icon "Toggle account select drawer" at bounding box center [12, 21] width 11 height 11
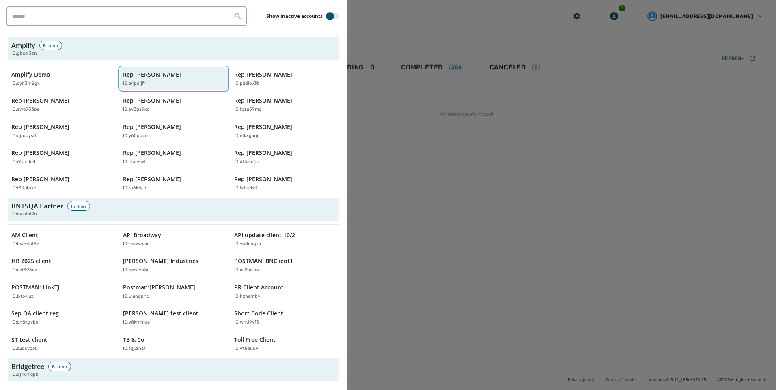
click at [125, 86] on p "ID: a4pdijfr" at bounding box center [134, 83] width 22 height 7
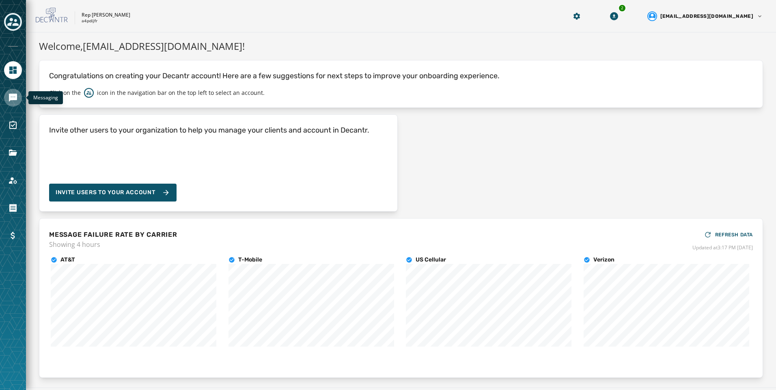
click at [10, 98] on icon "Navigate to Messaging" at bounding box center [13, 98] width 8 height 8
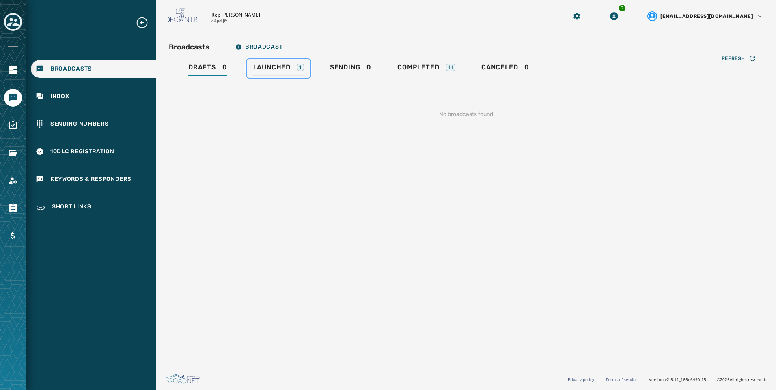
click at [304, 68] on link "Launched 1" at bounding box center [279, 68] width 64 height 19
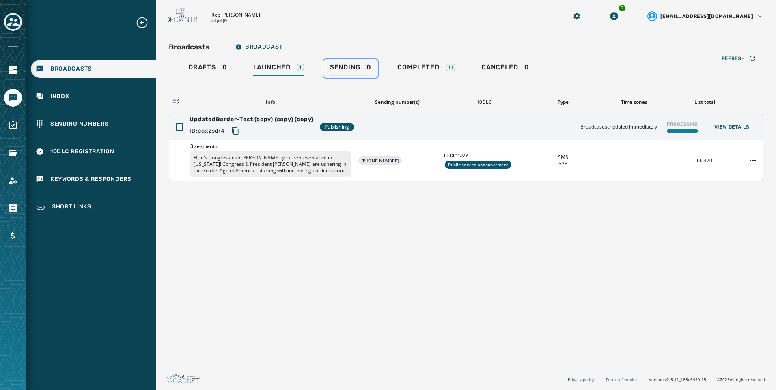
click at [362, 68] on div "Sending 0" at bounding box center [350, 69] width 41 height 13
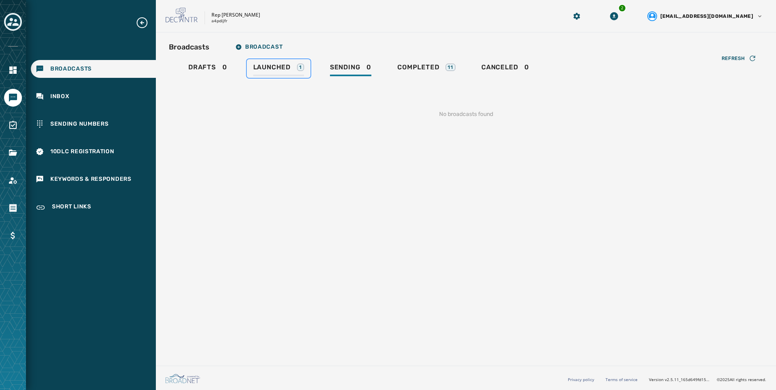
click at [282, 65] on span "Launched" at bounding box center [271, 67] width 37 height 8
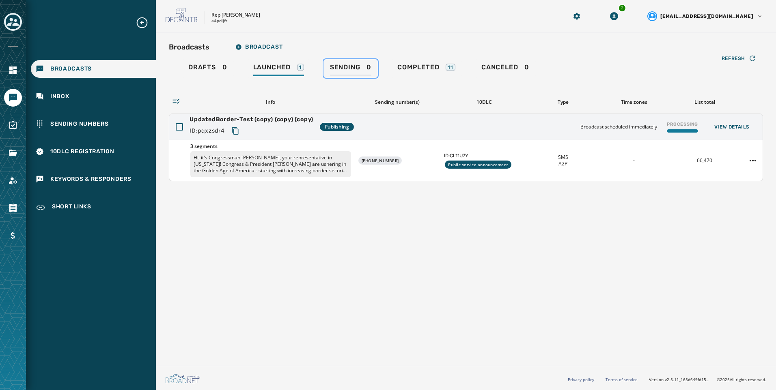
click at [364, 73] on div "Sending 0" at bounding box center [350, 69] width 41 height 13
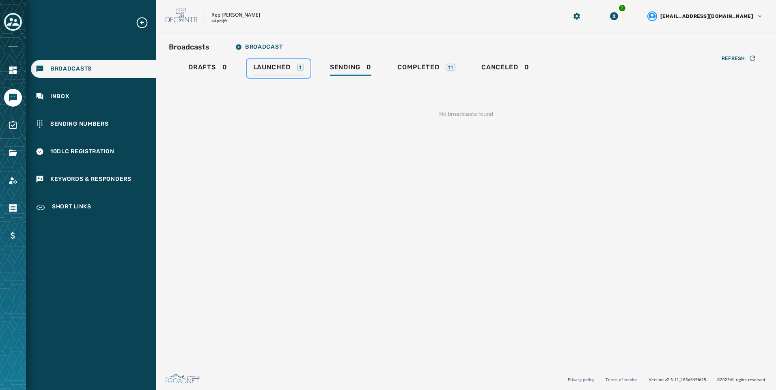
click at [293, 72] on div "Launched 1" at bounding box center [278, 69] width 51 height 13
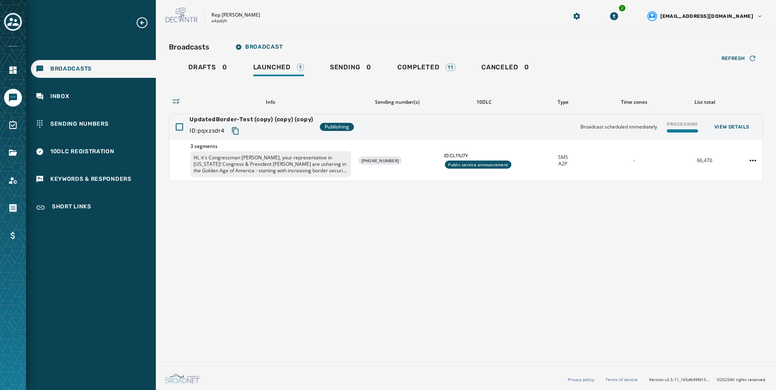
click at [500, 37] on div "Broadcasts Broadcast Drafts 0 Launched 1 Sending 0 Completed 11 Canceled 0 Refr…" at bounding box center [466, 197] width 620 height 330
click at [370, 61] on link "Sending 0" at bounding box center [350, 68] width 54 height 19
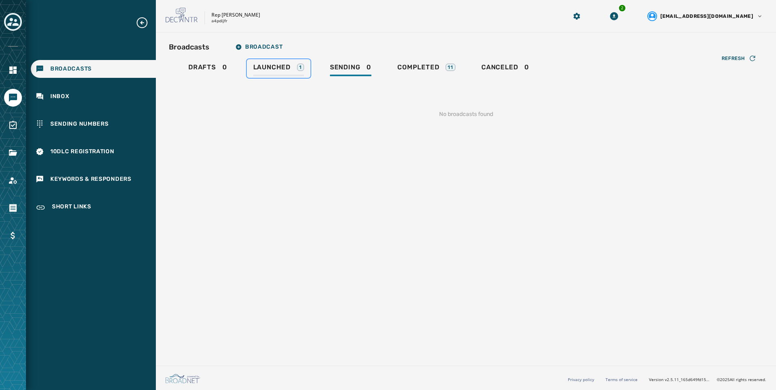
click at [302, 71] on div "1" at bounding box center [300, 67] width 7 height 7
click at [357, 73] on div "Sending 1" at bounding box center [349, 69] width 43 height 13
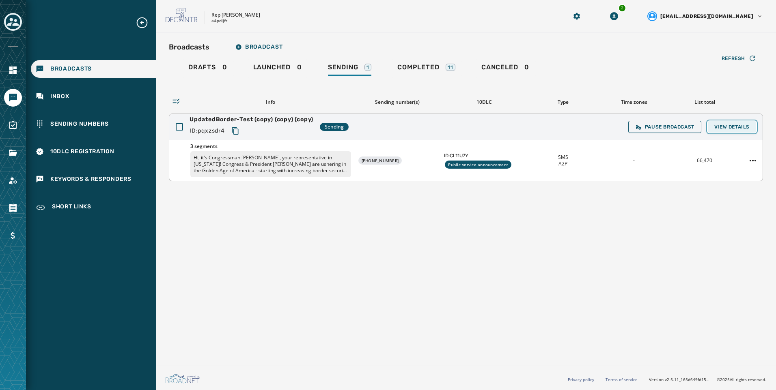
click at [746, 128] on span "View Details" at bounding box center [731, 127] width 35 height 6
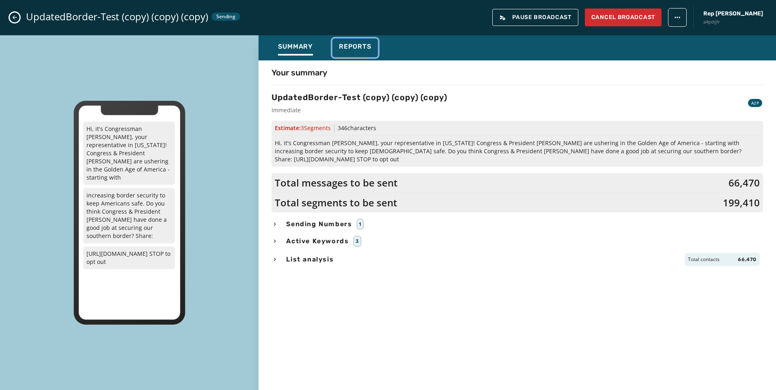
click at [363, 55] on div "Reports" at bounding box center [355, 49] width 32 height 13
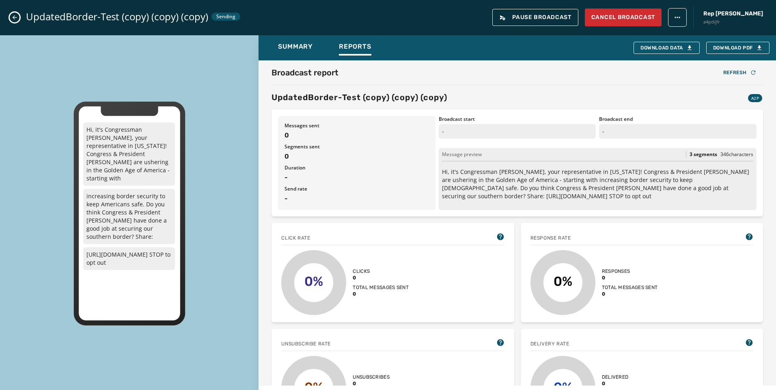
click at [15, 20] on icon "Close admin drawer" at bounding box center [14, 17] width 6 height 6
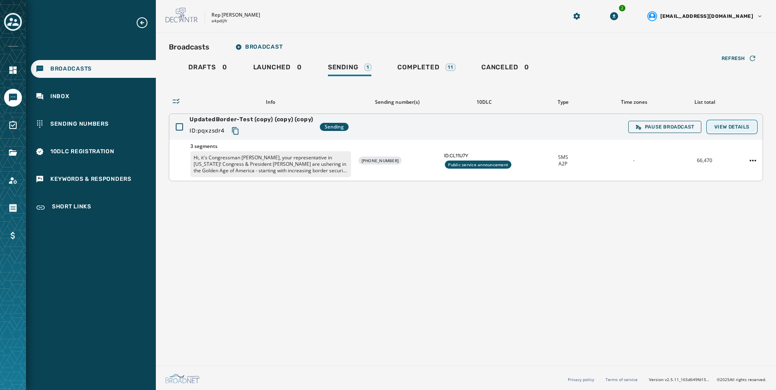
click at [743, 129] on span "View Details" at bounding box center [731, 127] width 35 height 6
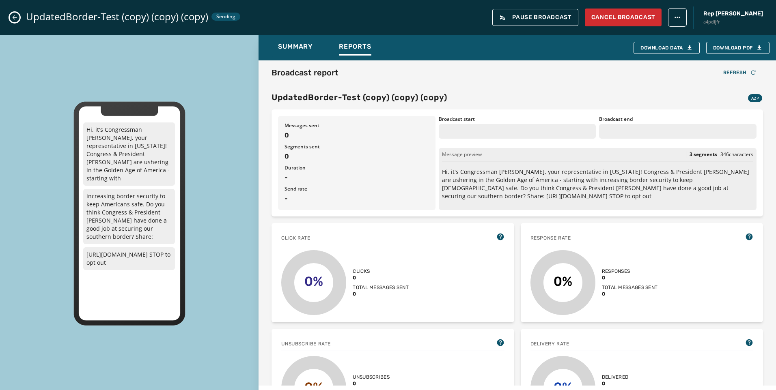
click at [15, 20] on icon "Close admin drawer" at bounding box center [14, 17] width 6 height 6
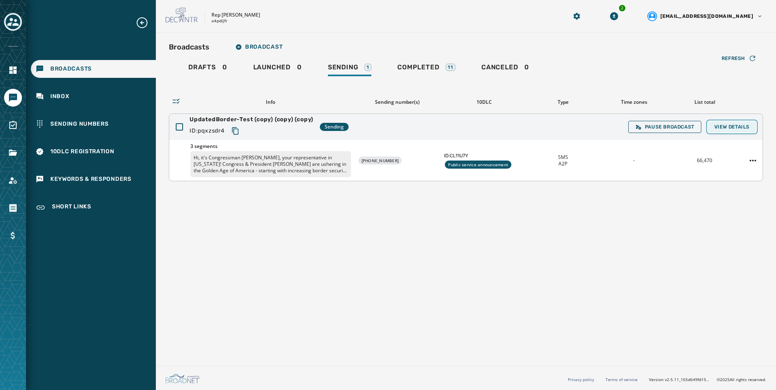
click at [731, 124] on span "View Details" at bounding box center [731, 127] width 35 height 6
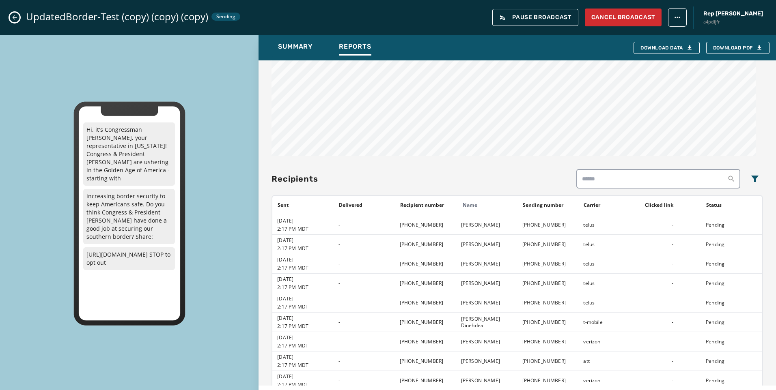
scroll to position [406, 0]
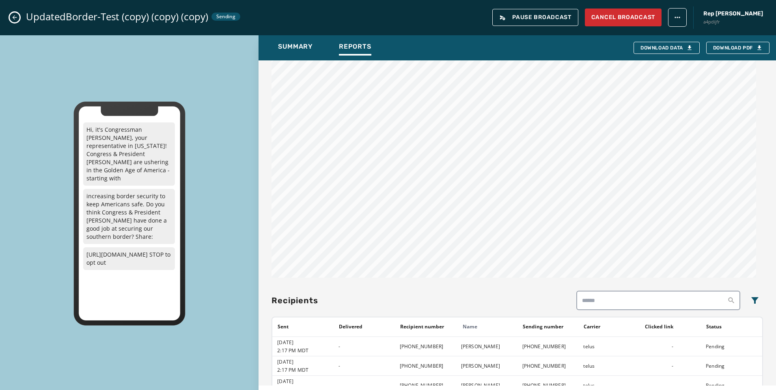
click at [17, 20] on icon "Close admin drawer" at bounding box center [14, 17] width 6 height 6
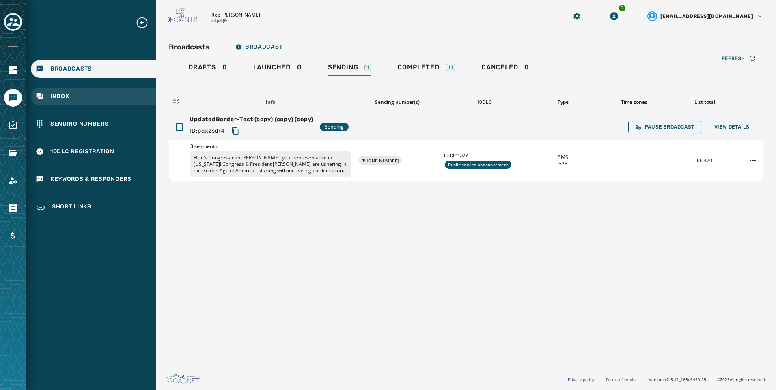
click at [116, 93] on div "Inbox" at bounding box center [93, 97] width 125 height 18
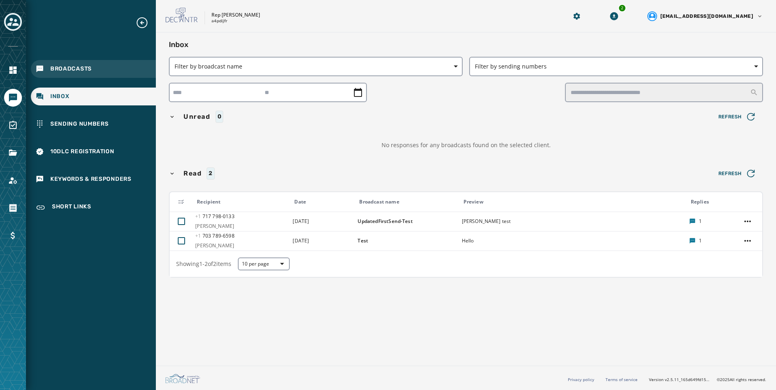
click at [116, 73] on div "Broadcasts" at bounding box center [93, 69] width 125 height 18
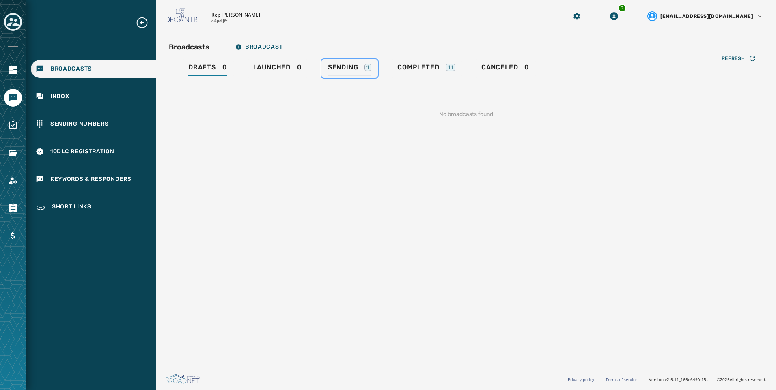
click at [372, 74] on link "Sending 1" at bounding box center [349, 68] width 56 height 19
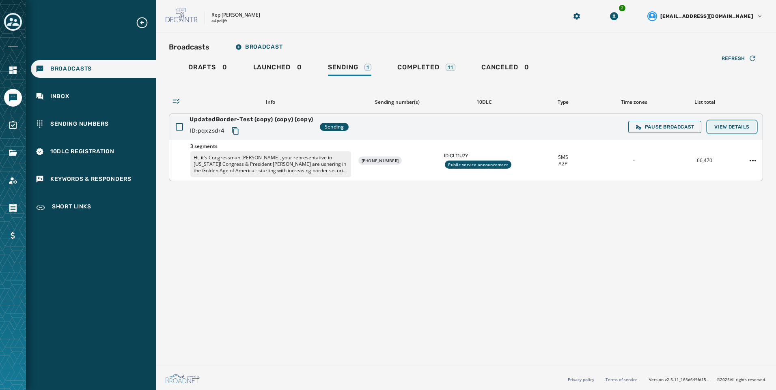
click at [742, 127] on span "View Details" at bounding box center [731, 127] width 35 height 6
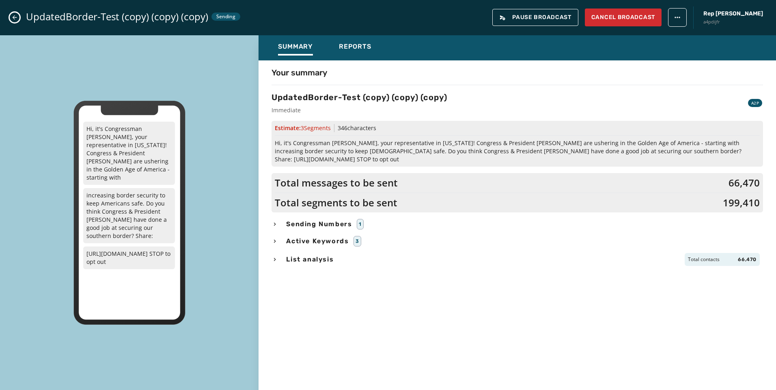
click at [312, 256] on span "List analysis" at bounding box center [310, 260] width 51 height 10
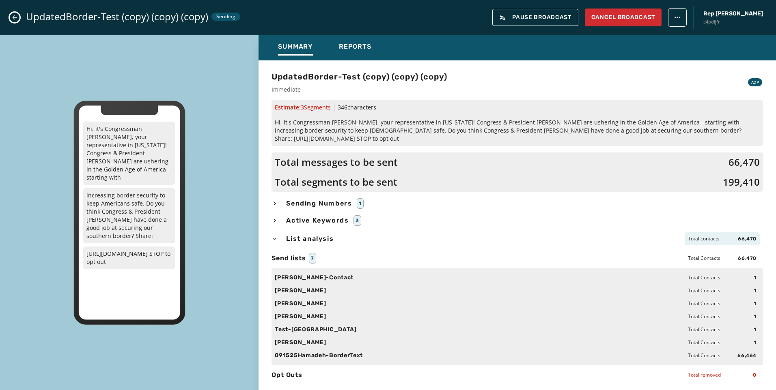
scroll to position [31, 0]
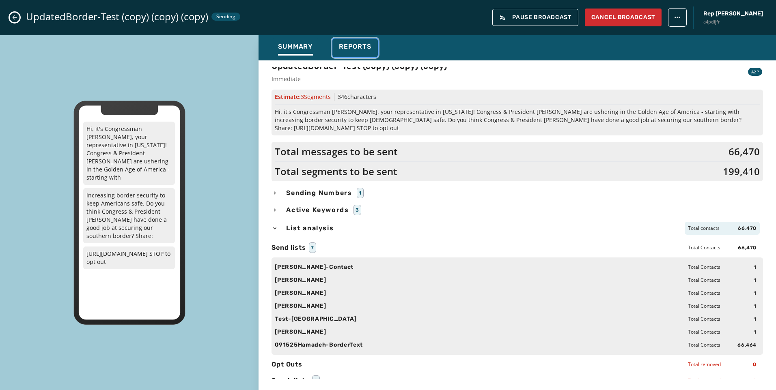
click at [356, 53] on div "Reports" at bounding box center [355, 49] width 32 height 13
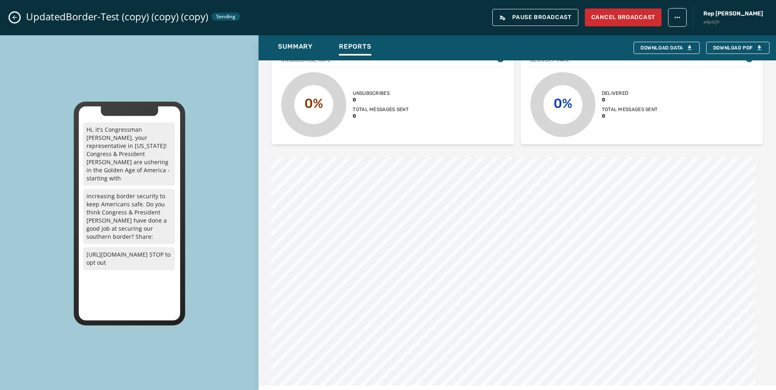
scroll to position [0, 0]
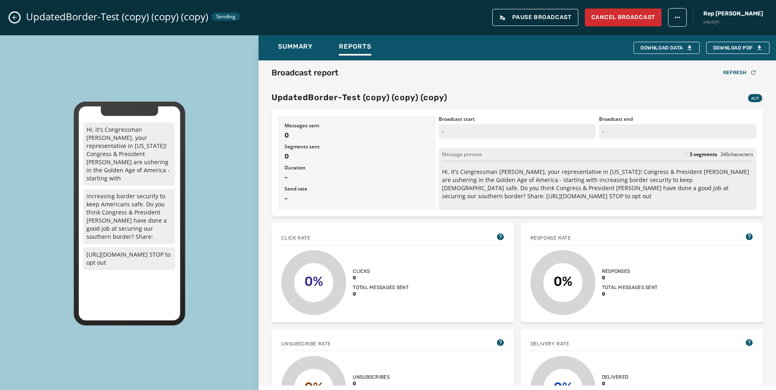
click at [12, 16] on icon "Close admin drawer" at bounding box center [14, 17] width 6 height 6
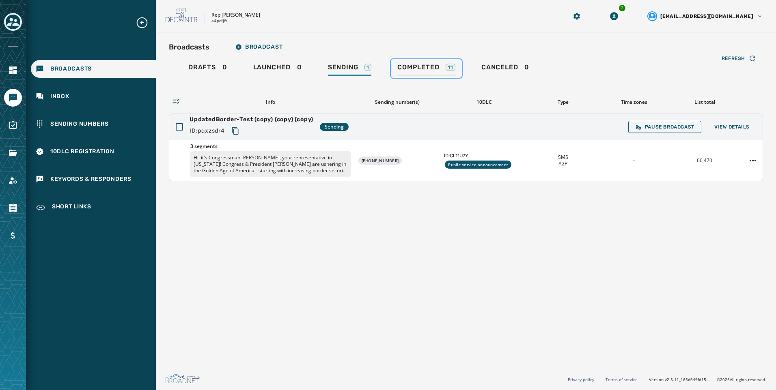
click at [429, 76] on div "Completed 11" at bounding box center [426, 69] width 58 height 13
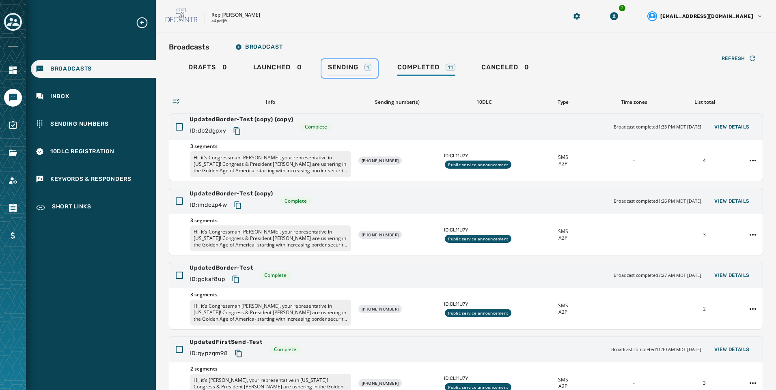
click at [335, 65] on span "Sending" at bounding box center [343, 67] width 30 height 8
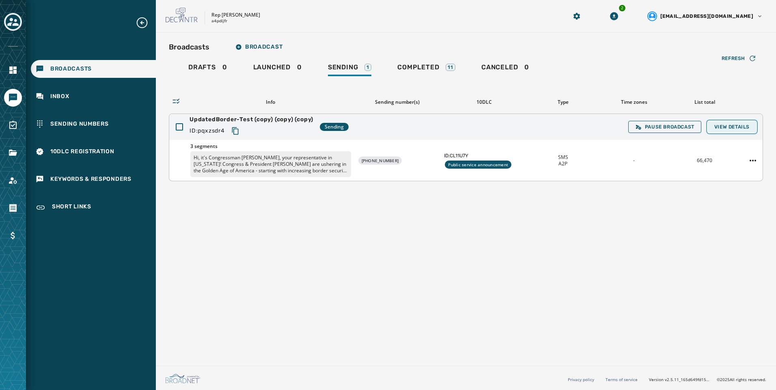
click at [748, 129] on span "View Details" at bounding box center [731, 127] width 35 height 6
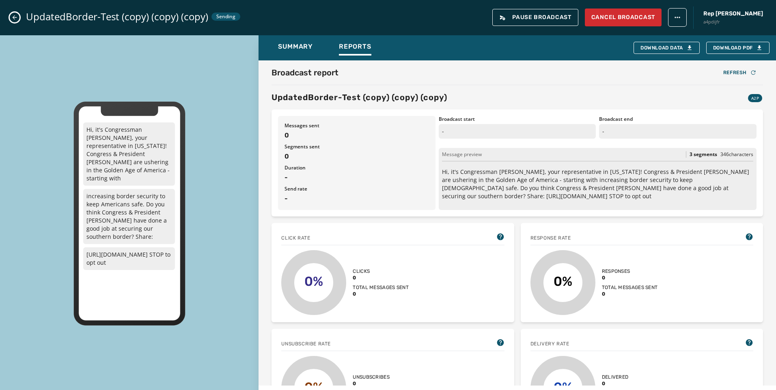
click at [18, 20] on button "Close admin drawer" at bounding box center [15, 18] width 10 height 10
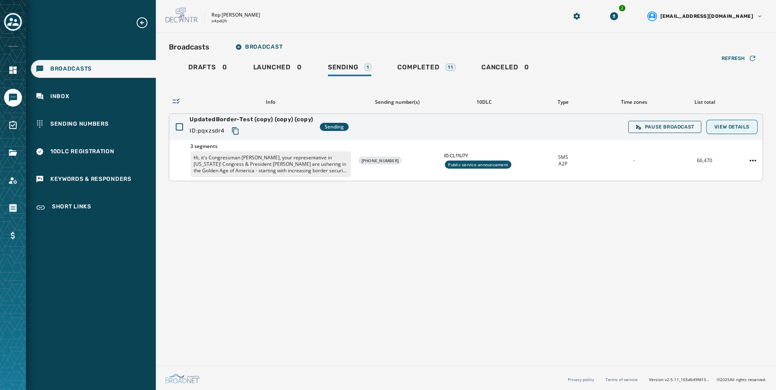
click at [746, 131] on button "View Details" at bounding box center [732, 126] width 48 height 11
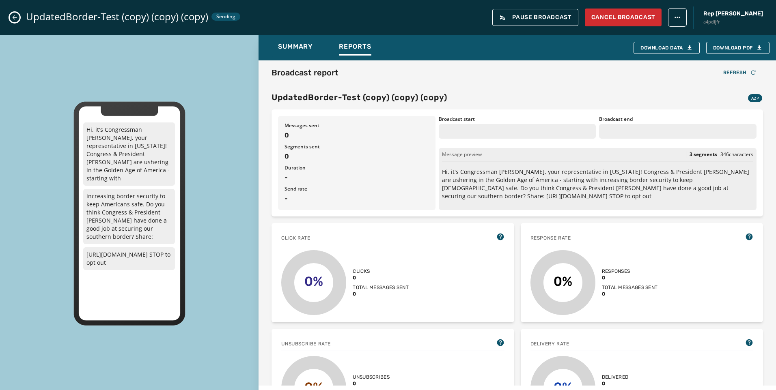
click at [17, 18] on icon "Close admin drawer" at bounding box center [14, 17] width 6 height 6
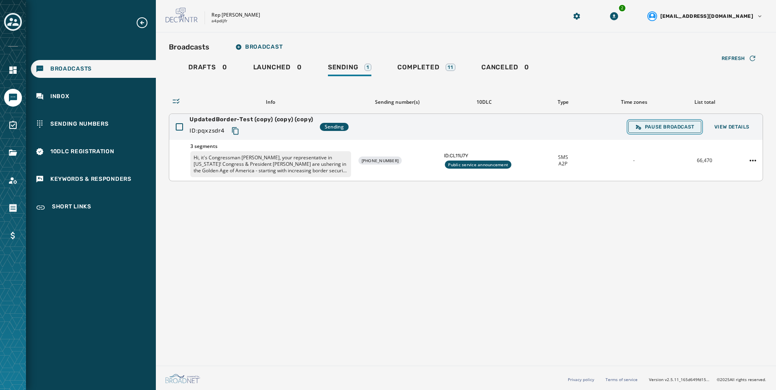
click at [659, 124] on span "Pause Broadcast" at bounding box center [664, 127] width 59 height 6
click at [734, 127] on span "View Details" at bounding box center [731, 127] width 35 height 6
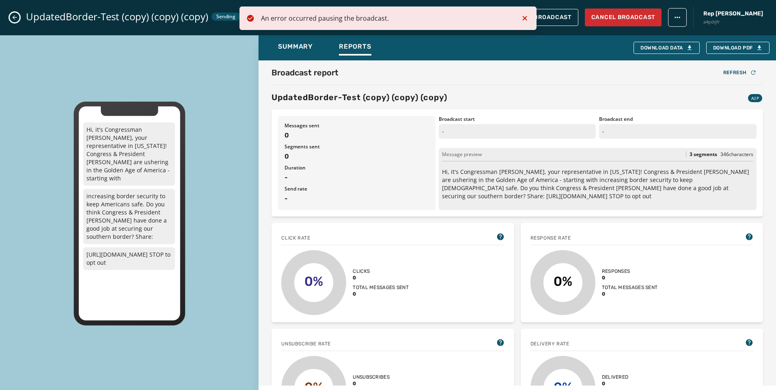
click at [527, 19] on icon "Notifications (F8)" at bounding box center [525, 18] width 10 height 10
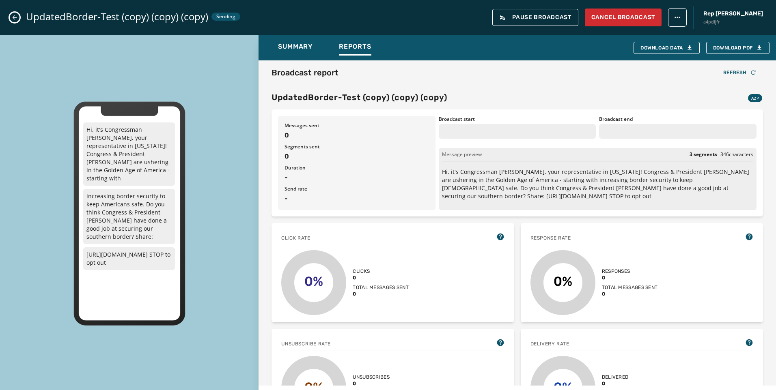
click at [17, 13] on button "Close admin drawer" at bounding box center [15, 18] width 10 height 10
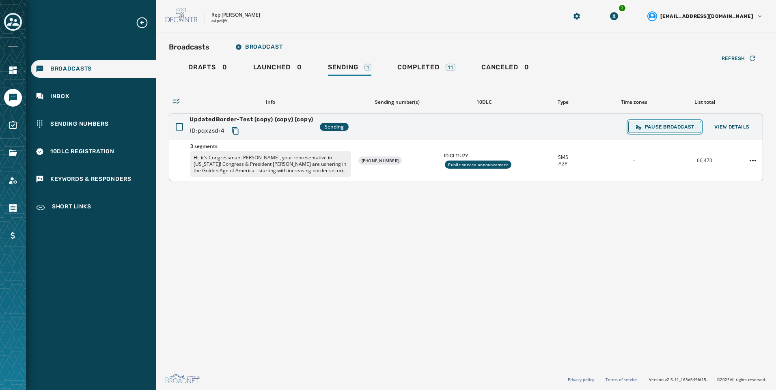
click at [667, 127] on span "Pause Broadcast" at bounding box center [664, 127] width 59 height 6
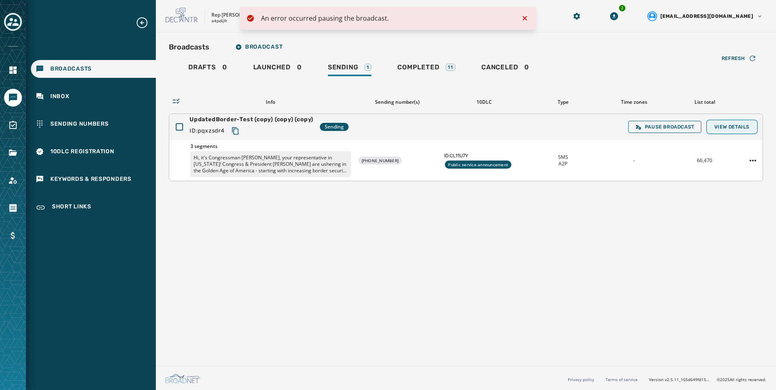
click at [736, 125] on span "View Details" at bounding box center [731, 127] width 35 height 6
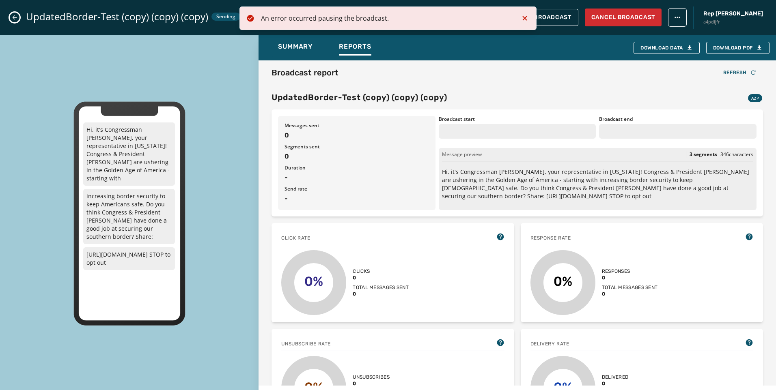
click at [526, 19] on icon "Notifications (F8)" at bounding box center [525, 18] width 10 height 10
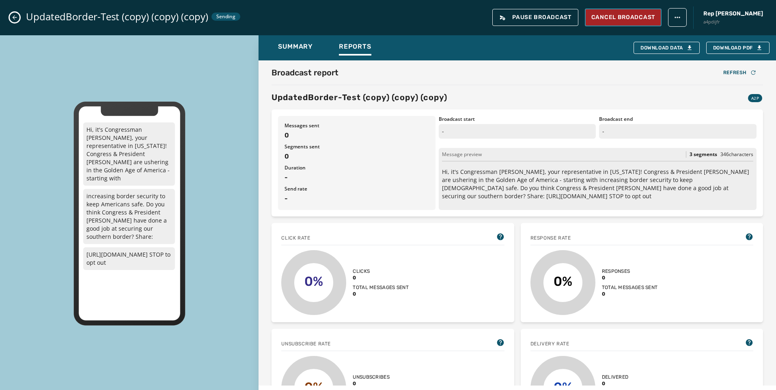
click at [633, 18] on span "Cancel Broadcast" at bounding box center [623, 17] width 64 height 8
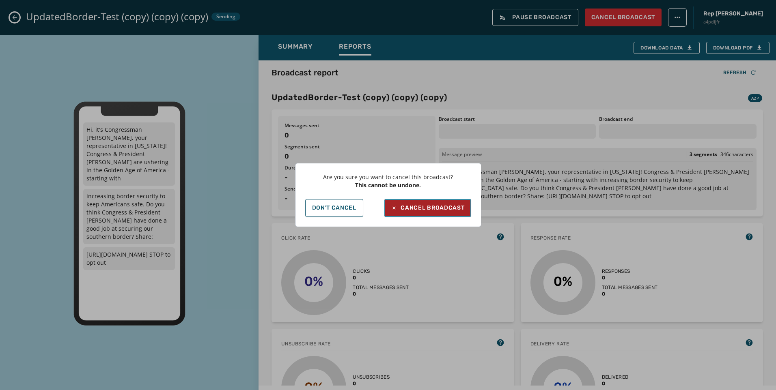
click at [447, 202] on button "Cancel Broadcast" at bounding box center [427, 208] width 86 height 18
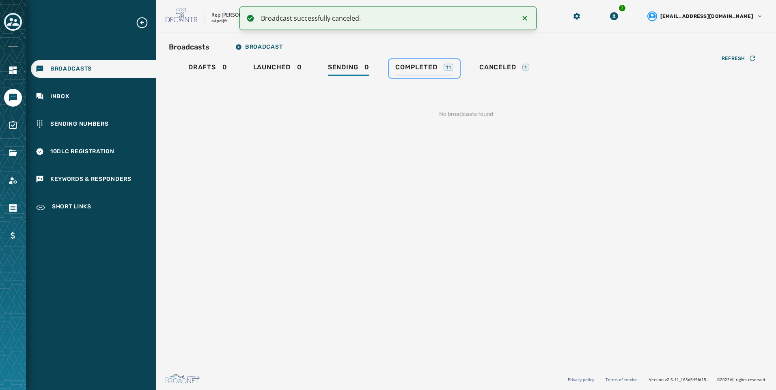
click at [394, 78] on link "Completed 11" at bounding box center [424, 68] width 71 height 19
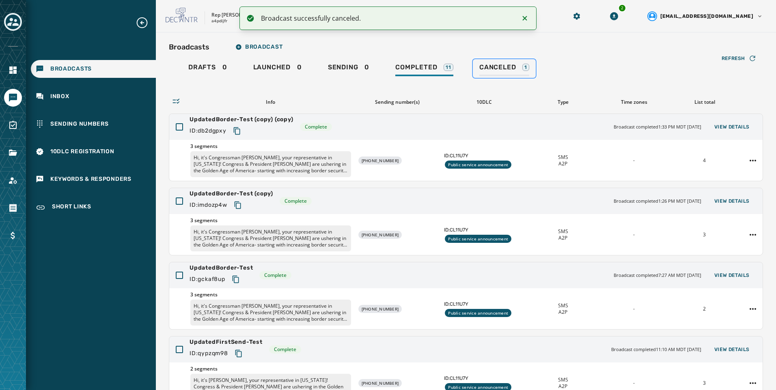
click at [488, 66] on span "Canceled" at bounding box center [497, 67] width 37 height 8
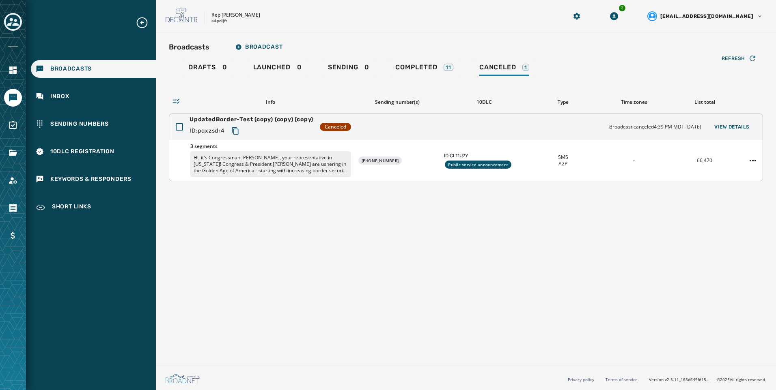
click at [730, 118] on div "UpdatedBorder-Test (copy) (copy) (copy) ID: pqxzsdr4 Canceled Broadcast cancele…" at bounding box center [465, 127] width 593 height 26
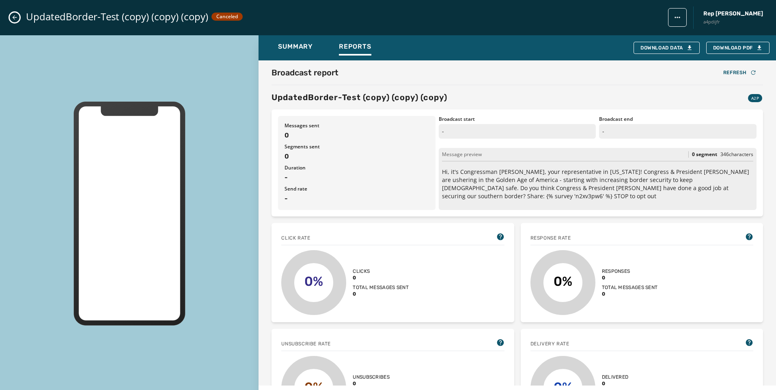
click at [732, 122] on div "Broadcasts Broadcast Drafts 0 Launched 0 Sending 0 Completed 11 Canceled 1 Refr…" at bounding box center [466, 110] width 594 height 142
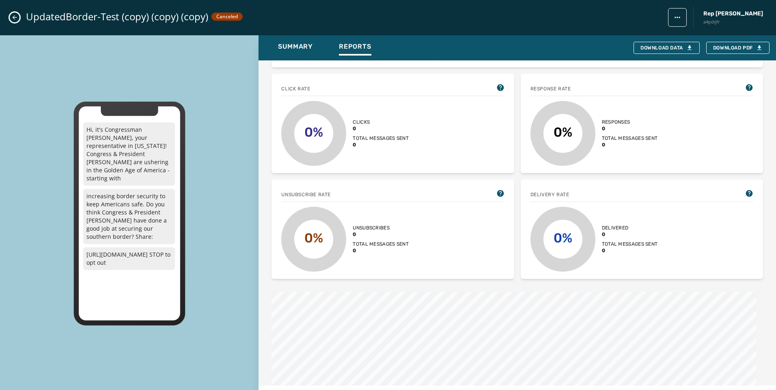
scroll to position [244, 0]
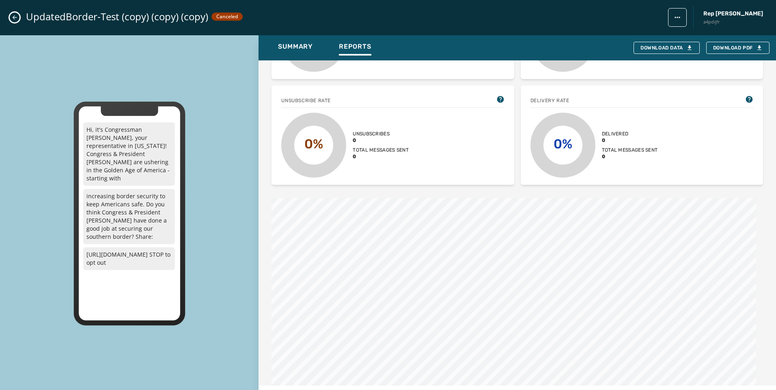
click at [14, 17] on icon "Close admin drawer" at bounding box center [14, 17] width 6 height 6
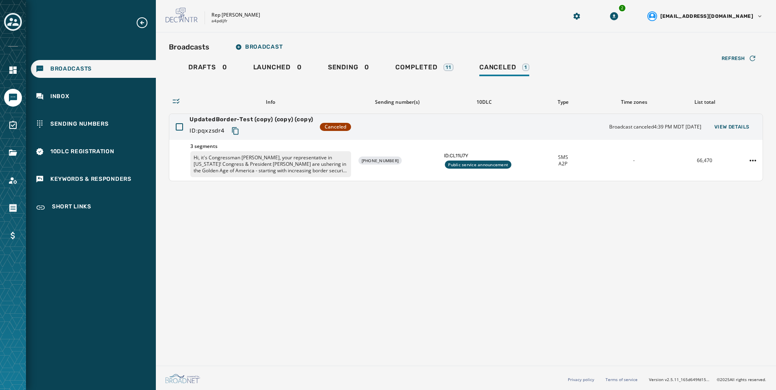
click at [565, 247] on div "Broadcasts Broadcast Drafts 0 Launched 0 Sending 0 Completed 11 Canceled 1 Refr…" at bounding box center [466, 197] width 620 height 330
click at [734, 127] on span "View Details" at bounding box center [731, 127] width 35 height 6
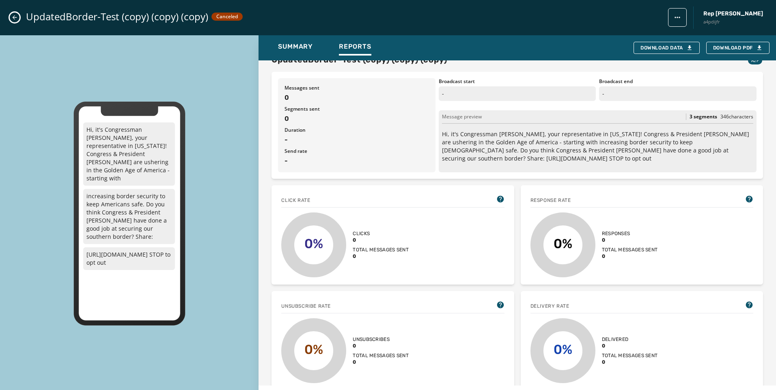
scroll to position [0, 0]
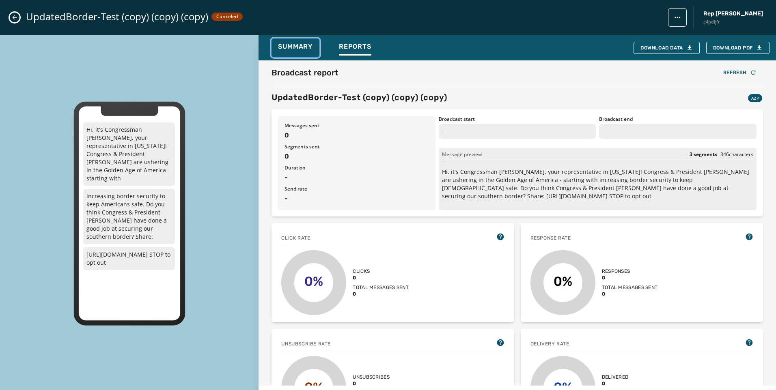
click at [290, 44] on span "Summary" at bounding box center [295, 47] width 35 height 8
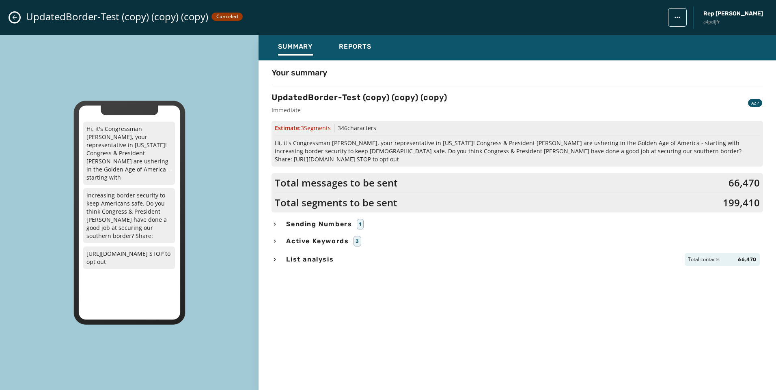
click at [305, 255] on span "List analysis" at bounding box center [310, 260] width 51 height 10
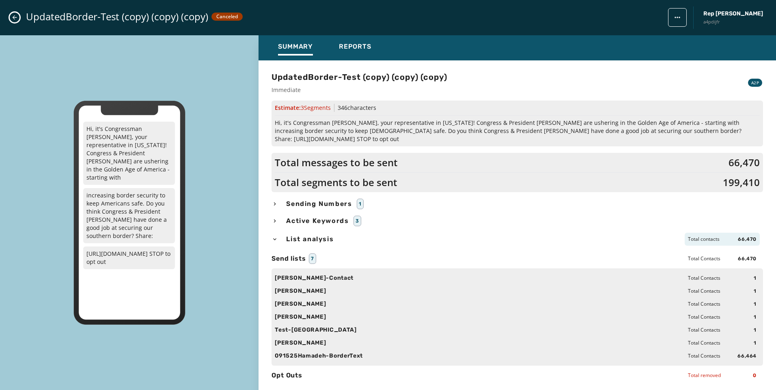
scroll to position [31, 0]
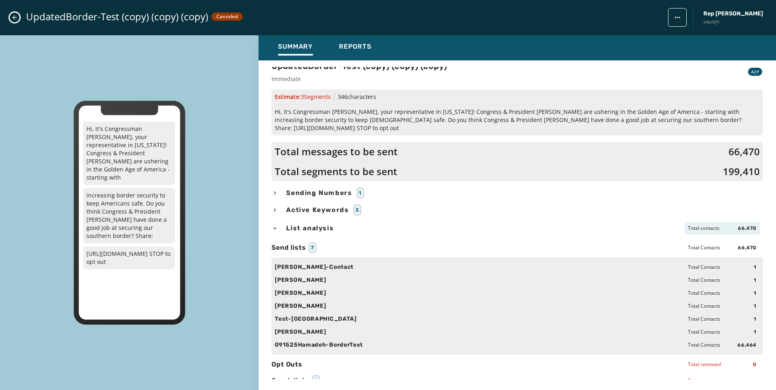
click at [14, 21] on button "Close admin drawer" at bounding box center [15, 18] width 10 height 10
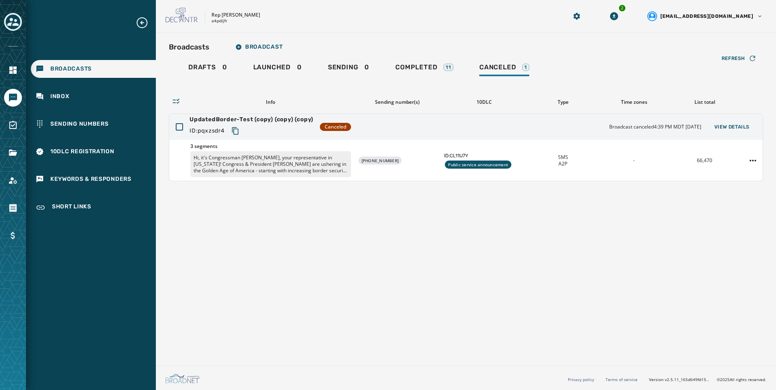
click at [418, 232] on div "Broadcasts Broadcast Drafts 0 Launched 0 Sending 0 Completed 11 Canceled 1 Refr…" at bounding box center [466, 197] width 620 height 330
click at [442, 78] on link "Completed 11" at bounding box center [424, 68] width 71 height 19
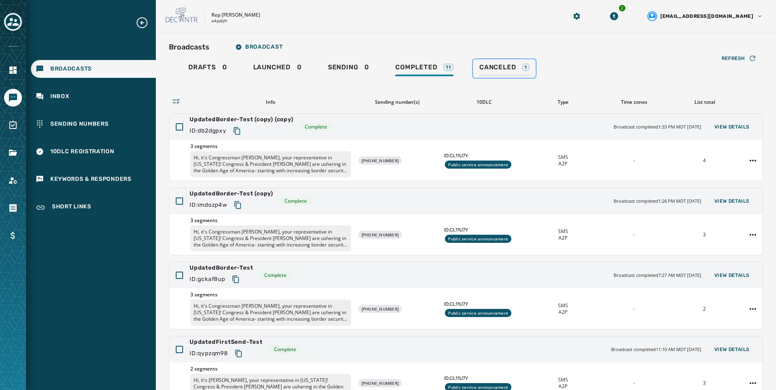
click at [498, 72] on div "Canceled 1" at bounding box center [504, 69] width 50 height 13
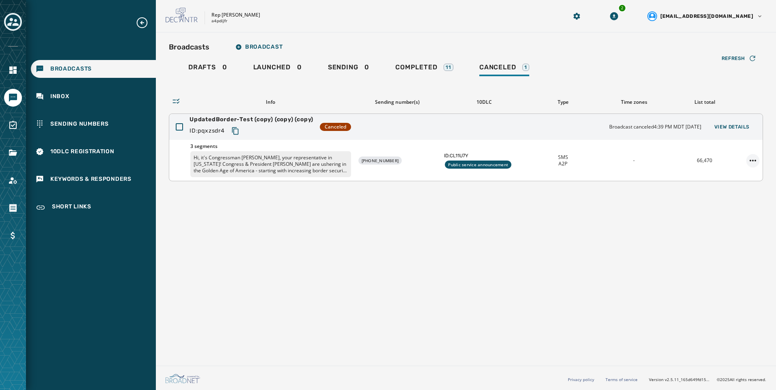
click at [755, 156] on html "Broadcasts Inbox Sending Numbers 10DLC Registration Keywords & Responders Short…" at bounding box center [388, 195] width 776 height 390
click at [750, 173] on div "Duplicate Broadcast" at bounding box center [730, 173] width 59 height 13
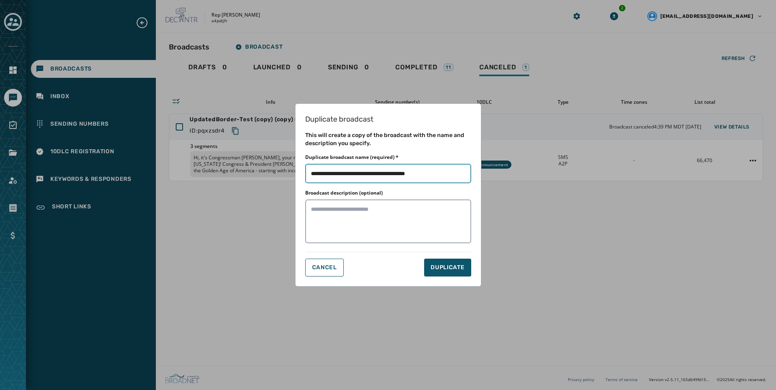
drag, startPoint x: 366, startPoint y: 172, endPoint x: 498, endPoint y: 177, distance: 132.0
click at [498, 177] on div "Duplicate broadcast This will create a copy of the broadcast with the name and …" at bounding box center [388, 195] width 776 height 390
drag, startPoint x: 352, startPoint y: 170, endPoint x: 434, endPoint y: 173, distance: 82.4
click at [434, 173] on input "Duplicate broadcast name (required) *" at bounding box center [388, 173] width 166 height 19
type input "**********"
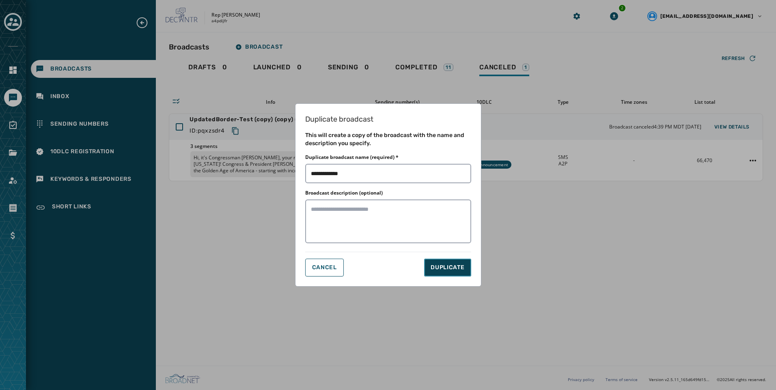
click at [455, 274] on button "DUPLICATE" at bounding box center [447, 268] width 47 height 18
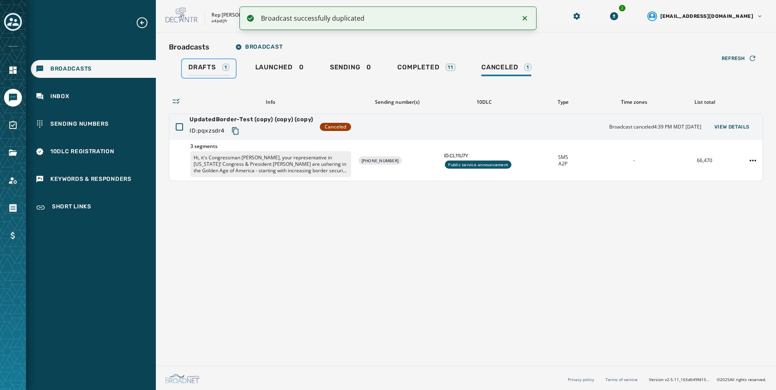
click at [209, 72] on div "Drafts 1" at bounding box center [208, 69] width 41 height 13
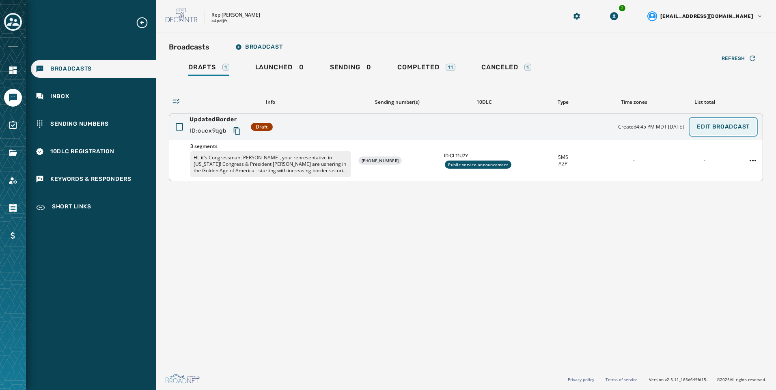
click at [743, 127] on span "Edit Broadcast" at bounding box center [723, 127] width 53 height 6
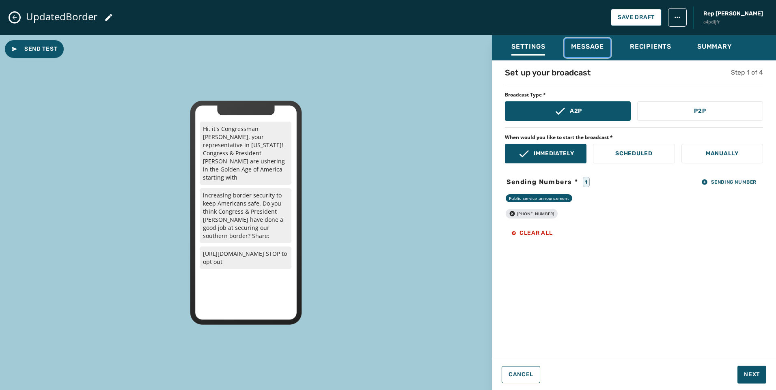
click at [593, 52] on div "Message" at bounding box center [587, 49] width 33 height 13
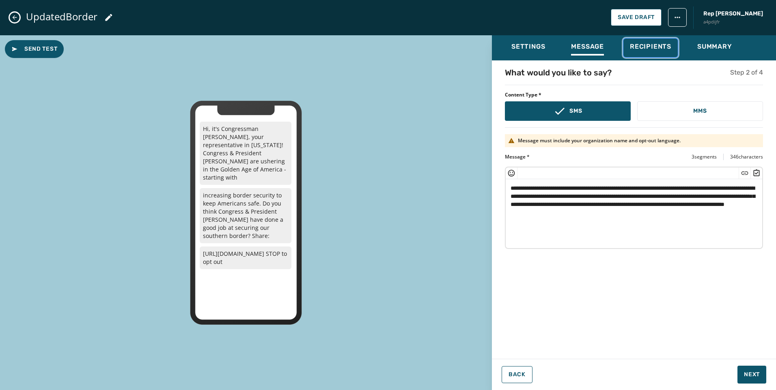
click at [645, 54] on div "Recipients" at bounding box center [650, 49] width 41 height 13
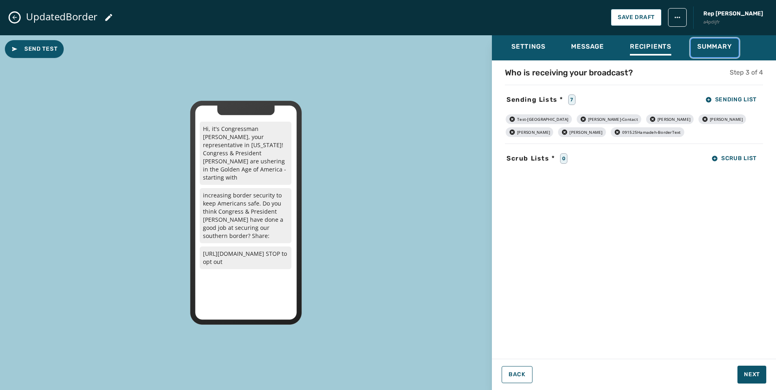
click at [729, 54] on div "Summary" at bounding box center [714, 49] width 35 height 13
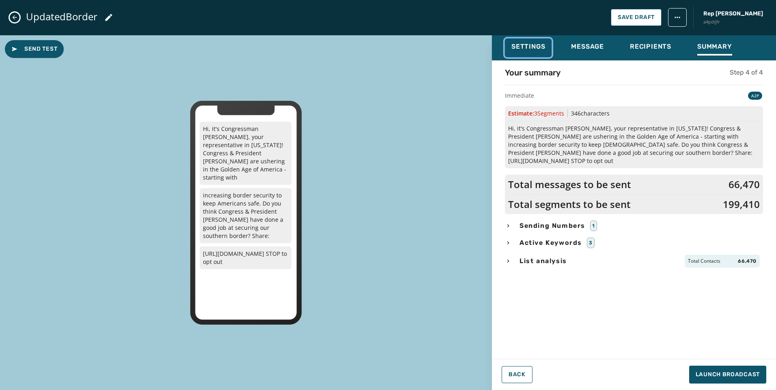
click at [547, 46] on button "Settings" at bounding box center [528, 48] width 47 height 19
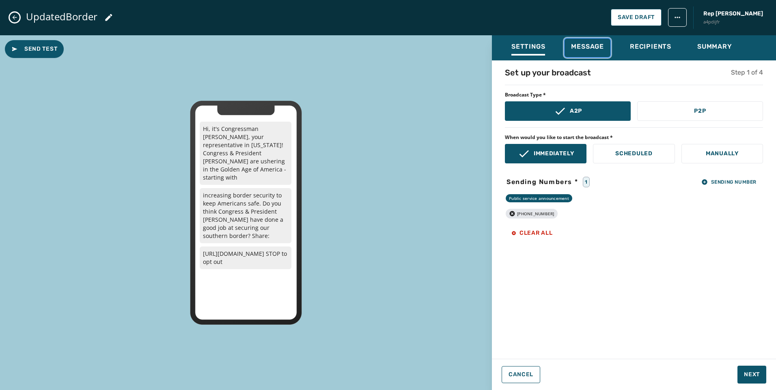
click at [597, 48] on span "Message" at bounding box center [587, 47] width 33 height 8
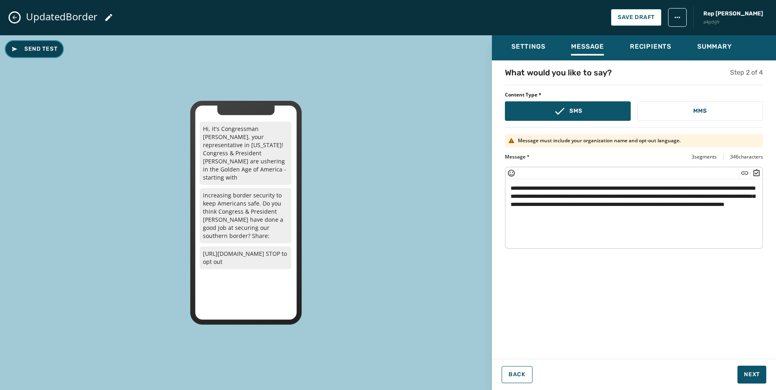
click at [45, 43] on button "Send Test" at bounding box center [34, 49] width 59 height 18
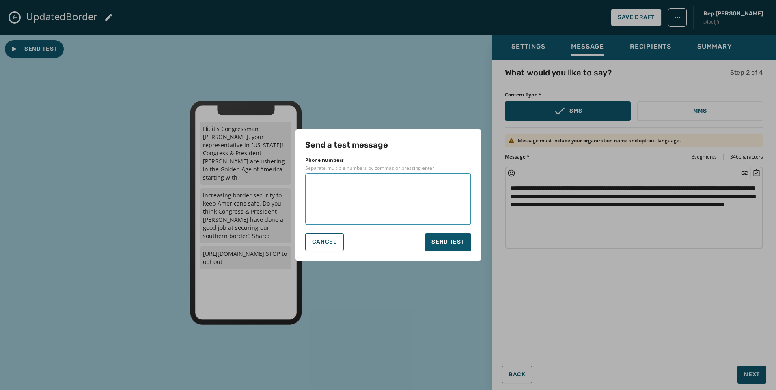
click at [384, 190] on textarea at bounding box center [388, 199] width 155 height 41
type textarea "**********"
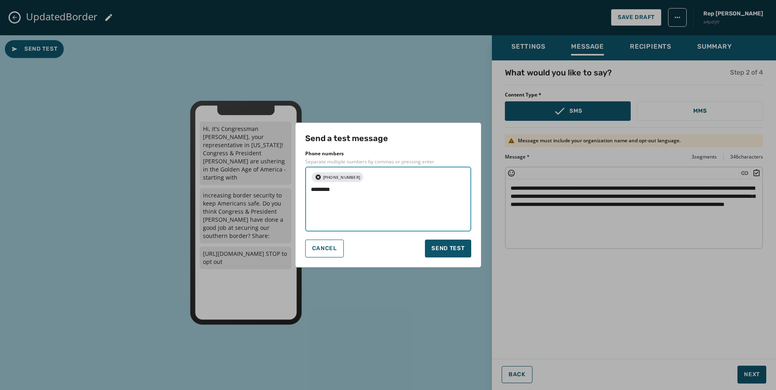
type textarea "**********"
click at [437, 241] on button "Send test" at bounding box center [448, 249] width 46 height 18
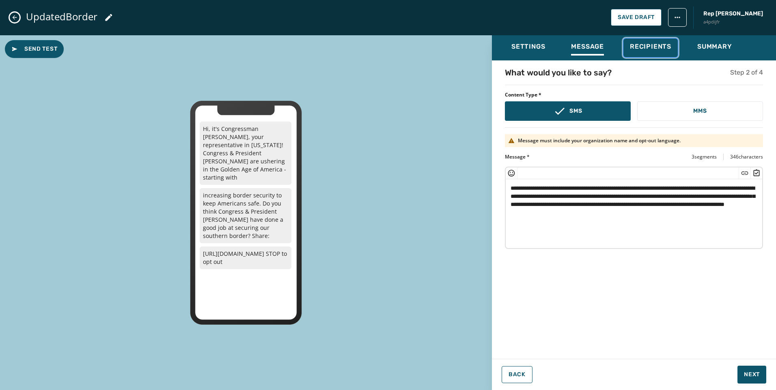
click at [657, 57] on button "Recipients" at bounding box center [650, 48] width 54 height 19
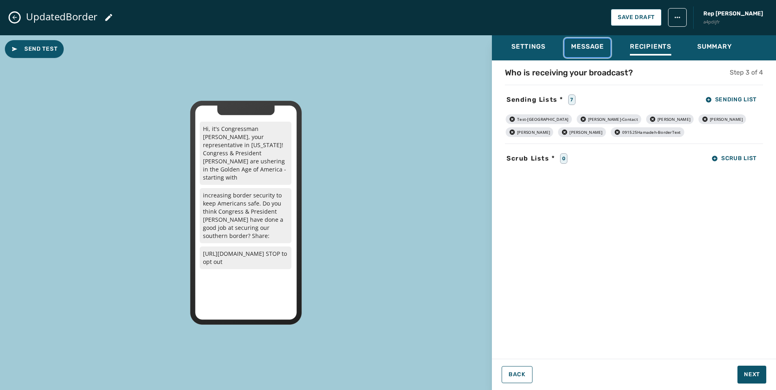
click at [580, 52] on div "Message" at bounding box center [587, 49] width 33 height 13
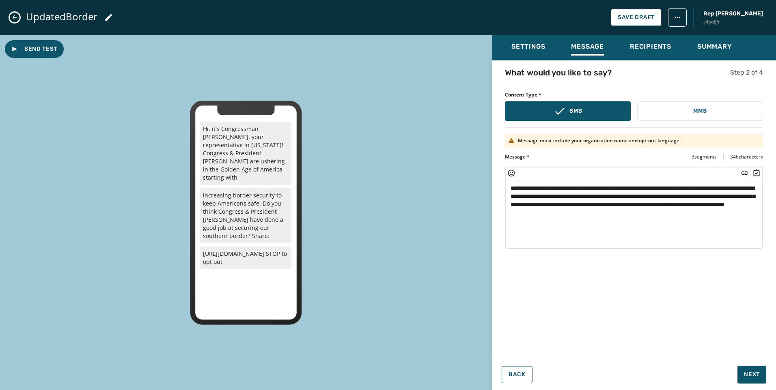
click at [695, 212] on textarea "**********" at bounding box center [634, 212] width 257 height 67
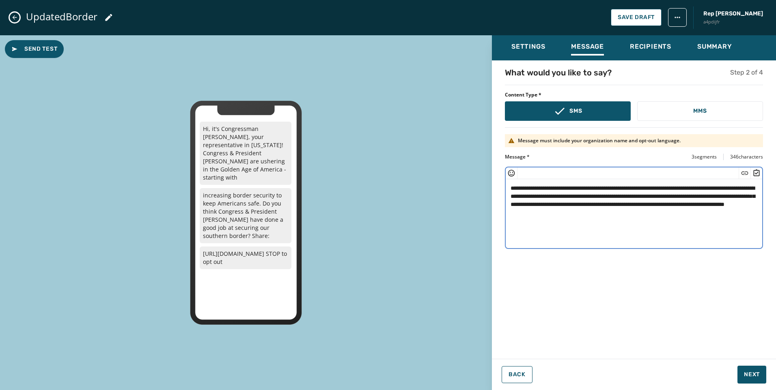
click at [14, 16] on icon "Close admin drawer" at bounding box center [14, 17] width 6 height 6
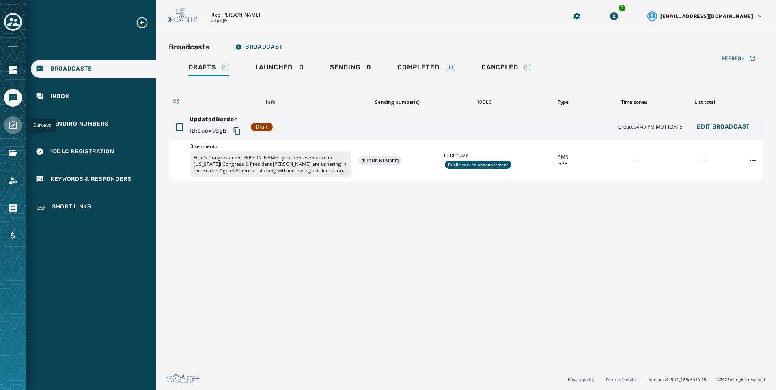
click at [11, 119] on link "Navigate to Surveys" at bounding box center [13, 125] width 18 height 18
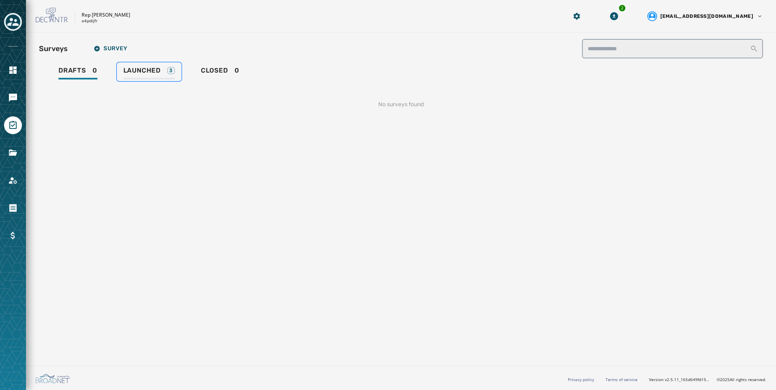
click at [172, 76] on div "Launched 3" at bounding box center [149, 73] width 52 height 13
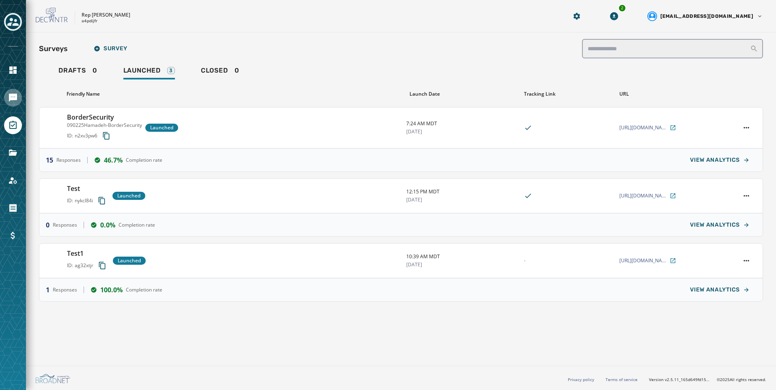
click at [11, 102] on icon "Navigate to Messaging" at bounding box center [13, 98] width 10 height 10
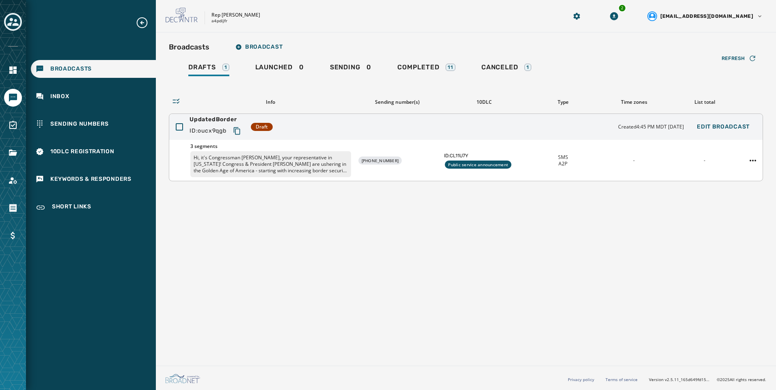
click at [308, 164] on p "Hi, it's Congressman [PERSON_NAME], your representative in [US_STATE]! Congress…" at bounding box center [270, 164] width 161 height 26
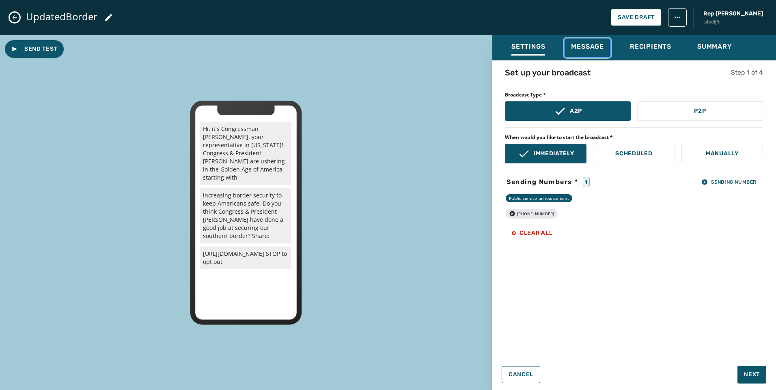
click at [593, 43] on span "Message" at bounding box center [587, 47] width 33 height 8
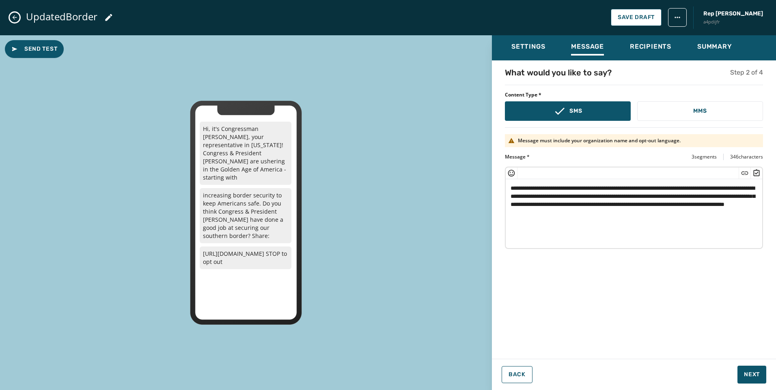
click at [692, 212] on textarea "**********" at bounding box center [634, 212] width 257 height 67
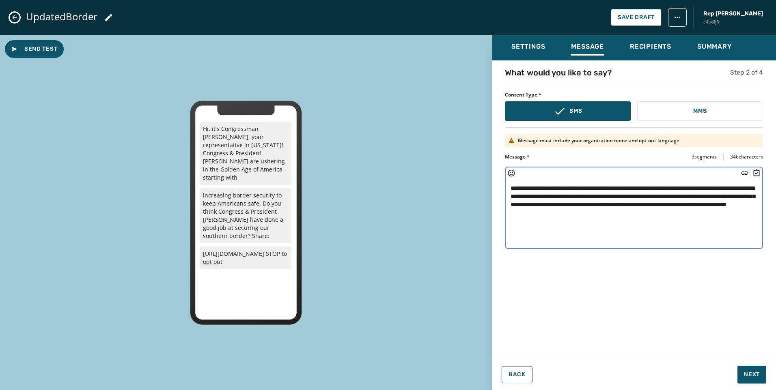
click at [754, 176] on icon "Insert Survey" at bounding box center [756, 173] width 8 height 8
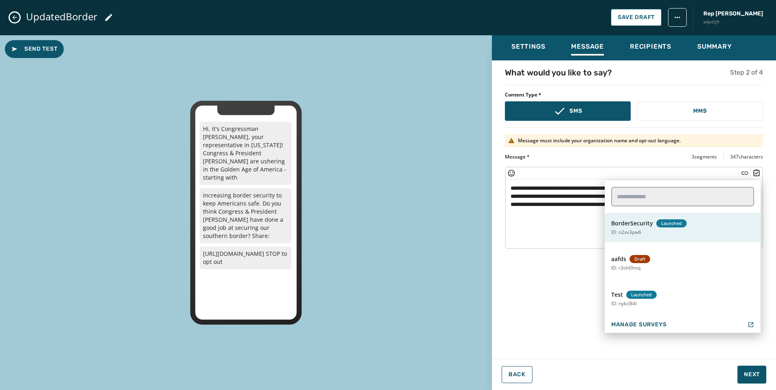
click at [641, 235] on p "ID: n2xv3pw6" at bounding box center [626, 232] width 30 height 6
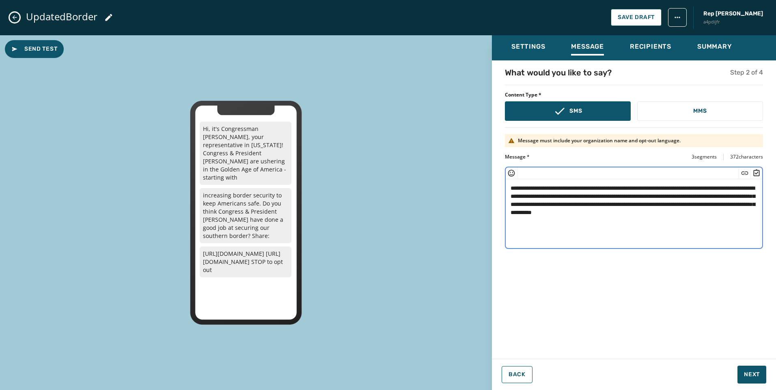
drag, startPoint x: 692, startPoint y: 213, endPoint x: 627, endPoint y: 212, distance: 65.0
click at [627, 212] on textarea "**********" at bounding box center [634, 212] width 257 height 67
type textarea "**********"
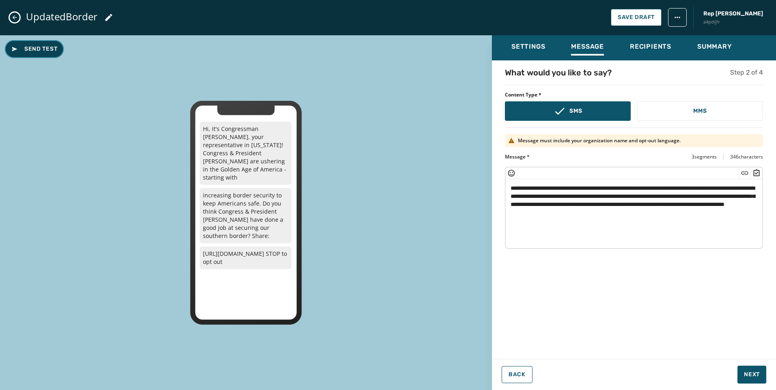
click at [44, 48] on span "Send Test" at bounding box center [34, 49] width 46 height 8
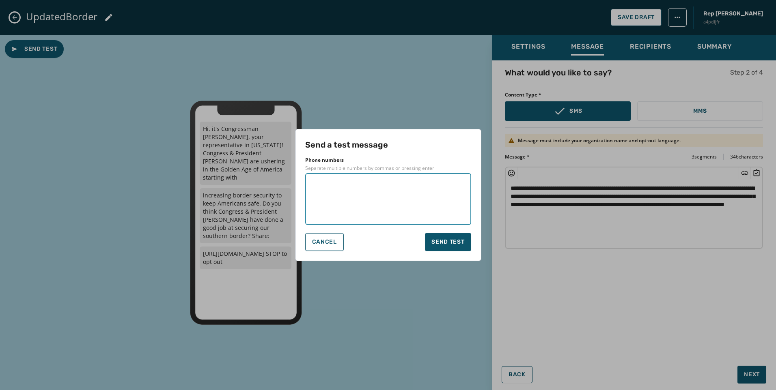
click at [379, 197] on textarea at bounding box center [388, 199] width 155 height 41
type textarea "**********"
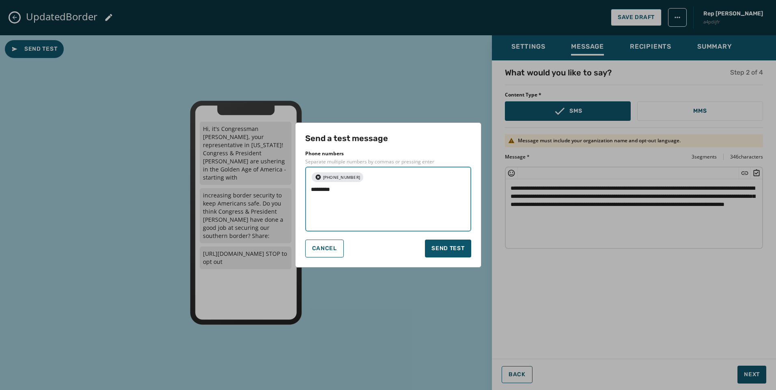
type textarea "**********"
click at [437, 246] on span "Send test" at bounding box center [447, 249] width 33 height 8
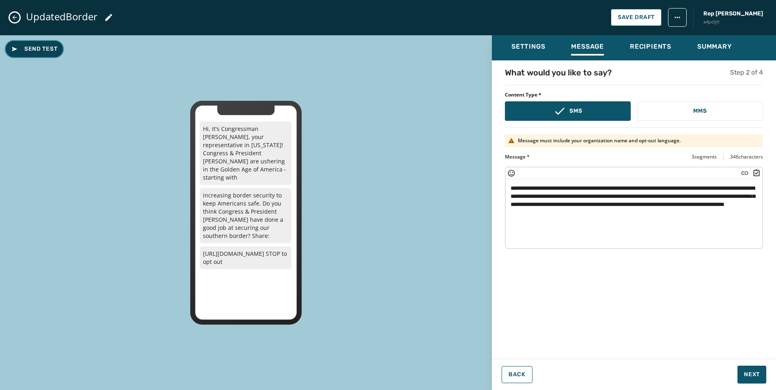
click at [48, 50] on span "Send Test" at bounding box center [34, 49] width 46 height 8
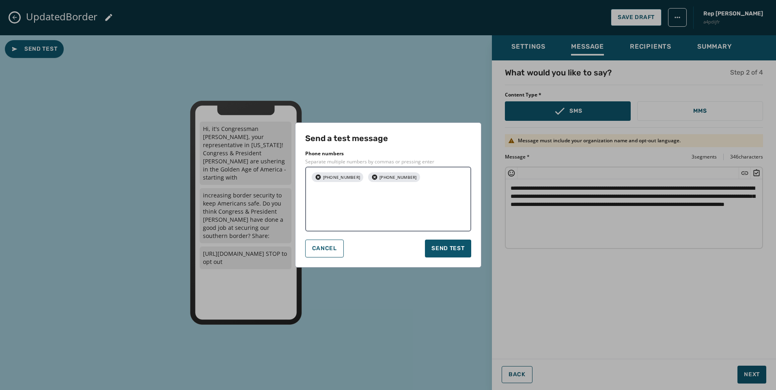
click at [320, 177] on icon "button" at bounding box center [317, 177] width 5 height 5
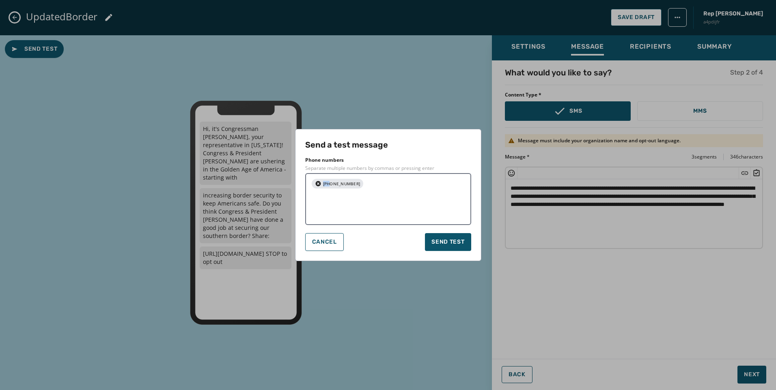
click at [320, 177] on div "[PHONE_NUMBER]" at bounding box center [388, 199] width 166 height 52
drag, startPoint x: 320, startPoint y: 177, endPoint x: 318, endPoint y: 185, distance: 8.4
click at [318, 185] on icon "button" at bounding box center [317, 183] width 5 height 5
click at [332, 188] on textarea at bounding box center [388, 199] width 155 height 41
type textarea "**********"
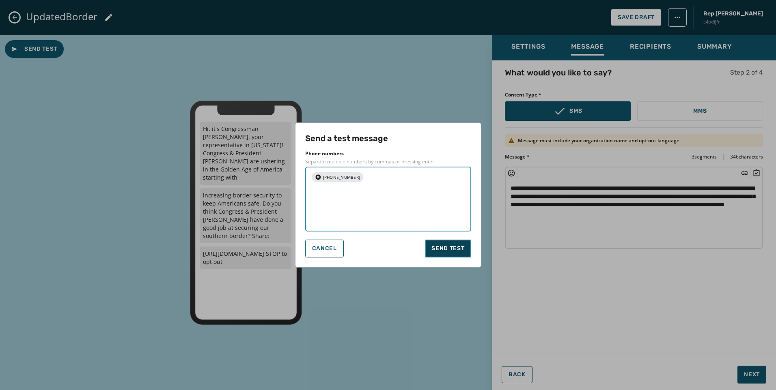
click at [448, 245] on span "Send test" at bounding box center [447, 249] width 33 height 8
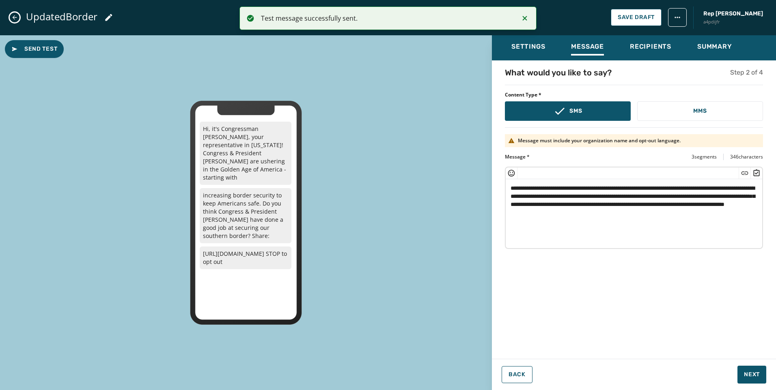
click at [12, 15] on icon "Close admin drawer" at bounding box center [14, 17] width 6 height 6
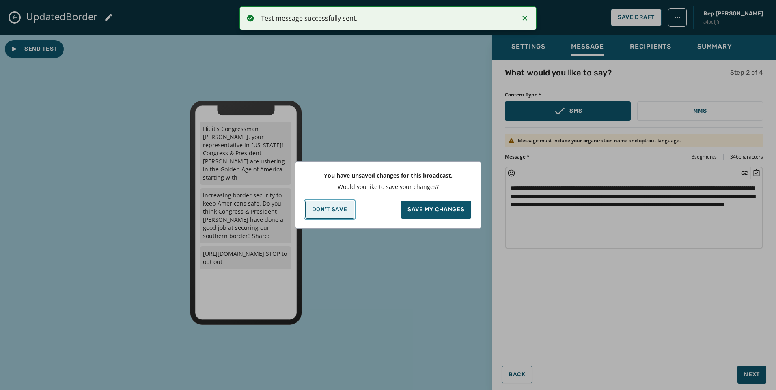
click at [322, 214] on button "Don't Save" at bounding box center [329, 210] width 49 height 18
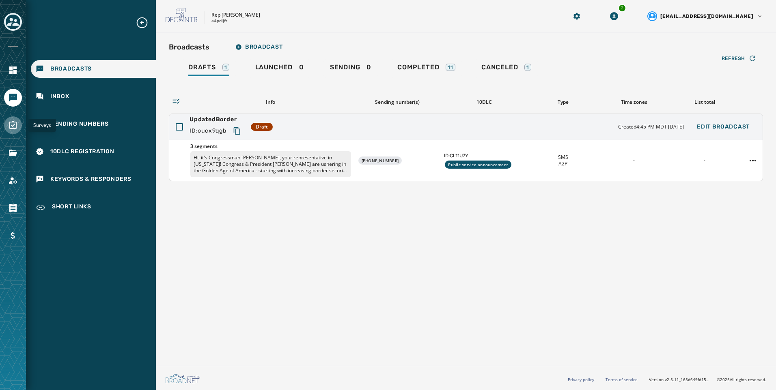
click at [10, 133] on link "Navigate to Surveys" at bounding box center [13, 125] width 18 height 18
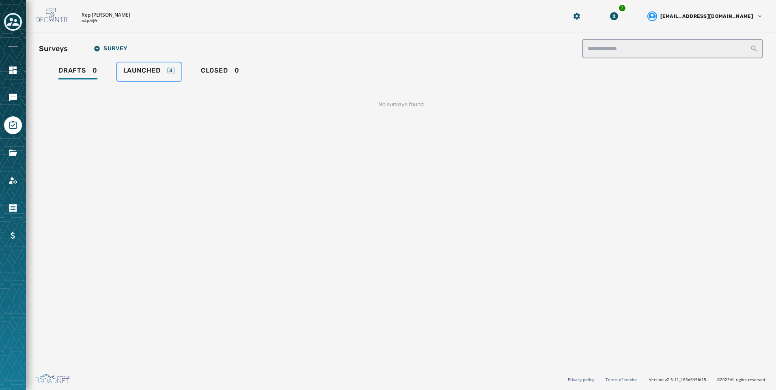
click at [149, 70] on span "Launched" at bounding box center [141, 71] width 37 height 8
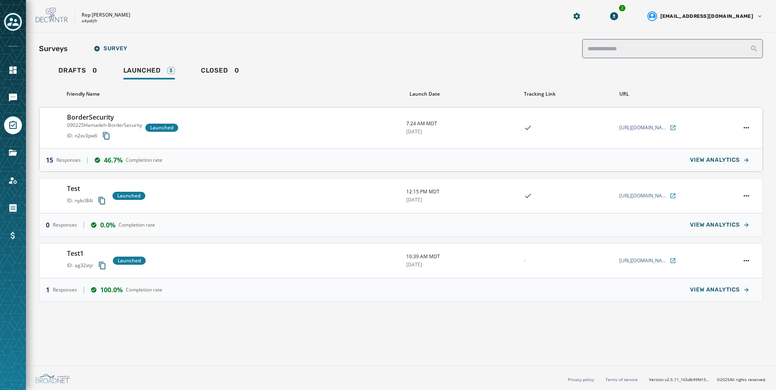
click at [278, 132] on div "BorderSecurity 090225Hamadeh-BorderSecurity ID: n2xv3pw6 Launched" at bounding box center [233, 127] width 333 height 31
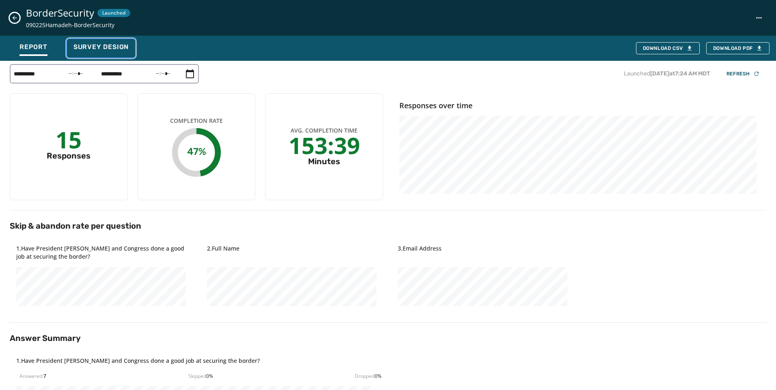
click at [126, 50] on span "Survey Design" at bounding box center [100, 47] width 55 height 8
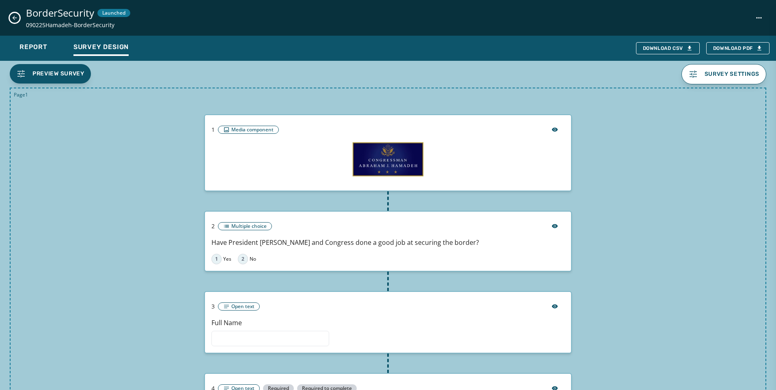
click at [13, 15] on icon "Close survey details drawer" at bounding box center [14, 18] width 6 height 6
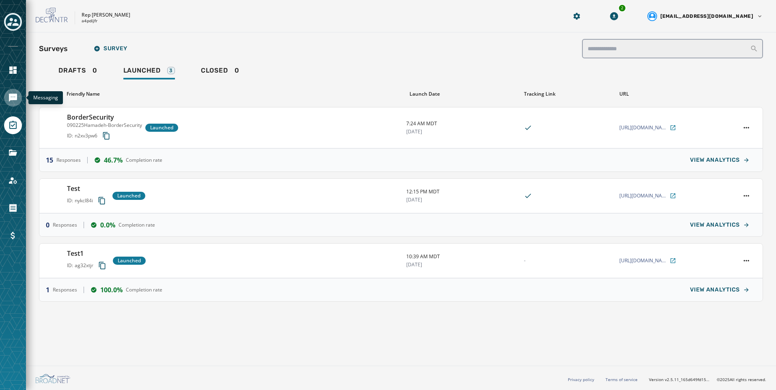
click at [7, 102] on link "Navigate to Messaging" at bounding box center [13, 98] width 18 height 18
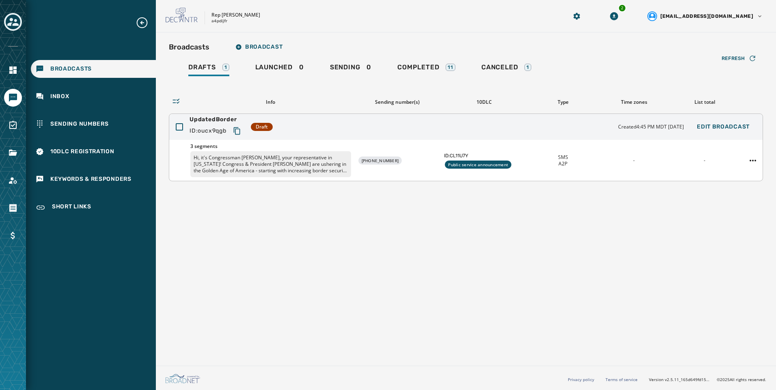
click at [319, 159] on p "Hi, it's Congressman [PERSON_NAME], your representative in [US_STATE]! Congress…" at bounding box center [270, 164] width 161 height 26
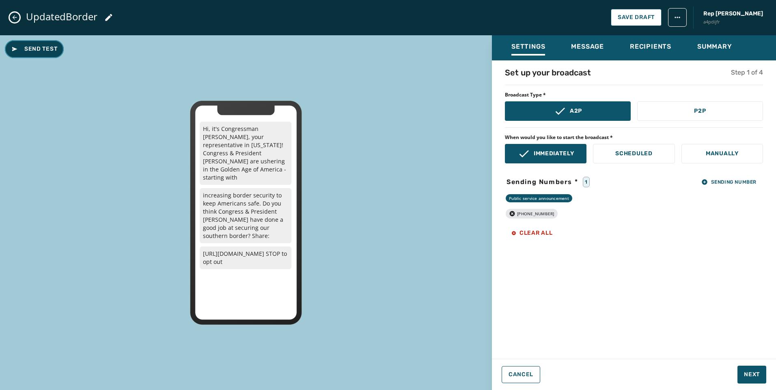
click at [25, 56] on button "Send Test" at bounding box center [34, 49] width 59 height 18
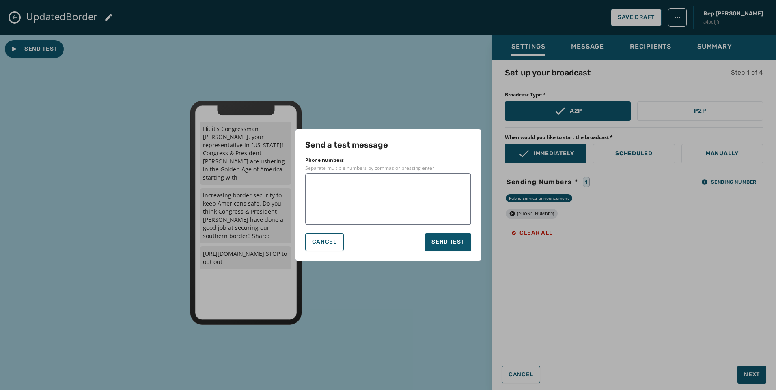
click at [420, 202] on textarea at bounding box center [388, 199] width 155 height 41
type textarea "**********"
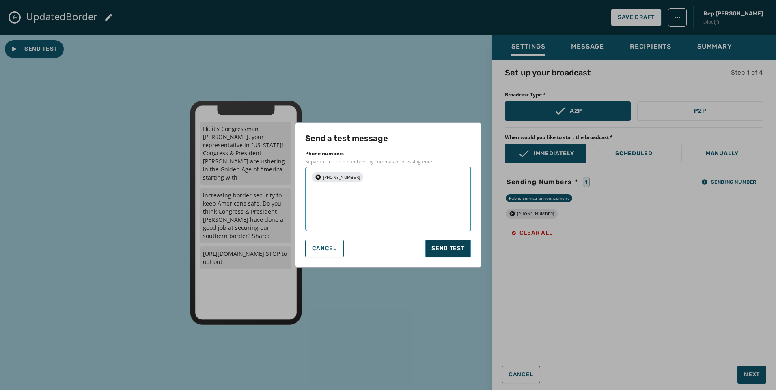
click at [460, 248] on button "Send test" at bounding box center [448, 249] width 46 height 18
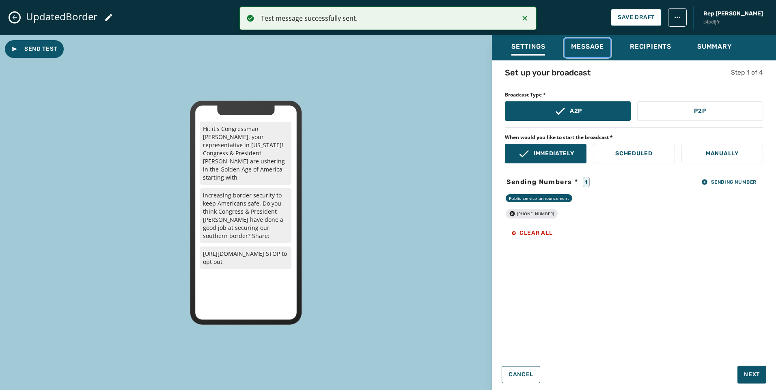
click at [604, 56] on button "Message" at bounding box center [588, 48] width 46 height 19
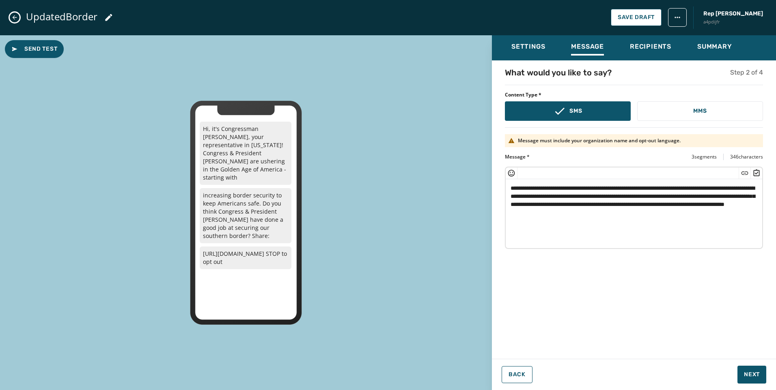
click at [12, 19] on icon "Close admin drawer" at bounding box center [14, 17] width 6 height 6
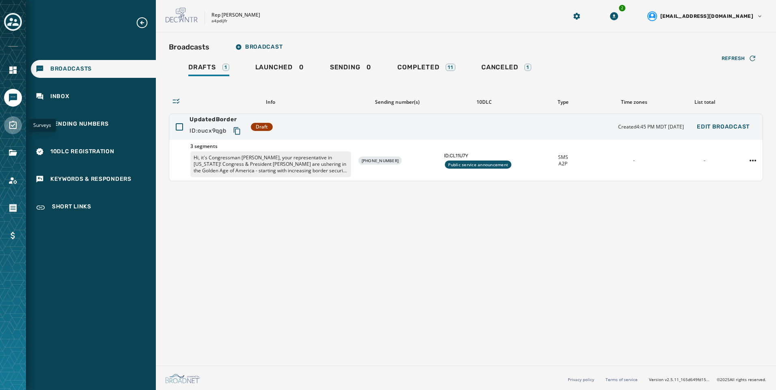
click at [14, 133] on link "Navigate to Surveys" at bounding box center [13, 125] width 18 height 18
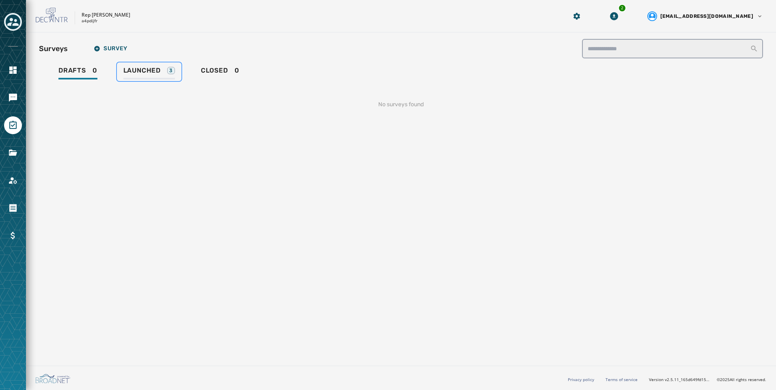
click at [158, 71] on span "Launched" at bounding box center [141, 71] width 37 height 8
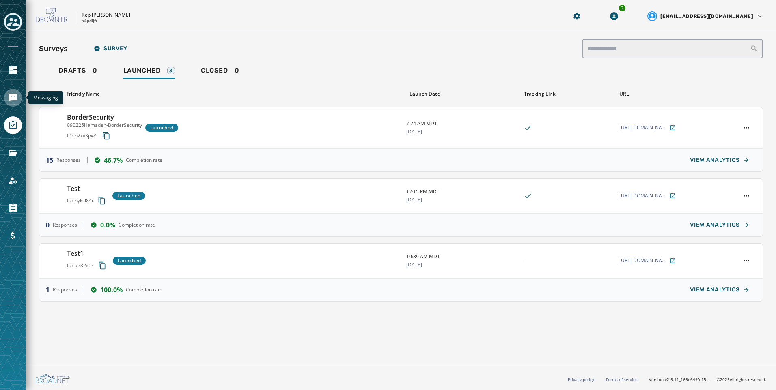
click at [9, 99] on icon "Navigate to Messaging" at bounding box center [13, 98] width 8 height 8
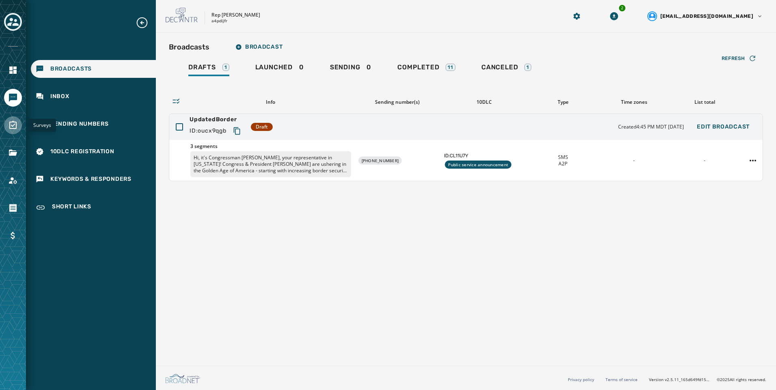
click at [15, 130] on icon "Navigate to Surveys" at bounding box center [13, 126] width 10 height 10
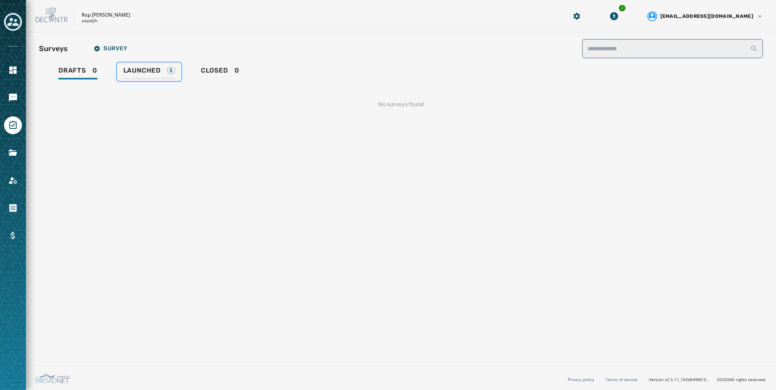
click at [155, 73] on span "Launched" at bounding box center [141, 71] width 37 height 8
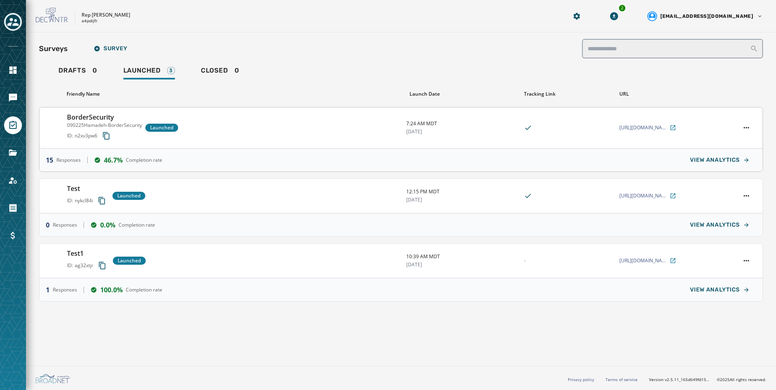
click at [397, 164] on div "15 Responses 46.7% Completion rate VIEW ANALYTICS" at bounding box center [400, 160] width 723 height 23
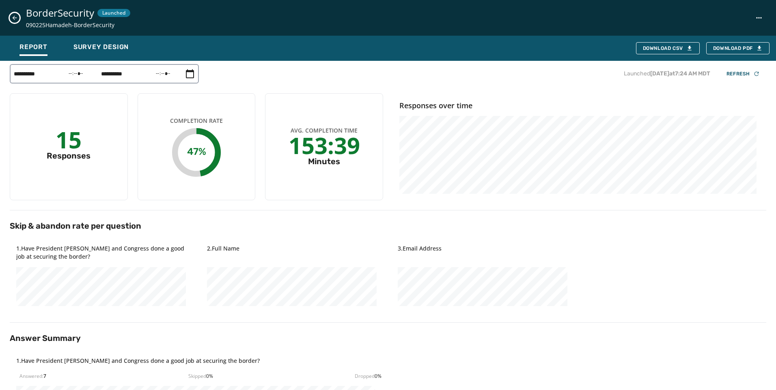
click at [14, 19] on icon "Close survey details drawer" at bounding box center [14, 18] width 6 height 6
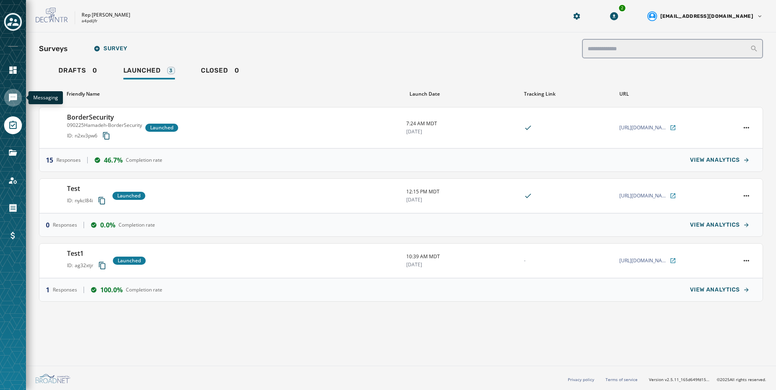
click at [6, 99] on link "Navigate to Messaging" at bounding box center [13, 98] width 18 height 18
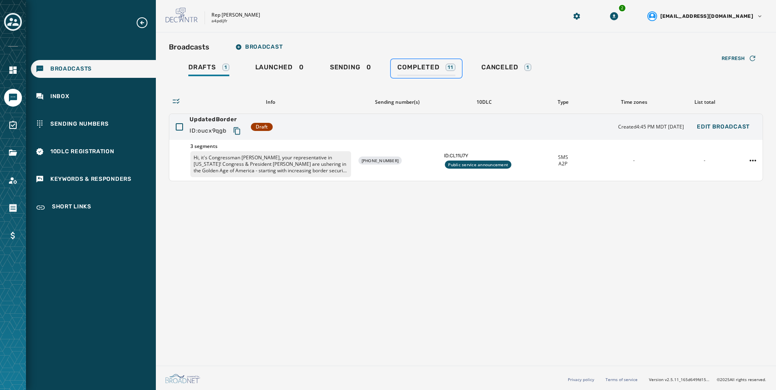
click at [431, 64] on span "Completed" at bounding box center [418, 67] width 42 height 8
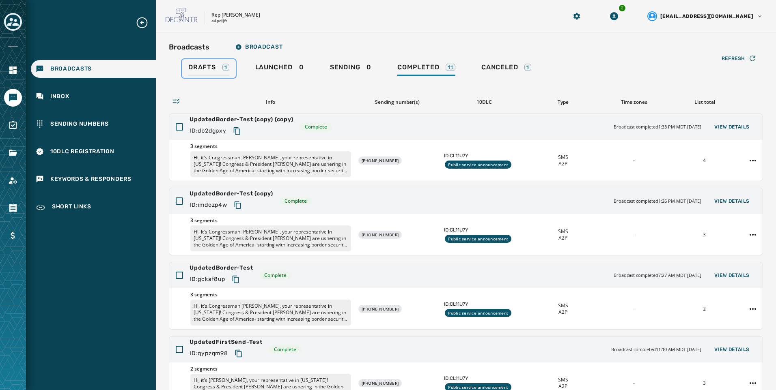
click at [211, 65] on span "Drafts" at bounding box center [202, 67] width 28 height 8
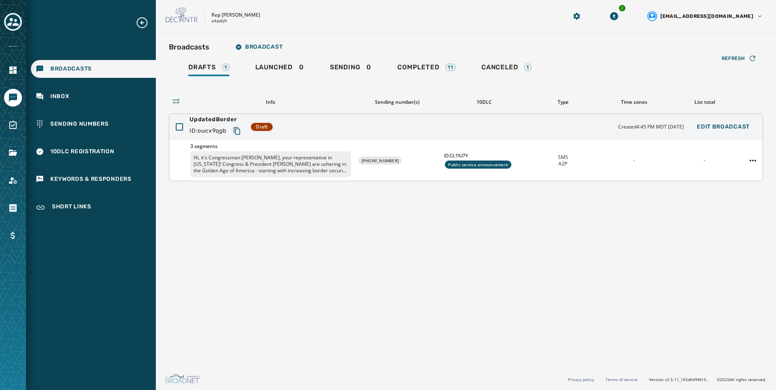
click at [427, 160] on div "[PHONE_NUMBER]" at bounding box center [398, 161] width 80 height 8
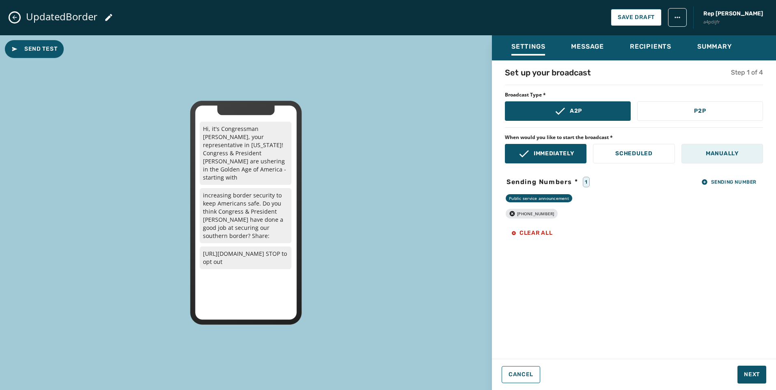
click at [729, 151] on p "Manually" at bounding box center [722, 154] width 33 height 8
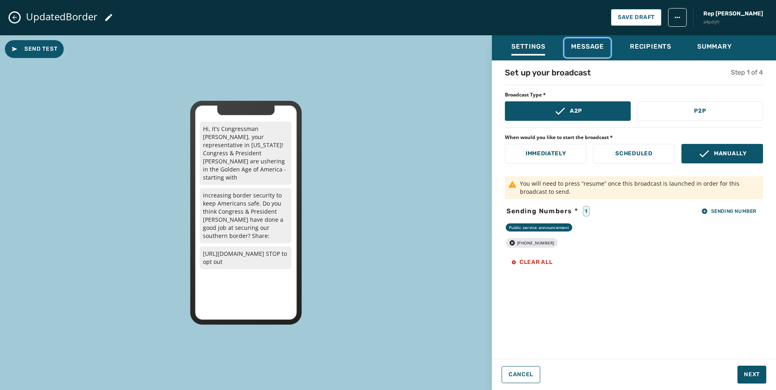
click at [600, 54] on div "Message" at bounding box center [587, 49] width 33 height 13
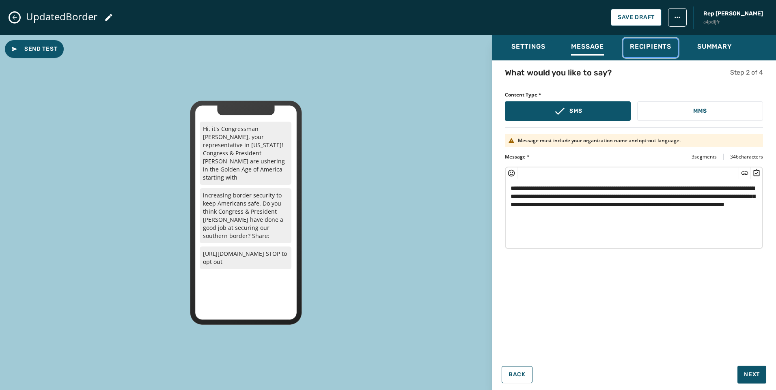
click at [638, 55] on div "Recipients" at bounding box center [650, 49] width 41 height 13
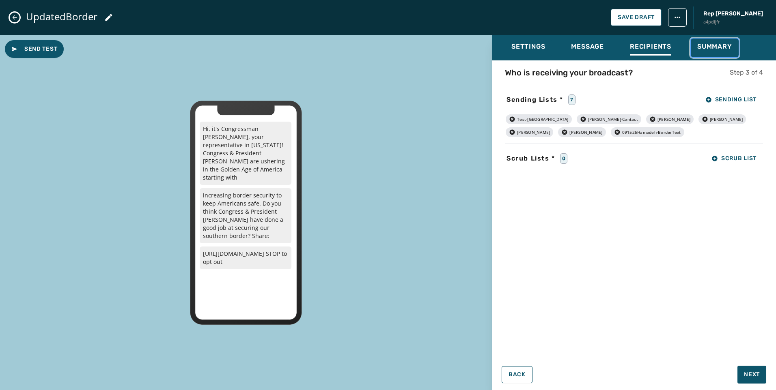
click at [720, 52] on div "Summary" at bounding box center [714, 49] width 35 height 13
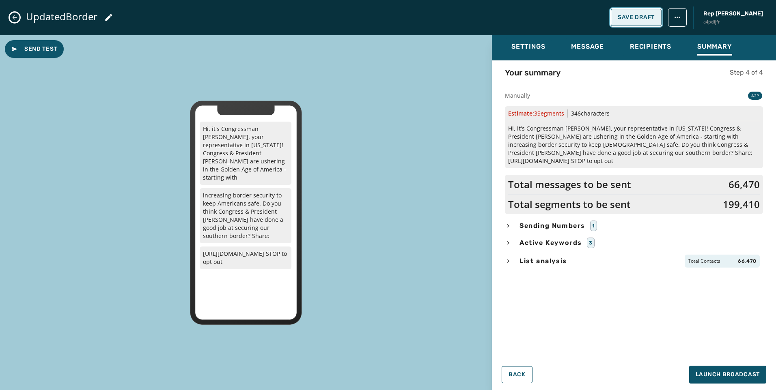
click at [623, 24] on button "Save Draft" at bounding box center [636, 17] width 51 height 17
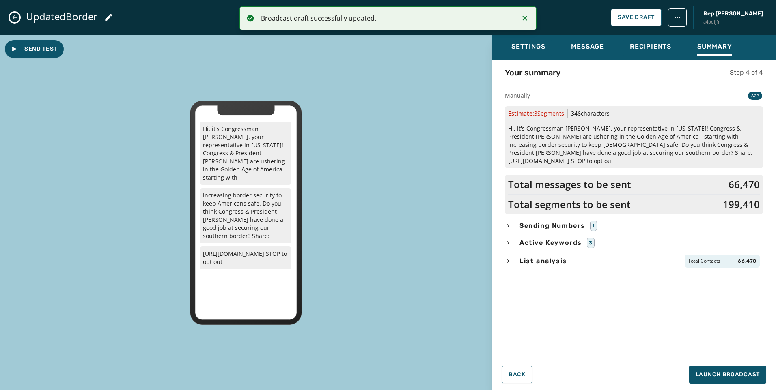
click at [525, 15] on icon "Notifications (F8)" at bounding box center [525, 18] width 10 height 10
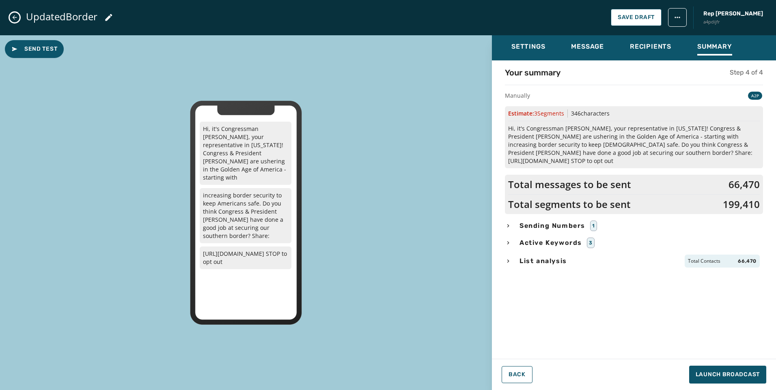
click at [12, 20] on button "Close admin drawer" at bounding box center [15, 18] width 10 height 10
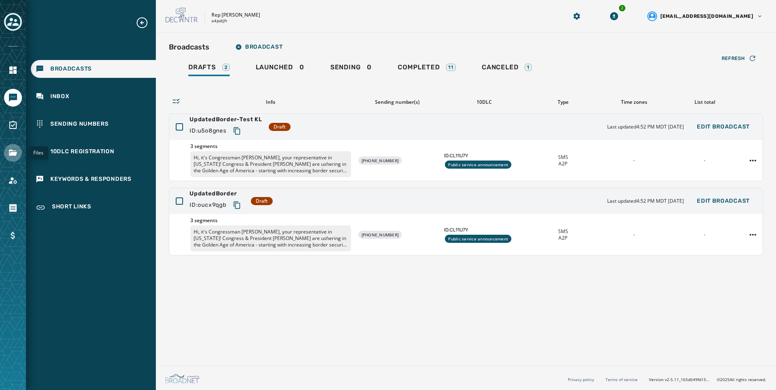
click at [19, 151] on link "Navigate to Files" at bounding box center [13, 153] width 18 height 18
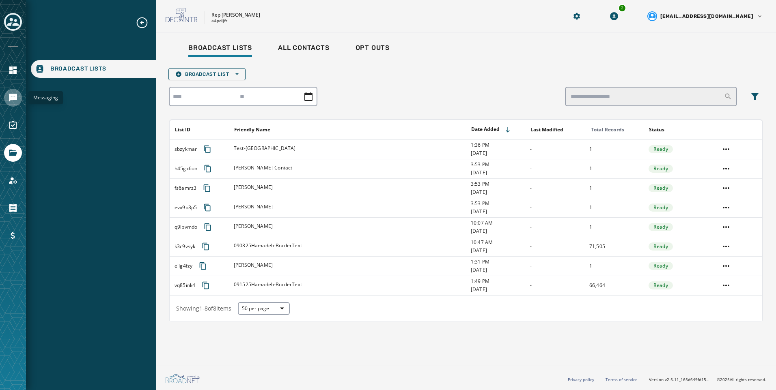
click at [7, 99] on link "Navigate to Messaging" at bounding box center [13, 98] width 18 height 18
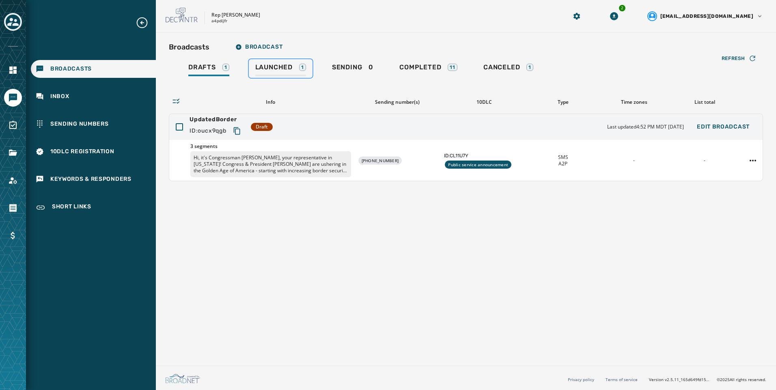
click at [294, 77] on link "Launched 1" at bounding box center [281, 68] width 64 height 19
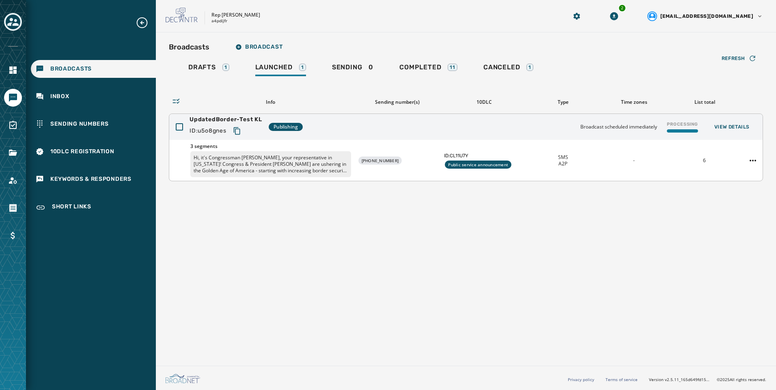
click at [240, 170] on p "Hi, it's Congressman [PERSON_NAME], your representative in [US_STATE]! Congress…" at bounding box center [270, 164] width 161 height 26
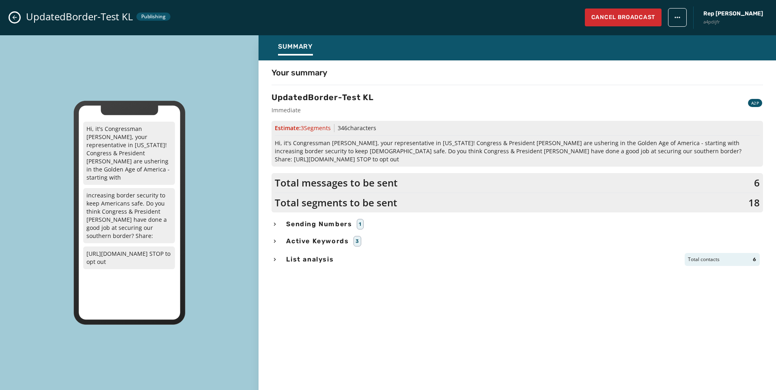
click at [292, 257] on div "List analysis Total contacts 6" at bounding box center [518, 259] width 492 height 13
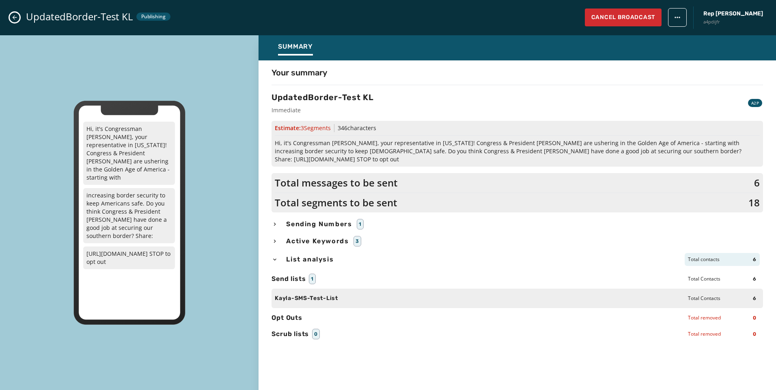
click at [292, 255] on span "List analysis" at bounding box center [310, 260] width 51 height 10
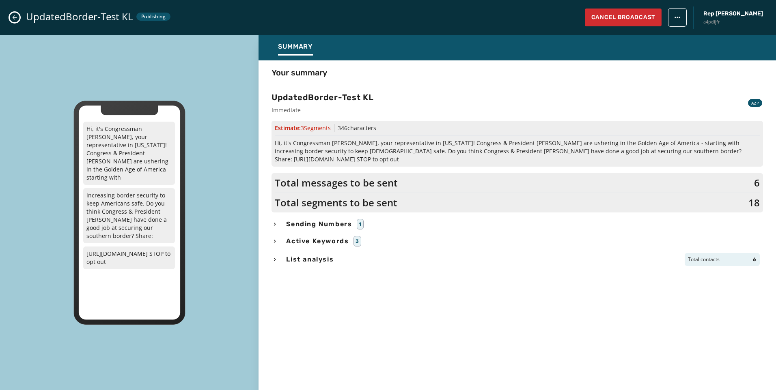
click at [12, 17] on icon "Close admin drawer" at bounding box center [14, 17] width 6 height 6
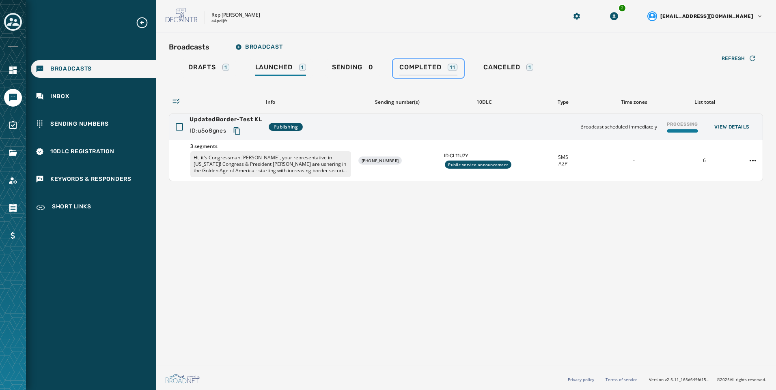
click at [430, 70] on span "Completed" at bounding box center [420, 67] width 42 height 8
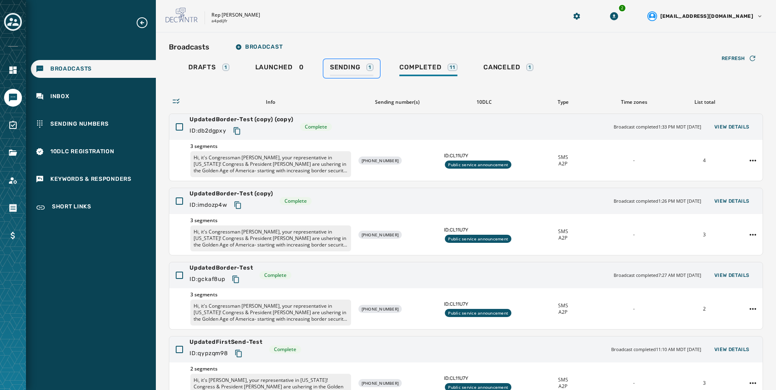
click at [360, 65] on span "Sending" at bounding box center [345, 67] width 30 height 8
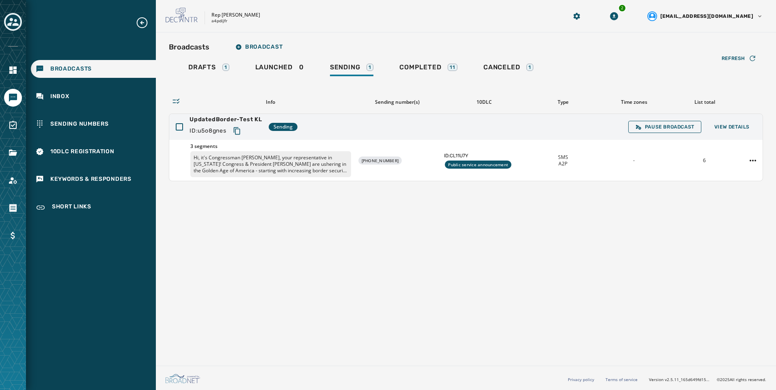
click at [358, 233] on div "Broadcasts Broadcast Drafts 1 Launched 0 Sending 1 Completed 11 Canceled 1 Refr…" at bounding box center [466, 197] width 620 height 330
click at [744, 130] on span "View Details" at bounding box center [731, 127] width 35 height 6
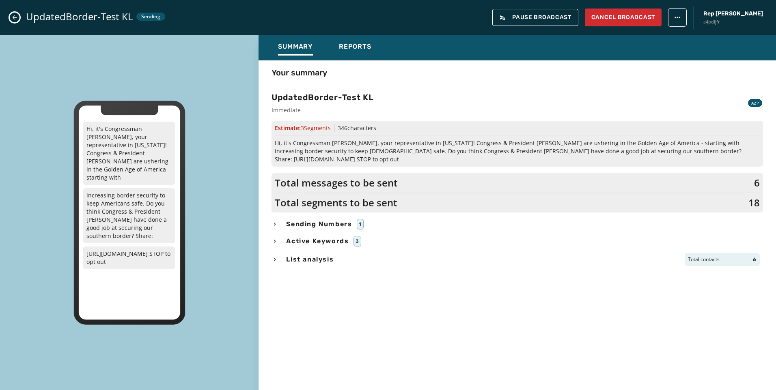
click at [366, 61] on div "Your summary UpdatedBorder-Test KL Immediate A2P Estimate: 3 Segment s 346 char…" at bounding box center [517, 219] width 517 height 319
click at [366, 58] on div "Summary Reports" at bounding box center [517, 47] width 517 height 25
click at [365, 54] on div "Reports" at bounding box center [355, 49] width 32 height 13
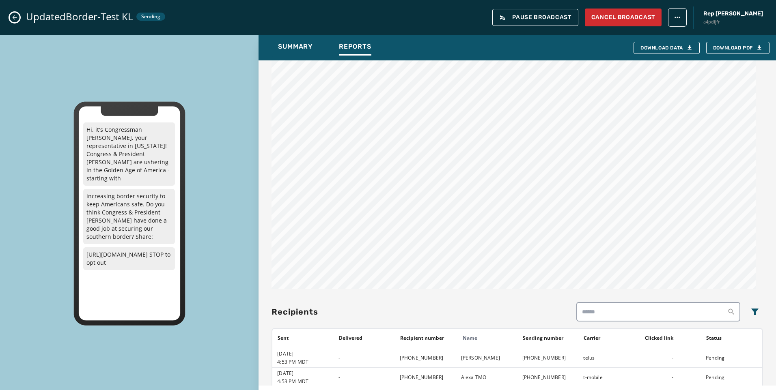
scroll to position [333, 0]
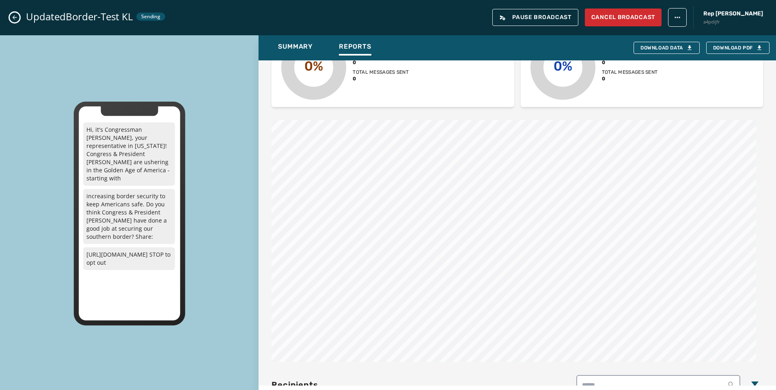
drag, startPoint x: 16, startPoint y: 17, endPoint x: 53, endPoint y: 51, distance: 49.7
click at [16, 17] on icon "Close admin drawer" at bounding box center [15, 17] width 4 height 4
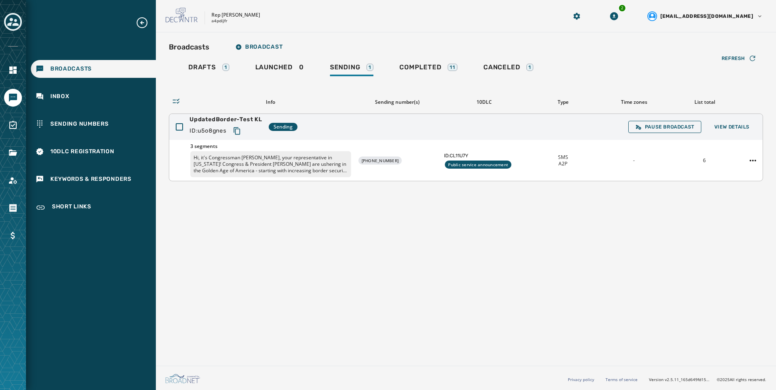
click at [239, 132] on icon "Copy text to clipboard" at bounding box center [237, 131] width 8 height 8
click at [424, 75] on div "Completed 11" at bounding box center [428, 69] width 58 height 13
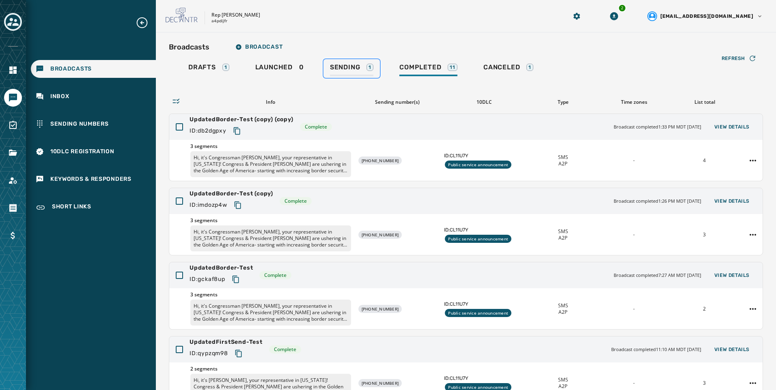
click at [376, 77] on link "Sending 1" at bounding box center [351, 68] width 56 height 19
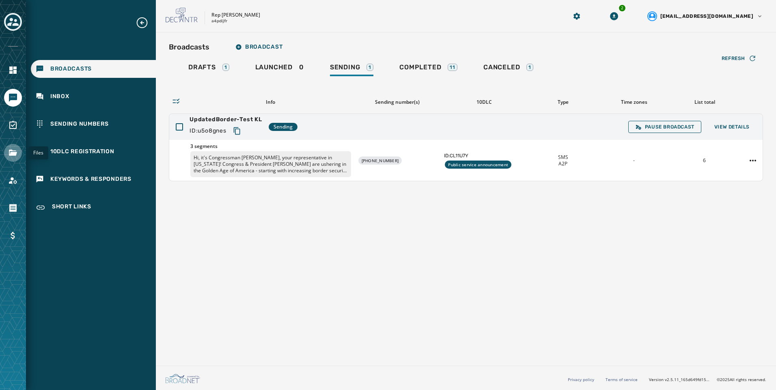
click at [13, 155] on icon "Navigate to Files" at bounding box center [13, 153] width 8 height 6
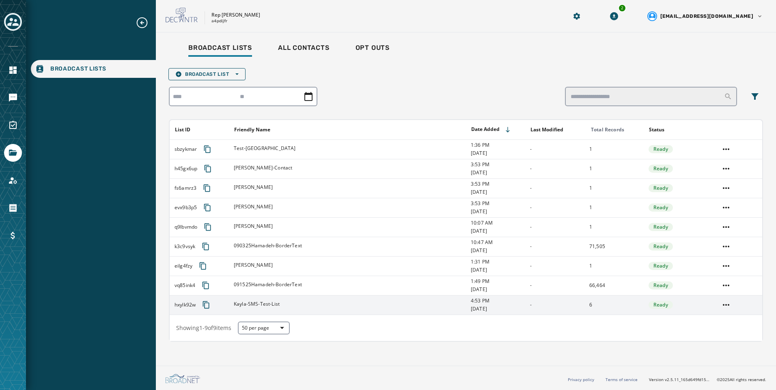
click at [341, 304] on div "Kayla-SMS-Test-List" at bounding box center [350, 305] width 232 height 8
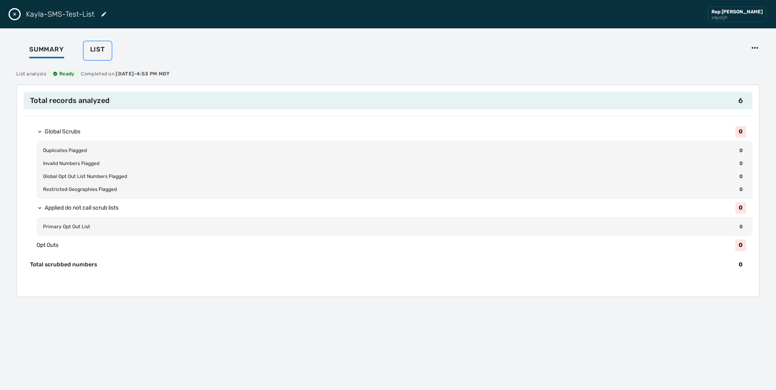
click at [95, 48] on span "List" at bounding box center [97, 49] width 15 height 8
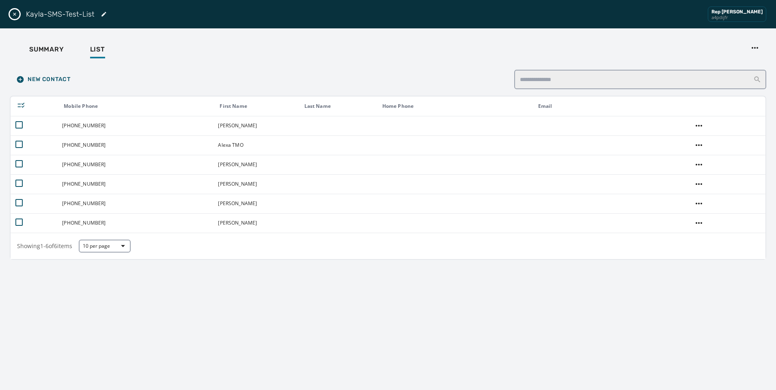
click at [16, 15] on icon "Close drawer" at bounding box center [14, 14] width 3 height 3
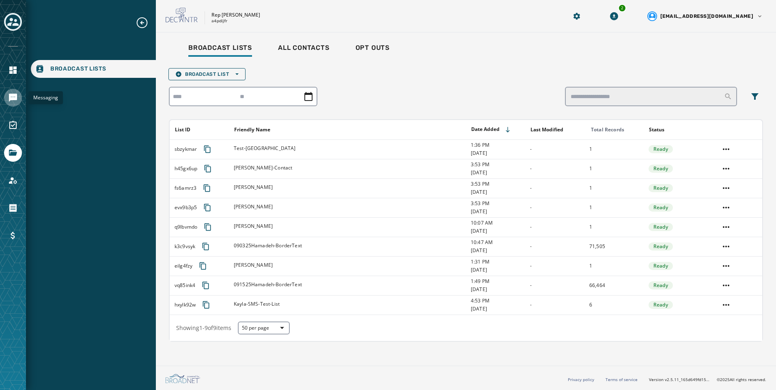
click at [16, 104] on link "Navigate to Messaging" at bounding box center [13, 98] width 18 height 18
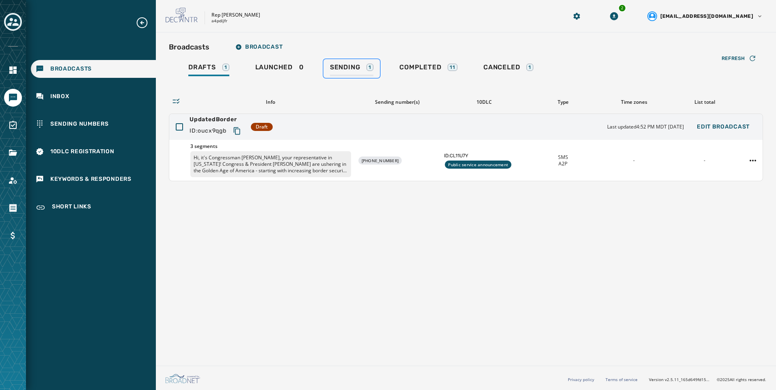
click at [350, 71] on span "Sending" at bounding box center [345, 67] width 30 height 8
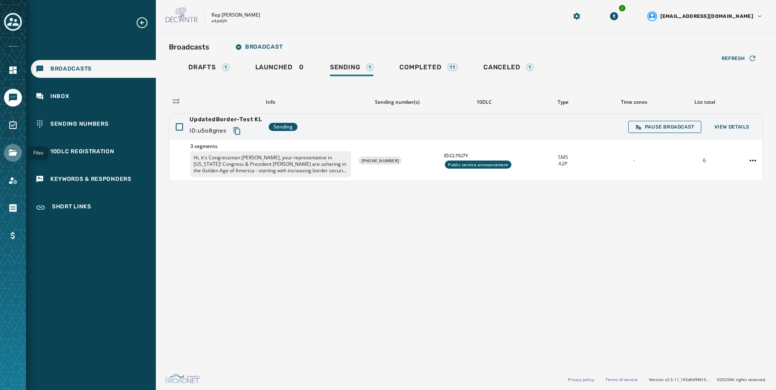
click at [18, 154] on link "Navigate to Files" at bounding box center [13, 153] width 18 height 18
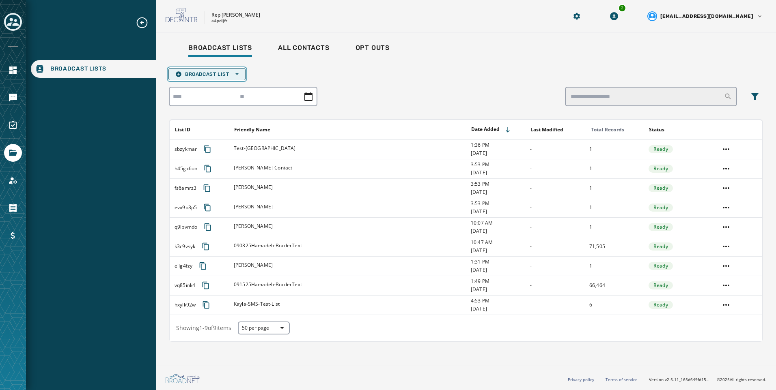
click at [213, 74] on span "Broadcast List Open options" at bounding box center [206, 74] width 63 height 6
click at [214, 85] on span "Upload List" at bounding box center [206, 86] width 63 height 6
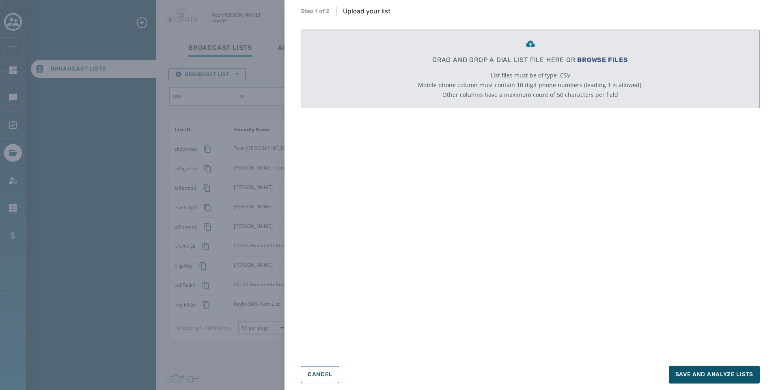
click at [618, 60] on span "BROWSE FILES" at bounding box center [602, 60] width 51 height 8
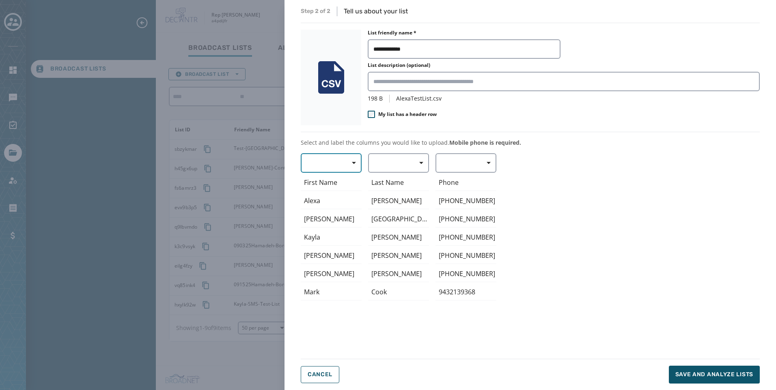
click at [337, 164] on button "button" at bounding box center [331, 162] width 61 height 19
click at [329, 211] on span "First Name" at bounding box center [328, 211] width 37 height 8
click at [390, 159] on button "button" at bounding box center [398, 162] width 61 height 19
click at [392, 227] on span "Last Name" at bounding box center [396, 226] width 37 height 8
click at [446, 177] on div "Phone" at bounding box center [465, 183] width 61 height 17
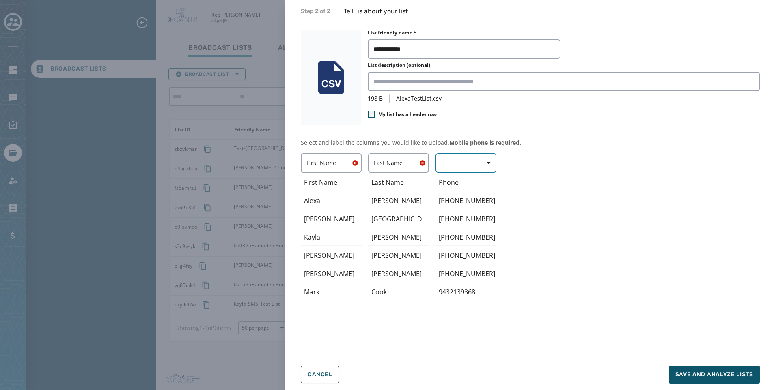
click at [448, 170] on button "button" at bounding box center [465, 162] width 61 height 19
click at [463, 181] on span "Mobile Phone" at bounding box center [463, 182] width 37 height 8
click at [705, 371] on span "Save and analyze lists" at bounding box center [714, 375] width 78 height 8
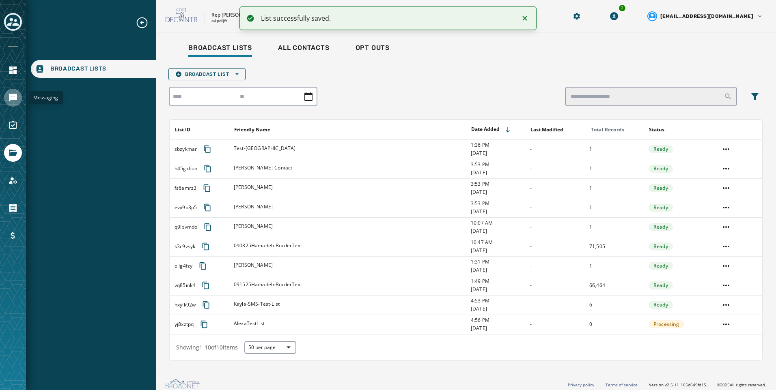
click at [7, 100] on link "Navigate to Messaging" at bounding box center [13, 98] width 18 height 18
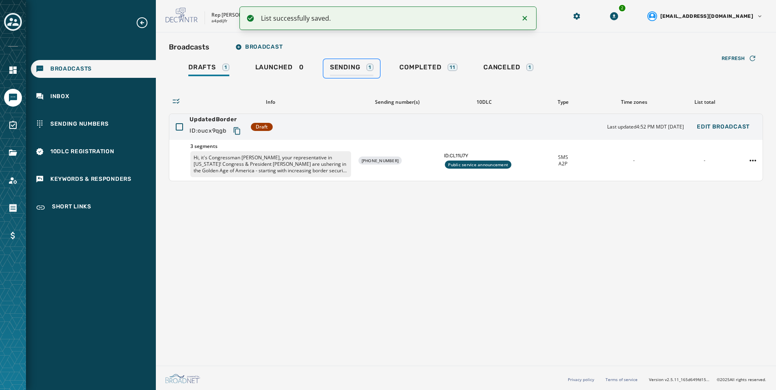
click at [362, 74] on div "Sending 1" at bounding box center [351, 69] width 43 height 13
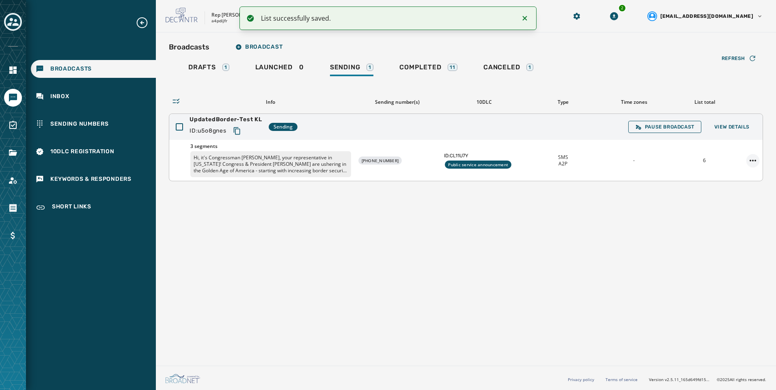
click at [753, 159] on html "List successfully saved. Broadcasts Inbox Sending Numbers 10DLC Registration Ke…" at bounding box center [388, 195] width 776 height 390
click at [747, 175] on div "Duplicate Broadcast" at bounding box center [730, 173] width 59 height 13
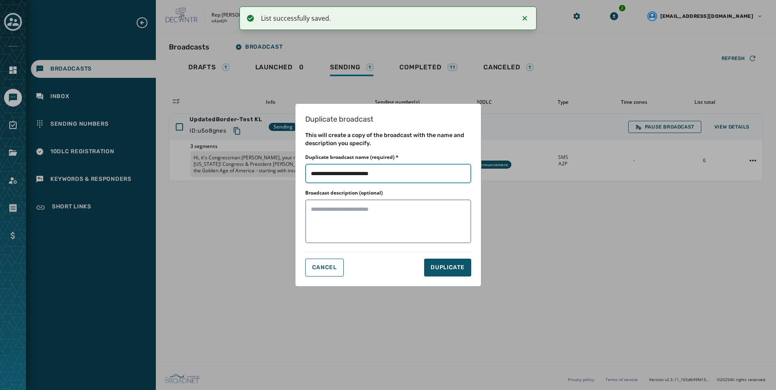
drag, startPoint x: 366, startPoint y: 175, endPoint x: 574, endPoint y: 210, distance: 211.7
click at [574, 210] on div "Duplicate broadcast This will create a copy of the broadcast with the name and …" at bounding box center [388, 195] width 776 height 390
type input "**********"
click at [432, 263] on button "DUPLICATE" at bounding box center [447, 268] width 47 height 18
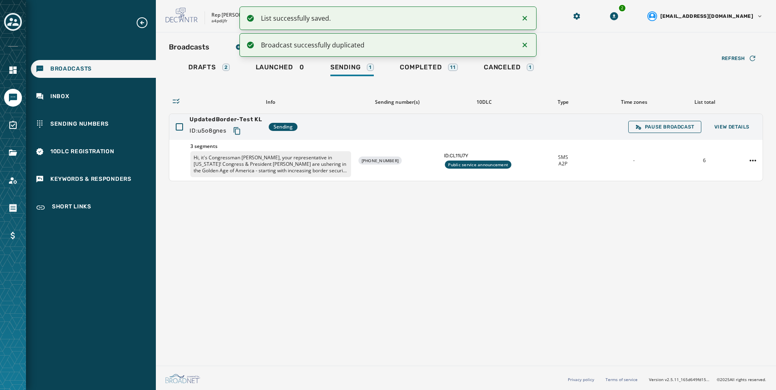
click at [225, 79] on div "Refresh Info Sending number(s) 10DLC Type Time zones List total UpdatedBorder-T…" at bounding box center [466, 129] width 594 height 103
click at [225, 75] on div "Drafts 2" at bounding box center [208, 69] width 41 height 13
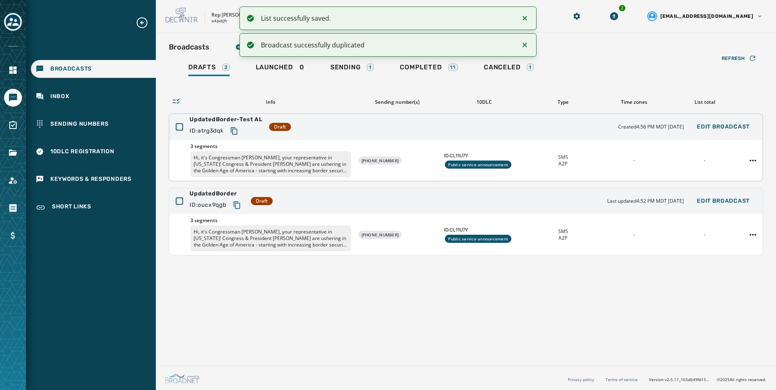
click at [432, 125] on div "UpdatedBorder-Test AL ID: atrg3dqk Draft Created 4:56 PM MDT [DATE] Edit Broadc…" at bounding box center [465, 127] width 593 height 26
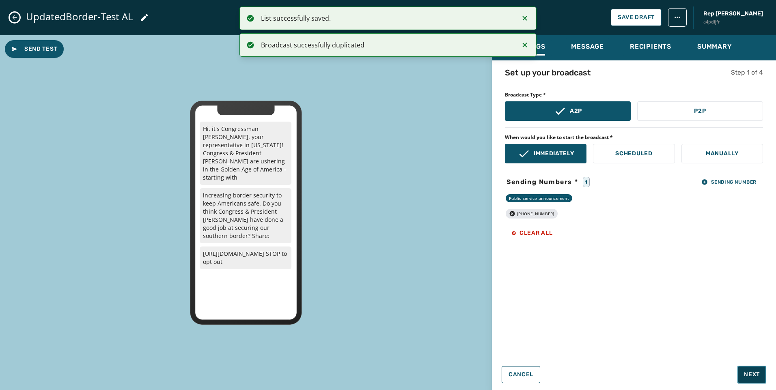
click at [757, 375] on span "Next" at bounding box center [752, 375] width 16 height 8
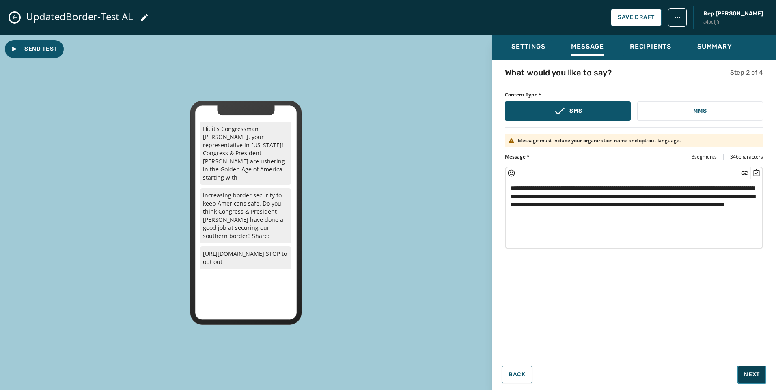
click at [757, 375] on span "Next" at bounding box center [752, 375] width 16 height 8
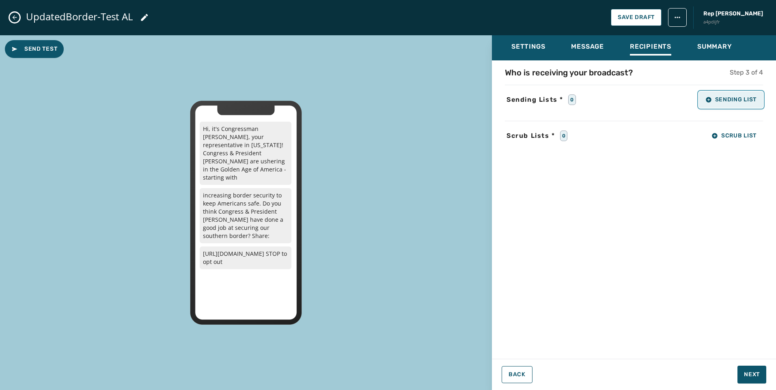
click at [712, 102] on span "Sending List" at bounding box center [730, 100] width 51 height 6
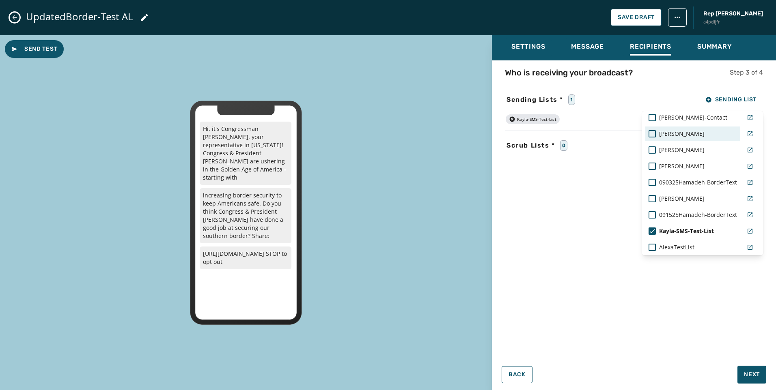
scroll to position [64, 0]
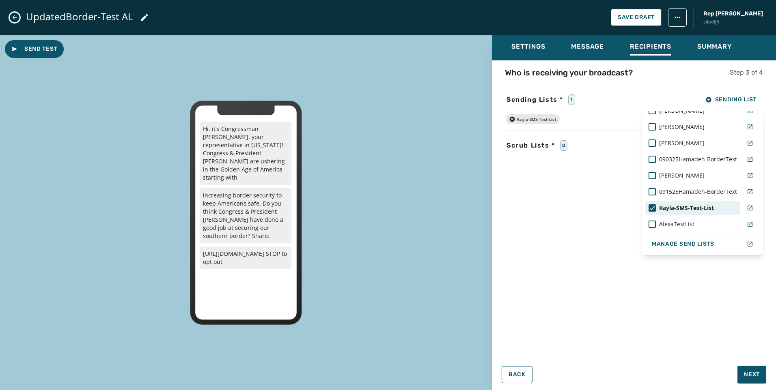
click at [681, 207] on span "Kayla-SMS-Test-List" at bounding box center [686, 208] width 55 height 8
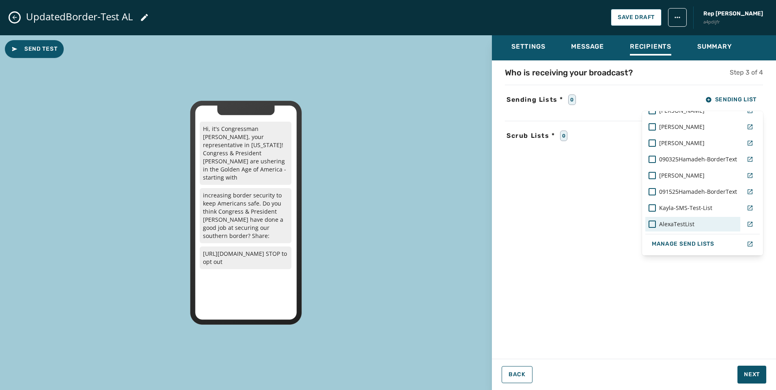
click at [681, 225] on span "AlexaTestList" at bounding box center [676, 224] width 35 height 8
click at [750, 381] on div "Settings Message Recipients Summary Who is receiving your broadcast? Step 3 of …" at bounding box center [634, 209] width 284 height 349
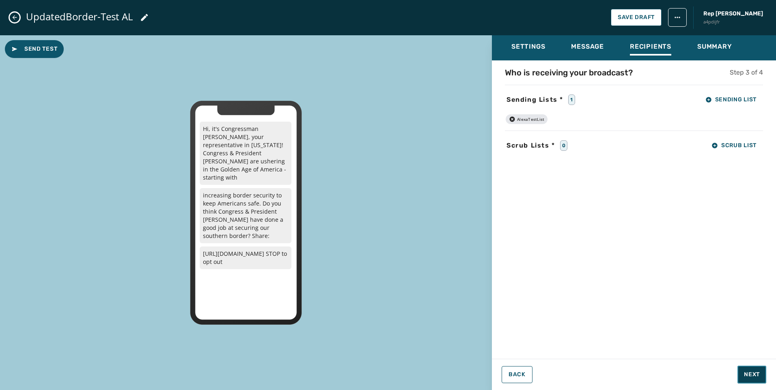
click at [749, 375] on span "Next" at bounding box center [752, 375] width 16 height 8
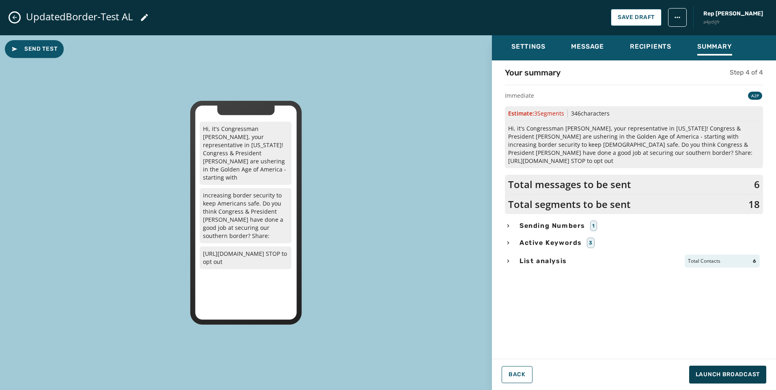
click at [605, 257] on div "List analysis Total Contacts 6" at bounding box center [634, 261] width 258 height 13
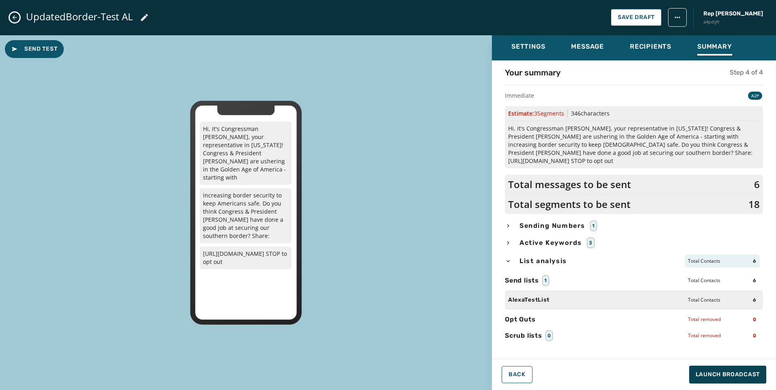
click at [605, 256] on div "List analysis Total Contacts 6" at bounding box center [634, 261] width 258 height 13
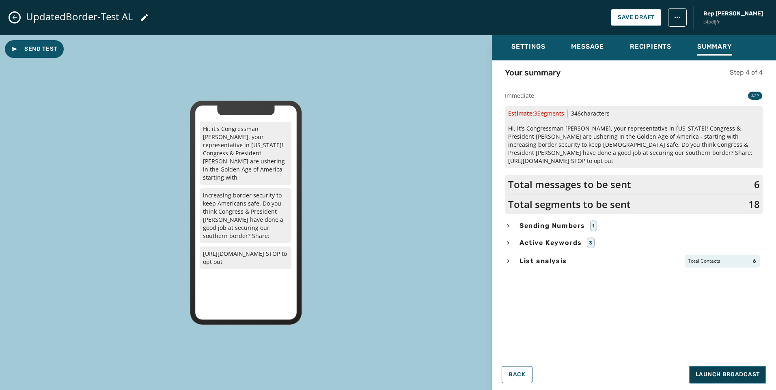
click at [720, 376] on span "Launch Broadcast" at bounding box center [728, 375] width 64 height 8
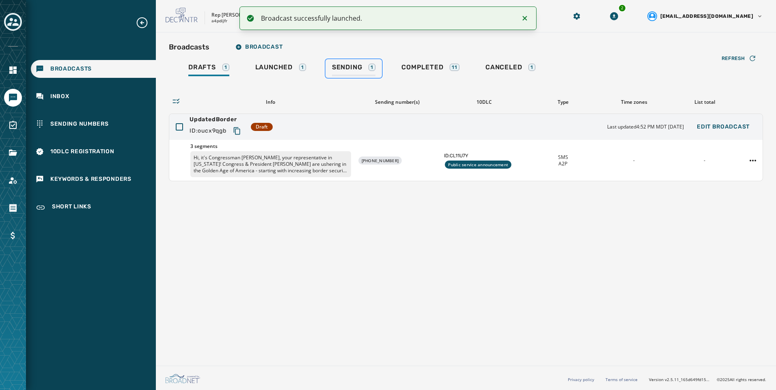
click at [373, 74] on div "Sending 1" at bounding box center [353, 69] width 43 height 13
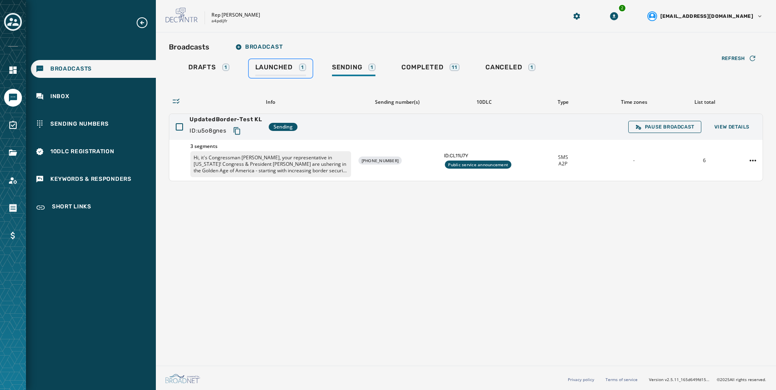
click at [269, 64] on span "Launched" at bounding box center [273, 67] width 37 height 8
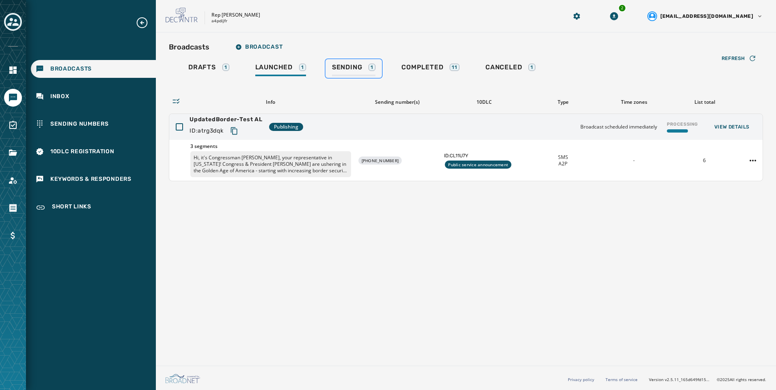
click at [347, 63] on link "Sending 1" at bounding box center [354, 68] width 56 height 19
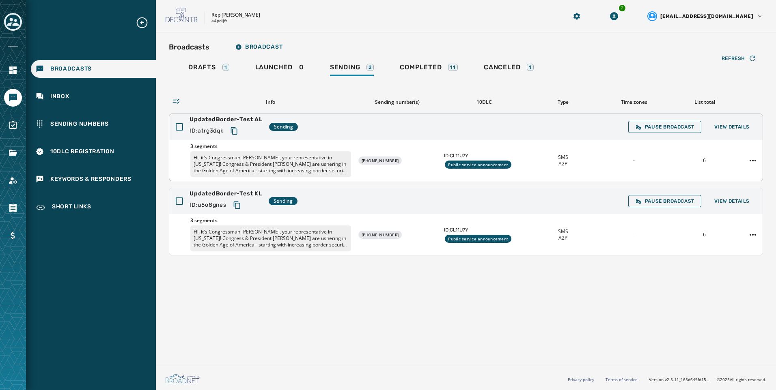
click at [238, 132] on icon "Copy text to clipboard" at bounding box center [234, 131] width 8 height 8
click at [726, 127] on span "View Details" at bounding box center [731, 127] width 35 height 6
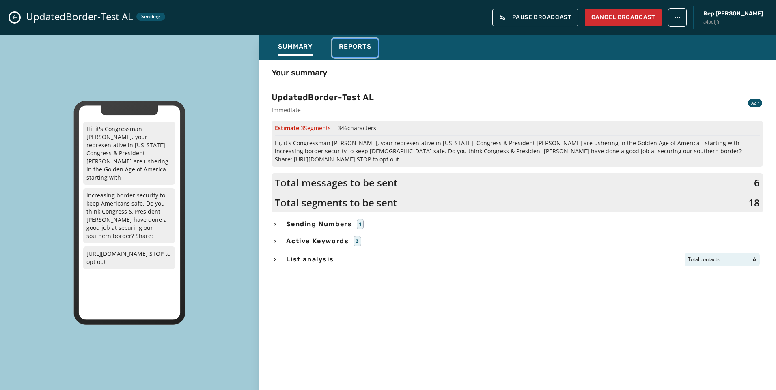
click at [353, 53] on div "Reports" at bounding box center [355, 49] width 32 height 13
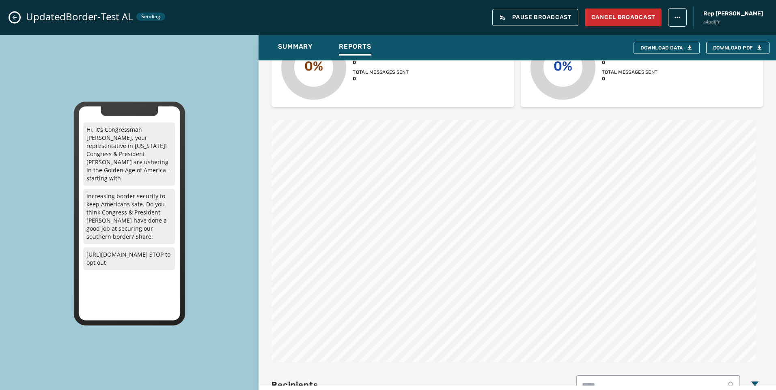
scroll to position [211, 0]
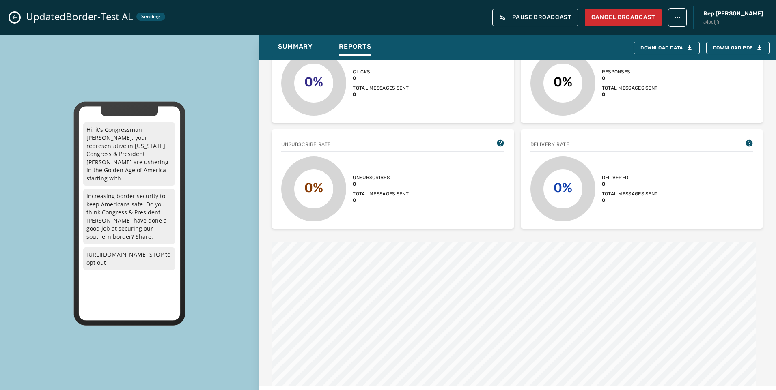
click at [13, 16] on icon "Close admin drawer" at bounding box center [14, 17] width 6 height 6
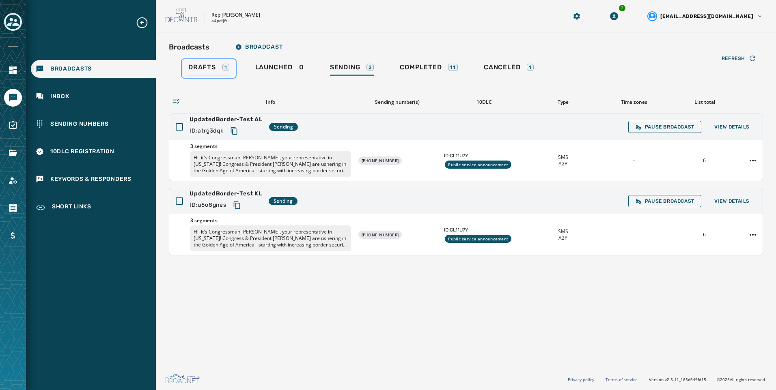
click at [205, 76] on link "Drafts 1" at bounding box center [209, 68] width 54 height 19
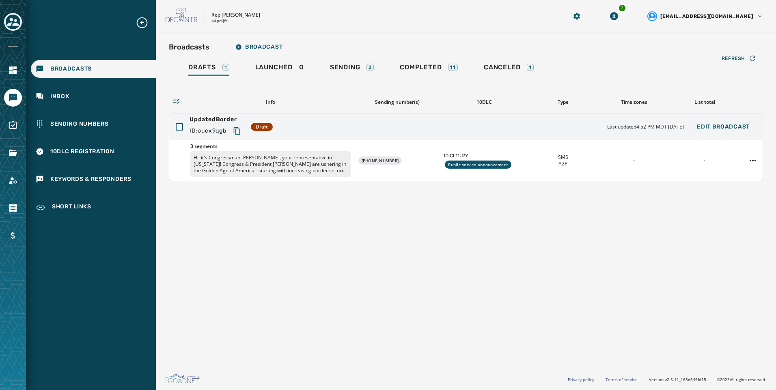
click at [344, 78] on div "Refresh Info Sending number(s) 10DLC Type Time zones List total UpdatedBorder I…" at bounding box center [466, 129] width 594 height 103
click at [345, 68] on span "Sending" at bounding box center [345, 67] width 30 height 8
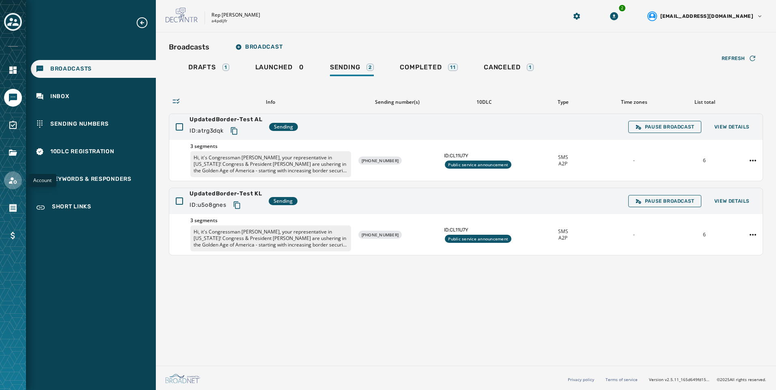
click at [7, 181] on link "Navigate to Account" at bounding box center [13, 181] width 18 height 18
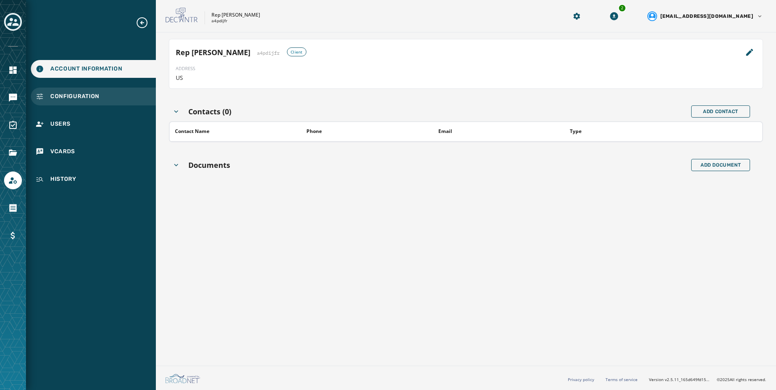
click at [142, 102] on div "Configuration" at bounding box center [93, 97] width 125 height 18
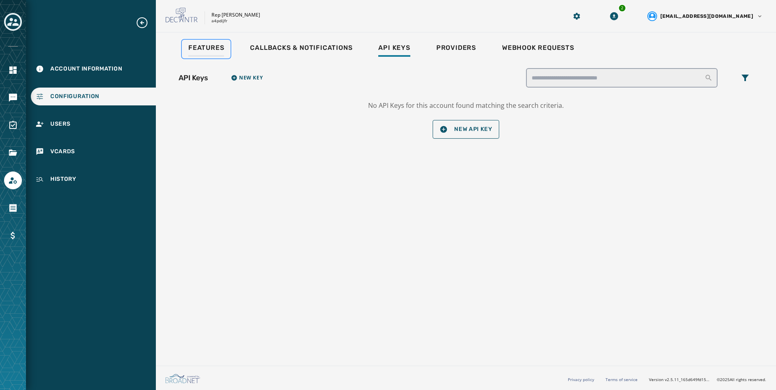
click at [209, 53] on div "Features" at bounding box center [206, 50] width 36 height 13
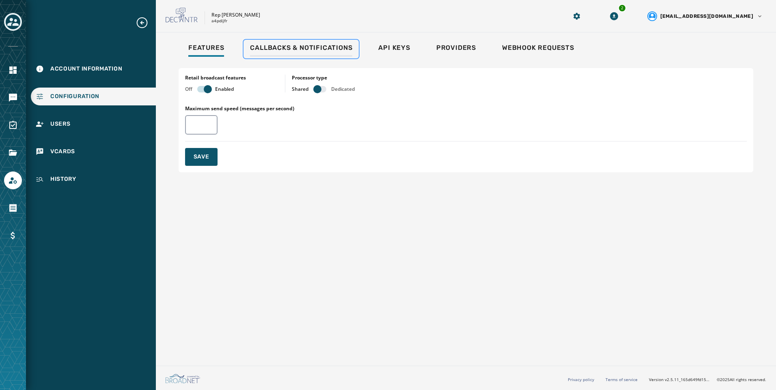
click at [338, 51] on span "Callbacks & Notifications" at bounding box center [301, 48] width 102 height 8
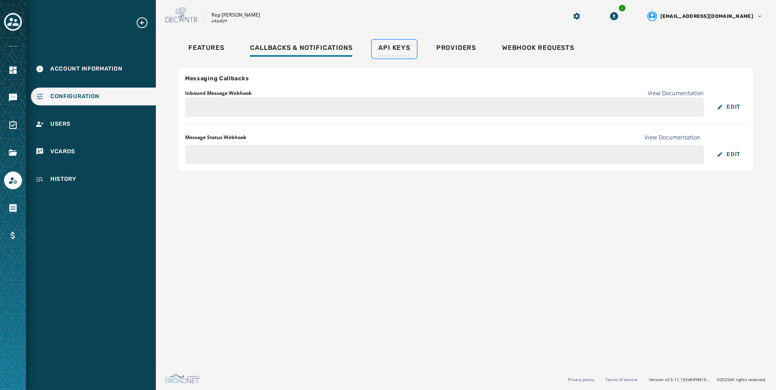
click at [397, 42] on link "Api Keys" at bounding box center [394, 49] width 45 height 19
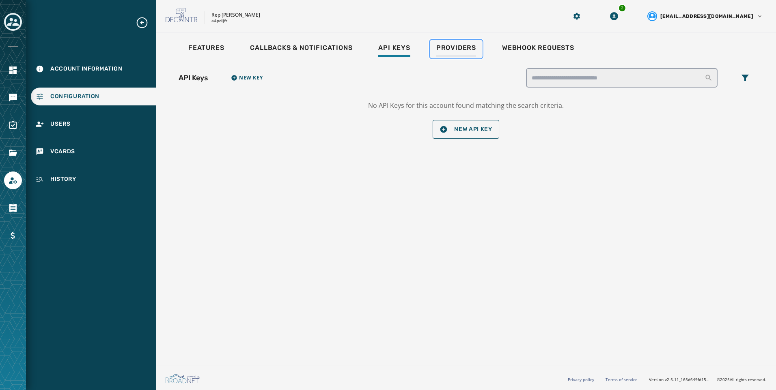
click at [468, 50] on span "Providers" at bounding box center [456, 48] width 40 height 8
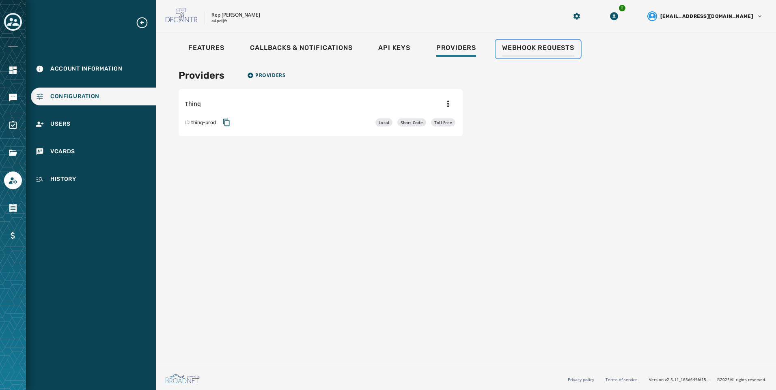
click at [513, 47] on span "Webhook Requests" at bounding box center [538, 48] width 72 height 8
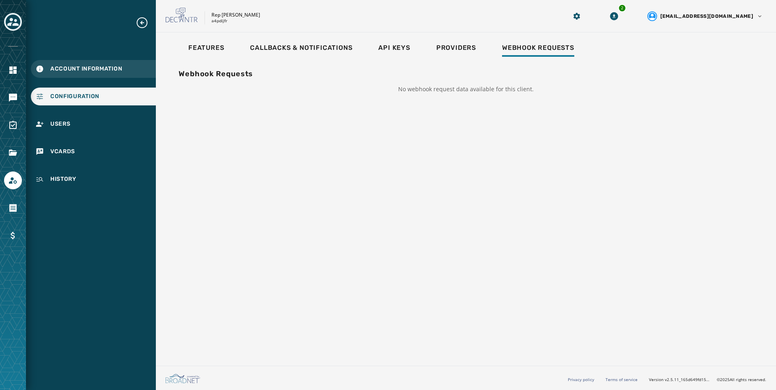
click at [82, 69] on span "Account Information" at bounding box center [86, 69] width 72 height 8
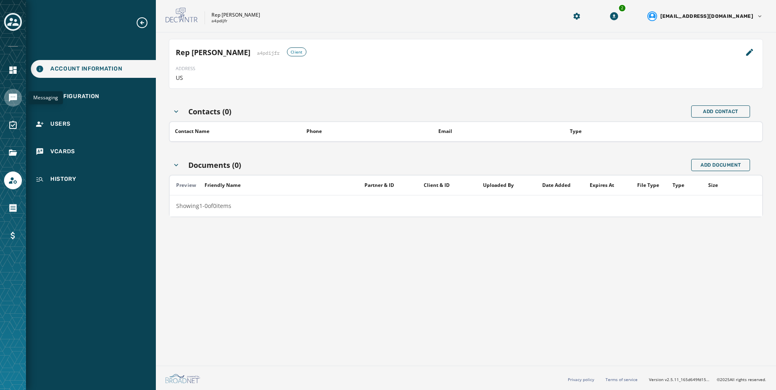
click at [11, 105] on link "Navigate to Messaging" at bounding box center [13, 98] width 18 height 18
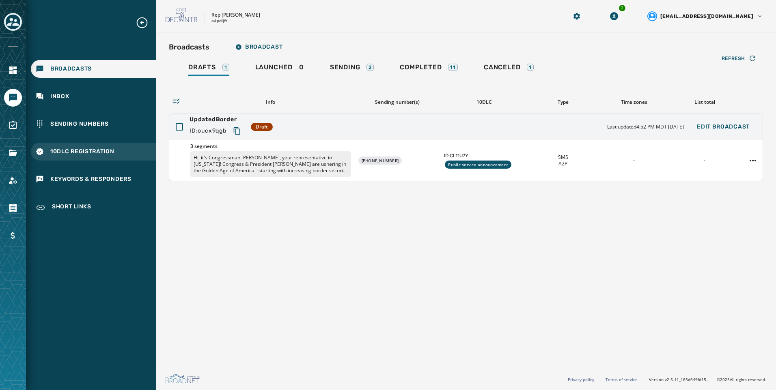
click at [123, 159] on div "10DLC Registration" at bounding box center [93, 152] width 125 height 18
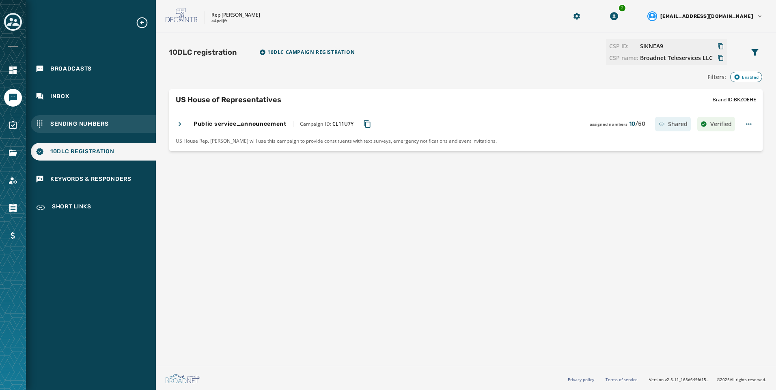
click at [78, 129] on div "Sending Numbers" at bounding box center [93, 124] width 125 height 18
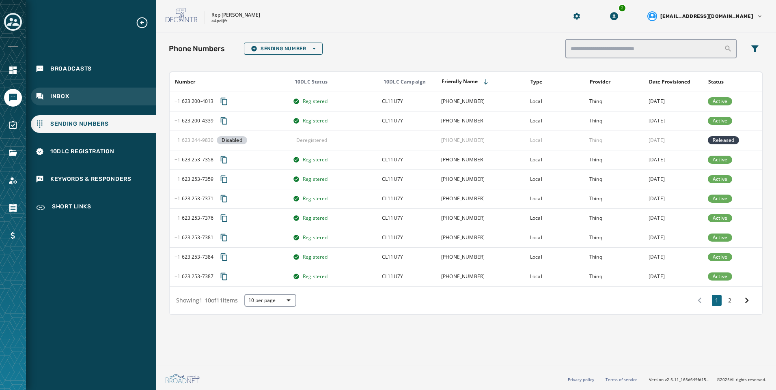
click at [80, 91] on div "Inbox" at bounding box center [93, 97] width 125 height 18
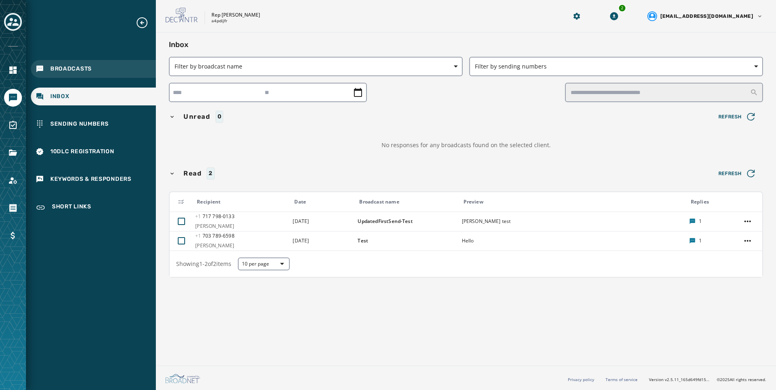
click at [77, 63] on div "Broadcasts" at bounding box center [93, 69] width 125 height 18
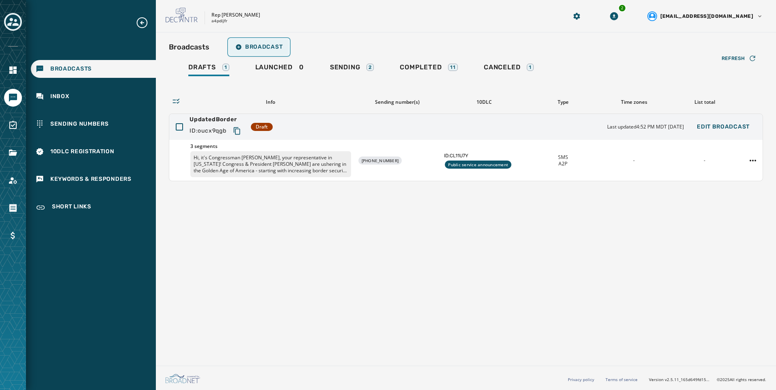
click at [270, 52] on button "Broadcast" at bounding box center [259, 47] width 60 height 16
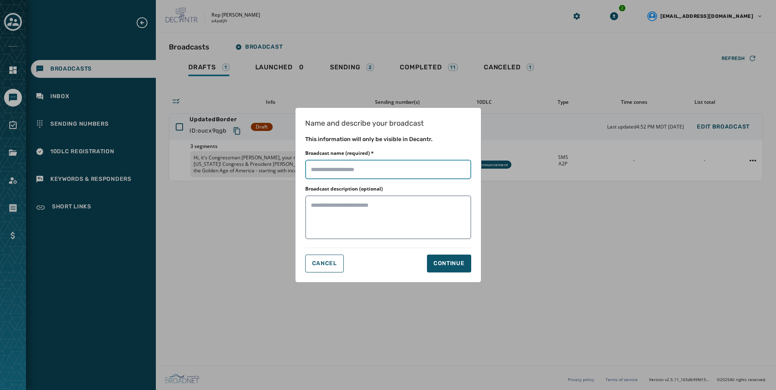
click at [368, 166] on input "Broadcast name (required) *" at bounding box center [388, 169] width 166 height 19
type input "**********"
click at [477, 245] on div "Name and describe your broadcast This information will only be visible in Decan…" at bounding box center [388, 195] width 186 height 175
click at [466, 259] on button "Continue" at bounding box center [449, 264] width 44 height 18
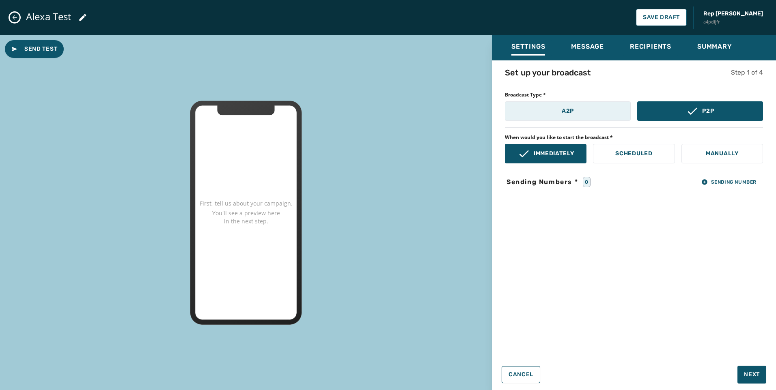
click at [575, 111] on button "A2P" at bounding box center [568, 110] width 126 height 19
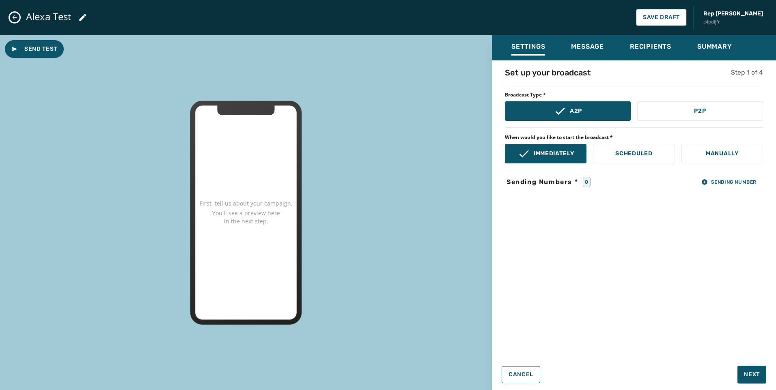
click at [735, 167] on div "Set up your broadcast Step 1 of 4 Broadcast Type * A2P P2P When would you like …" at bounding box center [634, 207] width 284 height 281
click at [735, 179] on span "Sending Number" at bounding box center [728, 182] width 55 height 6
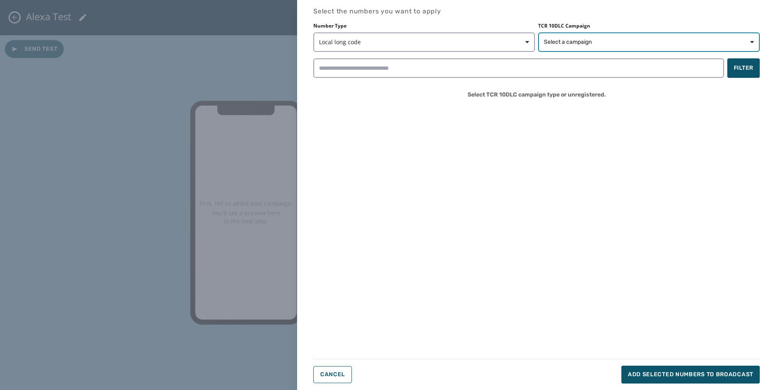
click at [626, 49] on button "Select a campaign" at bounding box center [649, 41] width 222 height 19
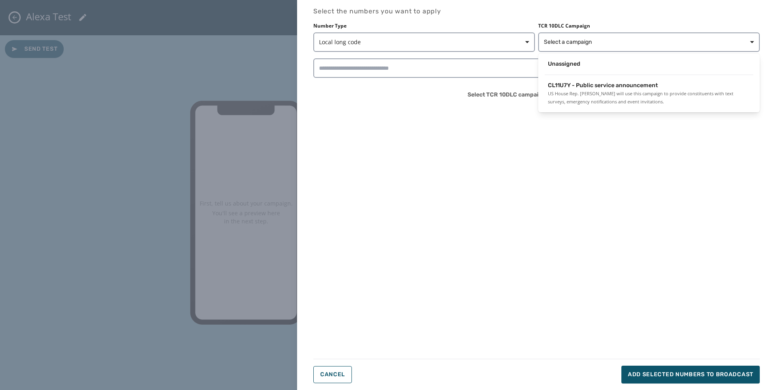
click at [592, 77] on div "Unassigned CL11U7Y - Public service announcement US House Rep. [PERSON_NAME] wi…" at bounding box center [649, 83] width 222 height 59
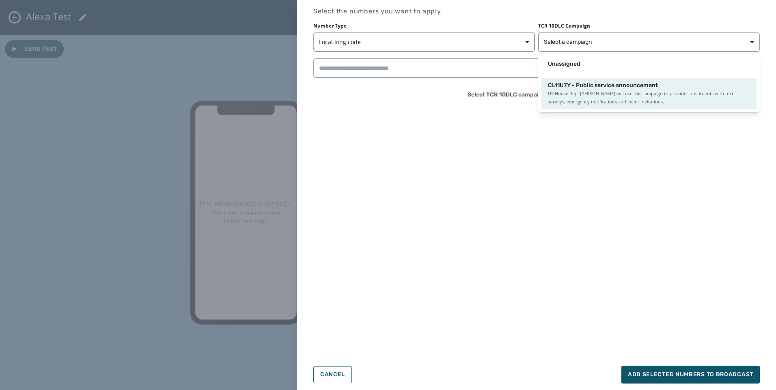
click at [588, 95] on span "US House Rep. [PERSON_NAME] will use this campaign to provide constituents with…" at bounding box center [649, 98] width 202 height 16
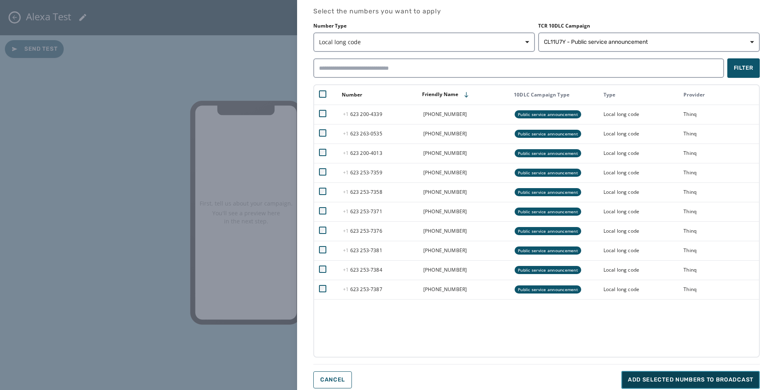
click at [713, 380] on span "Add selected numbers to broadcast" at bounding box center [690, 380] width 125 height 8
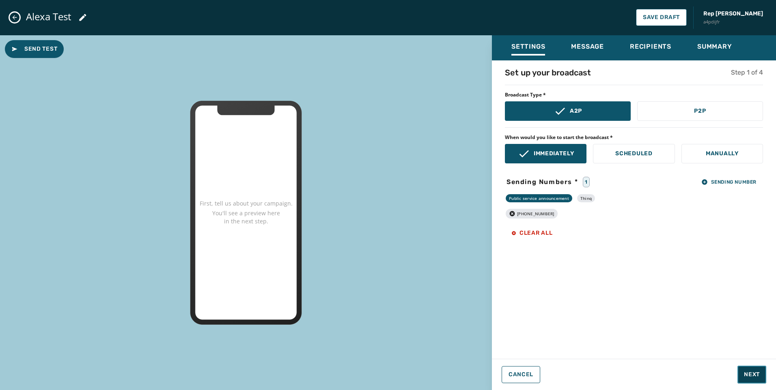
click at [744, 379] on button "Next" at bounding box center [751, 375] width 29 height 18
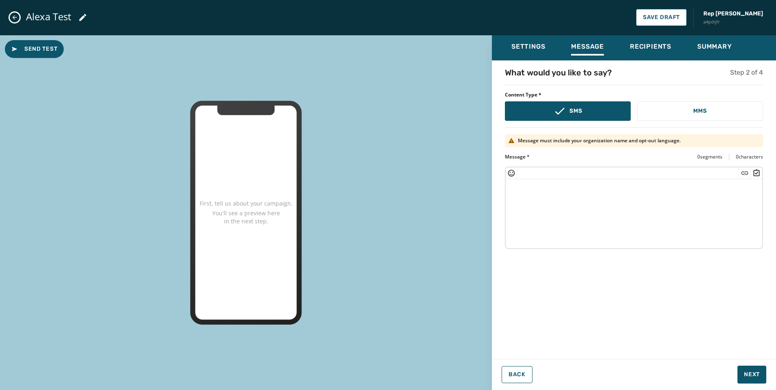
click at [664, 216] on textarea at bounding box center [634, 212] width 257 height 67
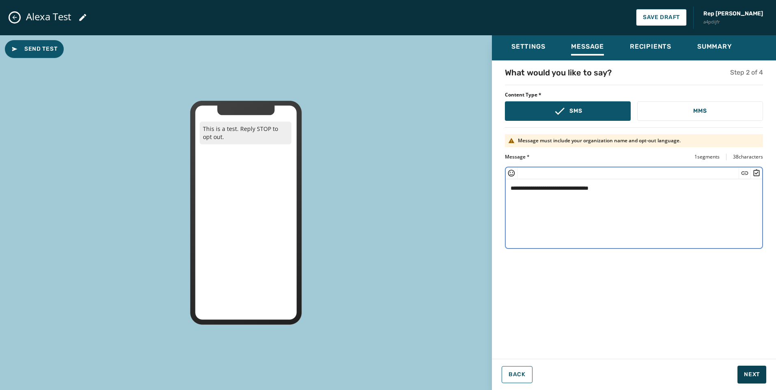
type textarea "**********"
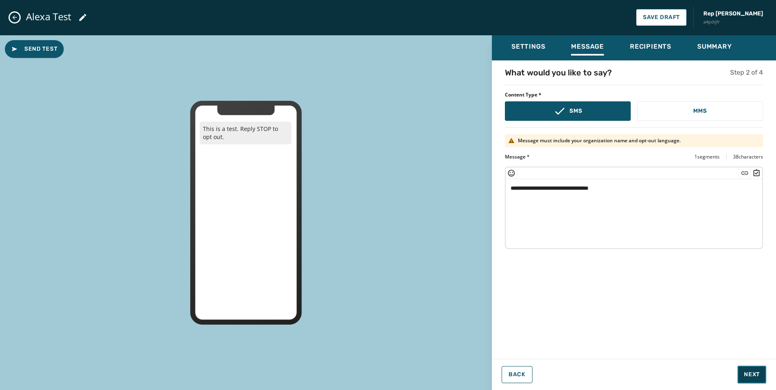
click at [748, 375] on span "Next" at bounding box center [752, 375] width 16 height 8
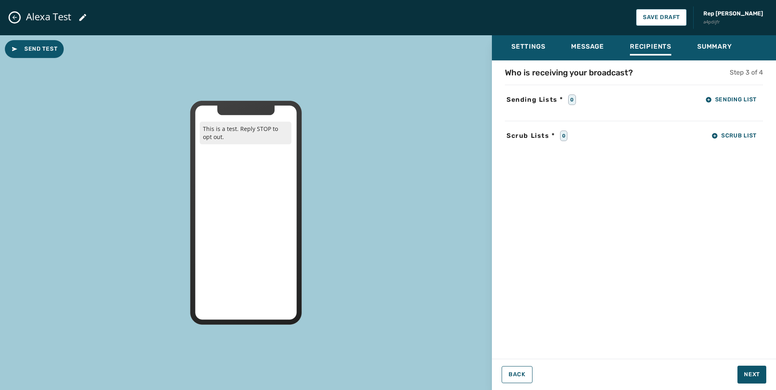
click at [739, 91] on div "Who is receiving your broadcast? Step 3 of 4 Sending Lists * 0 Sending List Scr…" at bounding box center [634, 207] width 284 height 281
click at [738, 96] on button "Sending List" at bounding box center [731, 100] width 64 height 16
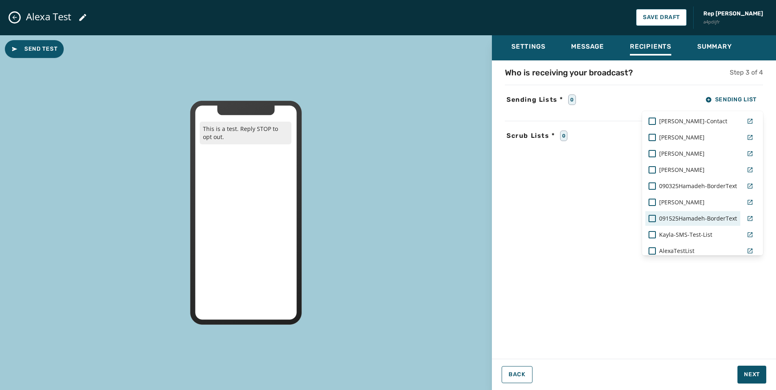
scroll to position [64, 0]
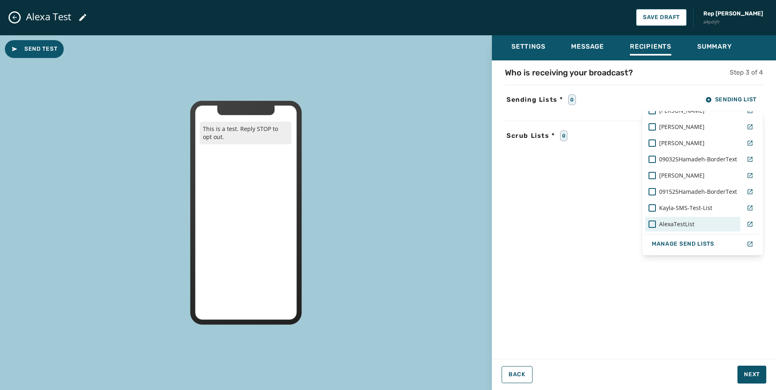
click at [694, 226] on div "AlexaTestList" at bounding box center [693, 224] width 88 height 8
click at [647, 287] on div "Who is receiving your broadcast? Step 3 of 4 Sending Lists * 1 Sending List Tes…" at bounding box center [634, 207] width 284 height 281
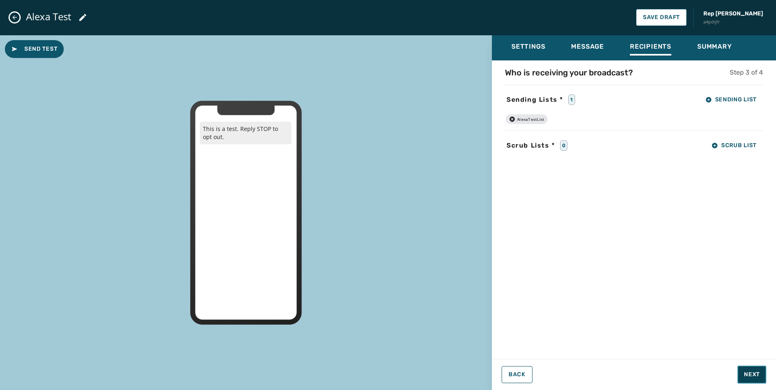
click at [754, 369] on button "Next" at bounding box center [751, 375] width 29 height 18
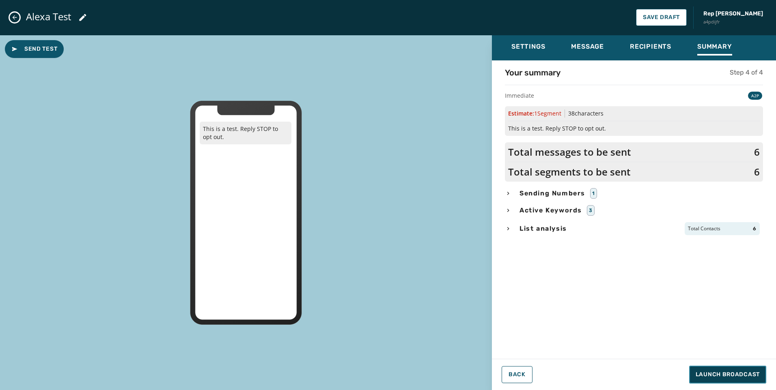
click at [751, 375] on span "Launch Broadcast" at bounding box center [728, 375] width 64 height 8
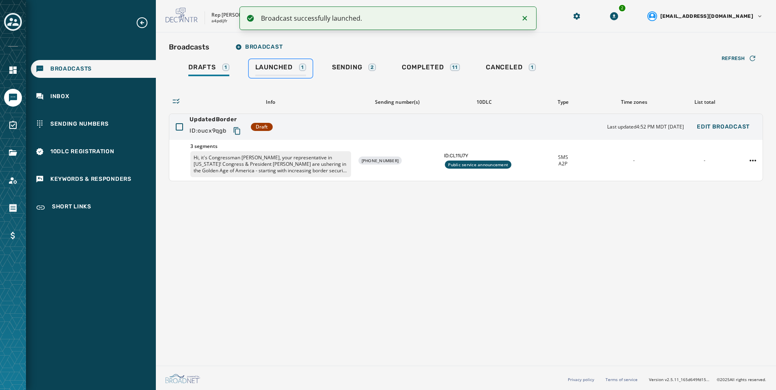
click at [283, 69] on span "Launched" at bounding box center [273, 67] width 37 height 8
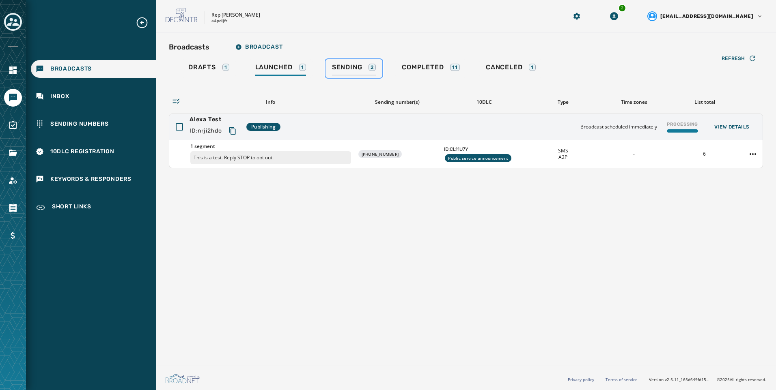
click at [367, 73] on div "Sending 2" at bounding box center [354, 69] width 44 height 13
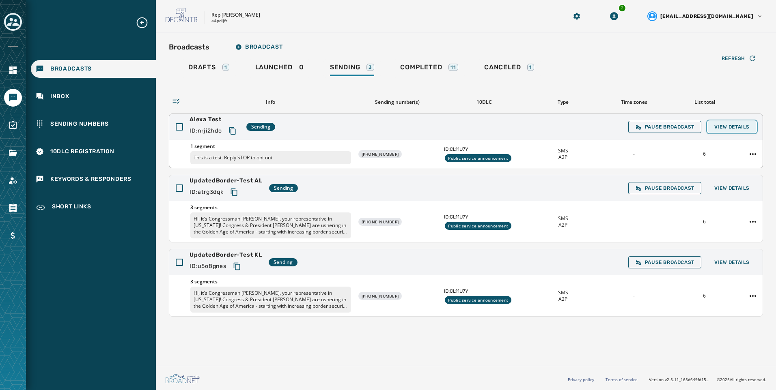
click at [728, 128] on span "View Details" at bounding box center [731, 127] width 35 height 6
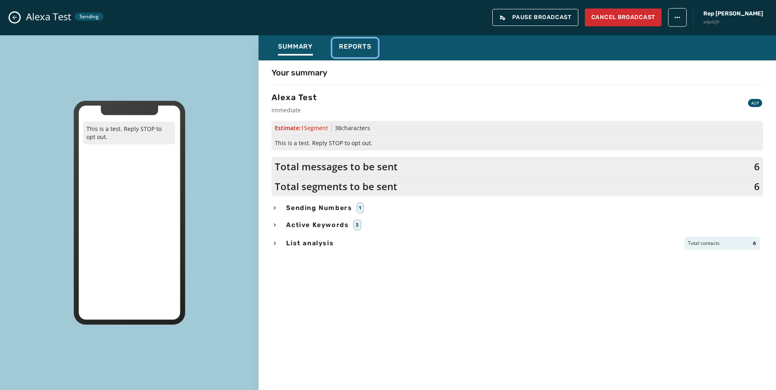
click at [333, 43] on button "Reports" at bounding box center [354, 48] width 45 height 19
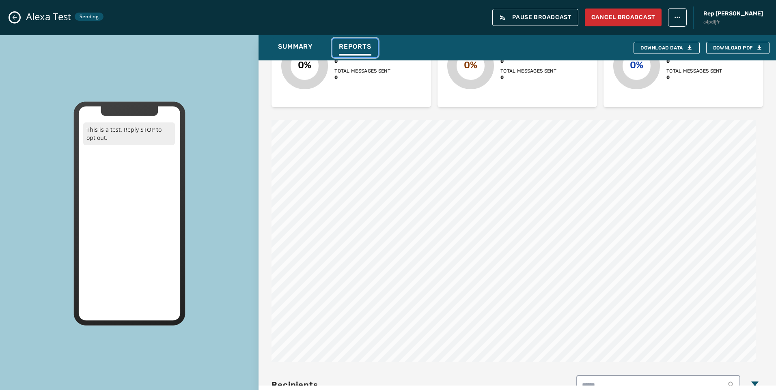
scroll to position [408, 0]
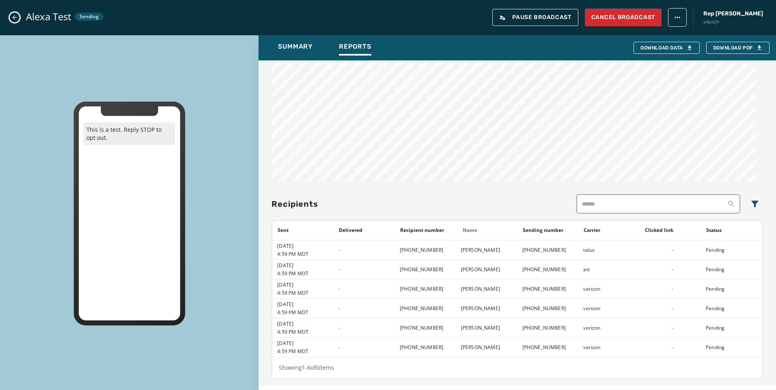
click at [14, 14] on button "Close admin drawer" at bounding box center [15, 18] width 10 height 10
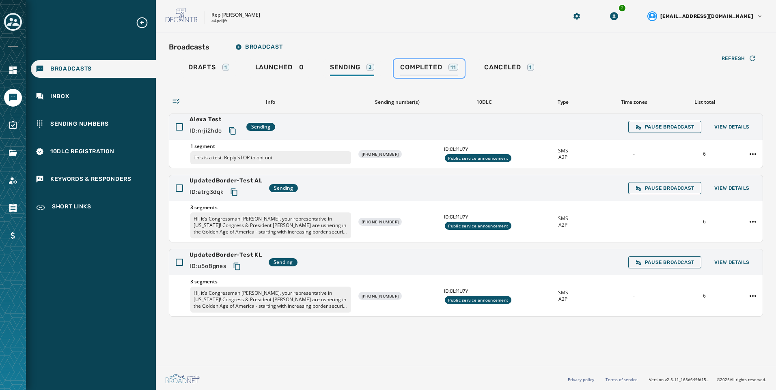
click at [450, 71] on div "11" at bounding box center [453, 67] width 10 height 7
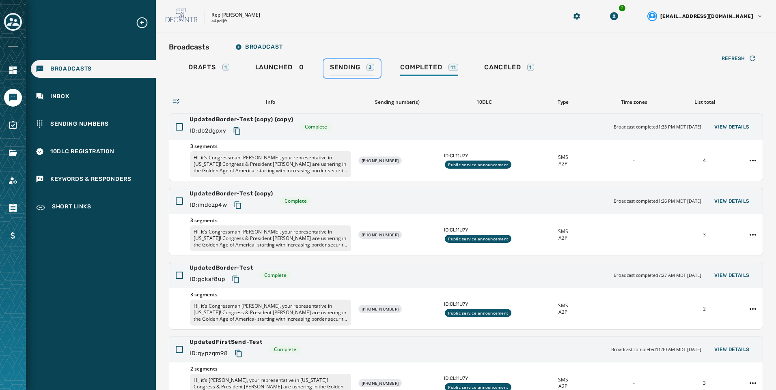
click at [354, 71] on div "Sending 3" at bounding box center [352, 69] width 44 height 13
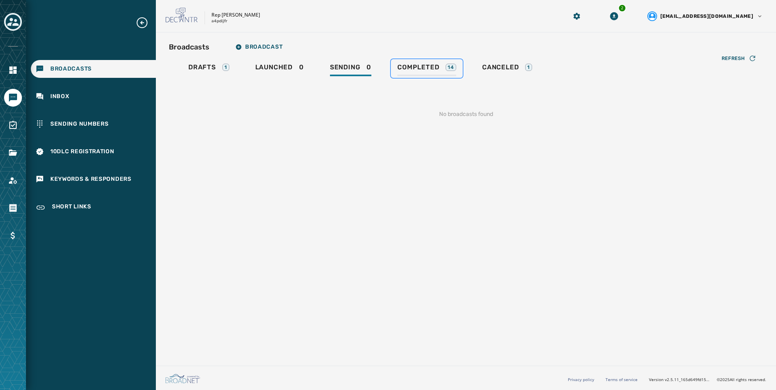
click at [420, 70] on span "Completed" at bounding box center [418, 67] width 42 height 8
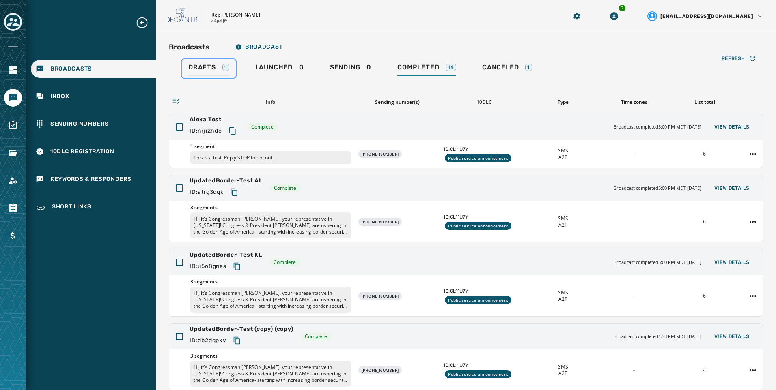
click at [223, 68] on div "1" at bounding box center [225, 67] width 7 height 7
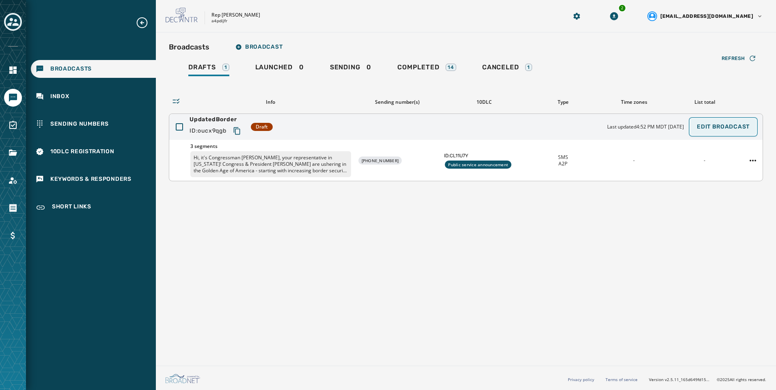
click at [721, 123] on button "Edit Broadcast" at bounding box center [723, 127] width 66 height 16
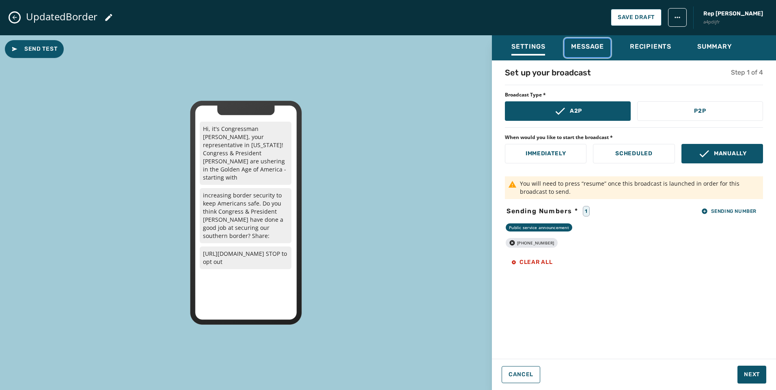
click at [601, 48] on span "Message" at bounding box center [587, 47] width 33 height 8
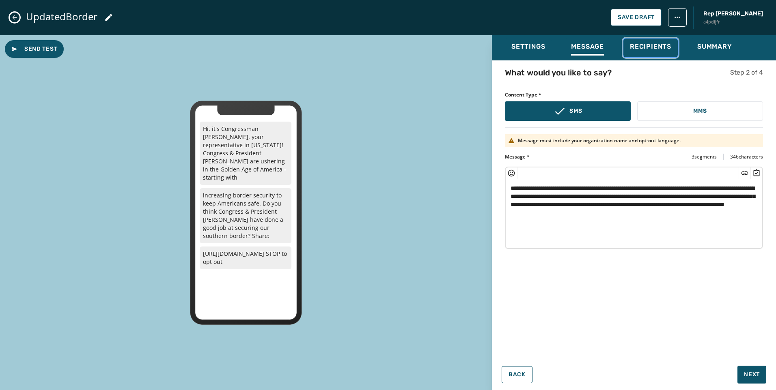
click at [675, 54] on button "Recipients" at bounding box center [650, 48] width 54 height 19
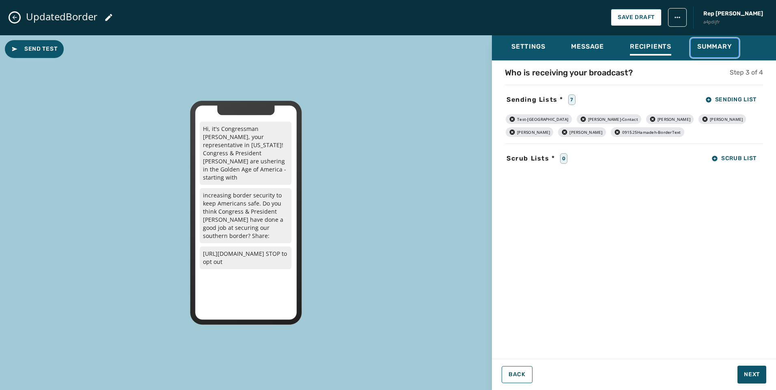
click at [721, 53] on div "Summary" at bounding box center [714, 49] width 35 height 13
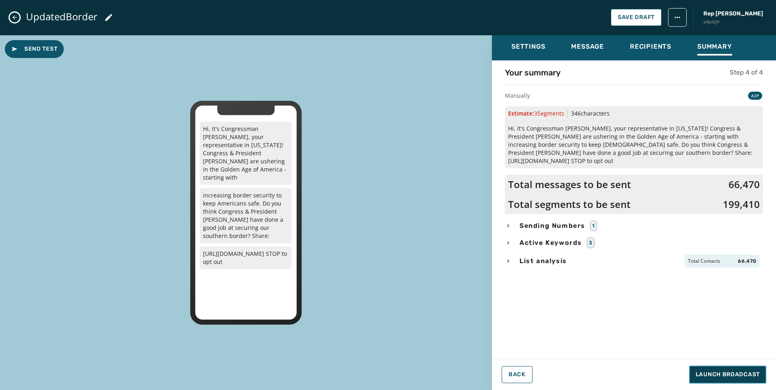
click at [715, 374] on span "Launch Broadcast" at bounding box center [728, 375] width 64 height 8
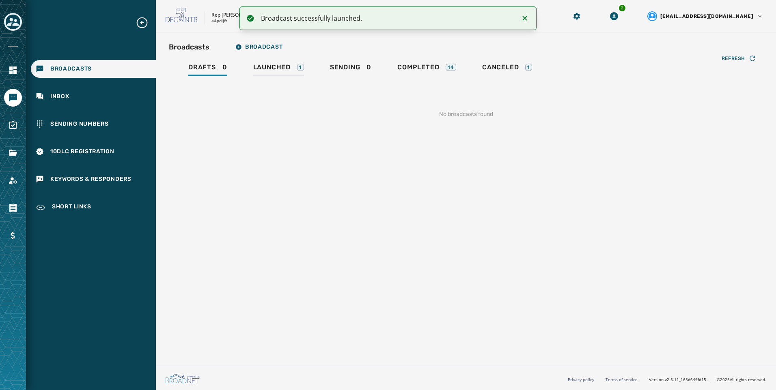
drag, startPoint x: 314, startPoint y: 85, endPoint x: 300, endPoint y: 67, distance: 23.1
click at [314, 85] on div "Refresh No broadcasts found" at bounding box center [466, 105] width 594 height 54
click at [296, 63] on link "Launched 1" at bounding box center [279, 68] width 64 height 19
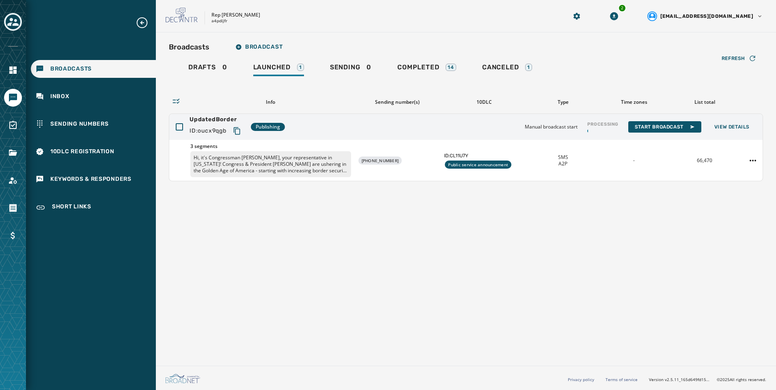
click at [508, 45] on div "Broadcasts Broadcast" at bounding box center [466, 47] width 594 height 16
click at [511, 69] on span "Canceled" at bounding box center [500, 67] width 37 height 8
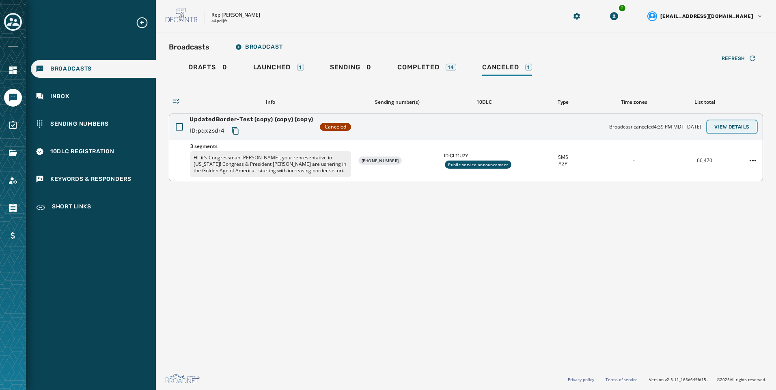
click at [711, 124] on button "View Details" at bounding box center [732, 126] width 48 height 11
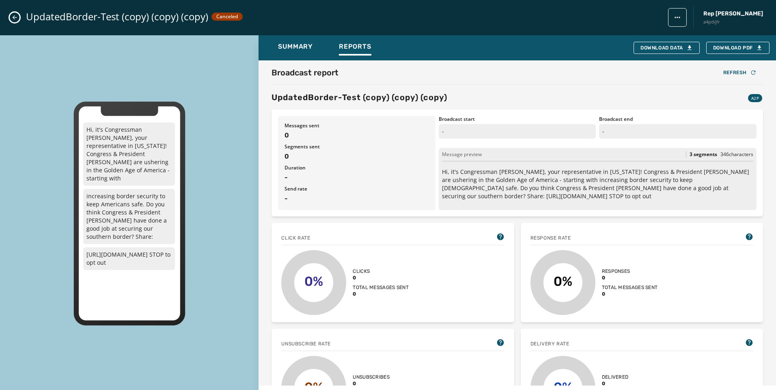
click at [11, 20] on icon "Close admin drawer" at bounding box center [14, 17] width 6 height 6
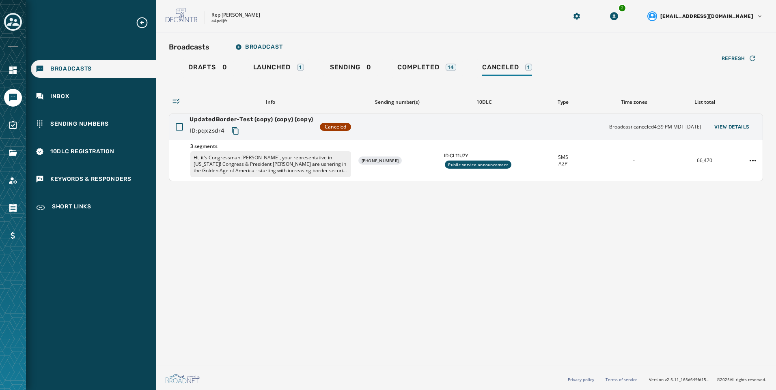
click at [571, 270] on div "Broadcasts Broadcast Drafts 0 Launched 1 Sending 0 Completed 14 Canceled 1 Refr…" at bounding box center [466, 197] width 620 height 330
click at [275, 70] on span "Launched" at bounding box center [271, 67] width 37 height 8
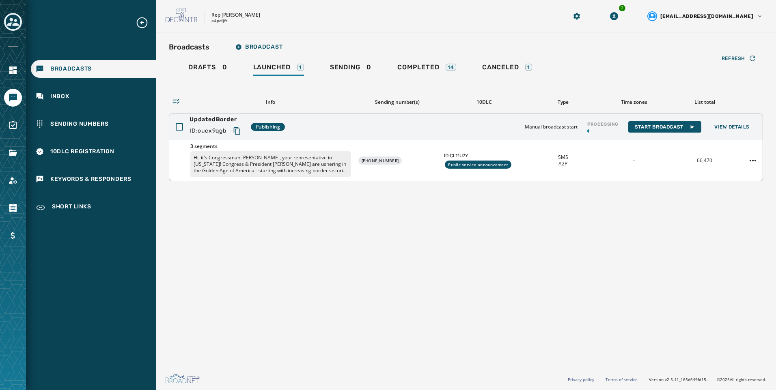
click at [234, 130] on button "Copy text to clipboard" at bounding box center [237, 131] width 15 height 15
click at [20, 152] on link "Navigate to Files" at bounding box center [13, 153] width 18 height 18
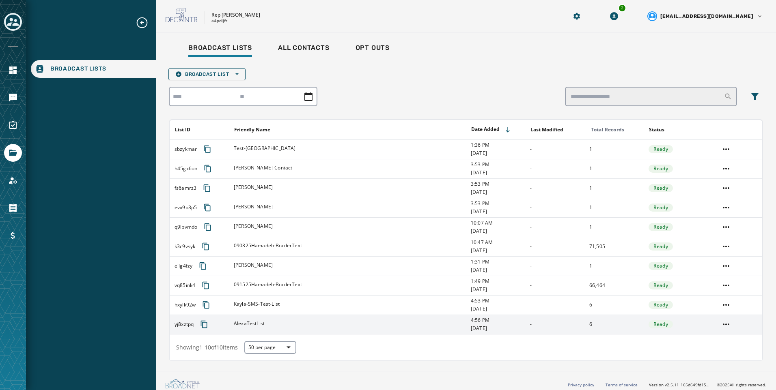
scroll to position [5, 0]
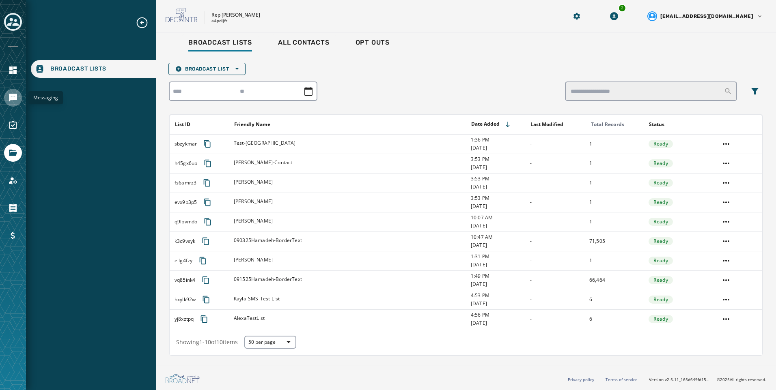
click at [16, 100] on icon "Navigate to Messaging" at bounding box center [13, 98] width 8 height 8
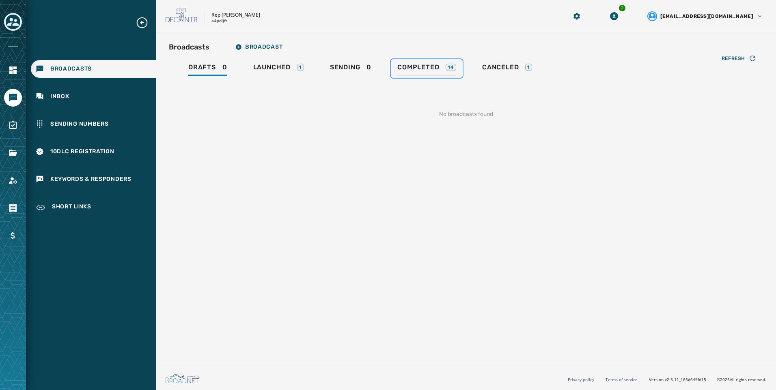
click at [444, 70] on div "Completed 14" at bounding box center [426, 69] width 59 height 13
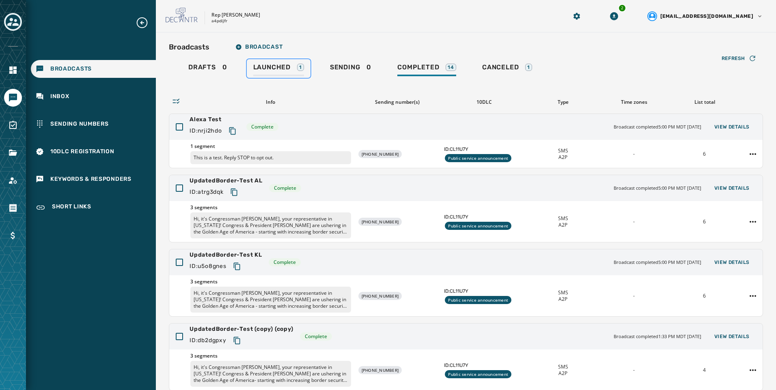
click at [305, 72] on link "Launched 1" at bounding box center [279, 68] width 64 height 19
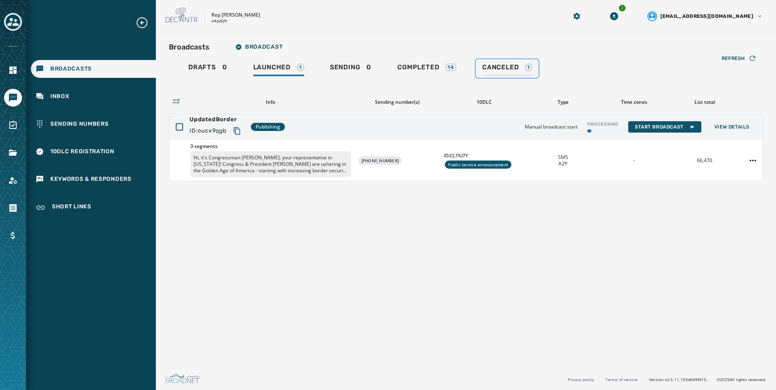
click at [495, 70] on span "Canceled" at bounding box center [500, 67] width 37 height 8
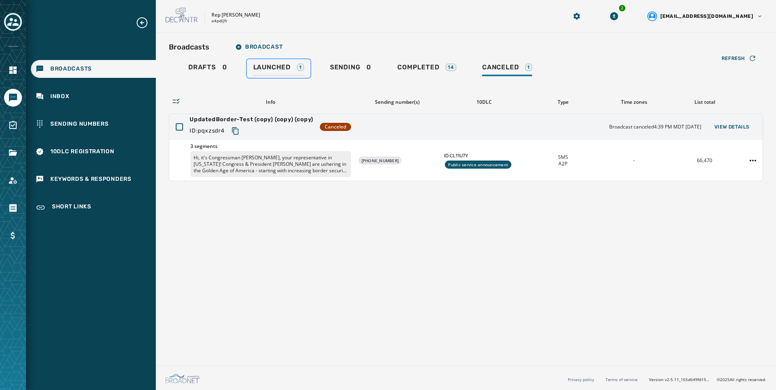
click at [295, 69] on div "Launched 1" at bounding box center [278, 69] width 51 height 13
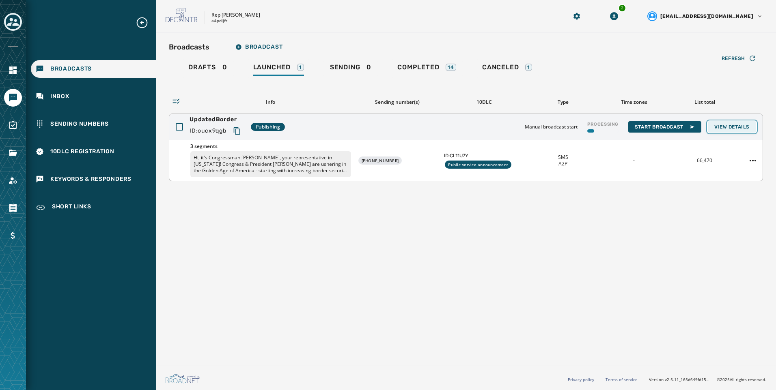
click at [739, 127] on span "View Details" at bounding box center [731, 127] width 35 height 6
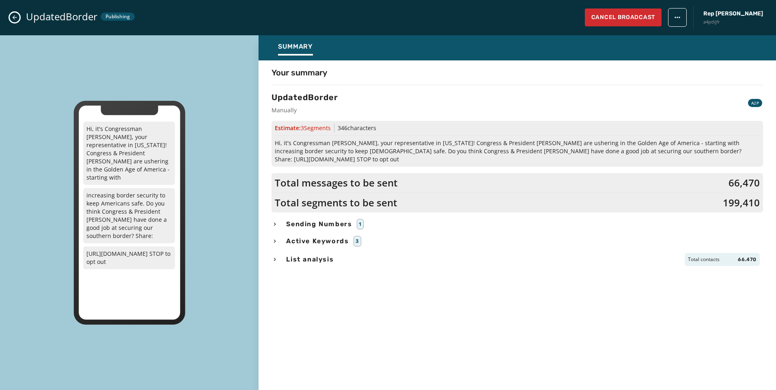
click at [327, 255] on span "List analysis" at bounding box center [310, 260] width 51 height 10
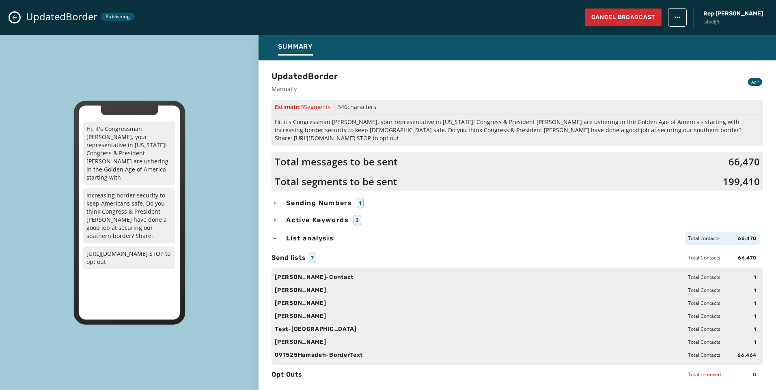
scroll to position [31, 0]
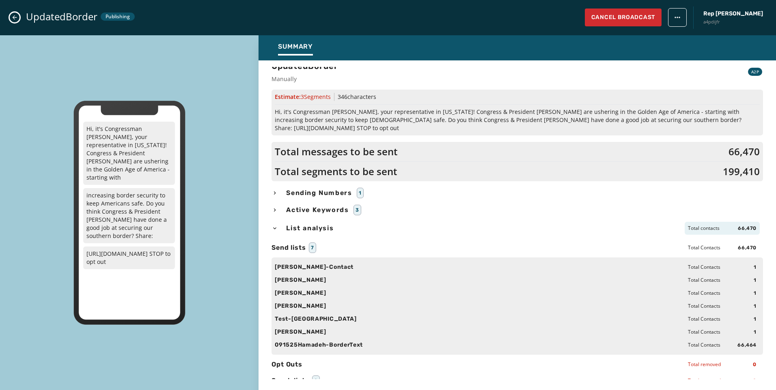
click at [303, 224] on span "List analysis" at bounding box center [310, 229] width 51 height 10
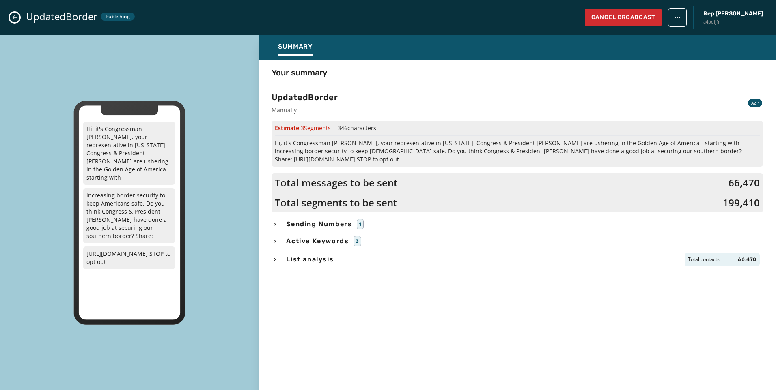
scroll to position [0, 0]
click at [14, 19] on icon "Close admin drawer" at bounding box center [15, 17] width 4 height 4
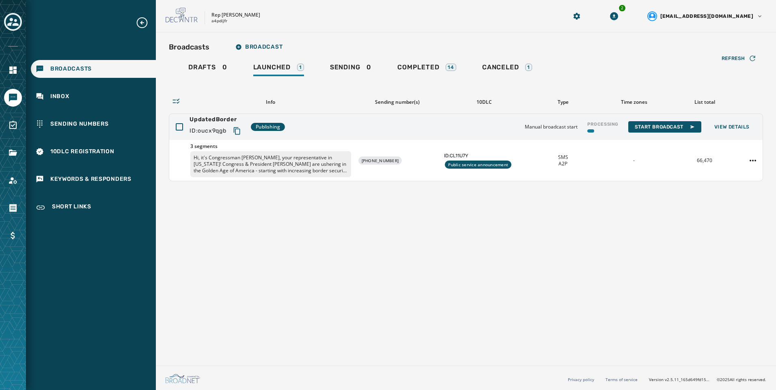
click at [393, 249] on div "Broadcasts Broadcast Drafts 0 Launched 1 Sending 0 Completed 14 Canceled 1 Refr…" at bounding box center [466, 197] width 620 height 330
click at [530, 69] on div "1" at bounding box center [528, 67] width 7 height 7
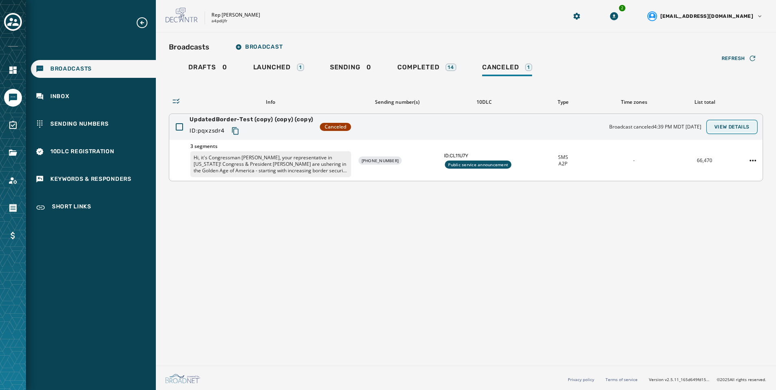
click at [733, 129] on span "View Details" at bounding box center [731, 127] width 35 height 6
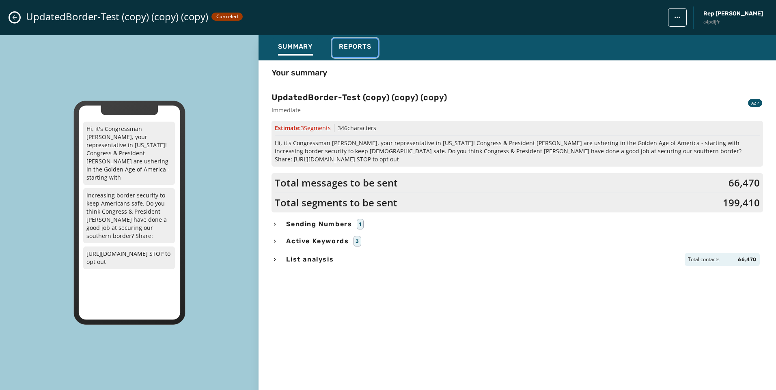
click at [367, 54] on div "Reports" at bounding box center [355, 49] width 32 height 13
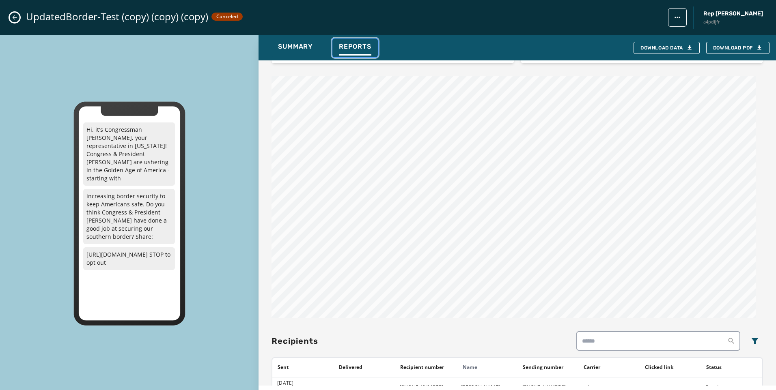
scroll to position [587, 0]
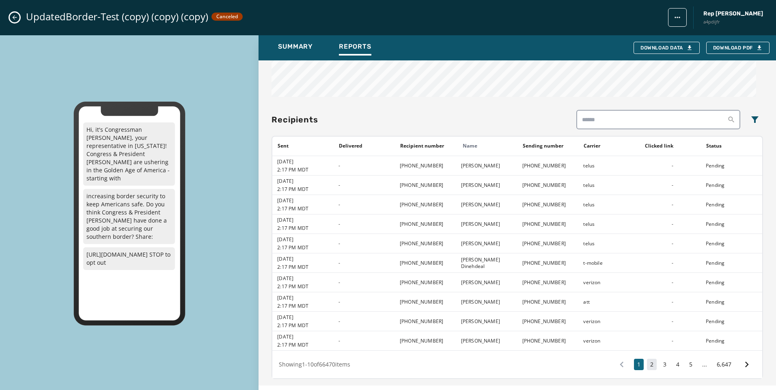
click at [647, 362] on button "2" at bounding box center [652, 364] width 10 height 11
click at [661, 366] on button "3" at bounding box center [665, 364] width 10 height 11
click at [673, 366] on button "4" at bounding box center [678, 364] width 10 height 11
click at [690, 368] on button "5" at bounding box center [691, 364] width 10 height 11
click at [634, 363] on button "1" at bounding box center [637, 364] width 10 height 11
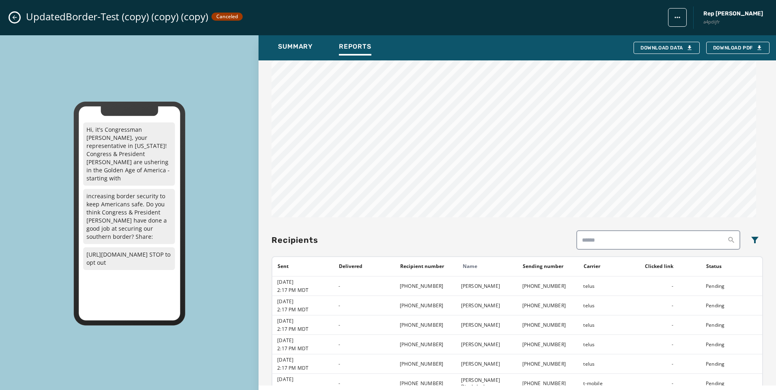
scroll to position [384, 0]
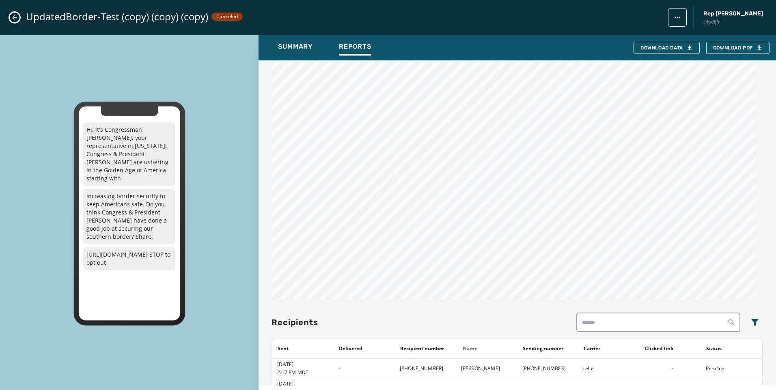
click at [15, 19] on icon "Close admin drawer" at bounding box center [14, 17] width 6 height 6
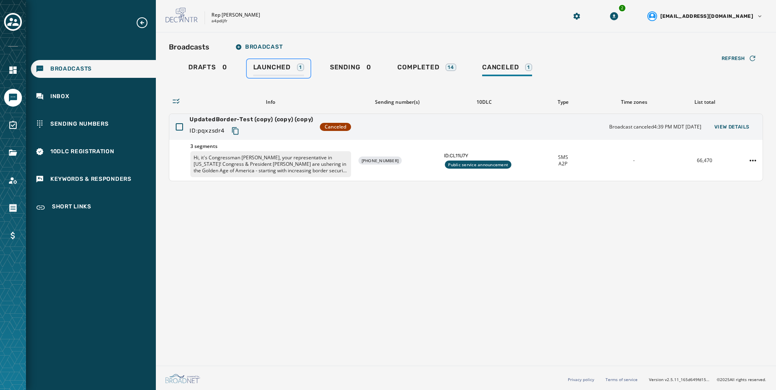
click at [285, 67] on span "Launched" at bounding box center [271, 67] width 37 height 8
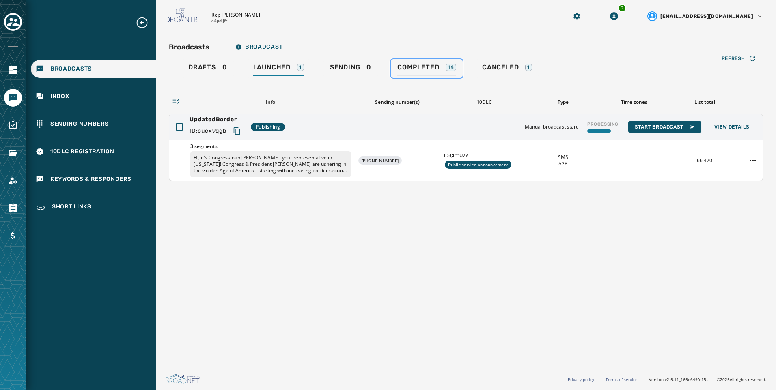
click at [448, 75] on div "Completed 14" at bounding box center [426, 69] width 59 height 13
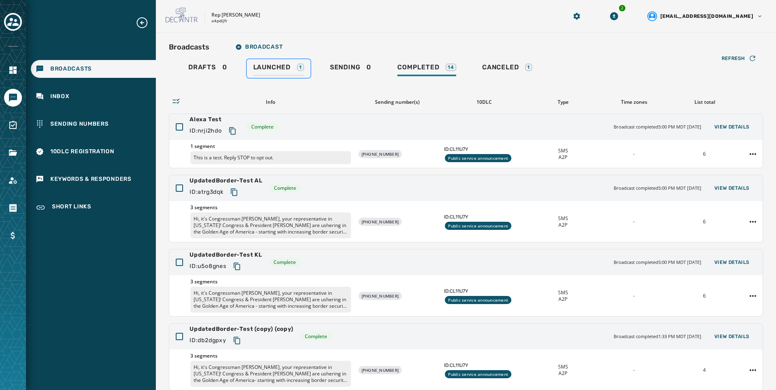
click at [299, 73] on div "Launched 1" at bounding box center [278, 69] width 51 height 13
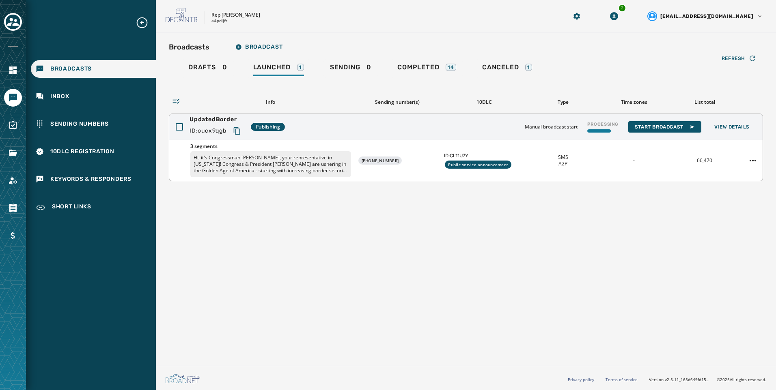
click at [274, 170] on p "Hi, it's Congressman [PERSON_NAME], your representative in [US_STATE]! Congress…" at bounding box center [270, 164] width 161 height 26
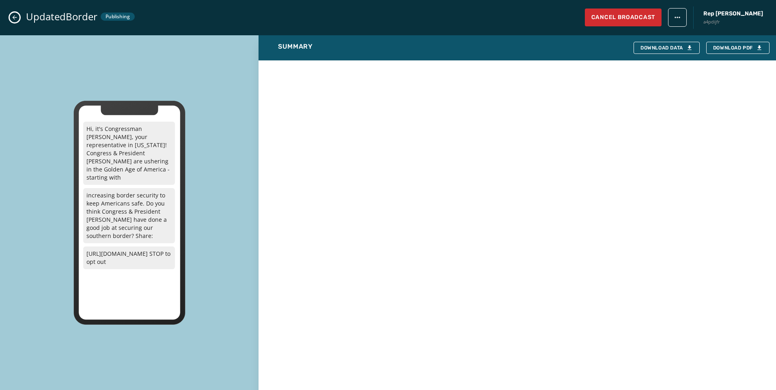
click at [16, 18] on icon "Close admin drawer" at bounding box center [14, 17] width 6 height 6
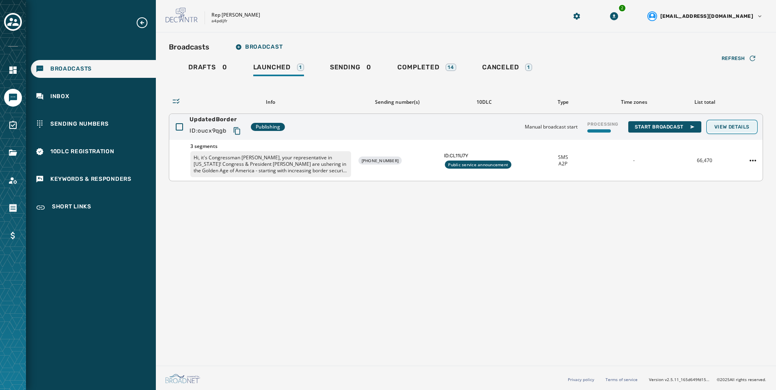
click at [739, 130] on span "View Details" at bounding box center [731, 127] width 35 height 6
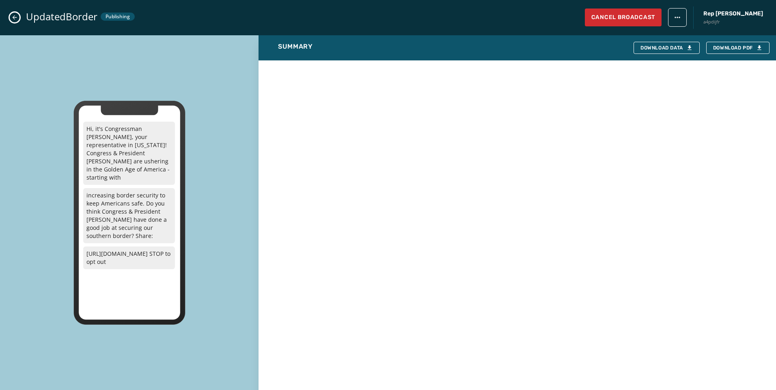
click at [19, 15] on button "Close admin drawer" at bounding box center [15, 18] width 10 height 10
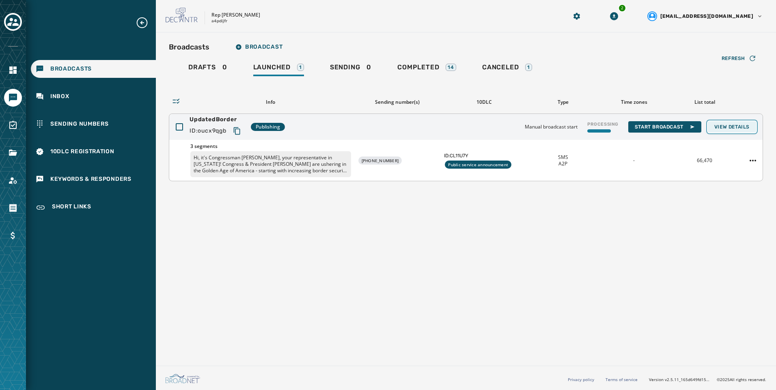
click at [739, 132] on button "View Details" at bounding box center [732, 126] width 48 height 11
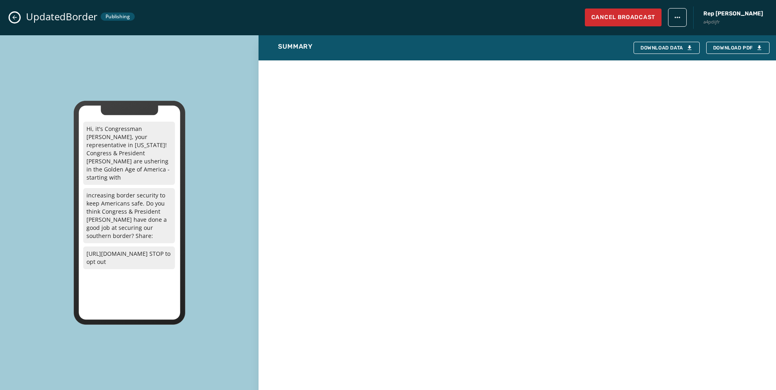
click at [15, 12] on div "UpdatedBorder Publishing Cancel Broadcast Rep Abraham Hamadeh a4pdijfr" at bounding box center [388, 17] width 776 height 35
click at [15, 17] on icon "Close admin drawer" at bounding box center [15, 17] width 4 height 4
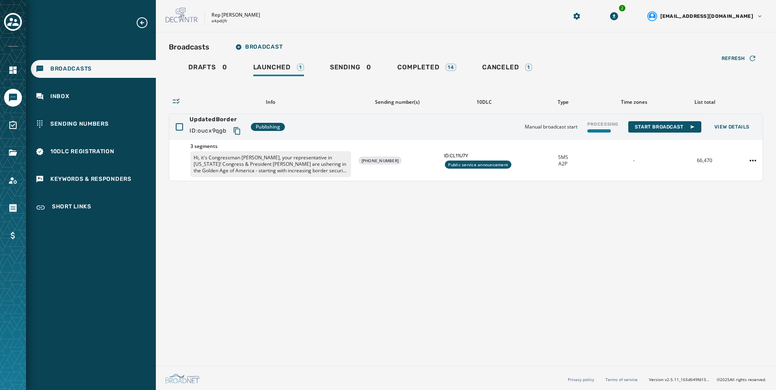
click at [306, 260] on div "Broadcasts Broadcast Drafts 0 Launched 1 Sending 0 Completed 14 Canceled 1 Refr…" at bounding box center [466, 197] width 620 height 330
click at [433, 75] on div "Completed 14" at bounding box center [426, 69] width 59 height 13
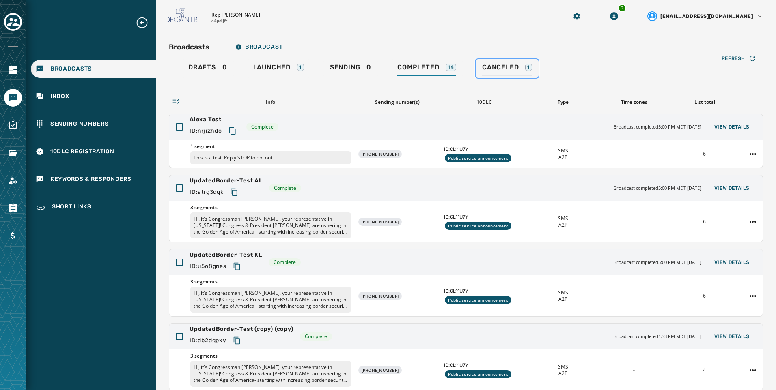
click at [515, 68] on span "Canceled" at bounding box center [500, 67] width 37 height 8
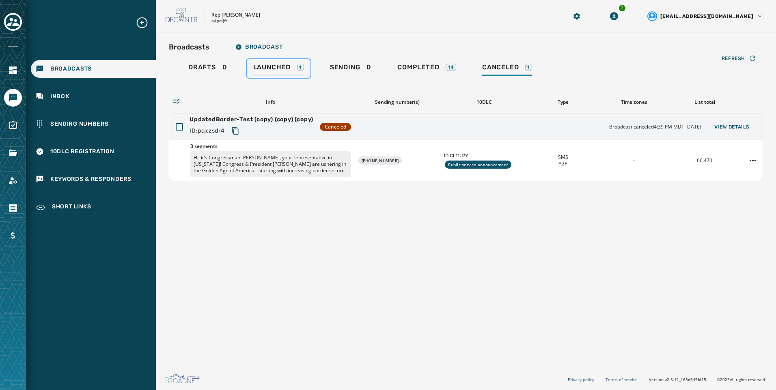
click at [268, 69] on span "Launched" at bounding box center [271, 67] width 37 height 8
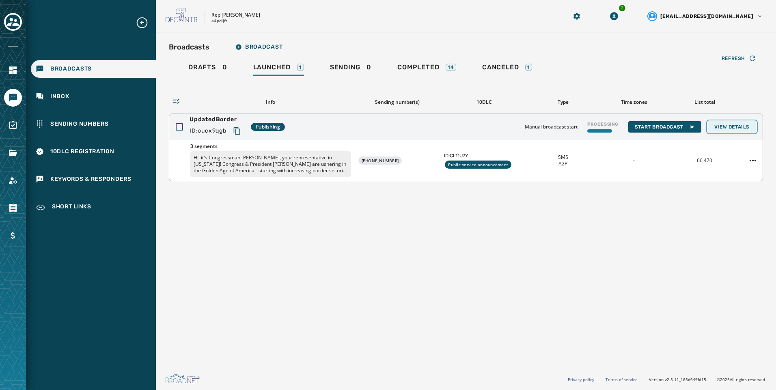
click at [719, 127] on span "View Details" at bounding box center [731, 127] width 35 height 6
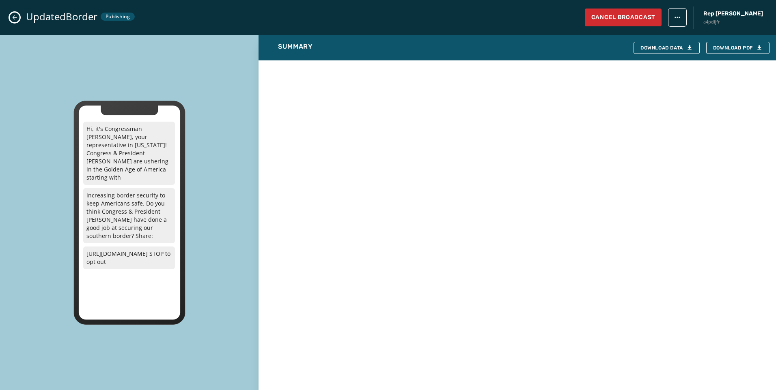
click at [17, 16] on icon "Close admin drawer" at bounding box center [14, 17] width 6 height 6
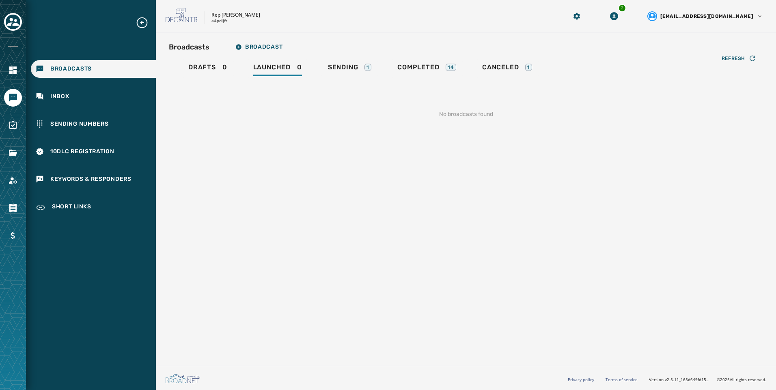
click at [347, 80] on div "Refresh No broadcasts found" at bounding box center [466, 105] width 594 height 54
click at [349, 65] on span "Sending" at bounding box center [343, 67] width 30 height 8
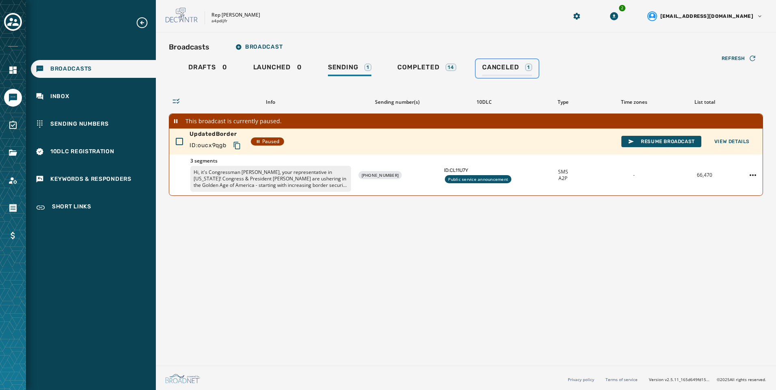
click at [504, 61] on link "Canceled 1" at bounding box center [507, 68] width 63 height 19
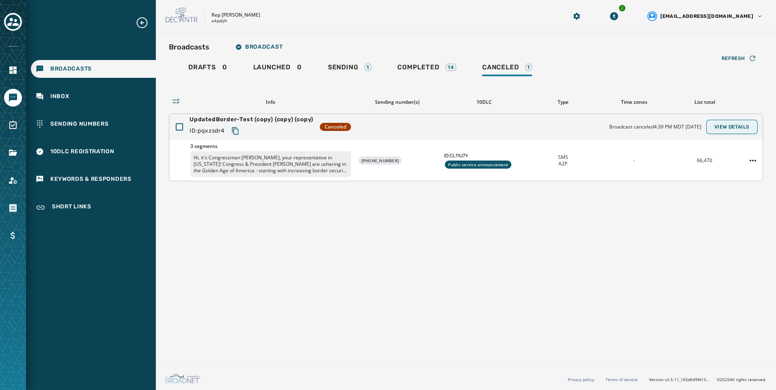
click at [738, 124] on span "View Details" at bounding box center [731, 127] width 35 height 6
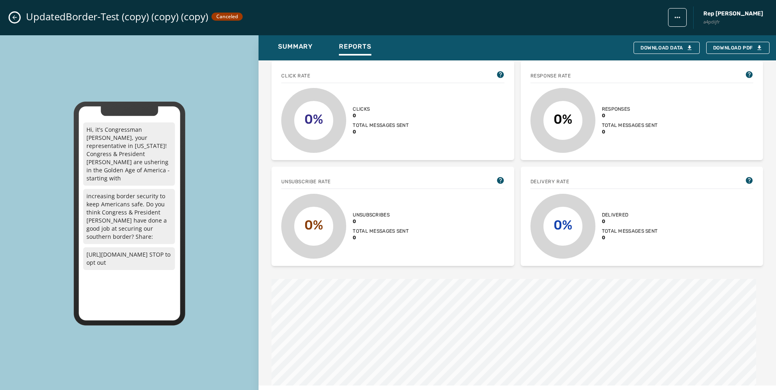
scroll to position [446, 0]
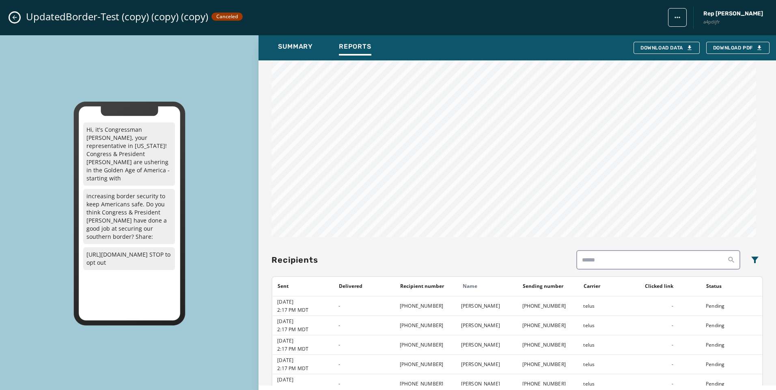
click at [11, 15] on button "Close admin drawer" at bounding box center [15, 18] width 10 height 10
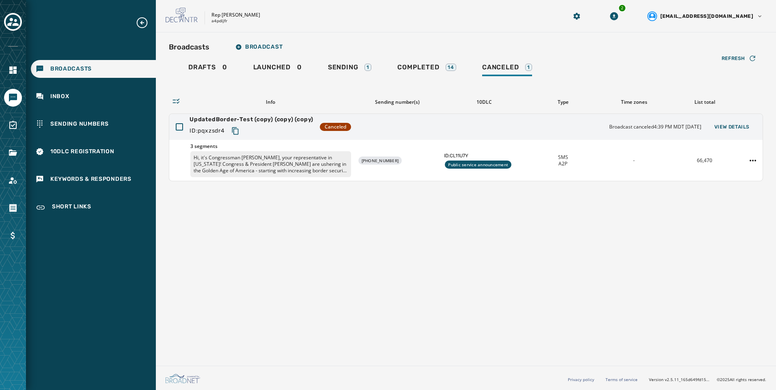
click at [592, 235] on div "Broadcasts Broadcast Drafts 0 Launched 0 Sending 1 Completed 14 Canceled 1 Refr…" at bounding box center [466, 197] width 620 height 330
click at [370, 72] on div "Sending 1" at bounding box center [349, 69] width 43 height 13
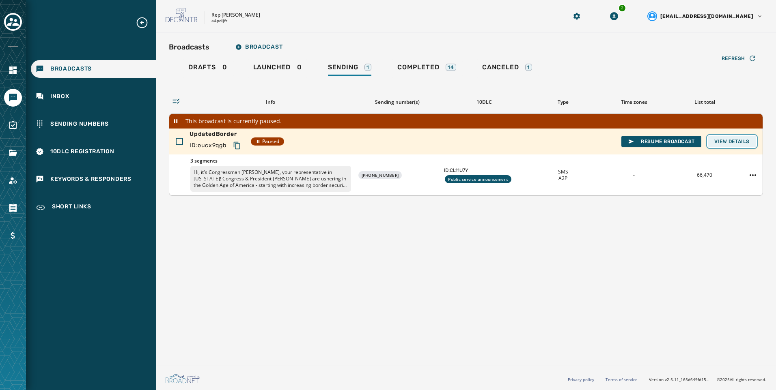
click at [729, 142] on span "View Details" at bounding box center [731, 141] width 35 height 6
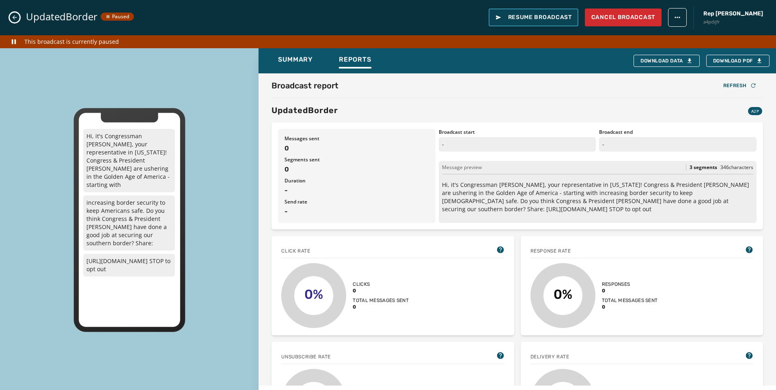
click at [549, 21] on span "Resume Broadcast" at bounding box center [533, 17] width 77 height 8
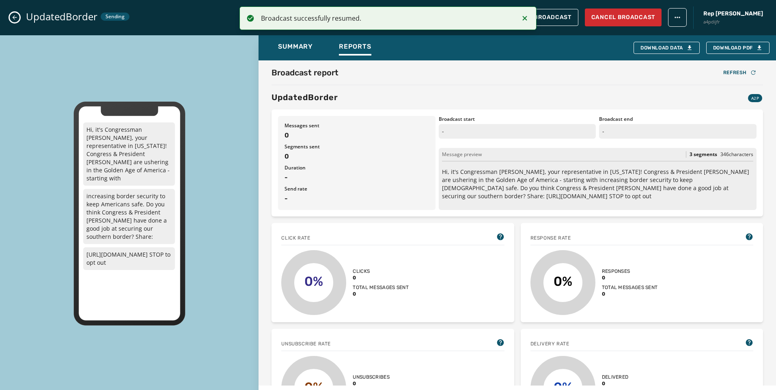
click at [527, 20] on icon "Notifications (F8)" at bounding box center [525, 18] width 10 height 10
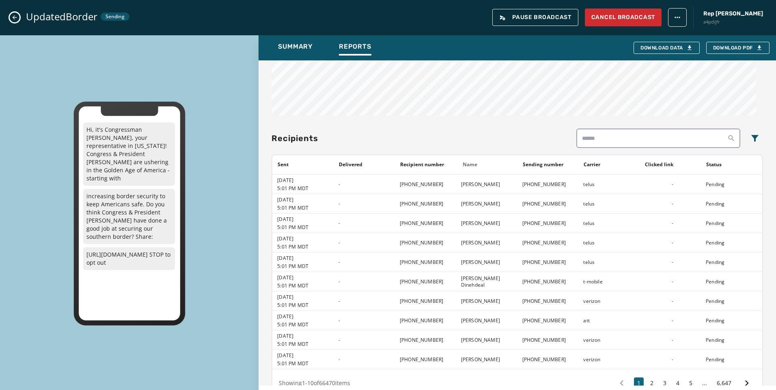
scroll to position [406, 0]
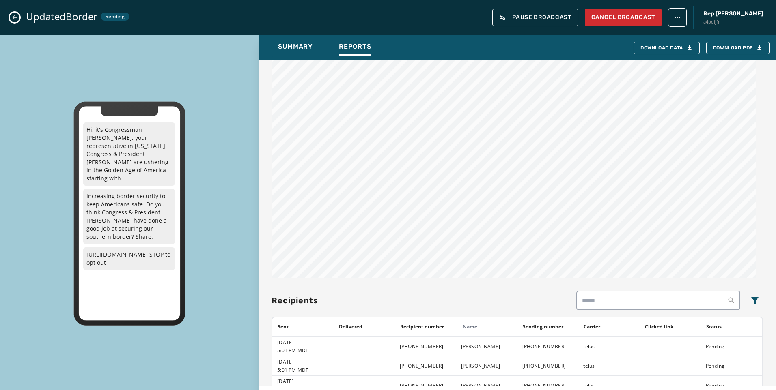
click at [17, 17] on icon "Close admin drawer" at bounding box center [14, 17] width 6 height 6
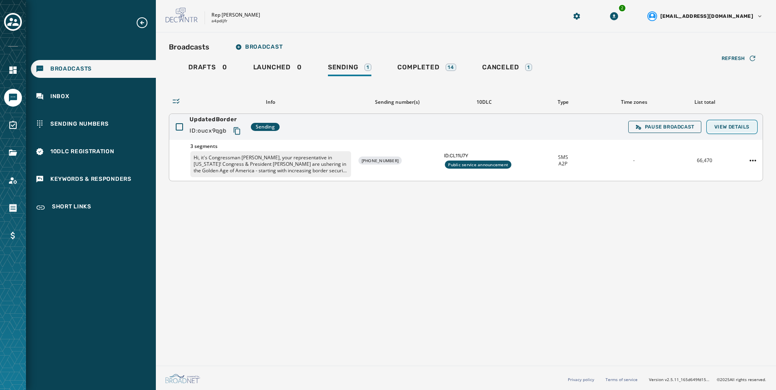
click at [738, 131] on button "View Details" at bounding box center [732, 126] width 48 height 11
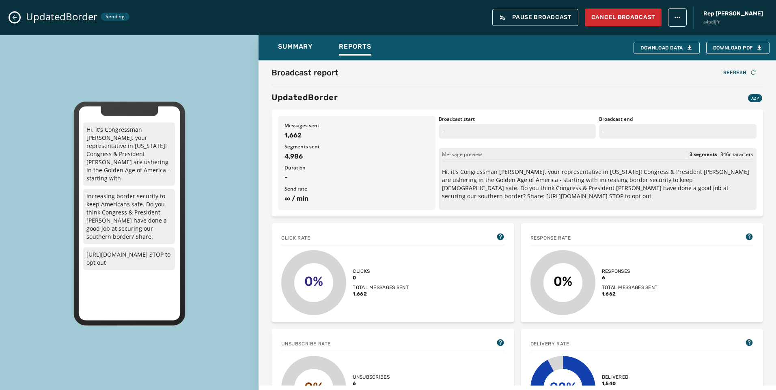
click at [15, 14] on icon "Close admin drawer" at bounding box center [14, 17] width 6 height 6
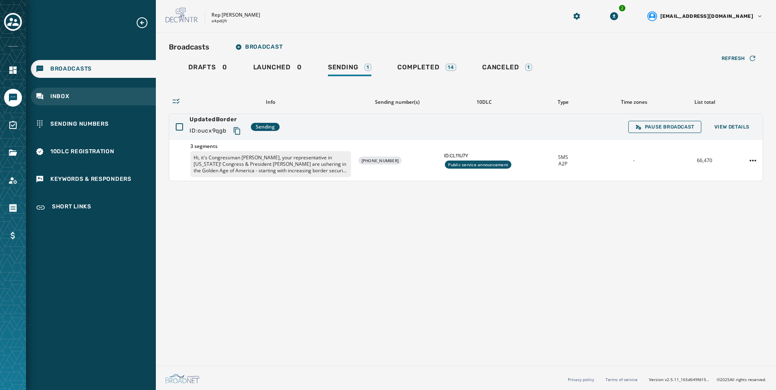
click at [78, 93] on div "Inbox" at bounding box center [93, 97] width 125 height 18
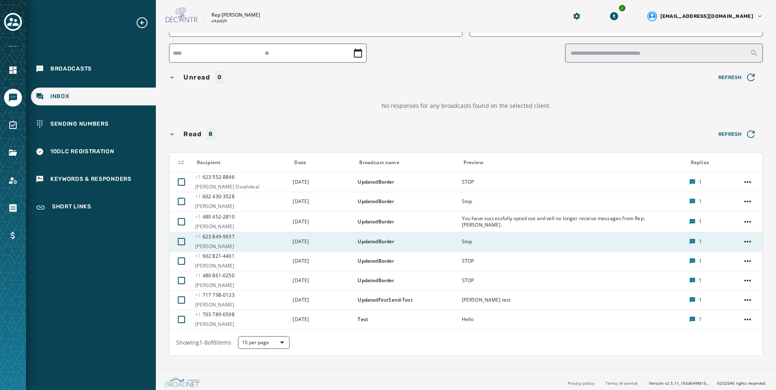
scroll to position [43, 0]
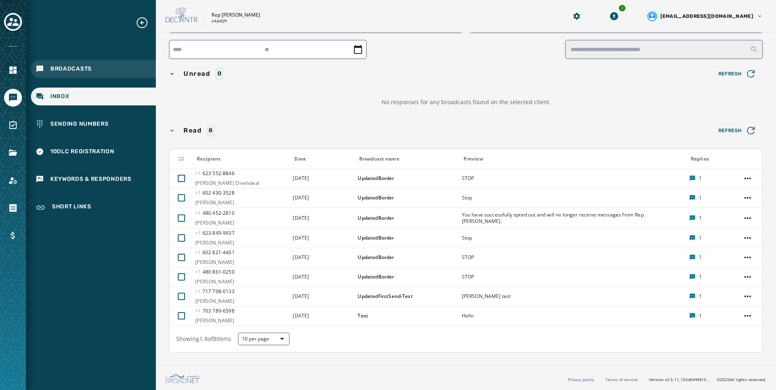
click at [61, 69] on span "Broadcasts" at bounding box center [70, 69] width 41 height 8
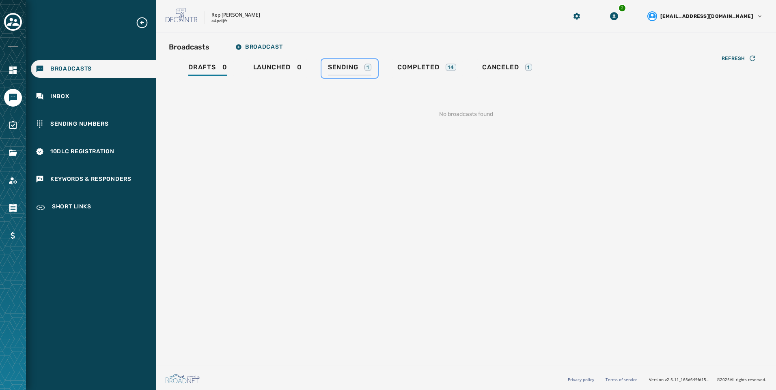
click at [364, 60] on link "Sending 1" at bounding box center [349, 68] width 56 height 19
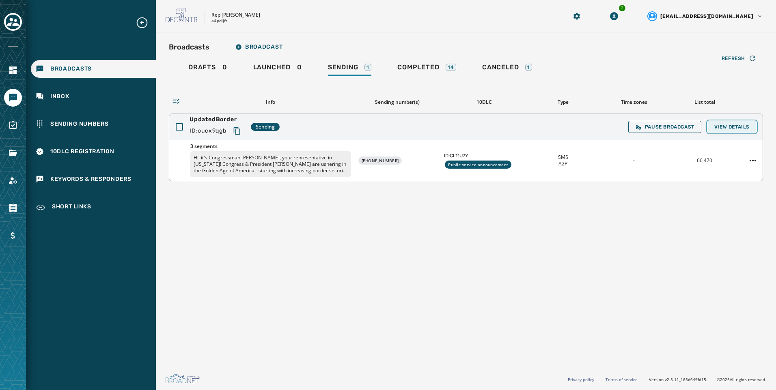
click at [728, 128] on span "View Details" at bounding box center [731, 127] width 35 height 6
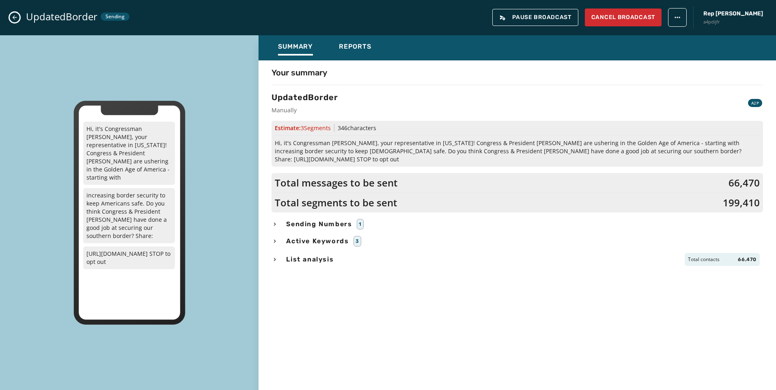
click at [384, 52] on div "Summary Reports" at bounding box center [517, 47] width 517 height 25
click at [366, 48] on span "Reports" at bounding box center [355, 47] width 32 height 8
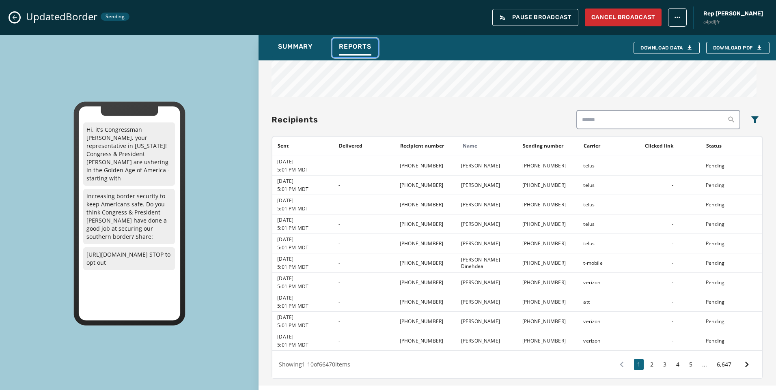
scroll to position [406, 0]
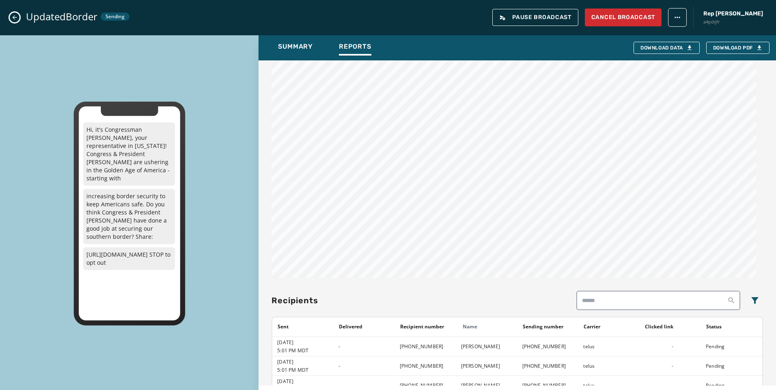
click at [17, 19] on icon "Close admin drawer" at bounding box center [14, 17] width 6 height 6
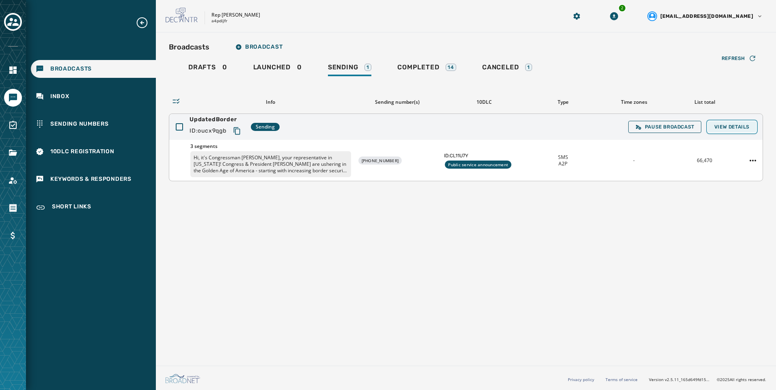
click at [734, 122] on button "View Details" at bounding box center [732, 126] width 48 height 11
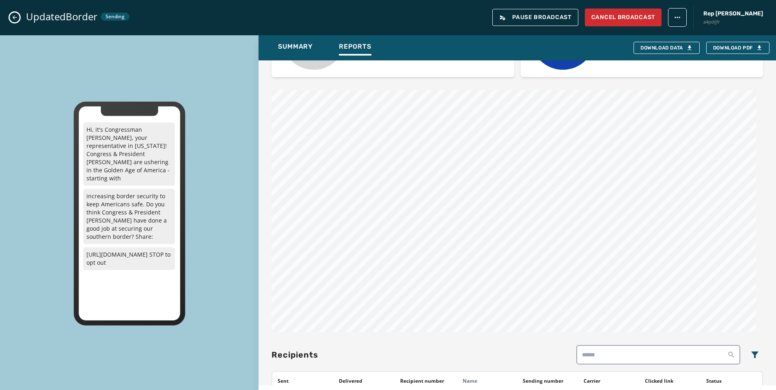
scroll to position [325, 0]
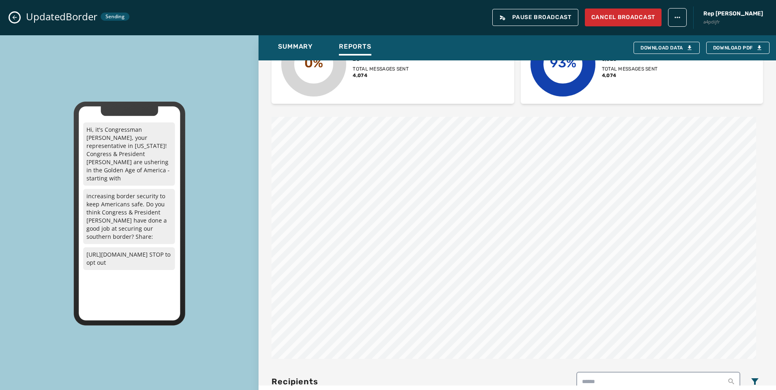
drag, startPoint x: 12, startPoint y: 15, endPoint x: 7, endPoint y: 15, distance: 4.9
click at [12, 15] on icon "Close admin drawer" at bounding box center [14, 17] width 6 height 6
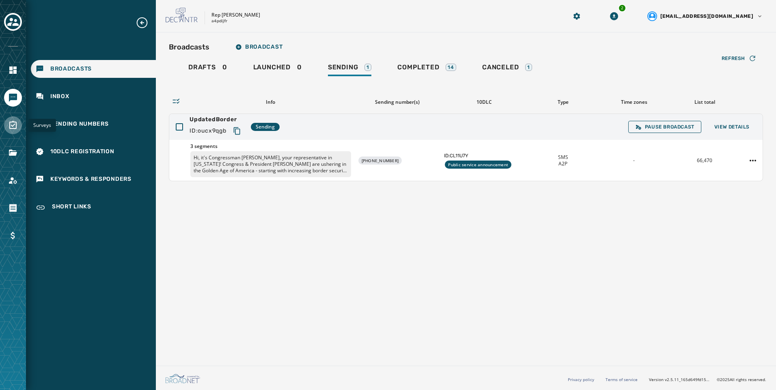
click at [16, 131] on link "Navigate to Surveys" at bounding box center [13, 125] width 18 height 18
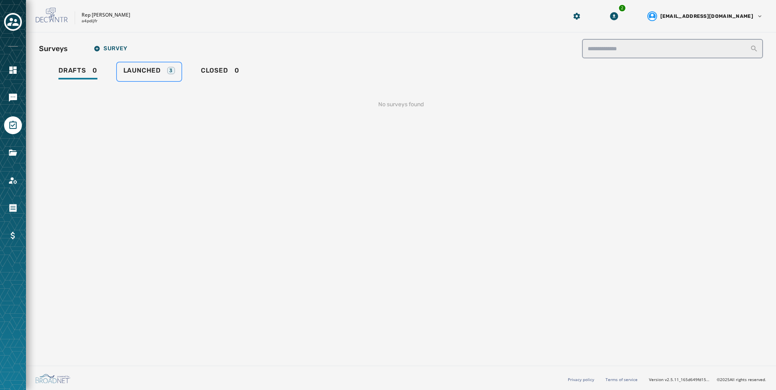
click at [174, 72] on div "3" at bounding box center [171, 70] width 8 height 7
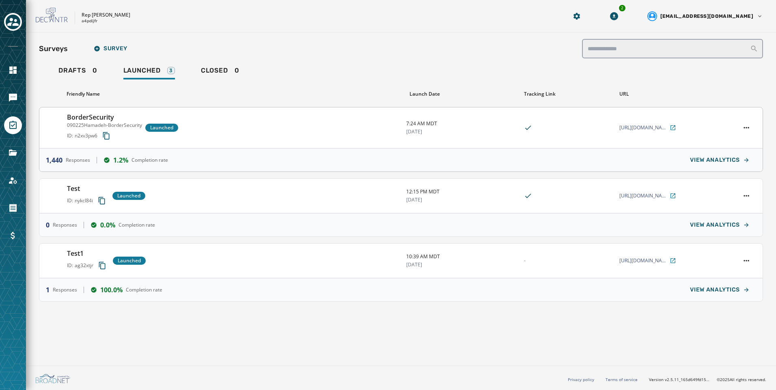
click at [503, 128] on div "7:24 AM MDT 9/5/2025" at bounding box center [461, 128] width 111 height 15
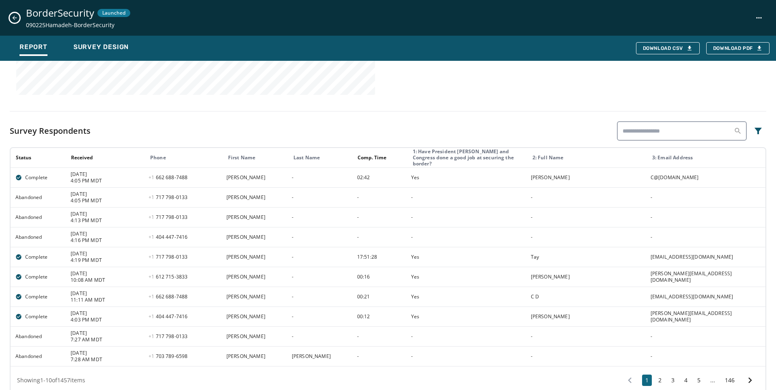
scroll to position [371, 0]
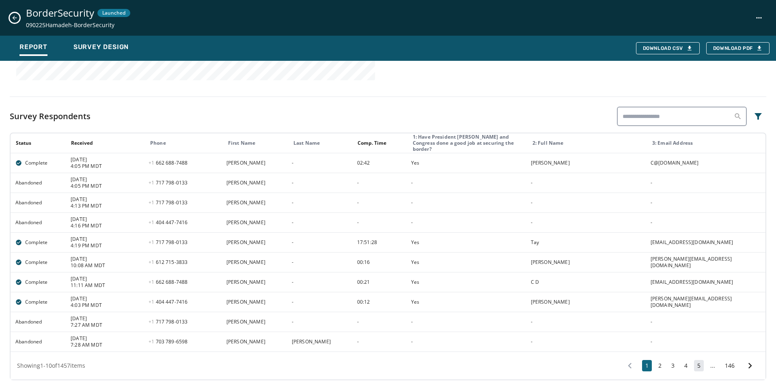
click at [694, 366] on button "5" at bounding box center [699, 365] width 10 height 11
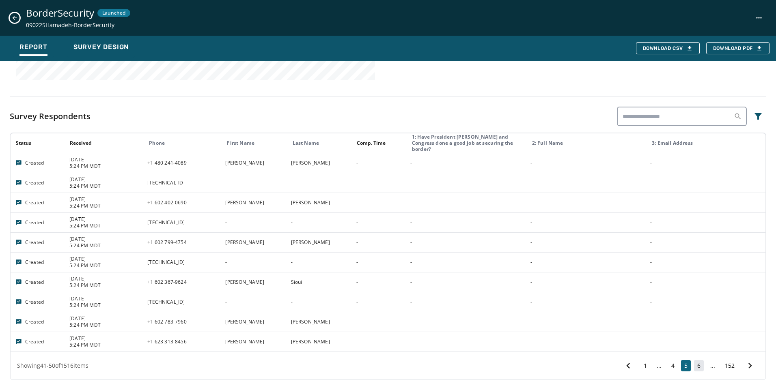
click at [695, 368] on button "6" at bounding box center [699, 365] width 10 height 11
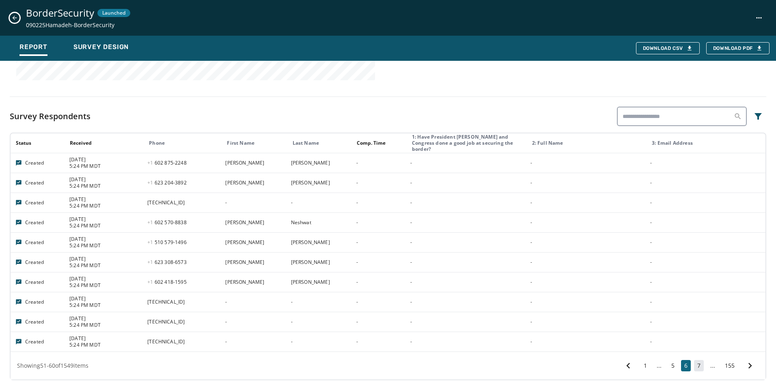
click at [694, 366] on button "7" at bounding box center [699, 365] width 10 height 11
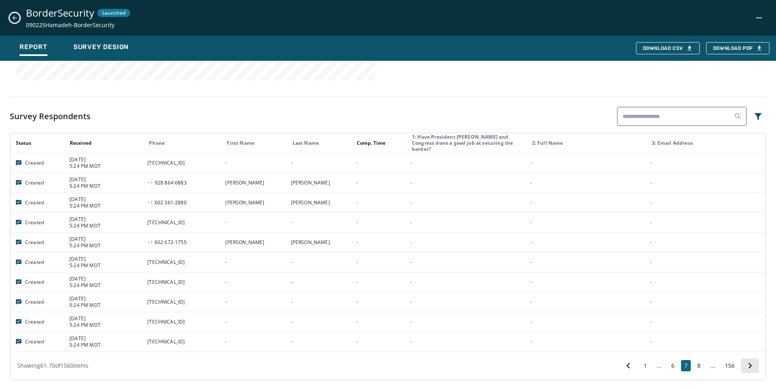
click at [744, 369] on icon at bounding box center [749, 365] width 11 height 11
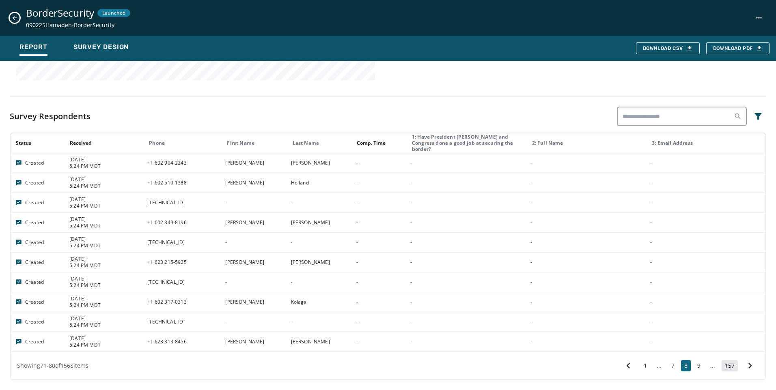
click at [729, 362] on button "157" at bounding box center [730, 365] width 16 height 11
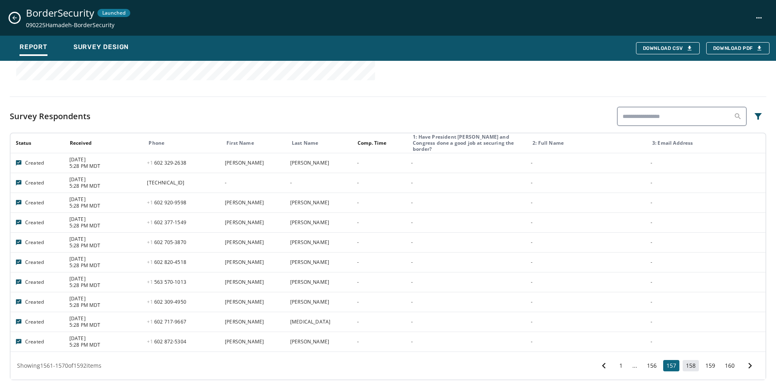
click at [689, 366] on button "158" at bounding box center [691, 365] width 16 height 11
click at [644, 366] on button "156" at bounding box center [652, 365] width 16 height 11
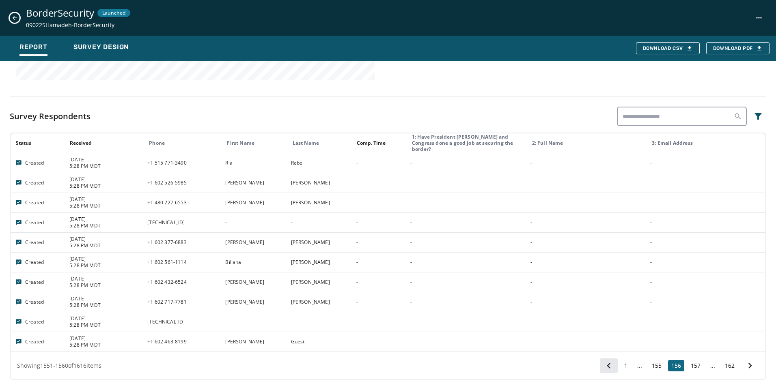
click at [608, 364] on icon at bounding box center [608, 365] width 11 height 11
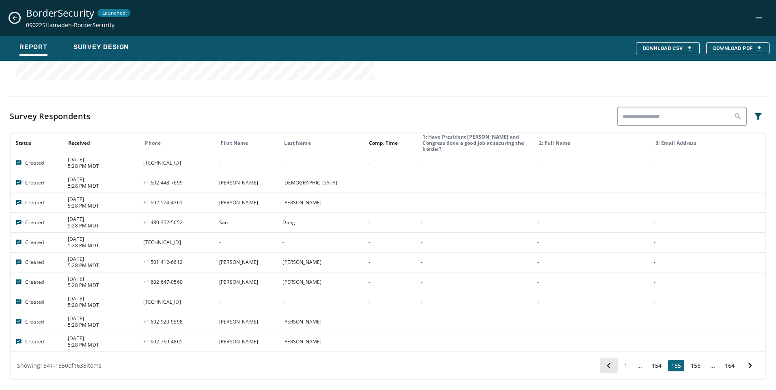
click at [604, 360] on icon at bounding box center [608, 365] width 11 height 11
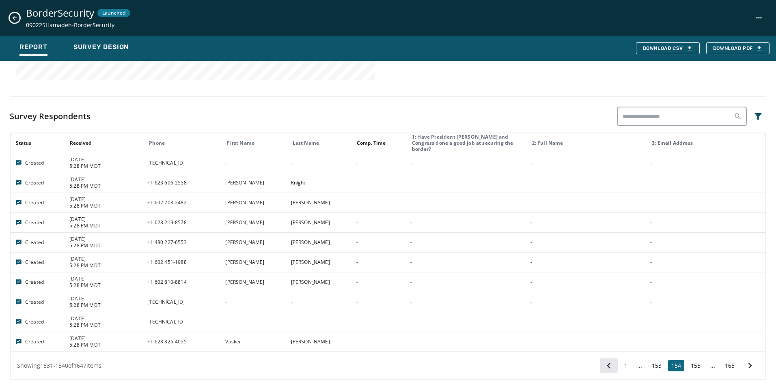
click at [603, 371] on icon at bounding box center [608, 365] width 11 height 11
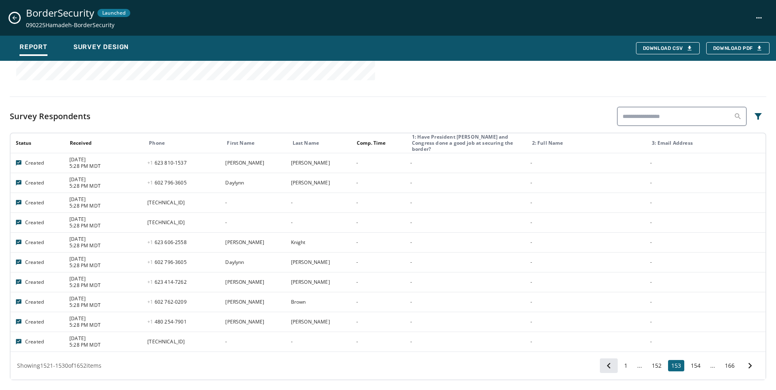
click at [603, 366] on icon at bounding box center [608, 365] width 11 height 11
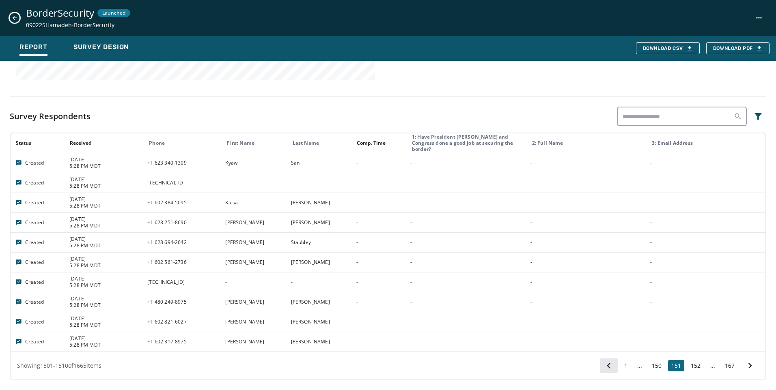
click at [603, 366] on icon at bounding box center [608, 365] width 11 height 11
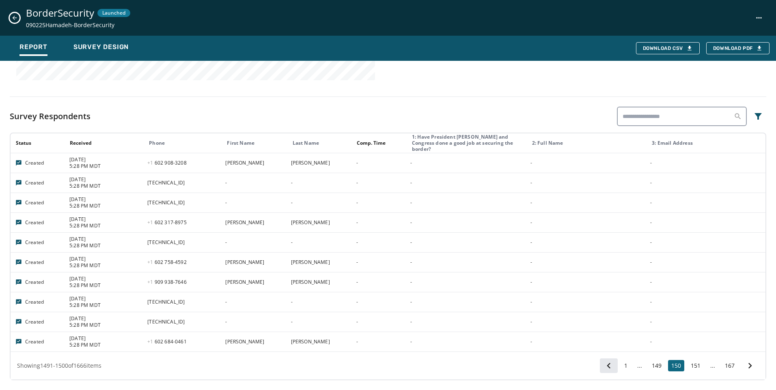
click at [607, 367] on icon at bounding box center [609, 366] width 4 height 6
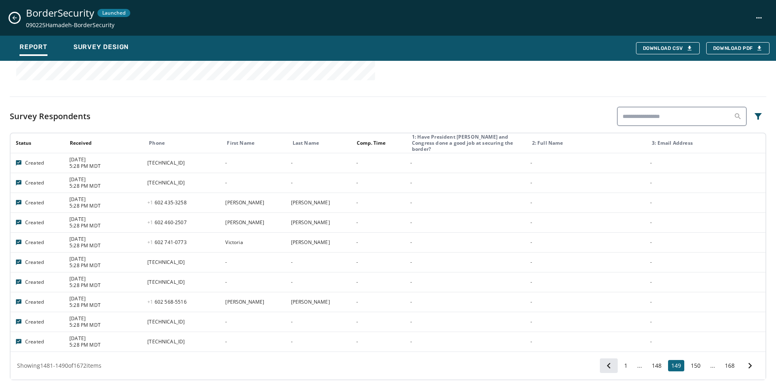
click at [604, 367] on icon at bounding box center [608, 365] width 11 height 11
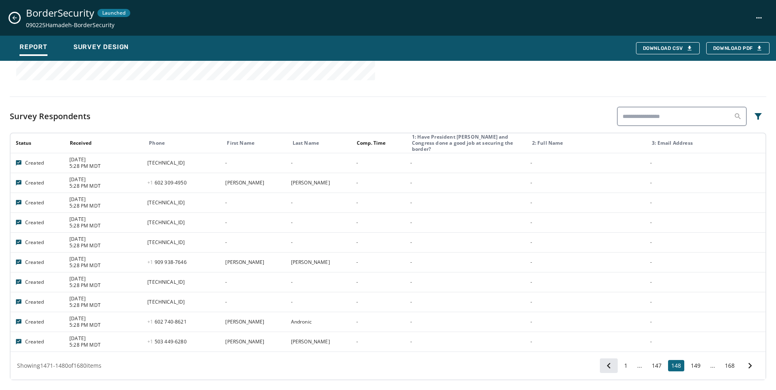
click at [604, 367] on icon at bounding box center [608, 365] width 11 height 11
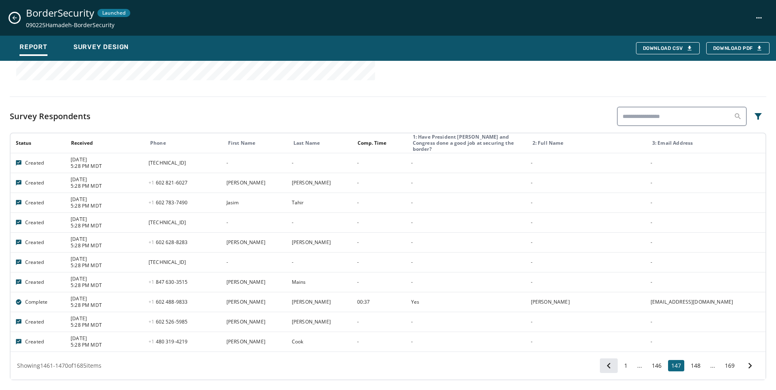
click at [604, 367] on icon at bounding box center [608, 365] width 11 height 11
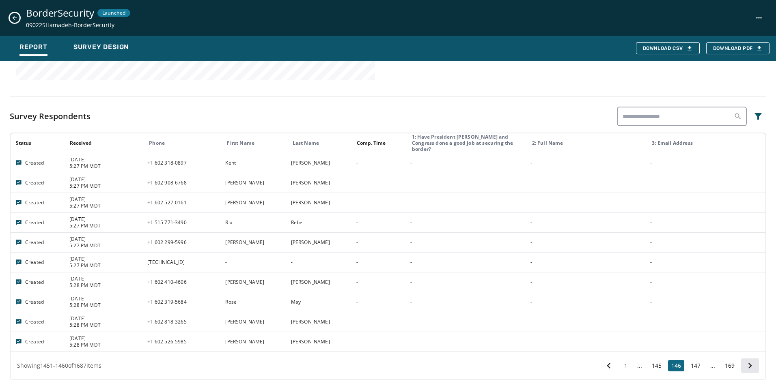
click at [746, 370] on icon at bounding box center [749, 365] width 11 height 11
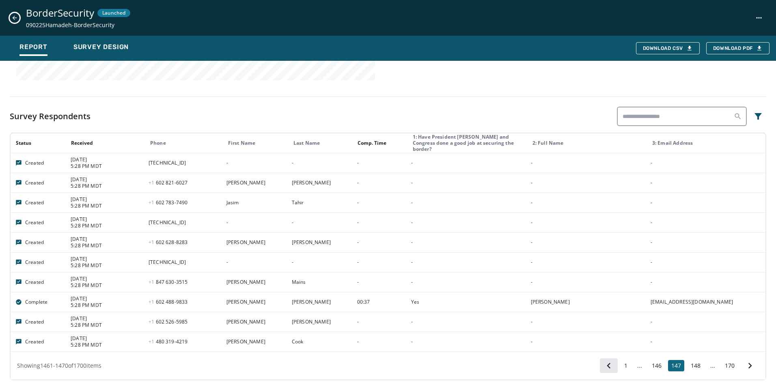
click at [607, 364] on icon at bounding box center [608, 365] width 11 height 11
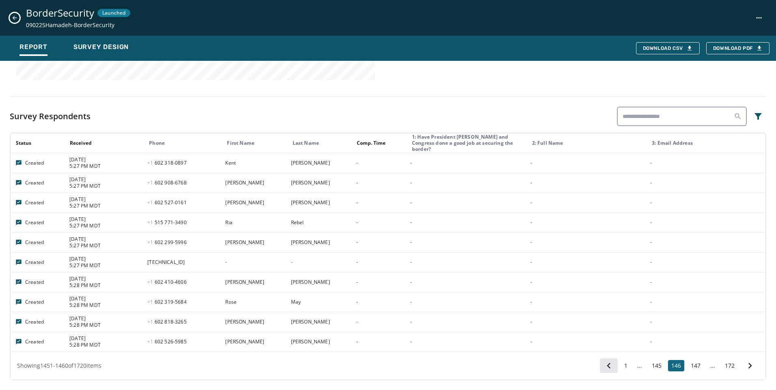
click at [603, 363] on icon at bounding box center [608, 365] width 11 height 11
click at [603, 369] on icon at bounding box center [608, 365] width 11 height 11
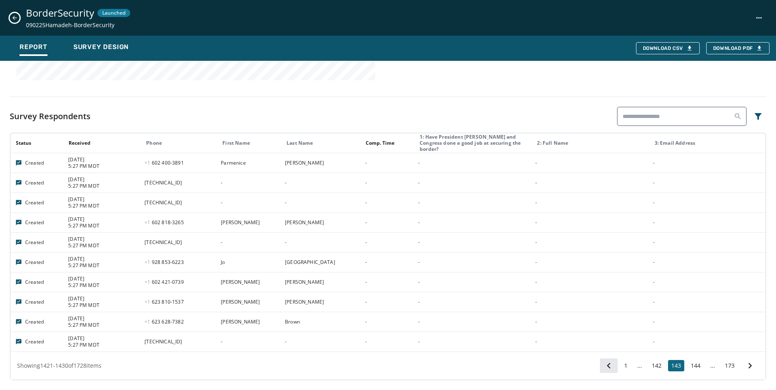
click at [603, 369] on icon at bounding box center [608, 365] width 11 height 11
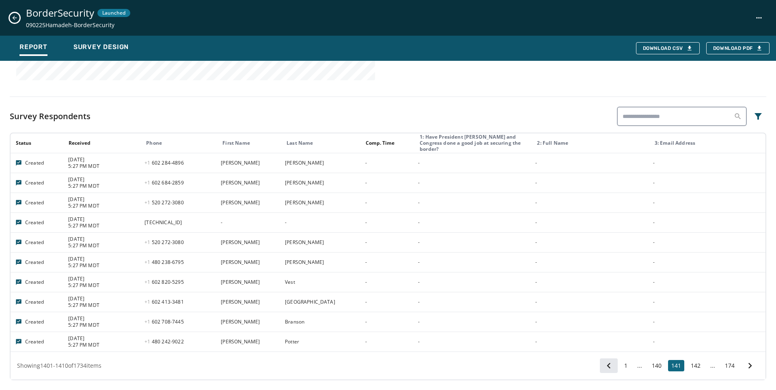
click at [603, 369] on icon at bounding box center [608, 365] width 11 height 11
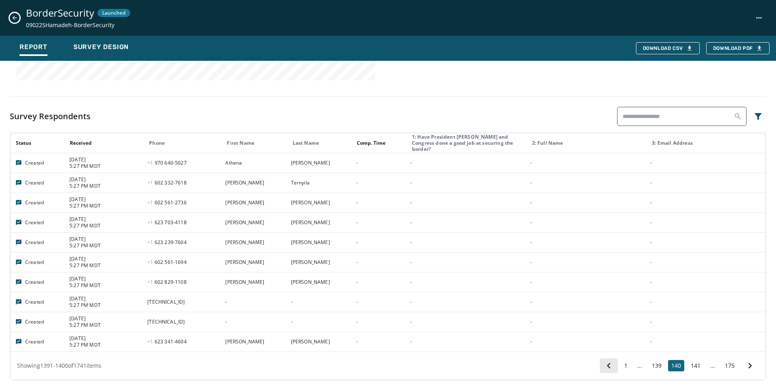
click at [603, 369] on icon at bounding box center [608, 365] width 11 height 11
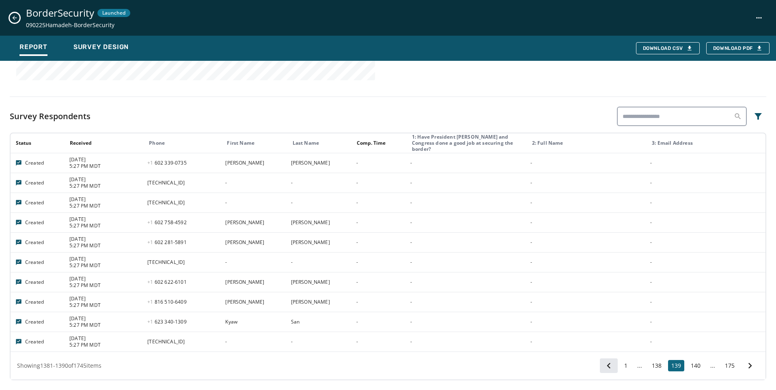
click at [603, 369] on icon at bounding box center [608, 365] width 11 height 11
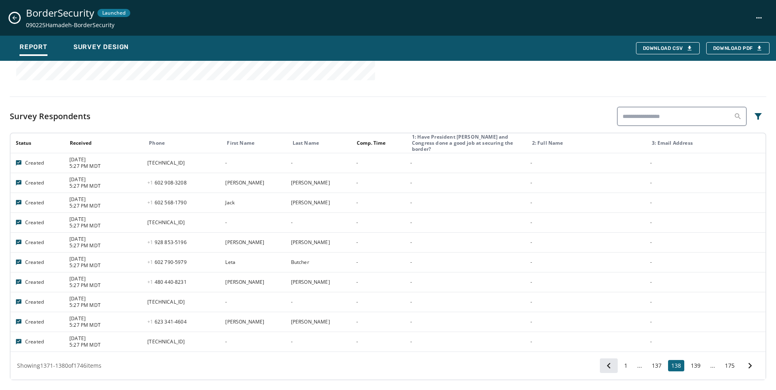
click at [603, 369] on icon at bounding box center [608, 365] width 11 height 11
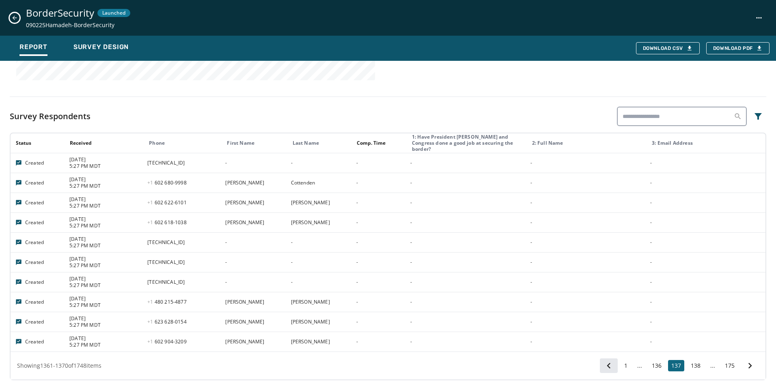
click at [605, 369] on icon at bounding box center [608, 365] width 11 height 11
click at [605, 368] on icon at bounding box center [608, 365] width 11 height 11
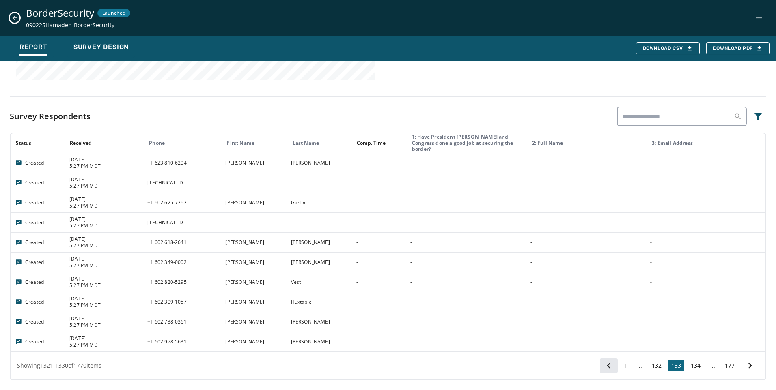
click at [605, 368] on icon at bounding box center [608, 365] width 11 height 11
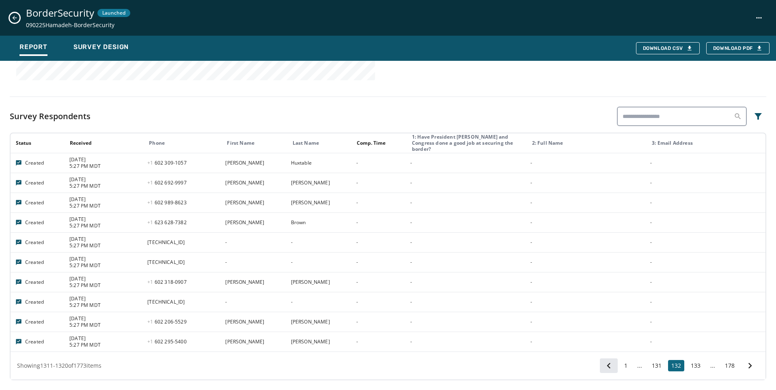
click at [605, 368] on icon at bounding box center [608, 365] width 11 height 11
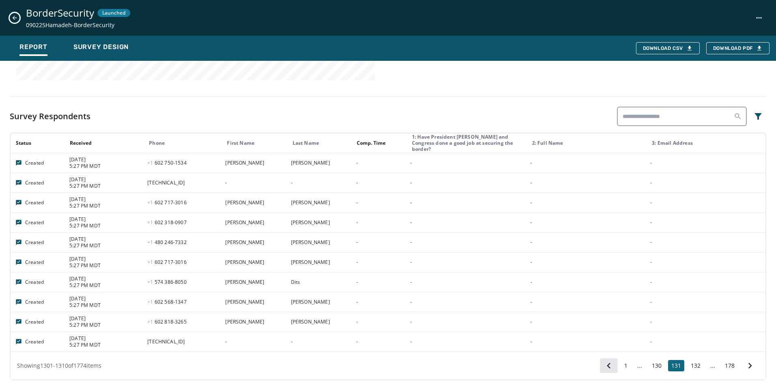
click at [605, 368] on icon at bounding box center [608, 365] width 11 height 11
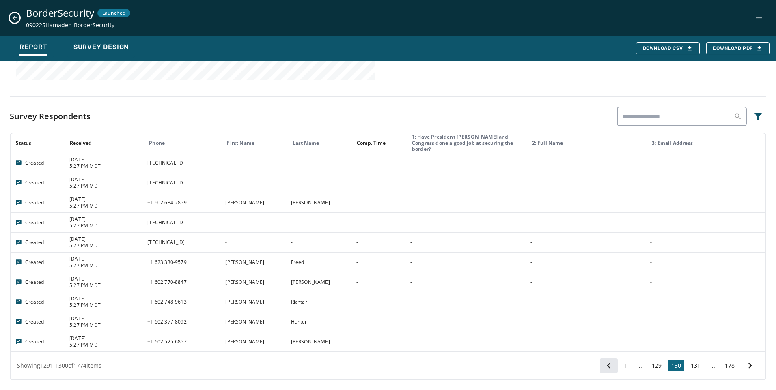
click at [603, 364] on icon at bounding box center [608, 365] width 11 height 11
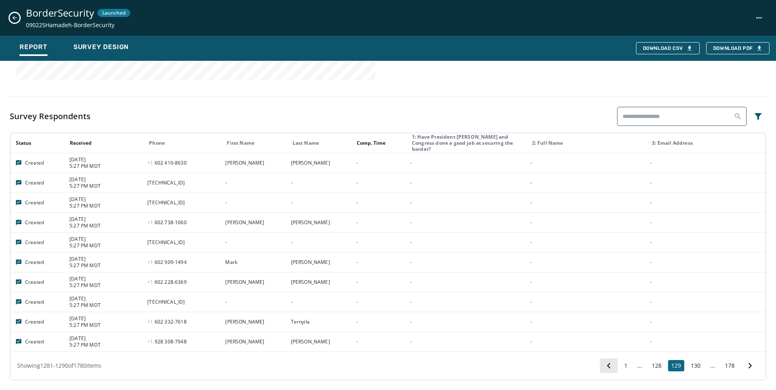
click at [610, 366] on button at bounding box center [609, 366] width 18 height 15
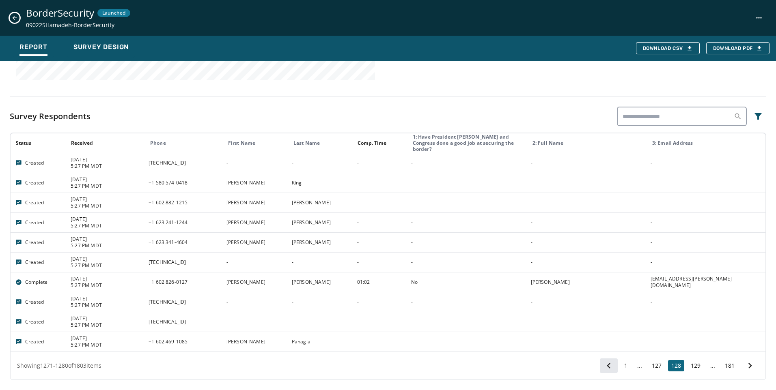
click at [603, 371] on icon at bounding box center [608, 365] width 11 height 11
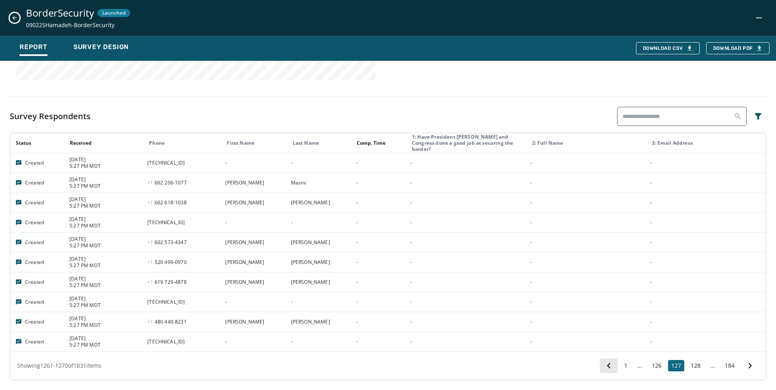
click at [606, 369] on icon at bounding box center [608, 365] width 11 height 11
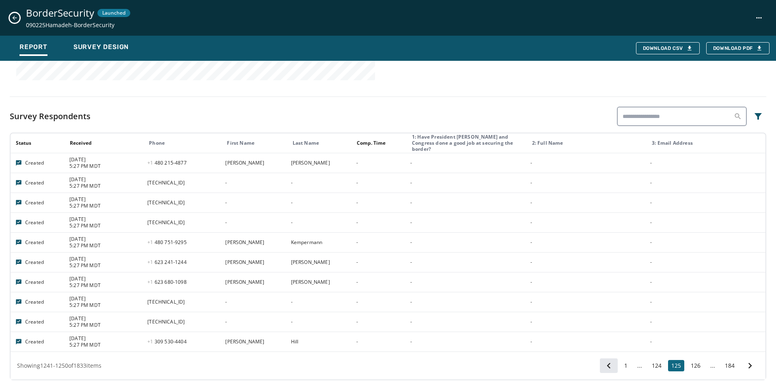
click at [606, 369] on icon at bounding box center [608, 365] width 11 height 11
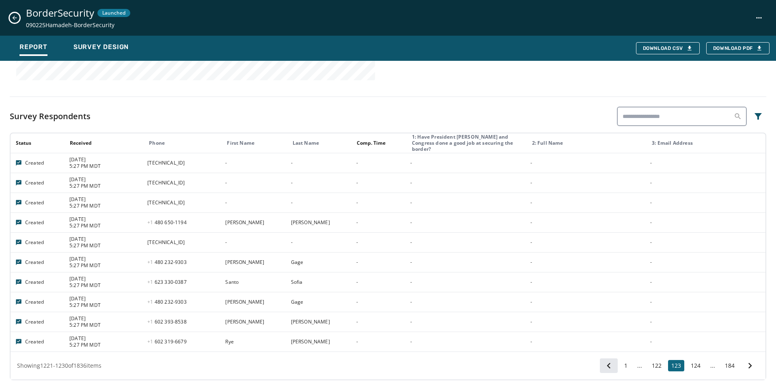
click at [606, 369] on icon at bounding box center [608, 365] width 11 height 11
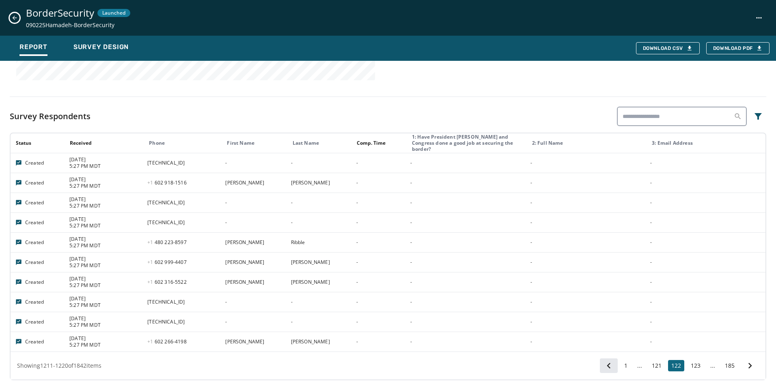
click at [609, 366] on button at bounding box center [609, 366] width 18 height 15
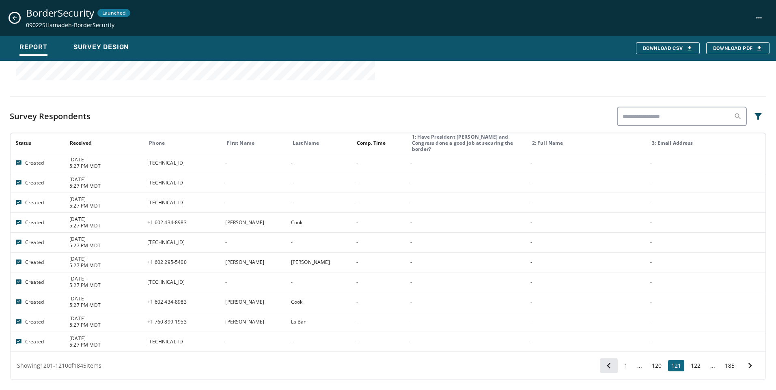
click at [609, 366] on button at bounding box center [609, 366] width 18 height 15
click at [609, 365] on button at bounding box center [609, 366] width 18 height 15
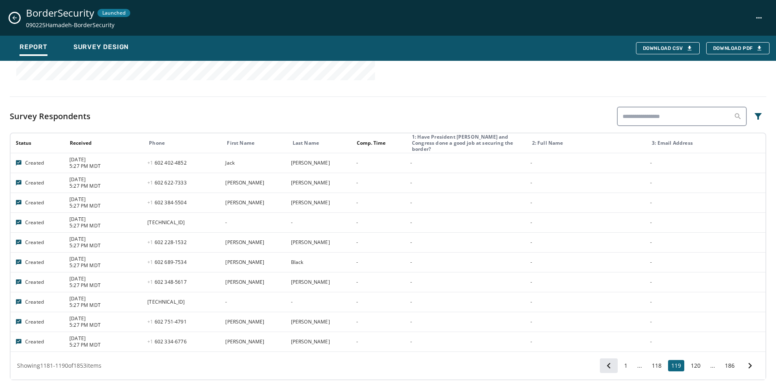
click at [609, 365] on button at bounding box center [609, 366] width 18 height 15
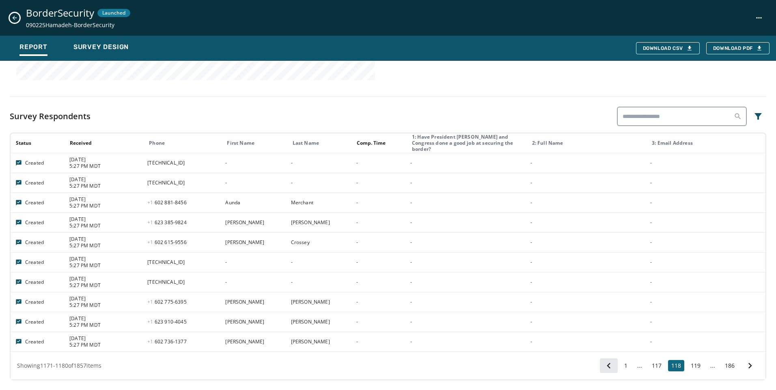
click at [609, 365] on button at bounding box center [609, 366] width 18 height 15
click at [608, 365] on button at bounding box center [609, 366] width 18 height 15
click at [608, 364] on icon at bounding box center [608, 365] width 11 height 11
click at [607, 366] on icon at bounding box center [609, 366] width 4 height 6
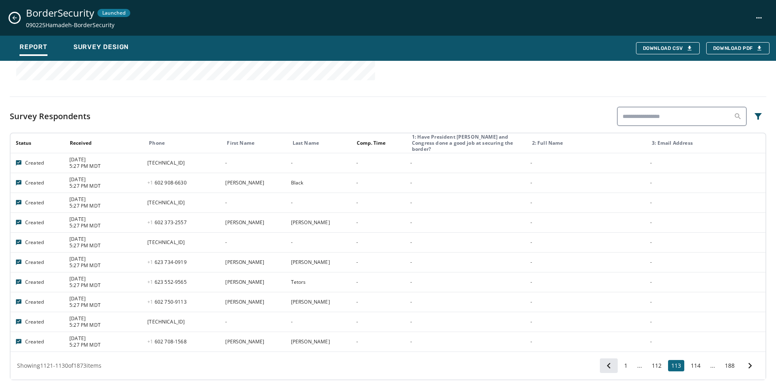
click at [607, 367] on icon at bounding box center [609, 366] width 4 height 6
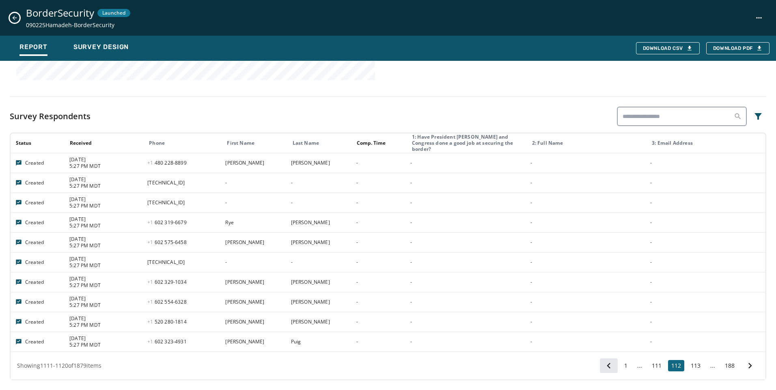
click at [607, 367] on icon at bounding box center [609, 366] width 4 height 6
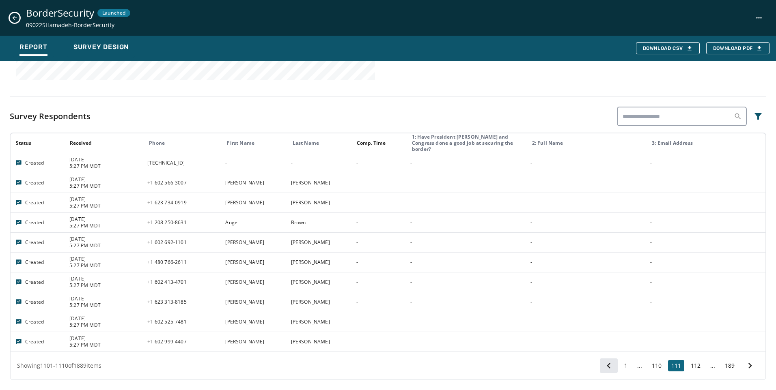
drag, startPoint x: 602, startPoint y: 366, endPoint x: 600, endPoint y: 370, distance: 4.4
click at [603, 370] on icon at bounding box center [608, 365] width 11 height 11
click at [605, 363] on icon at bounding box center [608, 365] width 11 height 11
click at [604, 362] on icon at bounding box center [608, 365] width 11 height 11
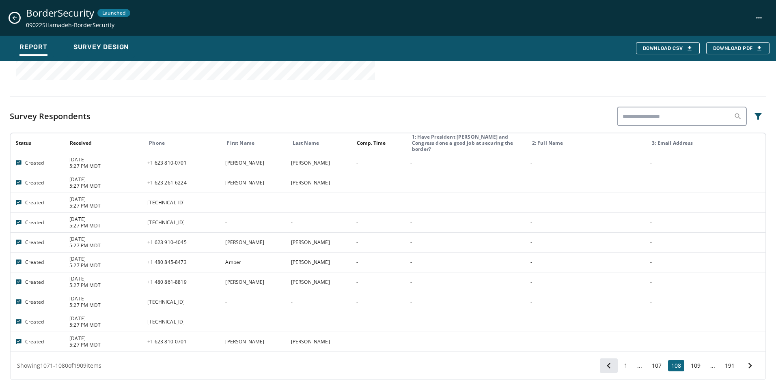
click at [605, 365] on icon at bounding box center [608, 365] width 11 height 11
click at [601, 359] on button at bounding box center [609, 366] width 18 height 15
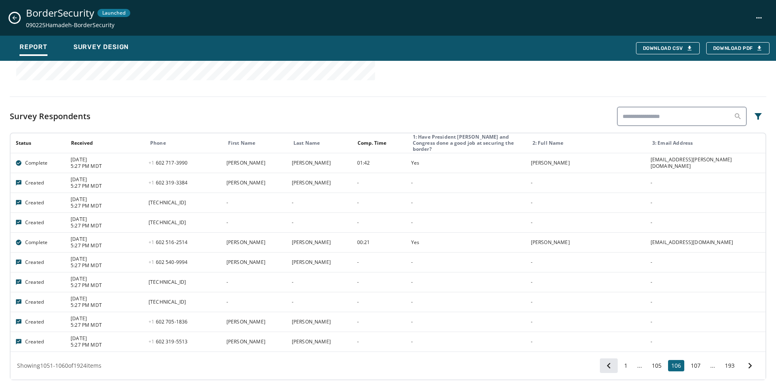
click at [606, 363] on icon at bounding box center [608, 365] width 11 height 11
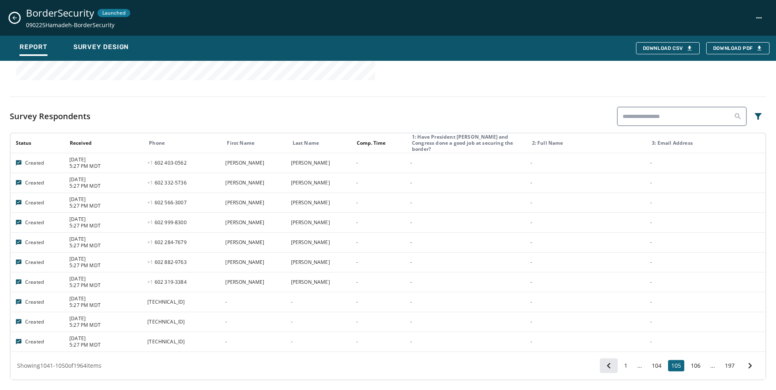
click at [606, 363] on icon at bounding box center [608, 365] width 11 height 11
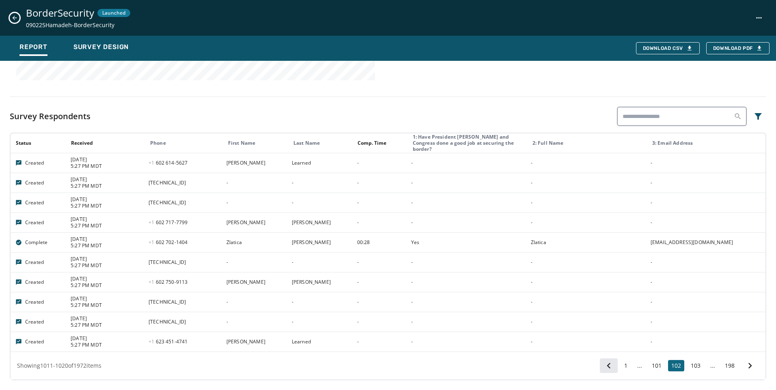
click at [606, 363] on icon at bounding box center [608, 365] width 11 height 11
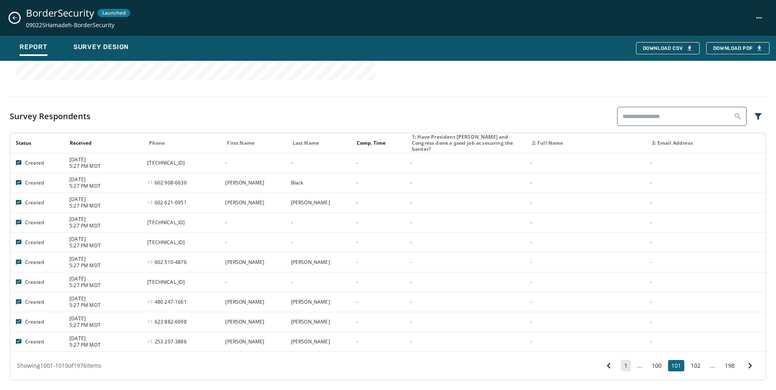
click at [623, 364] on button "1" at bounding box center [626, 365] width 10 height 11
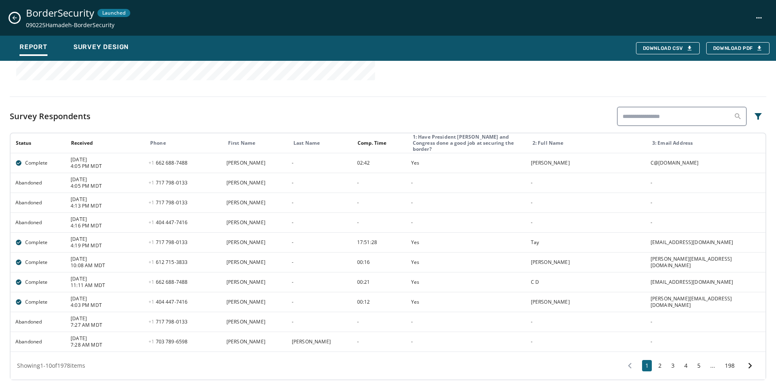
click at [16, 13] on button "Close survey details drawer" at bounding box center [15, 18] width 10 height 10
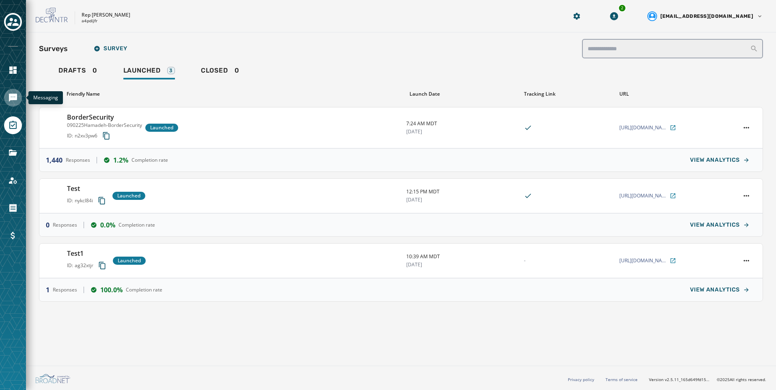
click at [16, 96] on icon "Navigate to Messaging" at bounding box center [13, 98] width 8 height 8
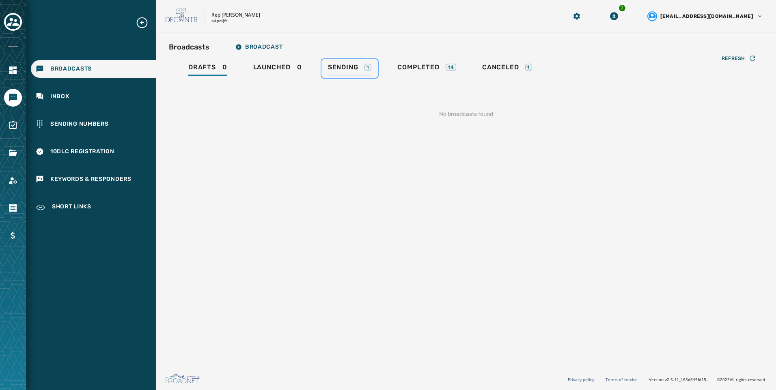
click at [360, 70] on div "Sending 1" at bounding box center [349, 69] width 43 height 13
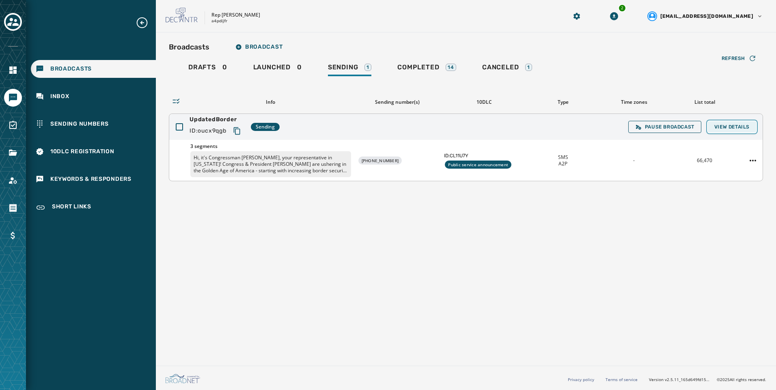
click at [735, 125] on span "View Details" at bounding box center [731, 127] width 35 height 6
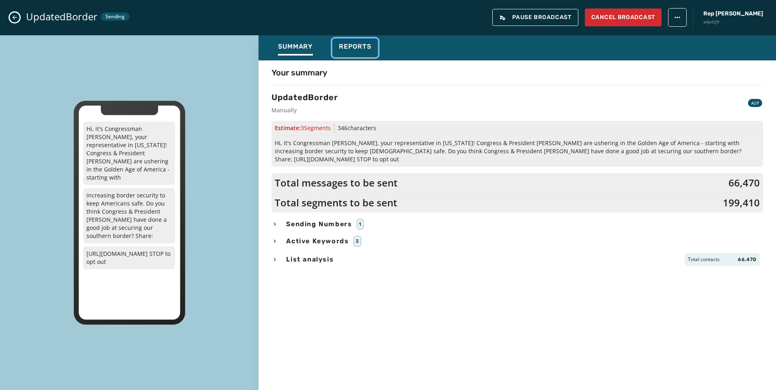
click at [351, 52] on div "Reports" at bounding box center [355, 49] width 32 height 13
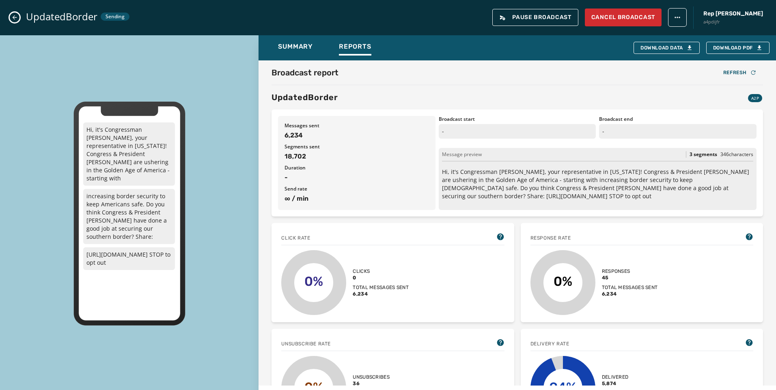
click at [15, 15] on icon "Close admin drawer" at bounding box center [14, 17] width 6 height 6
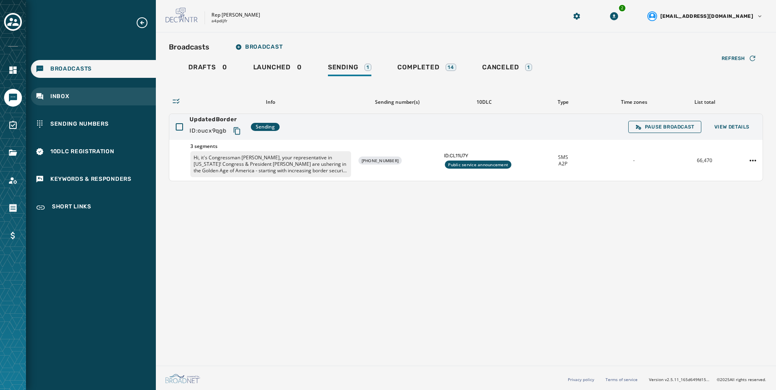
drag, startPoint x: 103, startPoint y: 82, endPoint x: 103, endPoint y: 90, distance: 8.1
click at [103, 82] on div "Broadcasts Inbox Sending Numbers 10DLC Registration Keywords & Responders Short…" at bounding box center [91, 116] width 130 height 201
click at [103, 92] on div "Inbox" at bounding box center [93, 97] width 125 height 18
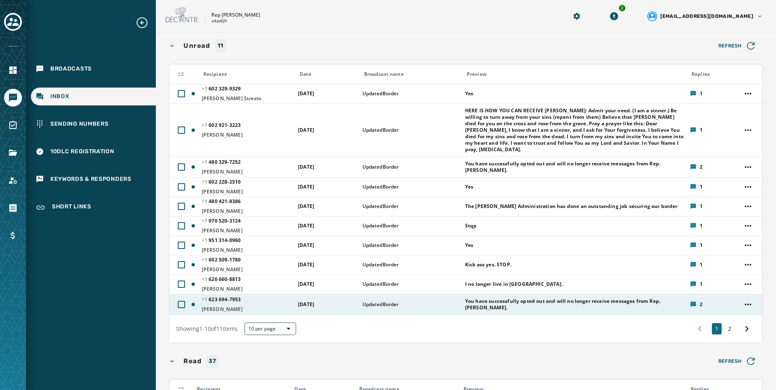
scroll to position [203, 0]
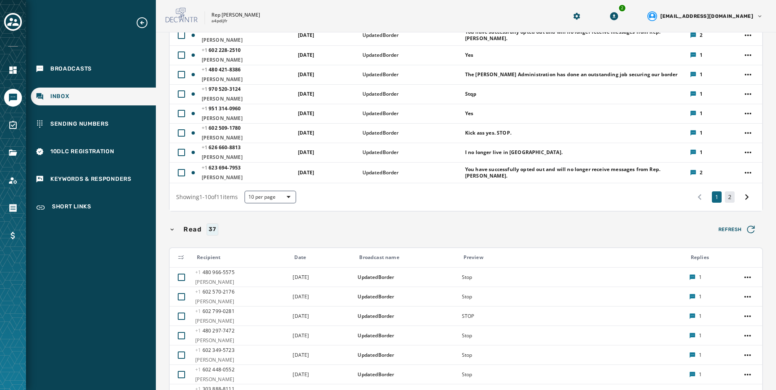
click at [727, 192] on button "2" at bounding box center [730, 197] width 10 height 11
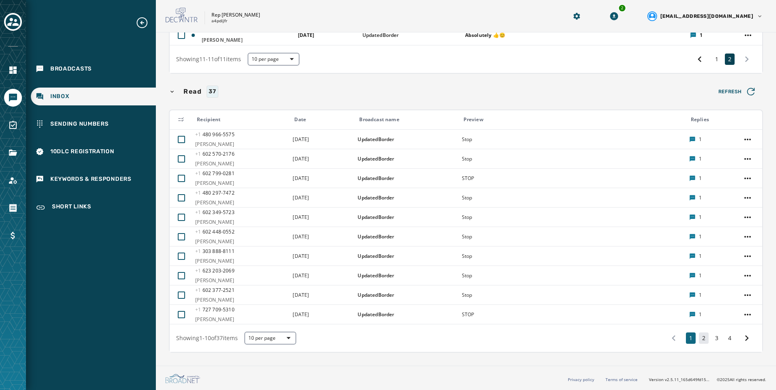
scroll to position [8, 0]
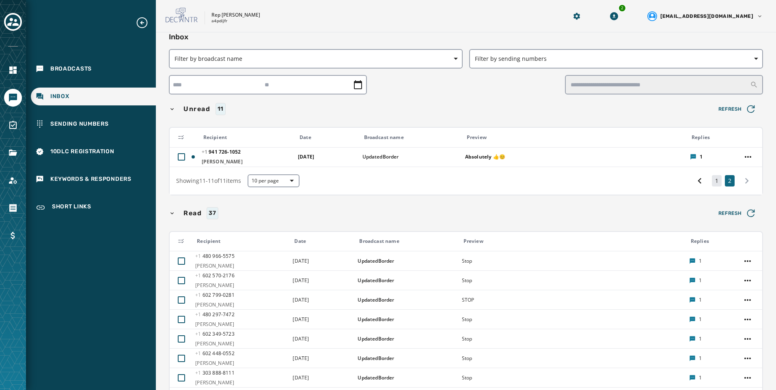
click at [712, 184] on button "1" at bounding box center [717, 180] width 10 height 11
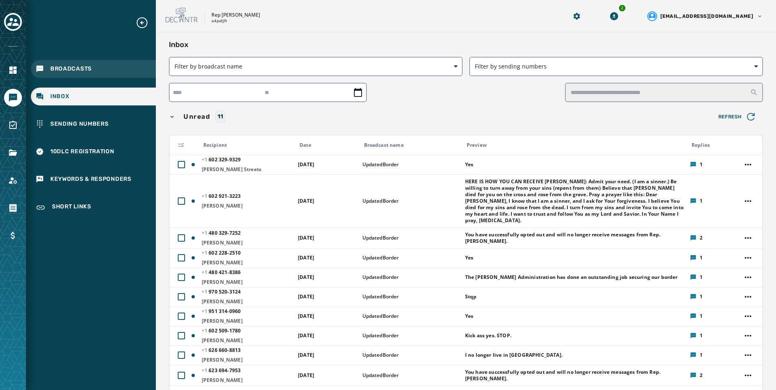
click at [72, 73] on div "Broadcasts" at bounding box center [93, 69] width 125 height 18
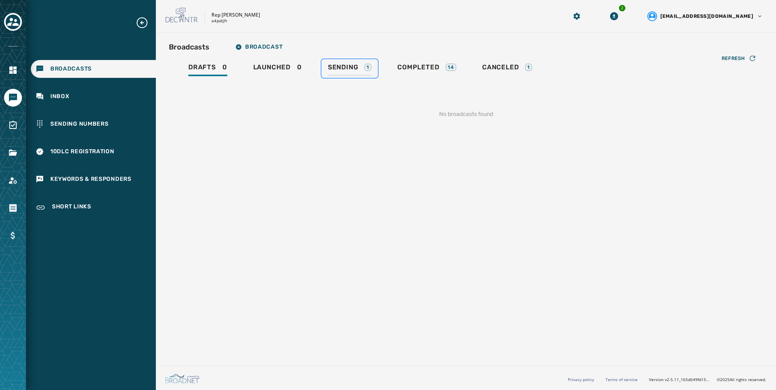
click at [369, 69] on div "1" at bounding box center [367, 67] width 7 height 7
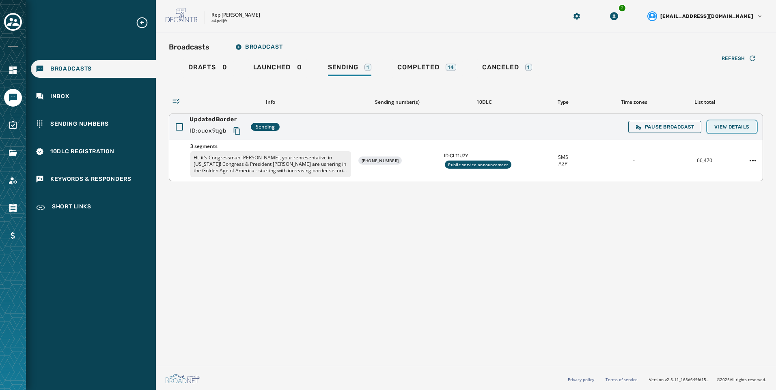
click at [730, 125] on span "View Details" at bounding box center [731, 127] width 35 height 6
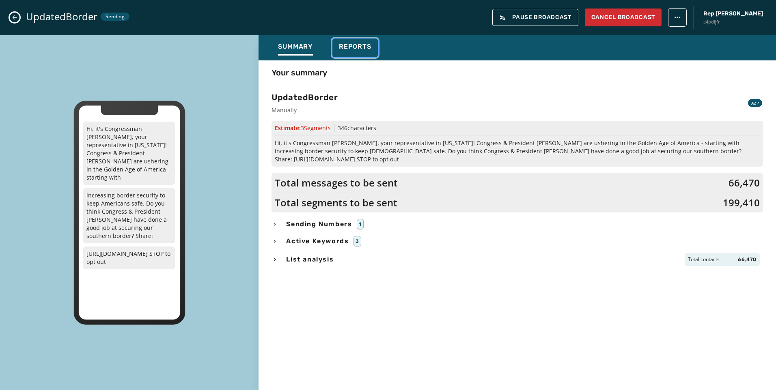
click at [356, 51] on div "Reports" at bounding box center [355, 49] width 32 height 13
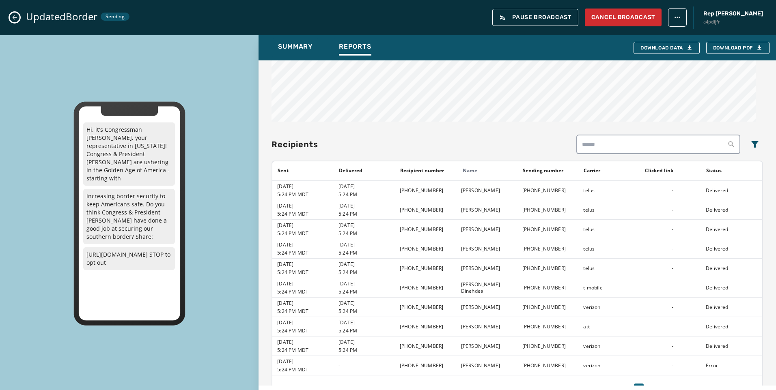
scroll to position [587, 0]
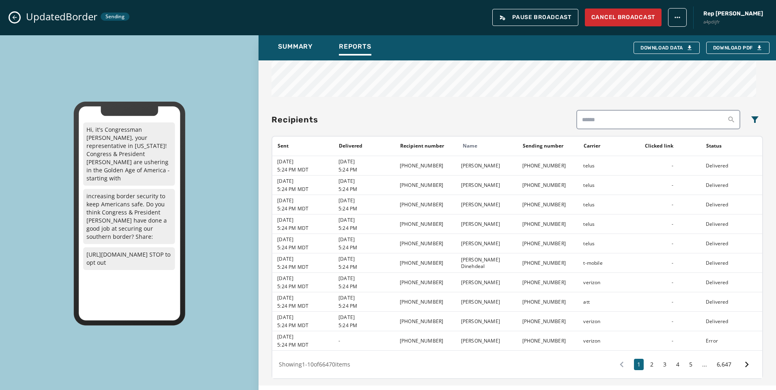
click at [11, 17] on button "Close admin drawer" at bounding box center [15, 18] width 10 height 10
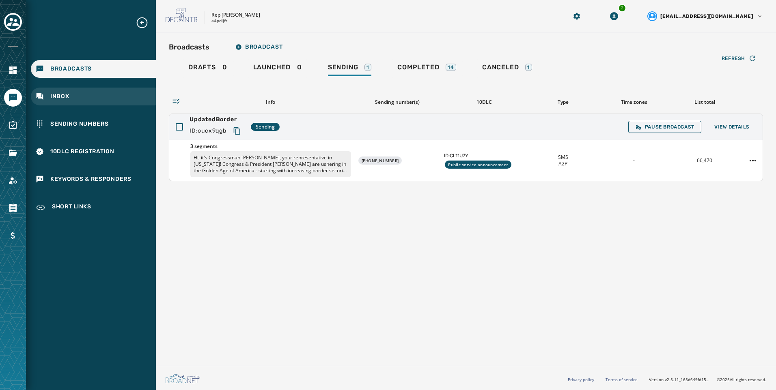
click at [70, 101] on div "Inbox" at bounding box center [93, 97] width 125 height 18
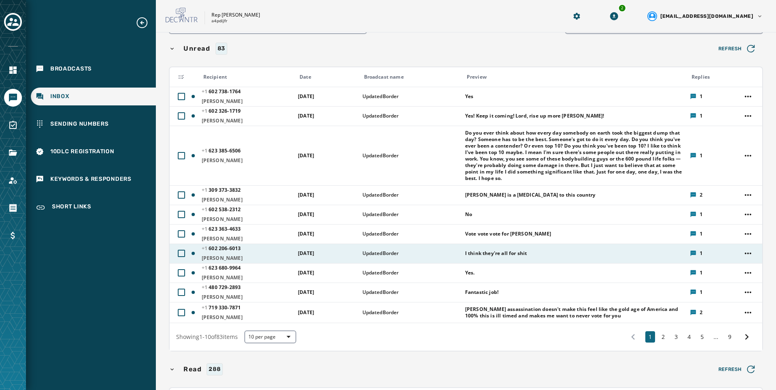
scroll to position [81, 0]
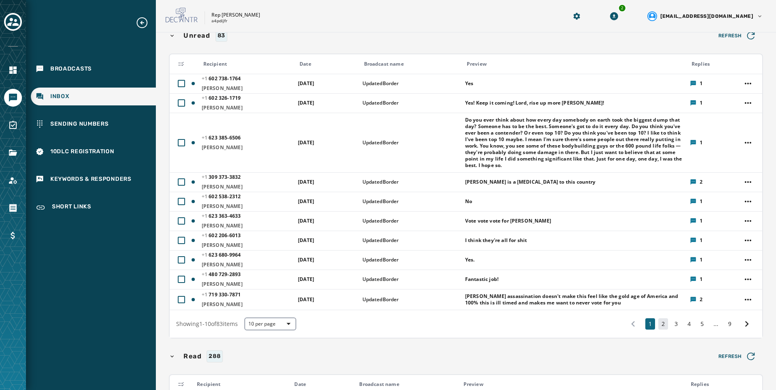
click at [658, 323] on button "2" at bounding box center [663, 324] width 10 height 11
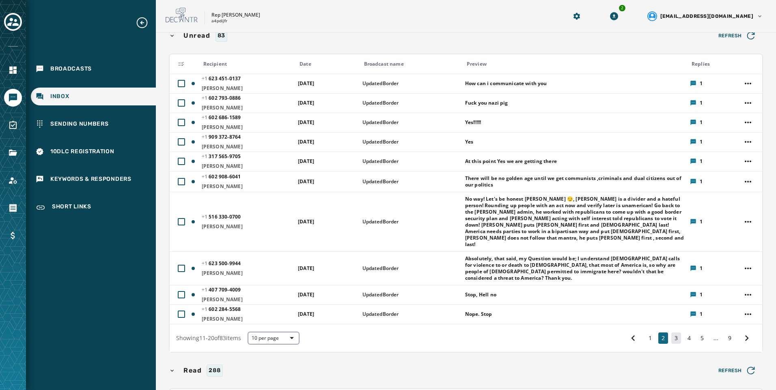
click at [671, 333] on button "3" at bounding box center [676, 338] width 10 height 11
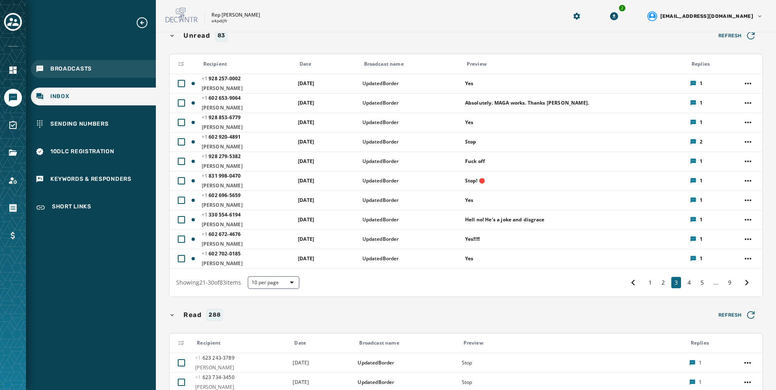
click at [136, 70] on div "Broadcasts" at bounding box center [93, 69] width 125 height 18
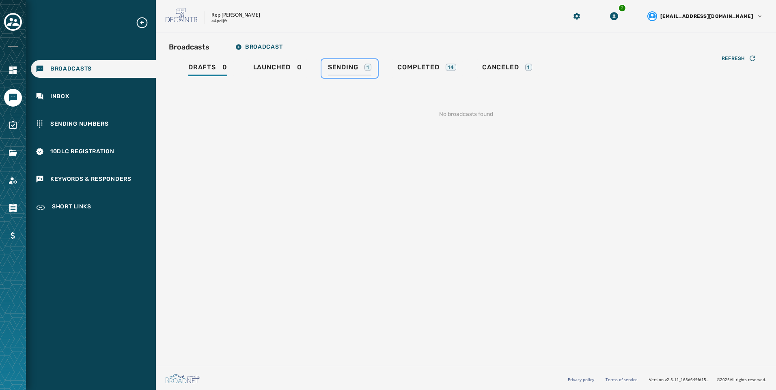
click at [355, 77] on link "Sending 1" at bounding box center [349, 68] width 56 height 19
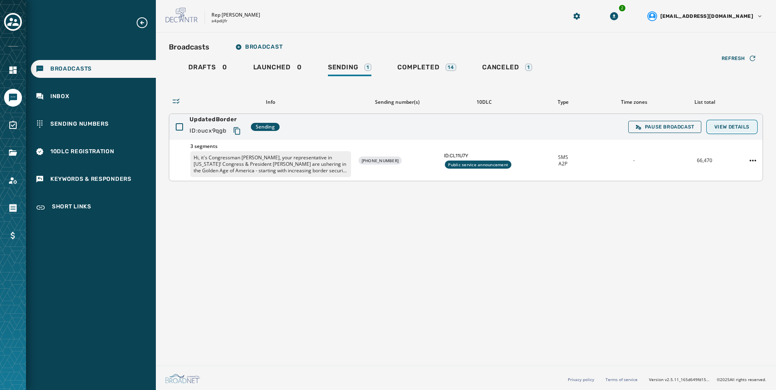
click at [731, 125] on span "View Details" at bounding box center [731, 127] width 35 height 6
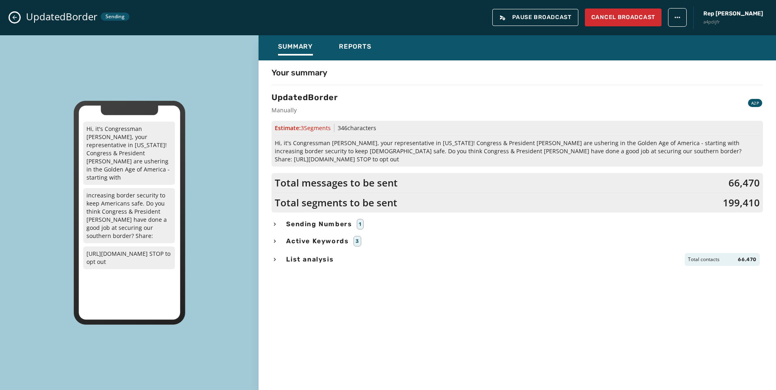
click at [354, 60] on div "Your summary UpdatedBorder Manually A2P Estimate: 3 Segment s 346 characters Hi…" at bounding box center [517, 219] width 517 height 319
click at [356, 55] on div "Reports" at bounding box center [355, 49] width 32 height 13
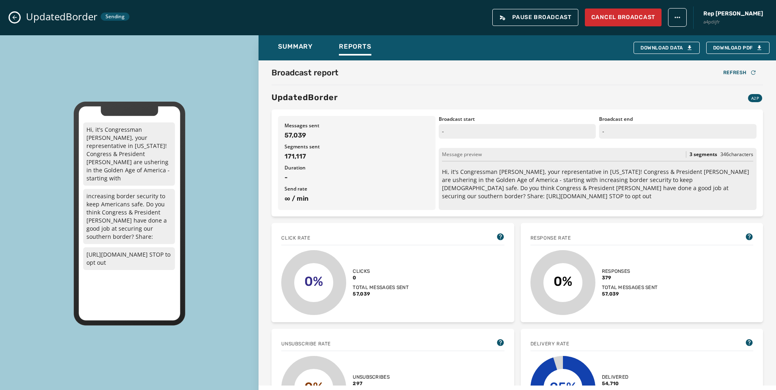
scroll to position [41, 0]
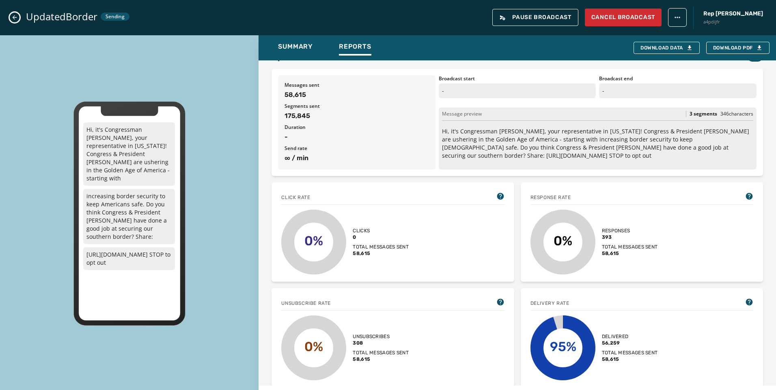
drag, startPoint x: 13, startPoint y: 14, endPoint x: 17, endPoint y: 17, distance: 5.8
click at [13, 14] on button "Close admin drawer" at bounding box center [15, 18] width 10 height 10
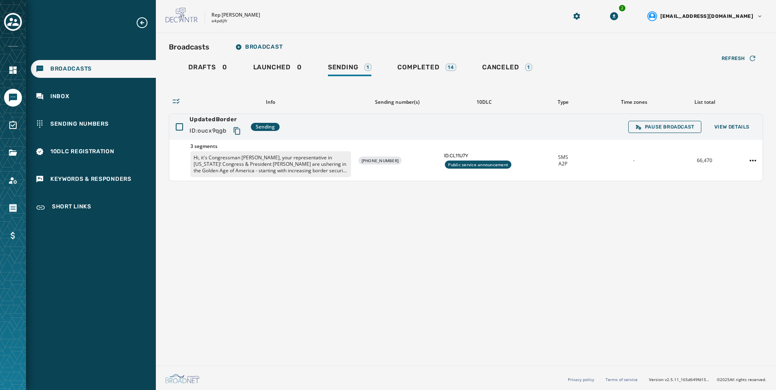
click at [520, 55] on div "Broadcasts Broadcast Drafts 0 Launched 0 Sending 1 Completed 14 Canceled 1 Refr…" at bounding box center [466, 110] width 594 height 142
click at [518, 59] on div "Broadcasts Broadcast Drafts 0 Launched 0 Sending 1 Completed 14 Canceled 1 Refr…" at bounding box center [466, 110] width 594 height 142
click at [518, 67] on span "Canceled" at bounding box center [500, 67] width 37 height 8
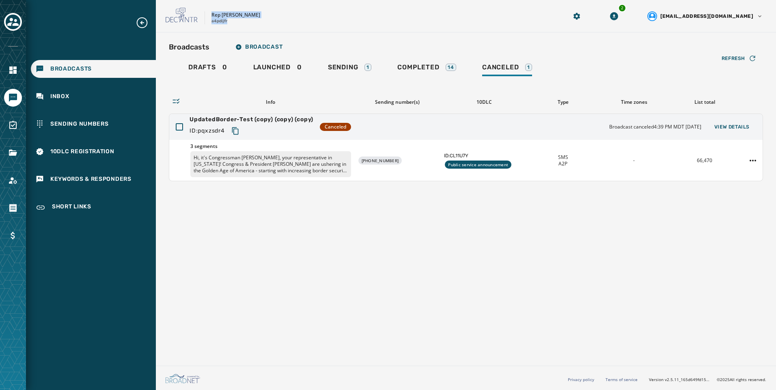
drag, startPoint x: 212, startPoint y: 13, endPoint x: 230, endPoint y: 25, distance: 21.7
click at [230, 25] on div "Rep [PERSON_NAME] a4pdijfr 2 [EMAIL_ADDRESS][DOMAIN_NAME]" at bounding box center [466, 16] width 620 height 32
copy div "Rep [PERSON_NAME] a4pdijfr"
click at [236, 132] on icon "Copy text to clipboard" at bounding box center [235, 131] width 8 height 8
click at [363, 72] on div "Sending 1" at bounding box center [349, 69] width 43 height 13
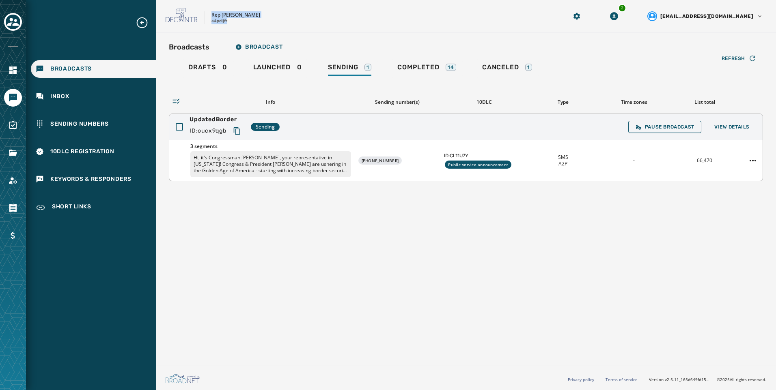
click at [240, 132] on icon "Copy text to clipboard" at bounding box center [237, 131] width 8 height 8
click at [728, 119] on div "UpdatedBorder ID: oucx9qgb Sending Pause Broadcast View Details" at bounding box center [465, 127] width 593 height 26
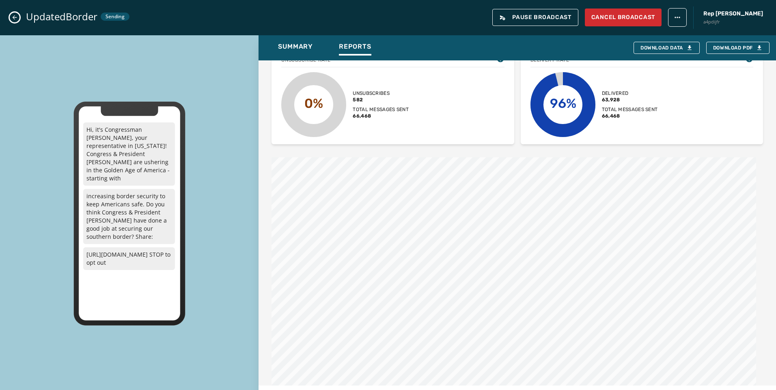
scroll to position [162, 0]
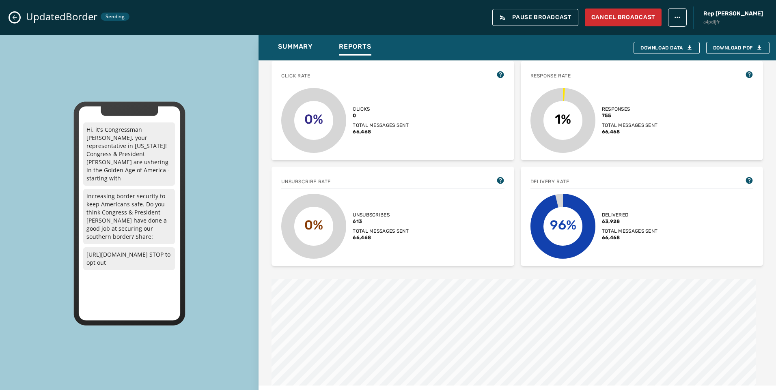
click at [18, 19] on button "Close admin drawer" at bounding box center [15, 18] width 10 height 10
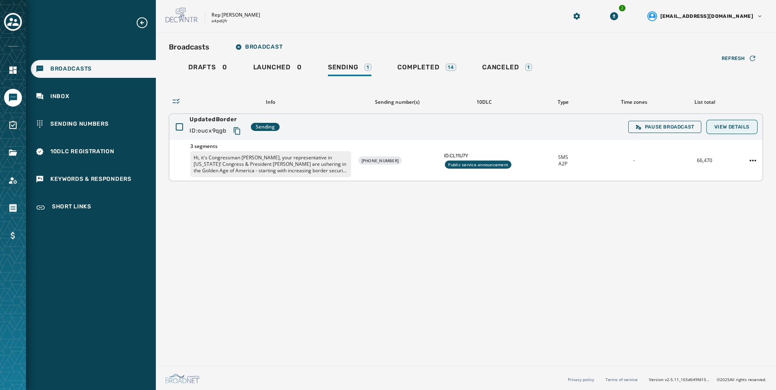
click at [737, 127] on span "View Details" at bounding box center [731, 127] width 35 height 6
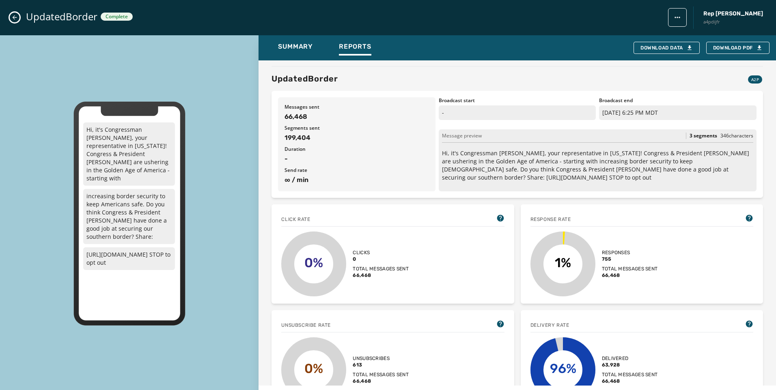
scroll to position [0, 0]
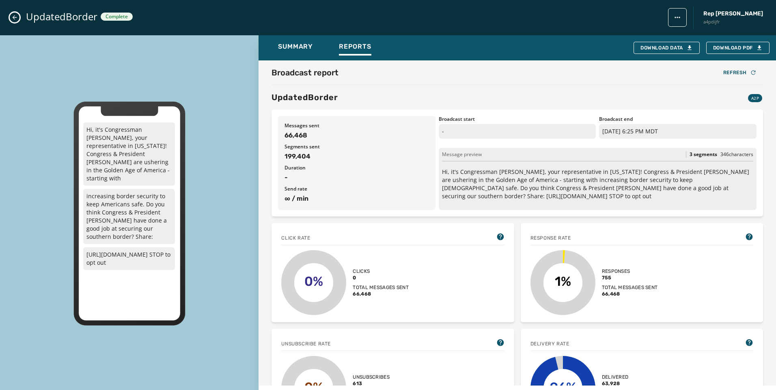
click at [13, 18] on icon "Close admin drawer" at bounding box center [15, 17] width 4 height 4
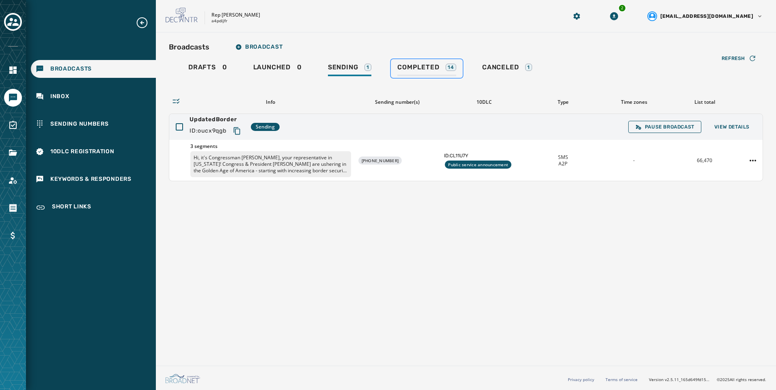
click at [418, 72] on div "Completed 14" at bounding box center [426, 69] width 59 height 13
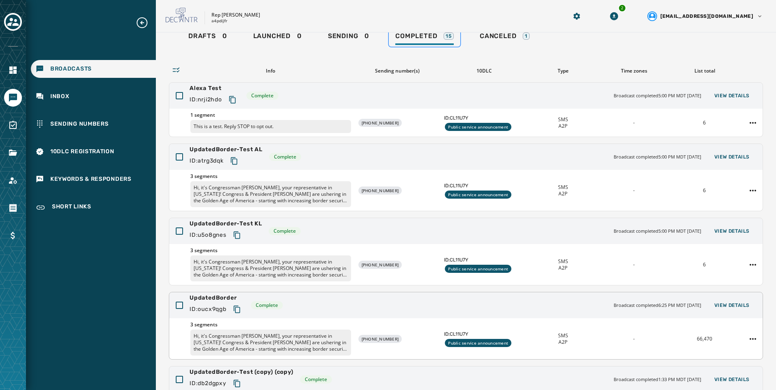
scroll to position [18, 0]
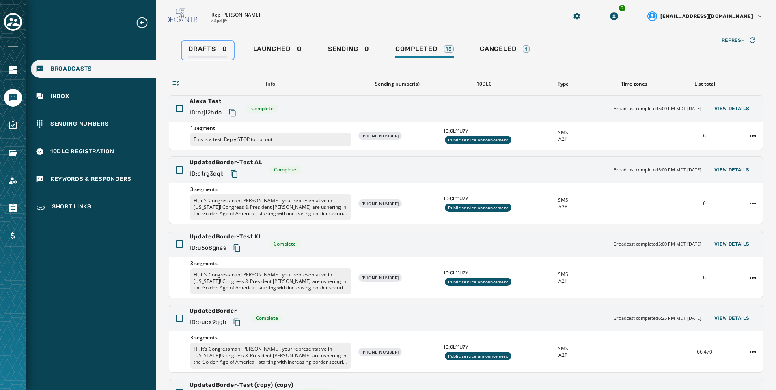
click at [219, 50] on div "Drafts 0" at bounding box center [207, 51] width 39 height 13
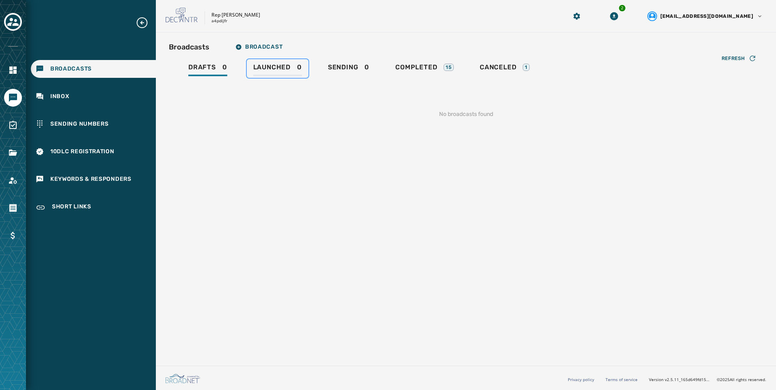
click at [272, 68] on span "Launched" at bounding box center [271, 67] width 37 height 8
click at [358, 68] on div "Sending 0" at bounding box center [348, 69] width 41 height 13
click at [453, 69] on div "15" at bounding box center [449, 67] width 10 height 7
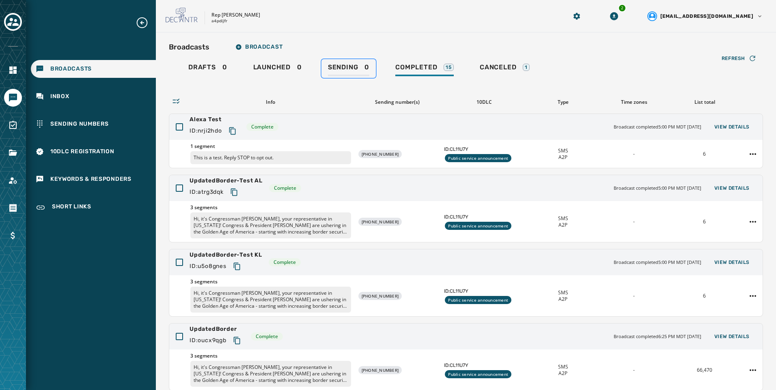
drag, startPoint x: 341, startPoint y: 65, endPoint x: 378, endPoint y: 68, distance: 37.9
click at [341, 65] on span "Sending" at bounding box center [343, 67] width 30 height 8
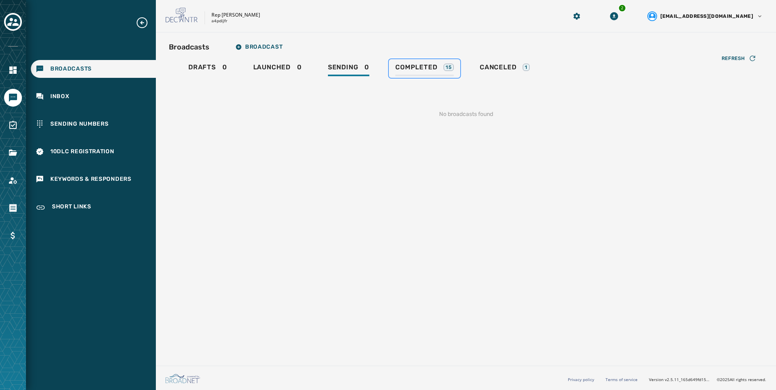
click at [416, 67] on span "Completed" at bounding box center [416, 67] width 42 height 8
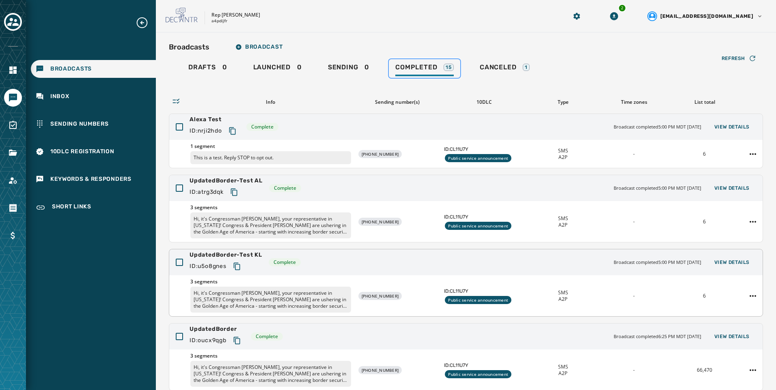
scroll to position [41, 0]
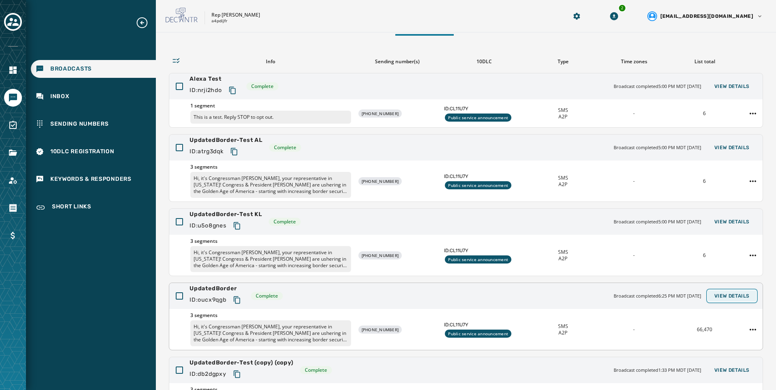
click at [742, 298] on span "View Details" at bounding box center [731, 296] width 35 height 6
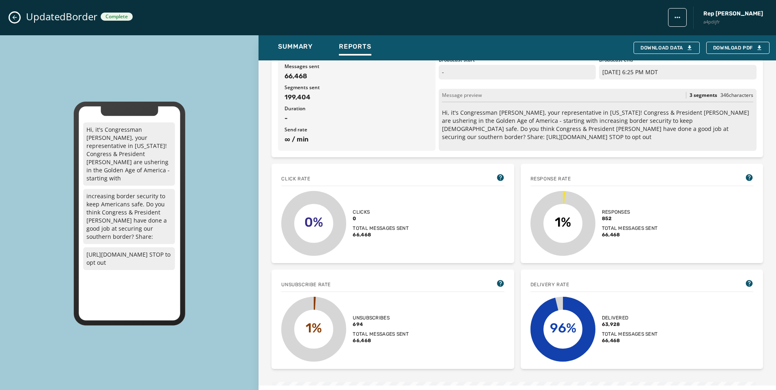
scroll to position [0, 0]
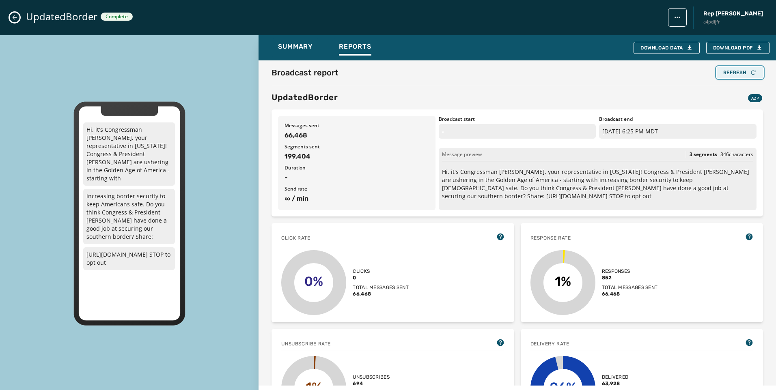
click at [747, 77] on button "Refresh" at bounding box center [740, 72] width 46 height 11
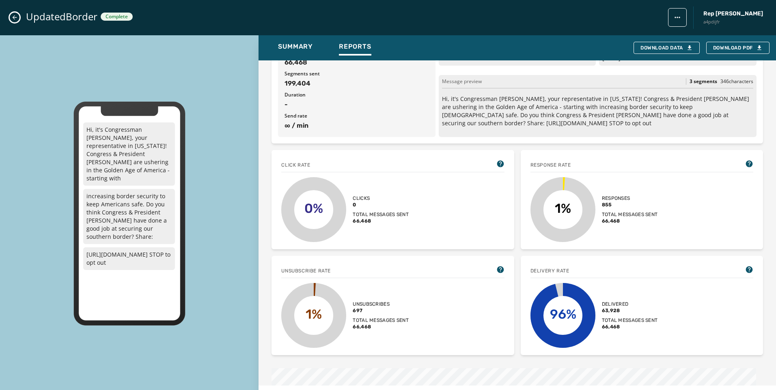
scroll to position [81, 0]
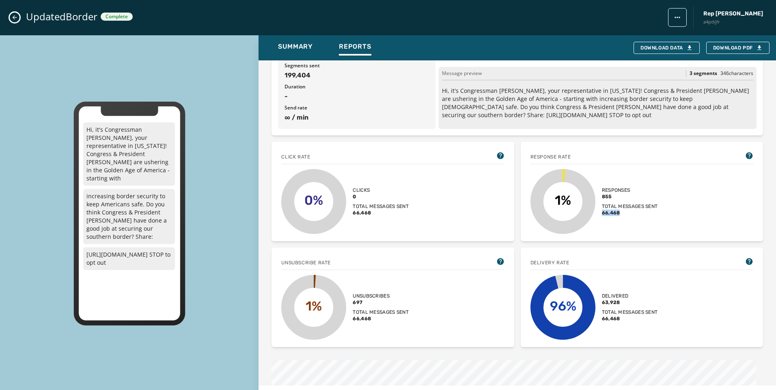
drag, startPoint x: 621, startPoint y: 215, endPoint x: 599, endPoint y: 214, distance: 21.1
click at [602, 214] on span "66,468" at bounding box center [630, 213] width 56 height 6
copy span "66,468"
click at [671, 239] on div "Response rate 1% Responses 855 Total messages sent 66,468" at bounding box center [642, 191] width 242 height 99
click at [19, 12] on div "UpdatedBorder Complete Rep Abraham Hamadeh a4pdijfr" at bounding box center [388, 17] width 776 height 35
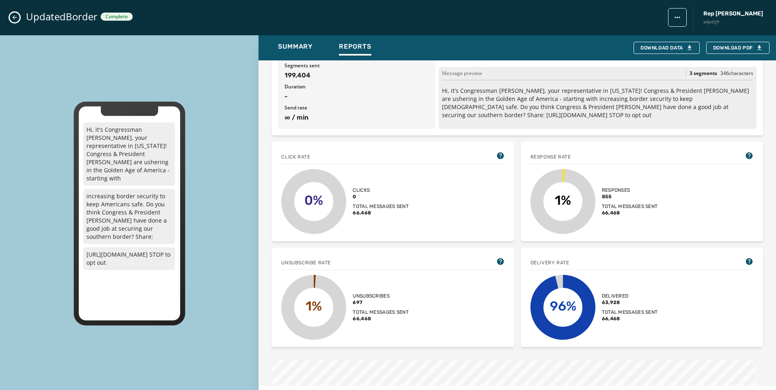
click at [14, 17] on icon "Close admin drawer" at bounding box center [15, 17] width 4 height 4
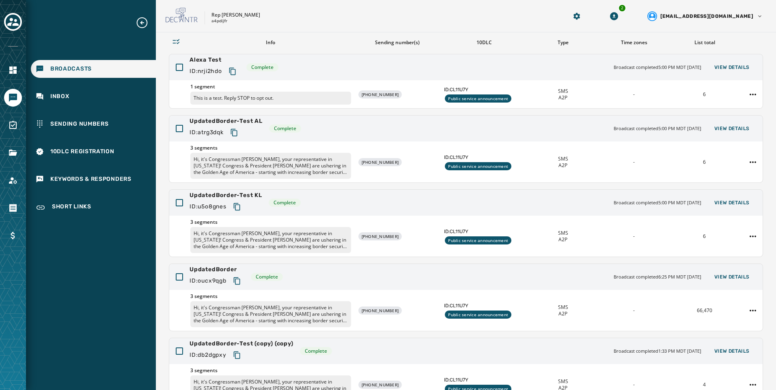
scroll to position [0, 0]
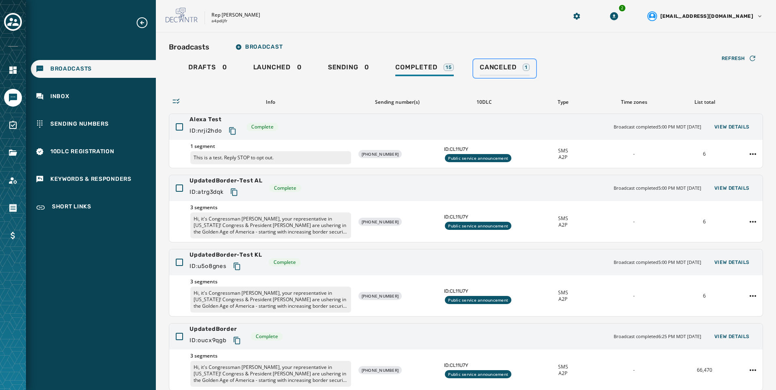
click at [500, 72] on div "Canceled 1" at bounding box center [505, 69] width 50 height 13
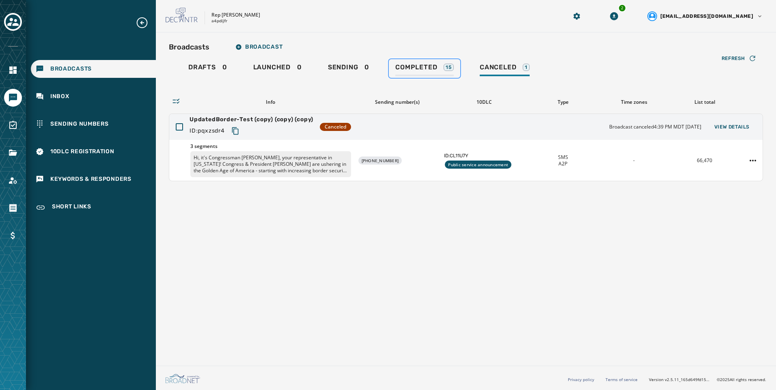
click at [429, 68] on span "Completed" at bounding box center [416, 67] width 42 height 8
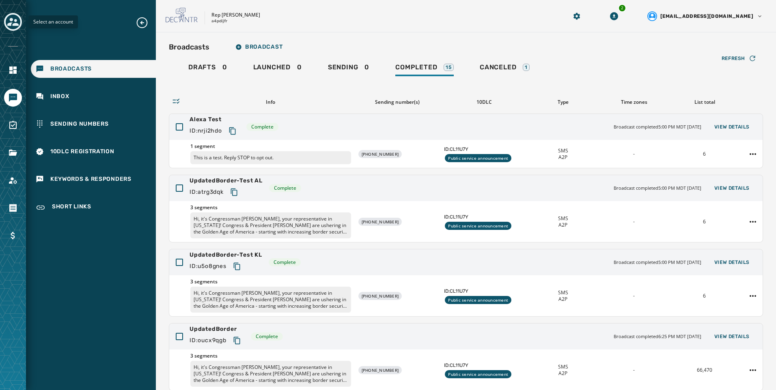
click at [18, 25] on div "Toggle account select drawer" at bounding box center [13, 22] width 15 height 15
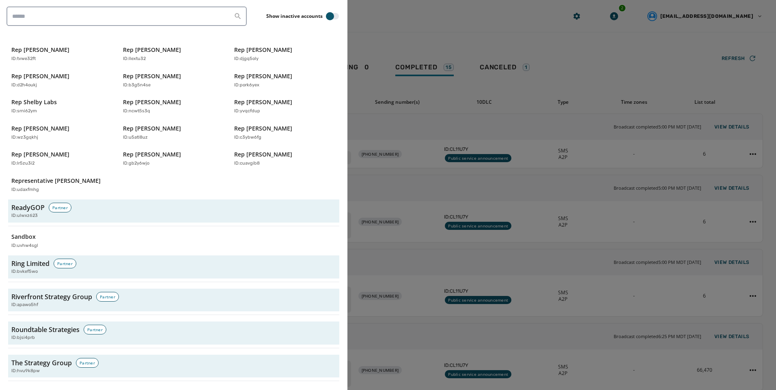
scroll to position [2568, 0]
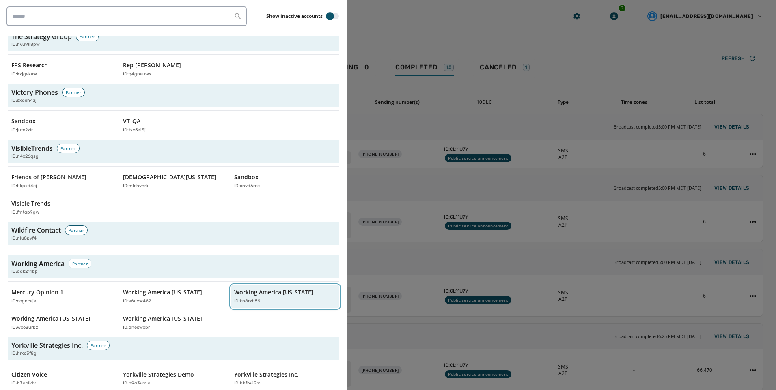
click at [288, 298] on div "ID: kn8rxh59" at bounding box center [281, 301] width 94 height 7
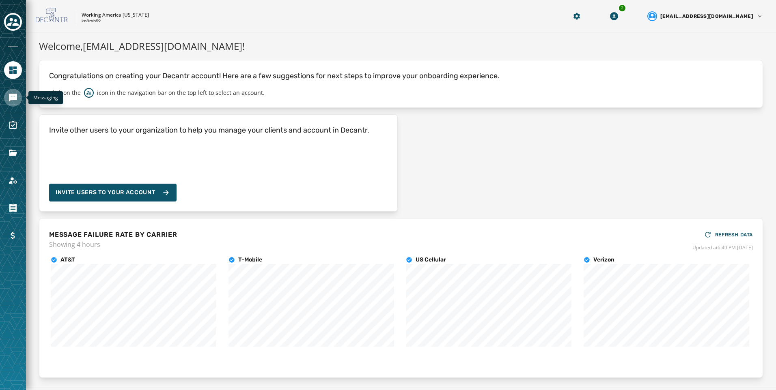
click at [15, 97] on icon "Navigate to Messaging" at bounding box center [13, 98] width 10 height 10
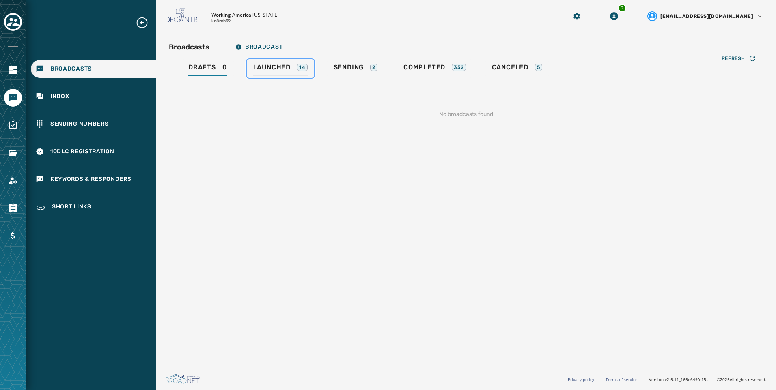
click at [276, 74] on div "Launched 14" at bounding box center [280, 69] width 54 height 13
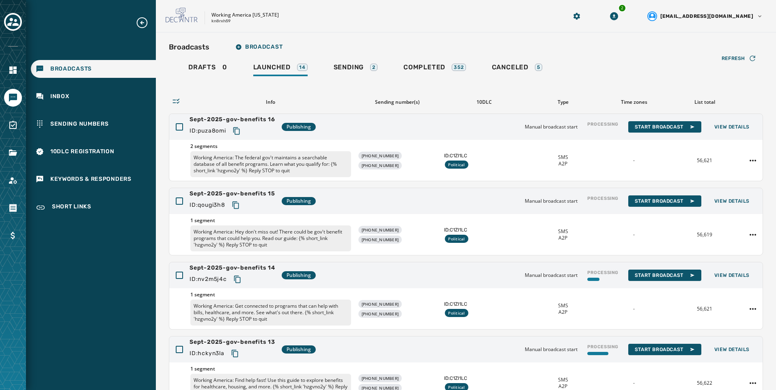
click at [22, 25] on div at bounding box center [13, 195] width 26 height 390
click at [14, 22] on icon "Toggle account select drawer" at bounding box center [12, 21] width 11 height 11
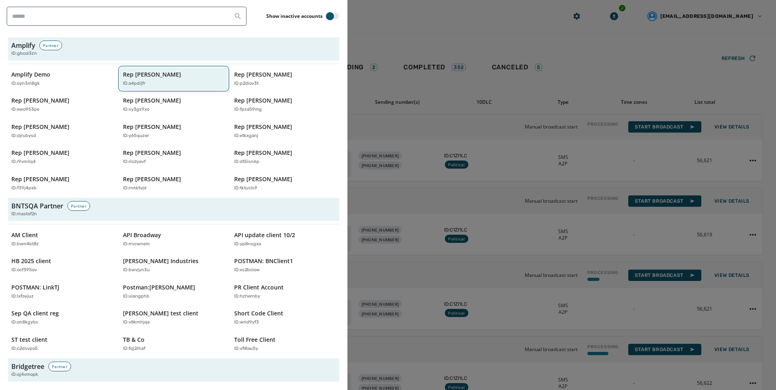
click at [172, 84] on div "ID: a4pdijfr" at bounding box center [170, 83] width 94 height 7
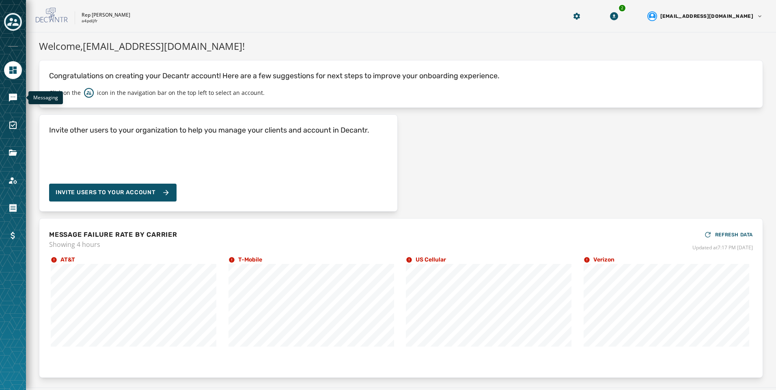
drag, startPoint x: 15, startPoint y: 98, endPoint x: 25, endPoint y: 98, distance: 9.7
click at [16, 98] on icon "Navigate to Messaging" at bounding box center [13, 98] width 8 height 8
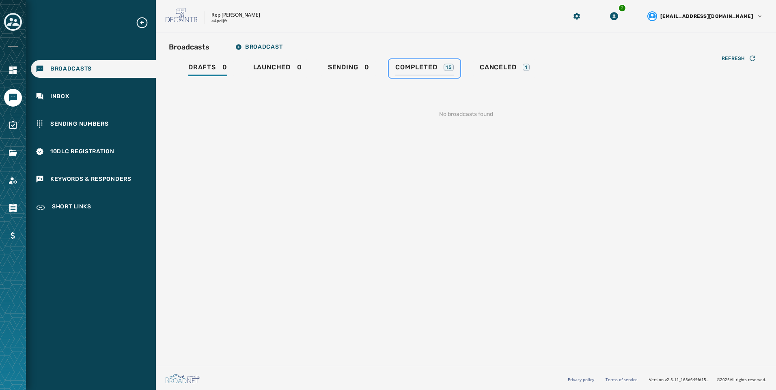
click at [417, 70] on span "Completed" at bounding box center [416, 67] width 42 height 8
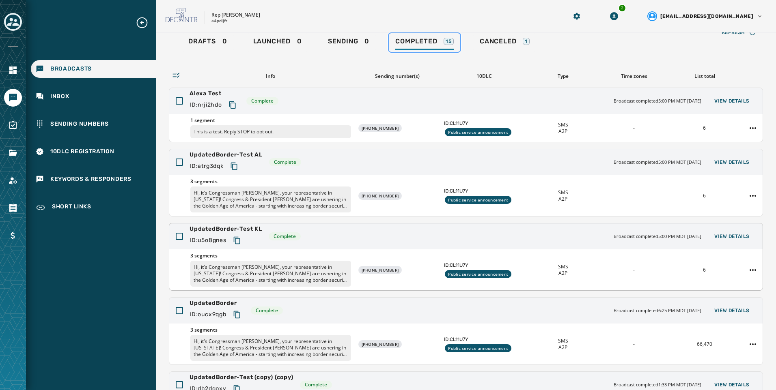
scroll to position [41, 0]
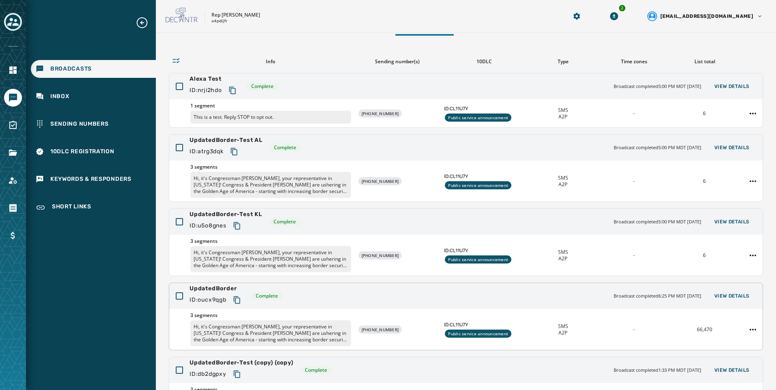
click at [722, 308] on div "UpdatedBorder ID: oucx9qgb Complete Broadcast completed 6:25 PM MDT September 1…" at bounding box center [465, 296] width 593 height 26
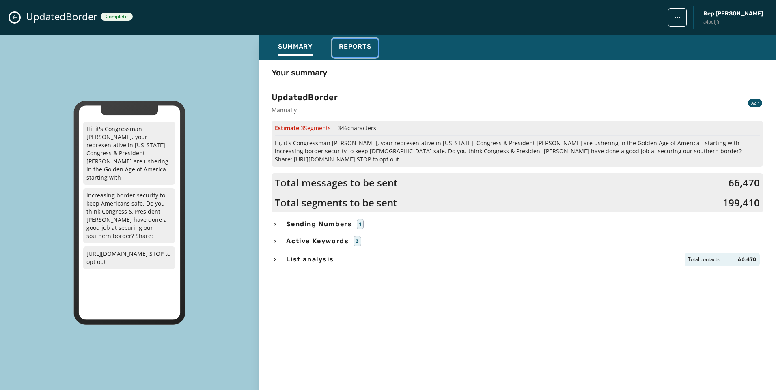
click at [359, 56] on button "Reports" at bounding box center [354, 48] width 45 height 19
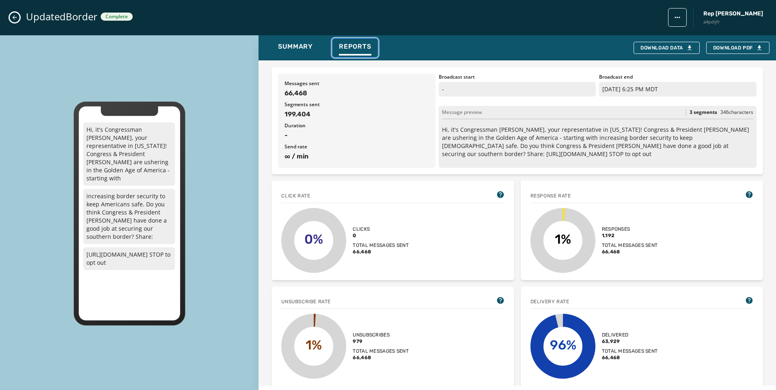
scroll to position [0, 0]
